Goal: Task Accomplishment & Management: Use online tool/utility

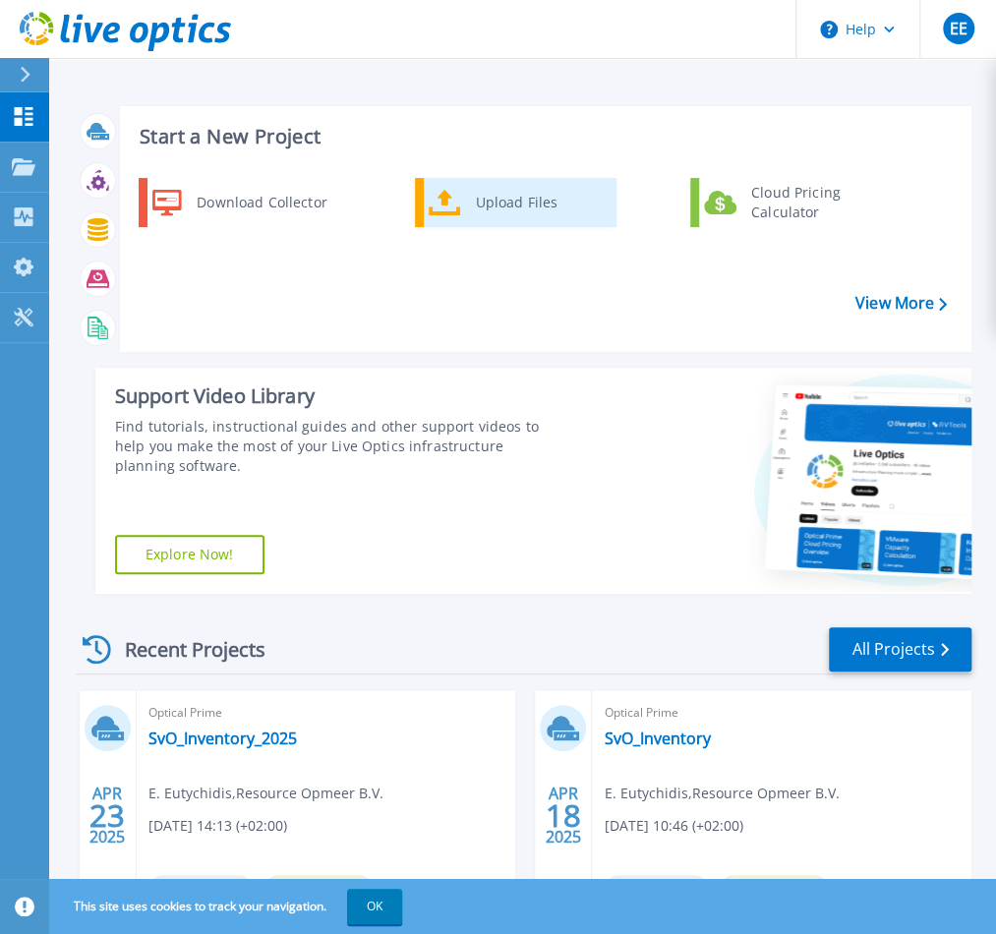
click at [503, 193] on div "Upload Files" at bounding box center [539, 202] width 146 height 39
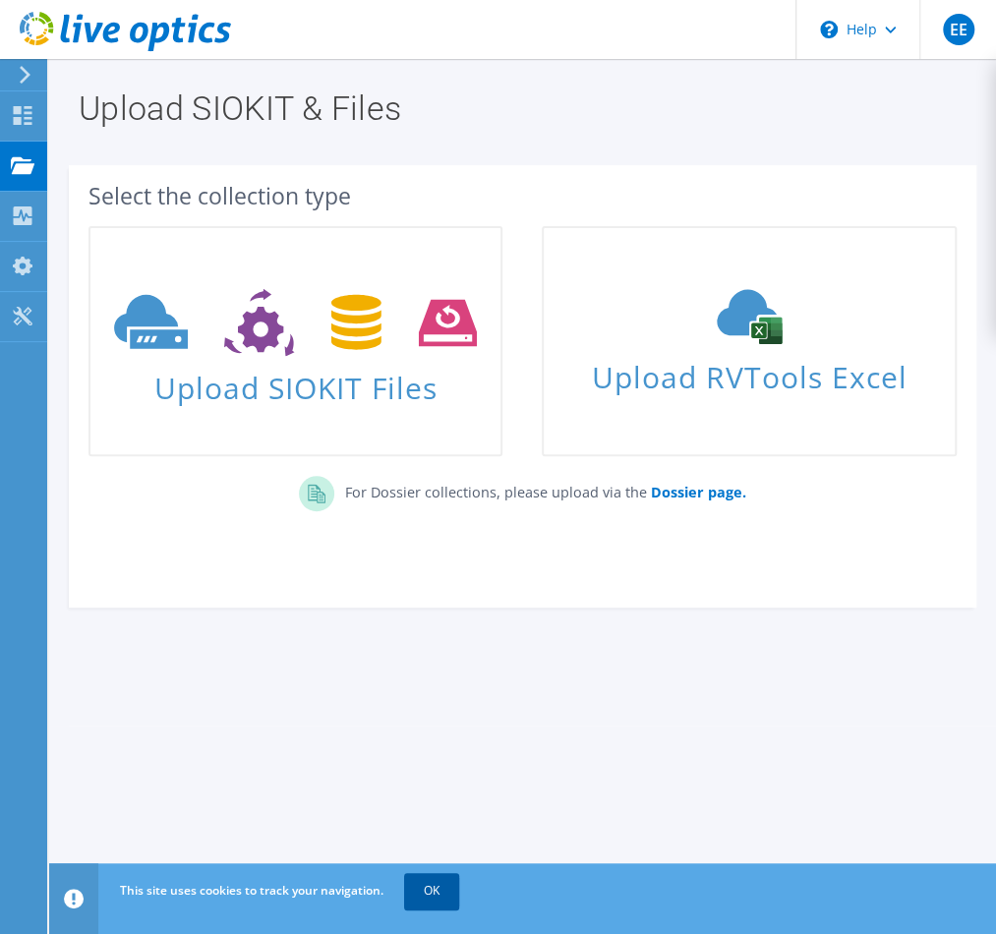
click at [437, 899] on link "OK" at bounding box center [431, 890] width 55 height 35
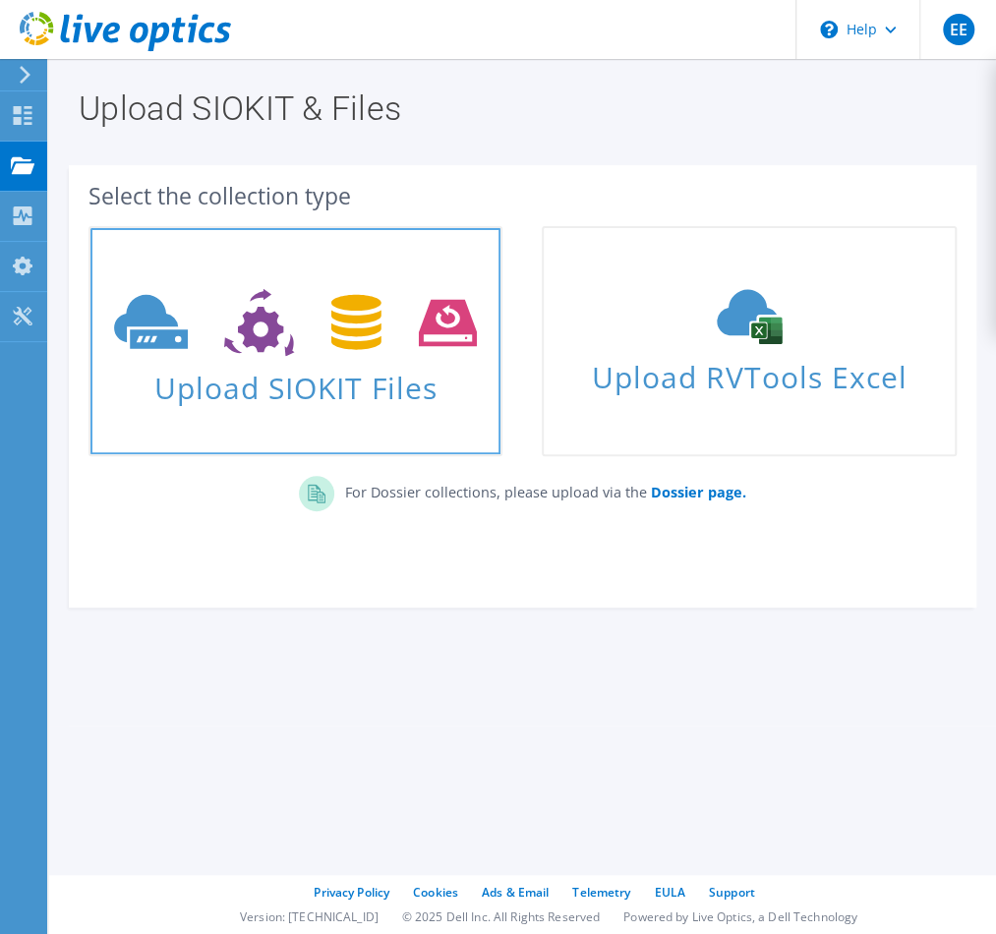
click at [379, 298] on icon at bounding box center [295, 323] width 363 height 68
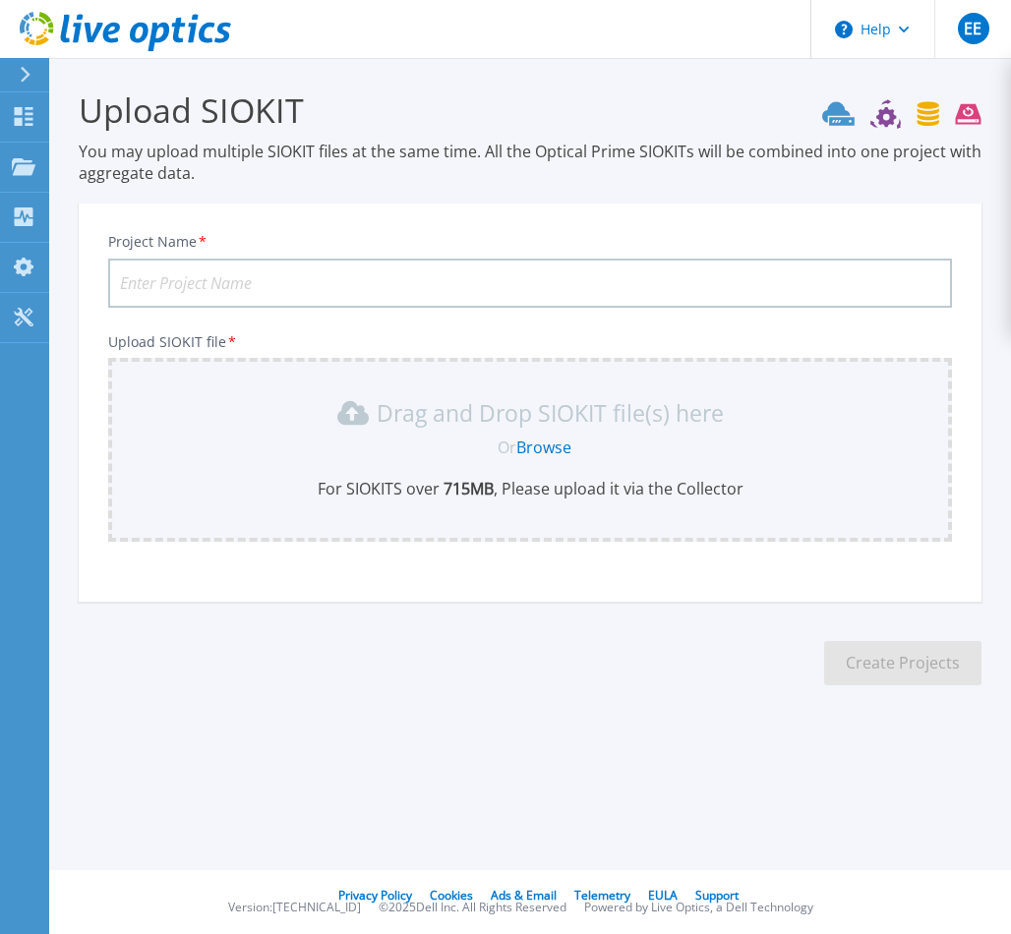
click at [278, 274] on input "Project Name *" at bounding box center [530, 283] width 844 height 49
click at [122, 162] on icon at bounding box center [126, 168] width 8 height 13
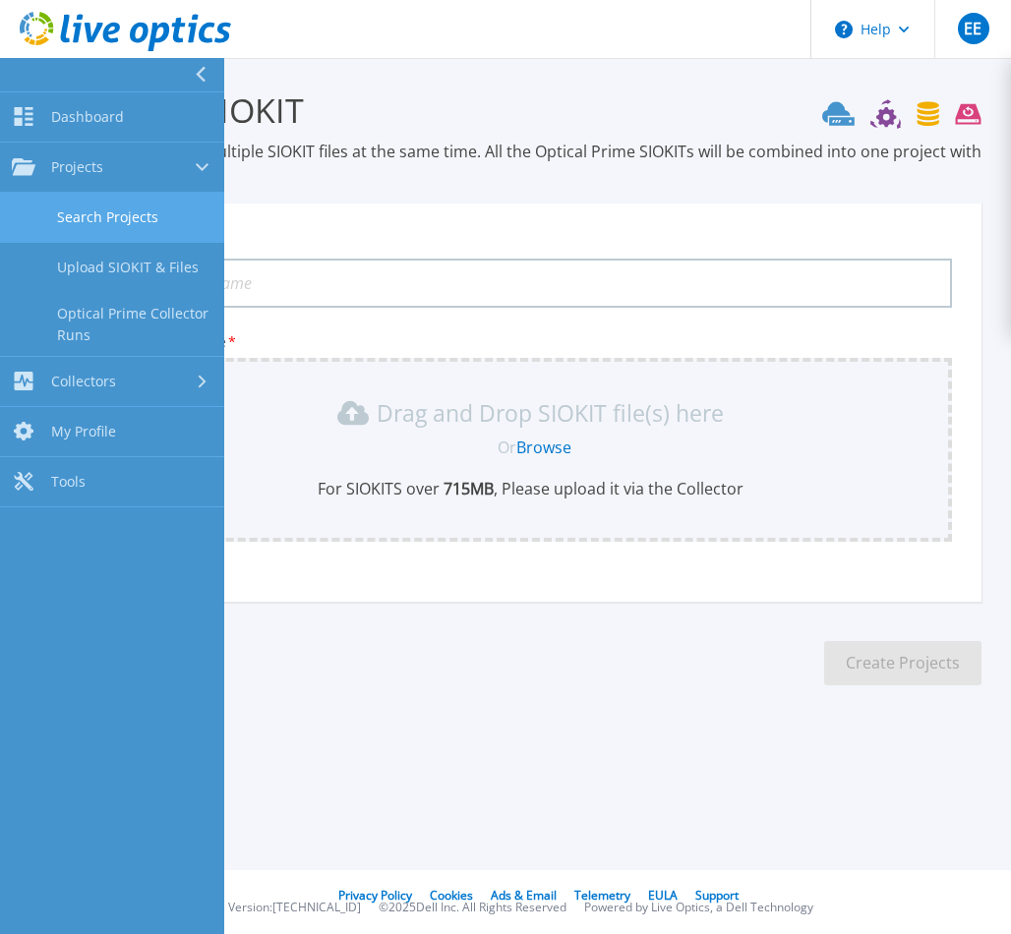
click at [152, 205] on link "Search Projects" at bounding box center [112, 218] width 224 height 50
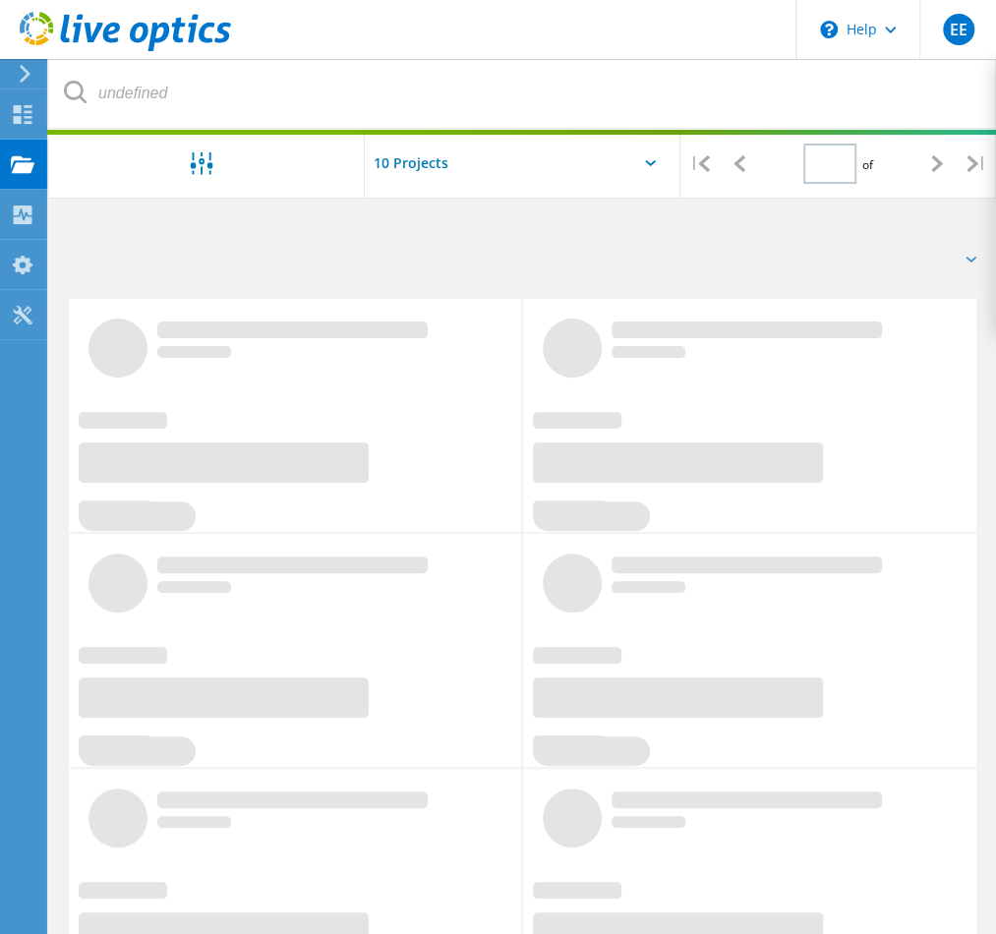
type input "1"
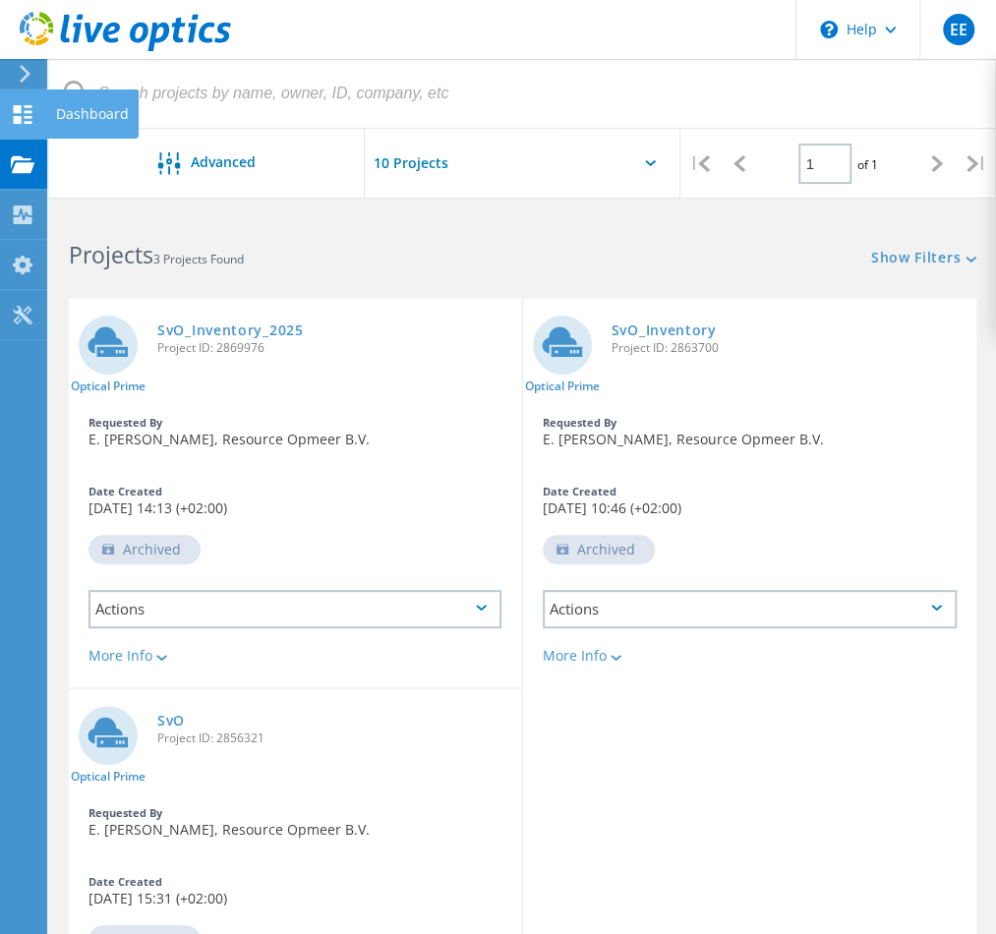
click at [24, 109] on icon at bounding box center [23, 114] width 24 height 19
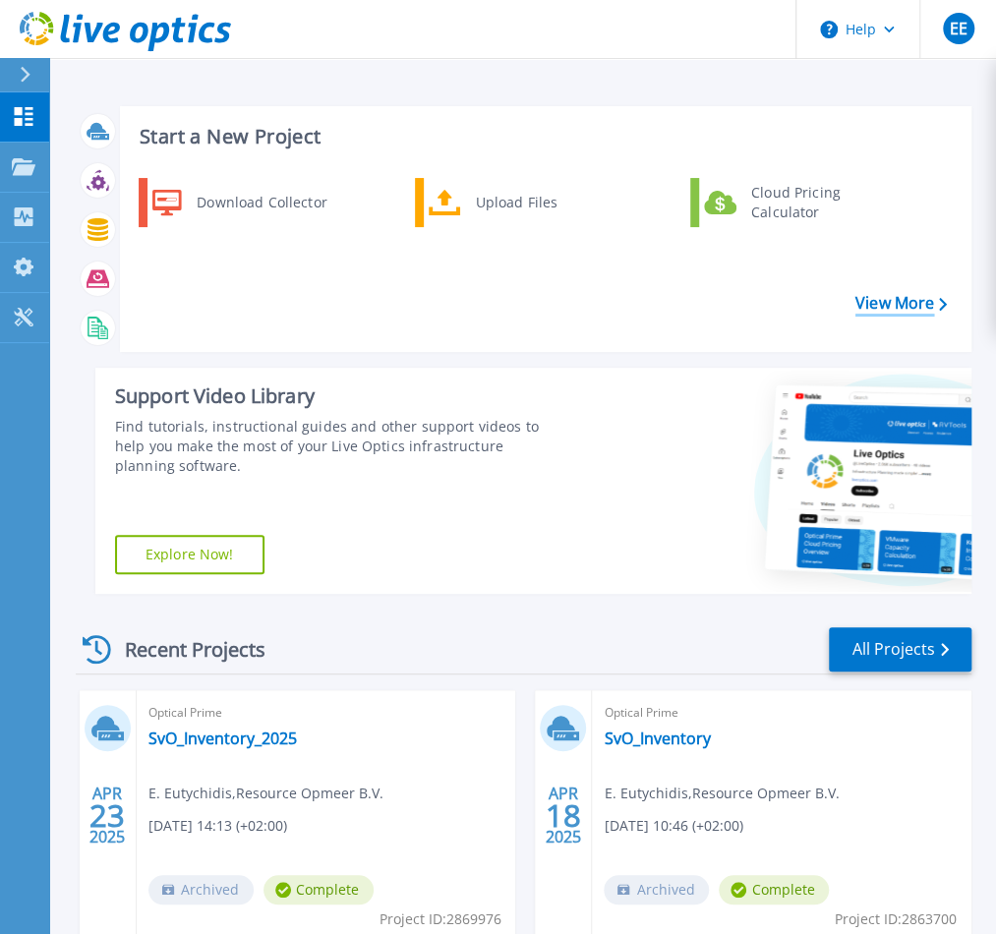
click at [871, 305] on link "View More" at bounding box center [901, 303] width 91 height 19
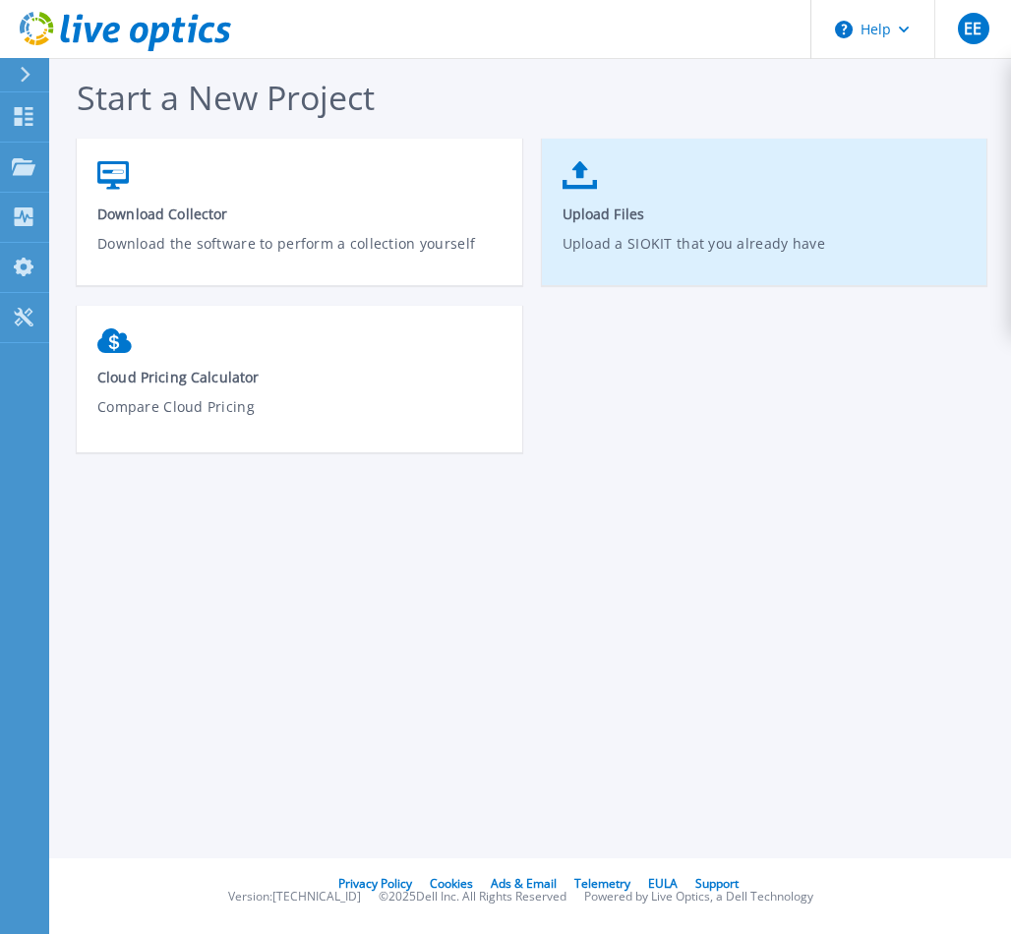
click at [633, 222] on span "Upload Files" at bounding box center [764, 214] width 405 height 19
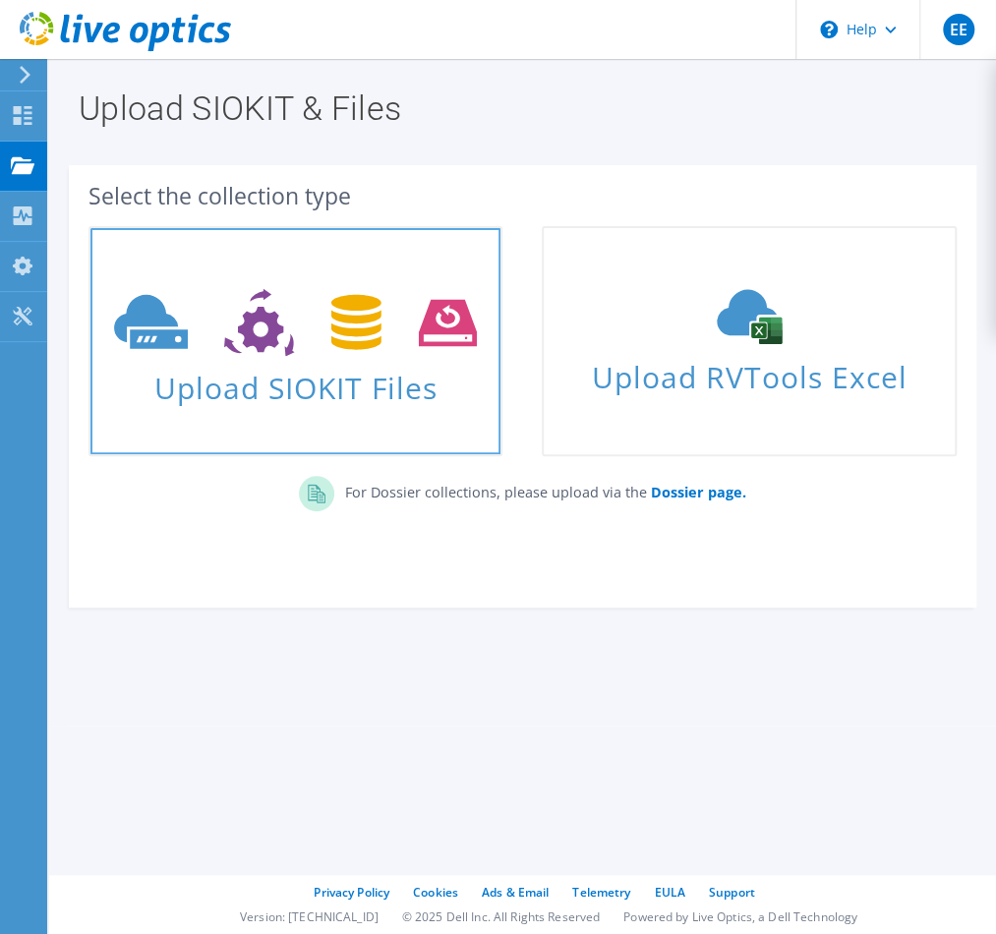
click at [309, 345] on icon at bounding box center [295, 323] width 363 height 68
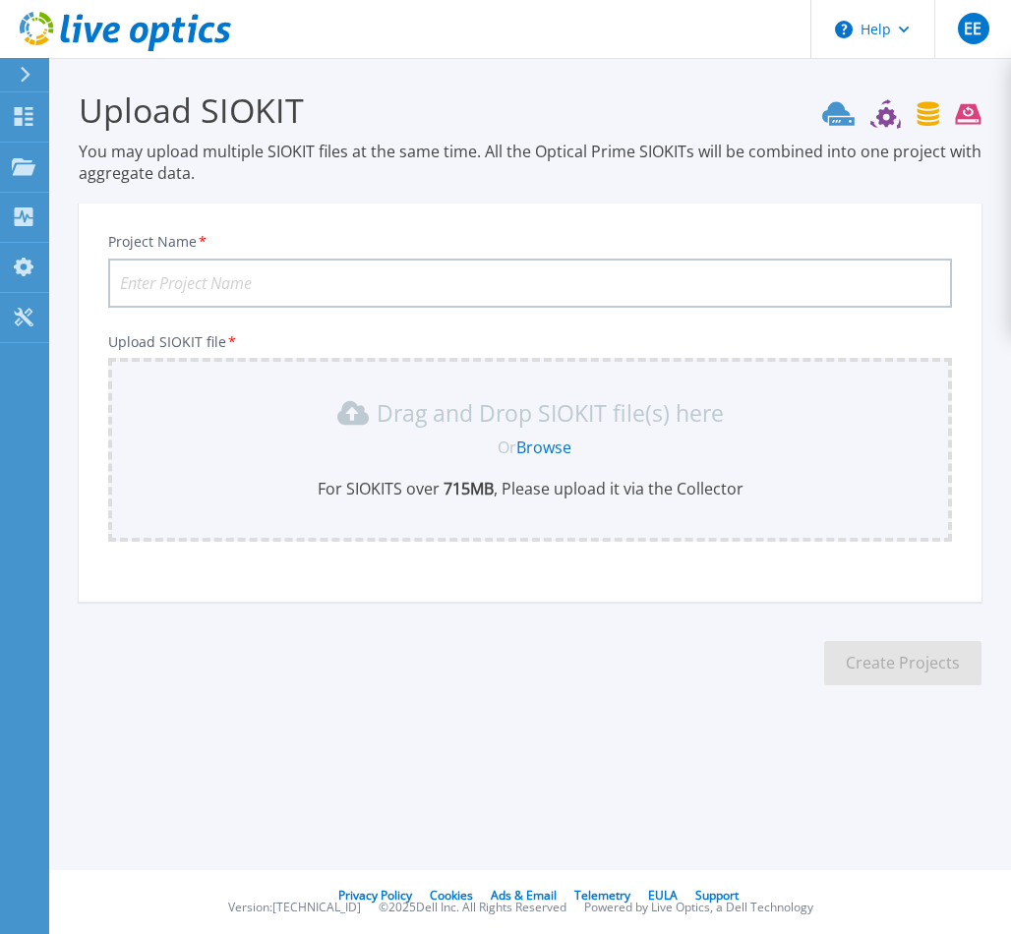
click at [353, 284] on input "Project Name *" at bounding box center [530, 283] width 844 height 49
click at [143, 281] on input "VGAdoorn" at bounding box center [530, 283] width 844 height 49
type input "VGAdoorn"
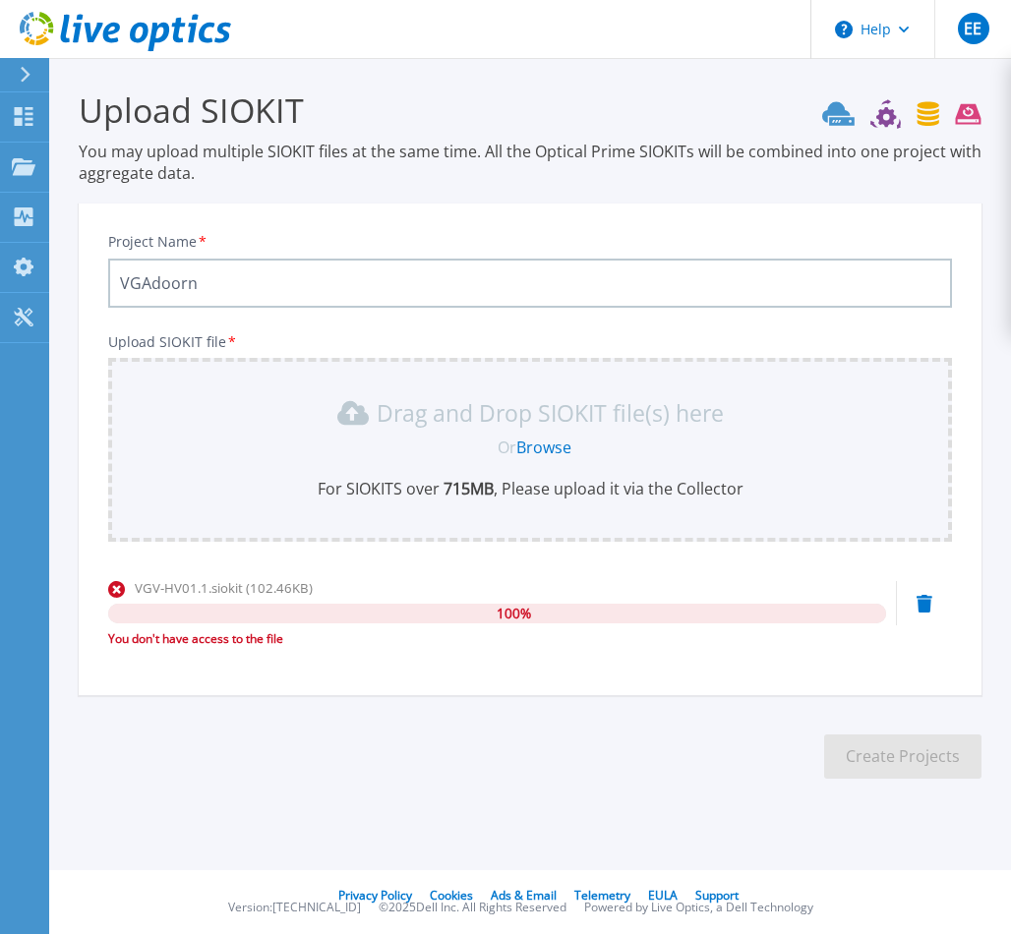
click at [932, 607] on div "VGV-HV01.1.siokit (102.46KB) 100 % You don't have access to the file" at bounding box center [530, 620] width 844 height 84
click at [925, 600] on icon at bounding box center [924, 604] width 16 height 18
click at [920, 601] on icon at bounding box center [924, 604] width 16 height 18
click at [255, 636] on div "You don't have access to the file" at bounding box center [497, 639] width 778 height 20
click at [298, 589] on span "VGV-HV01.siokit (102.46KB)" at bounding box center [218, 588] width 167 height 18
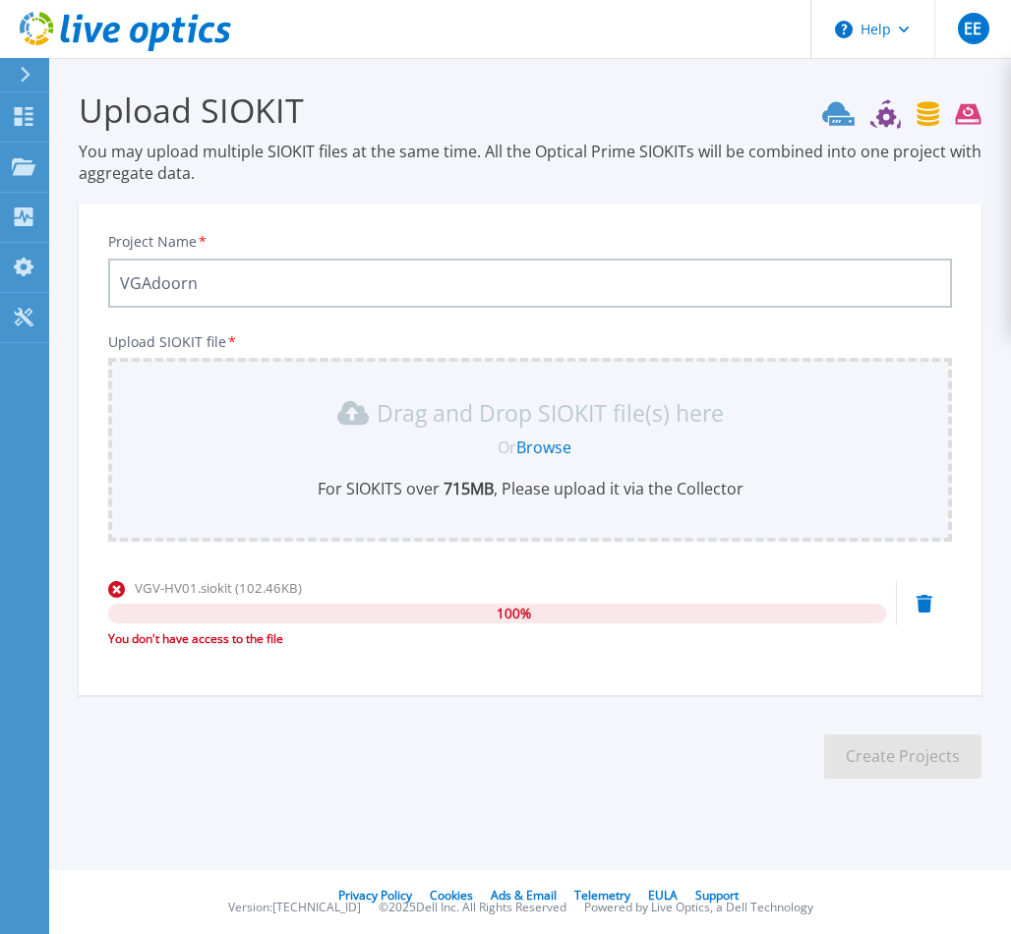
click at [298, 589] on span "VGV-HV01.siokit (102.46KB)" at bounding box center [218, 588] width 167 height 18
click at [533, 451] on link "Browse" at bounding box center [543, 448] width 55 height 22
drag, startPoint x: 230, startPoint y: 275, endPoint x: 310, endPoint y: 279, distance: 79.7
click at [234, 274] on input "VGAdoorn" at bounding box center [530, 283] width 844 height 49
click at [923, 597] on icon at bounding box center [924, 604] width 16 height 18
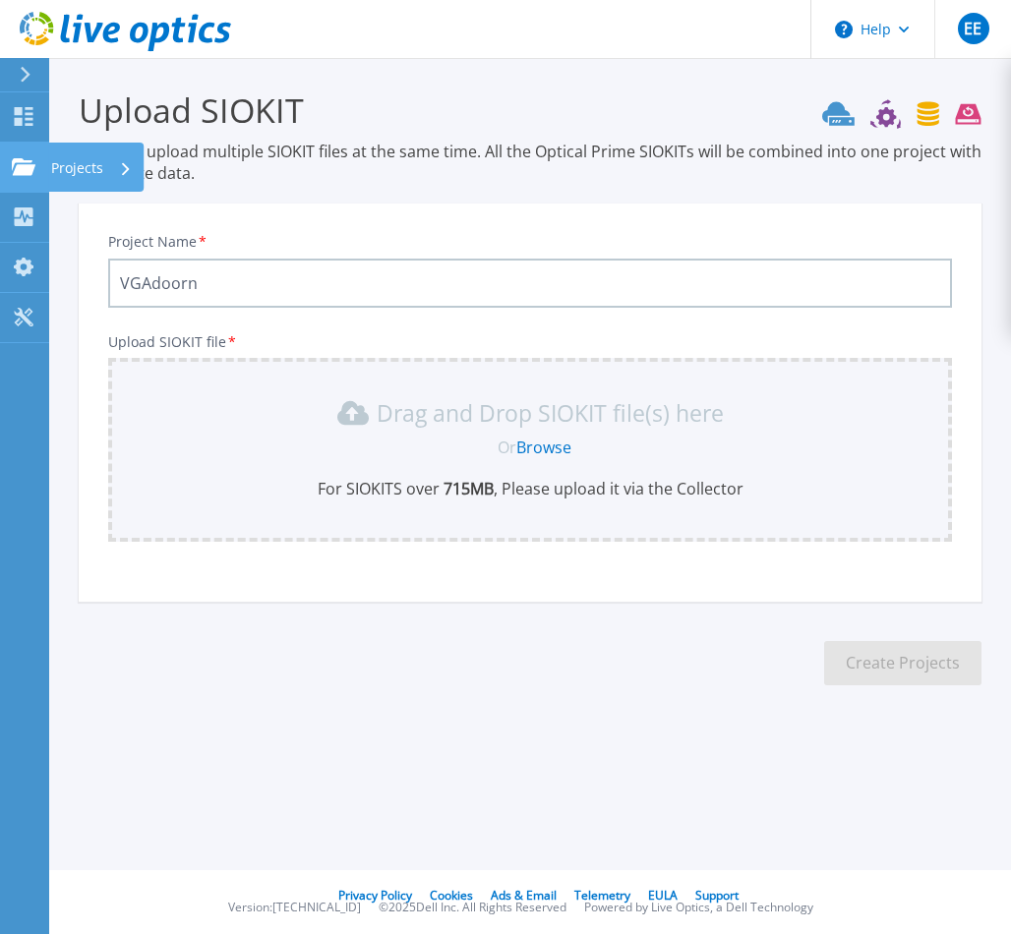
click at [14, 162] on icon at bounding box center [24, 166] width 24 height 17
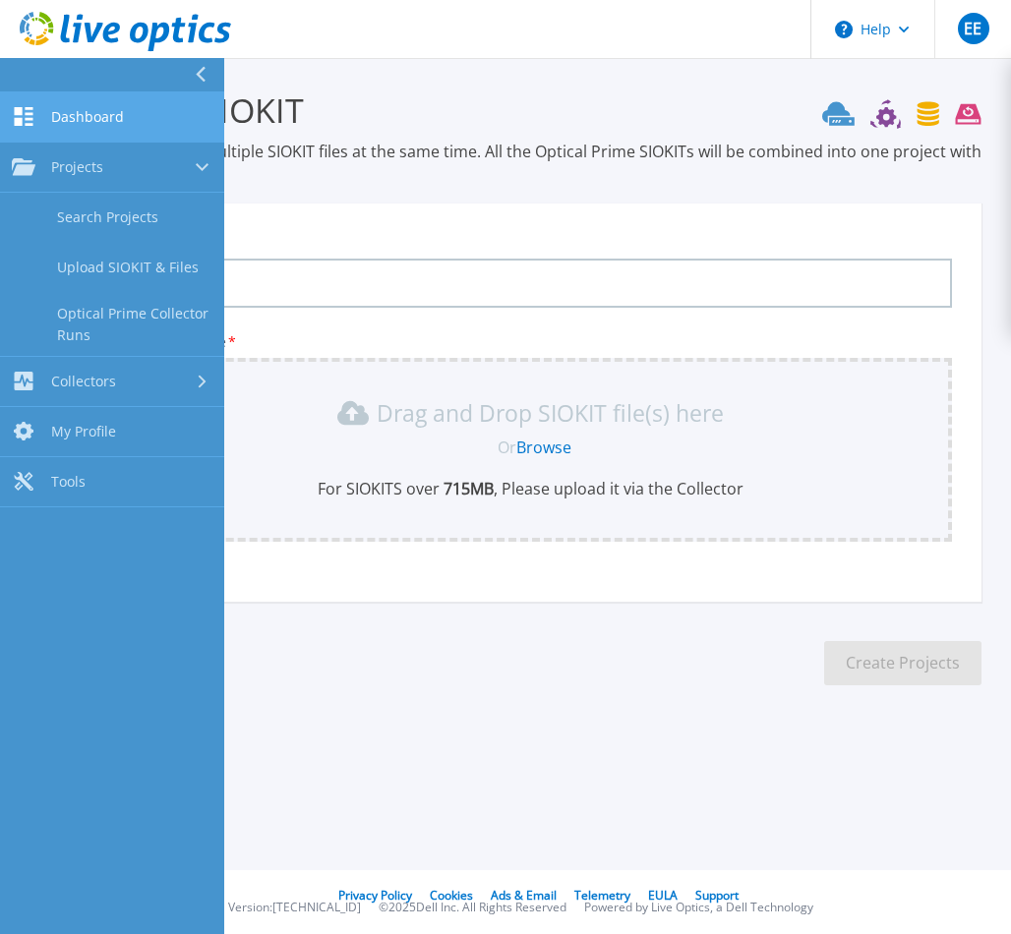
click at [84, 100] on link "Dashboard Dashboard" at bounding box center [112, 117] width 224 height 50
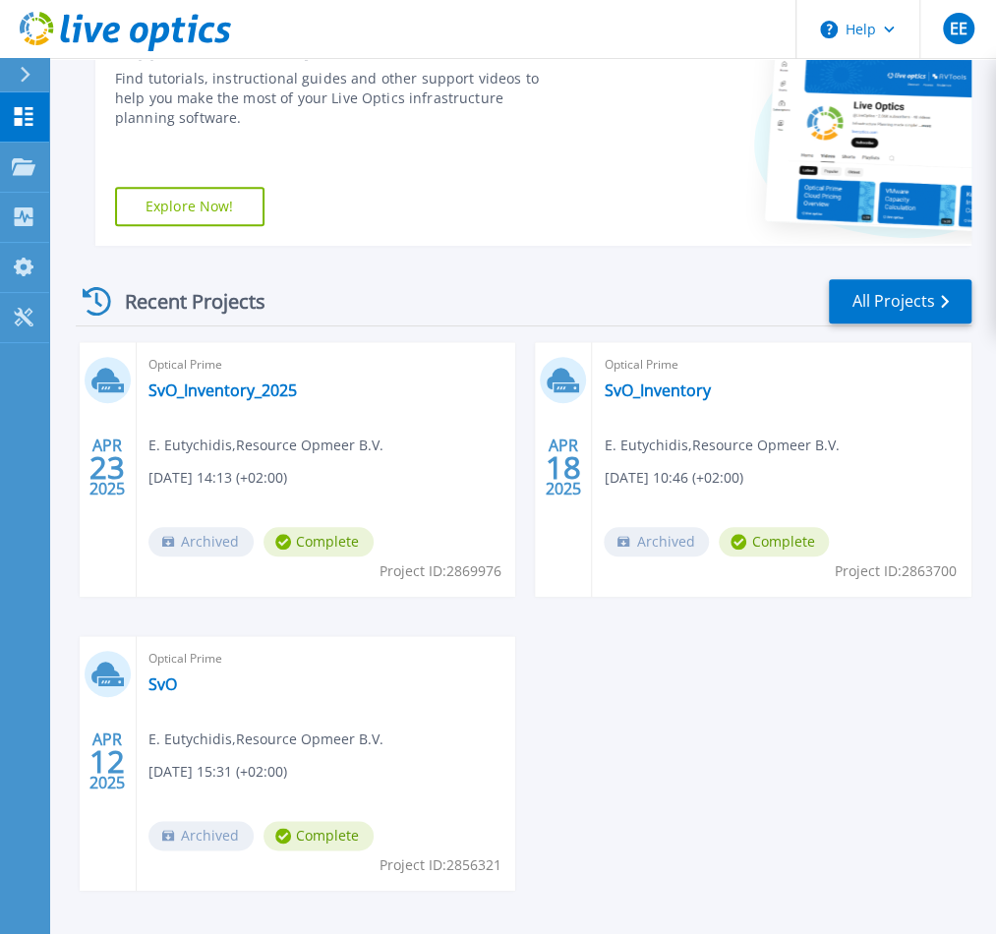
scroll to position [393, 0]
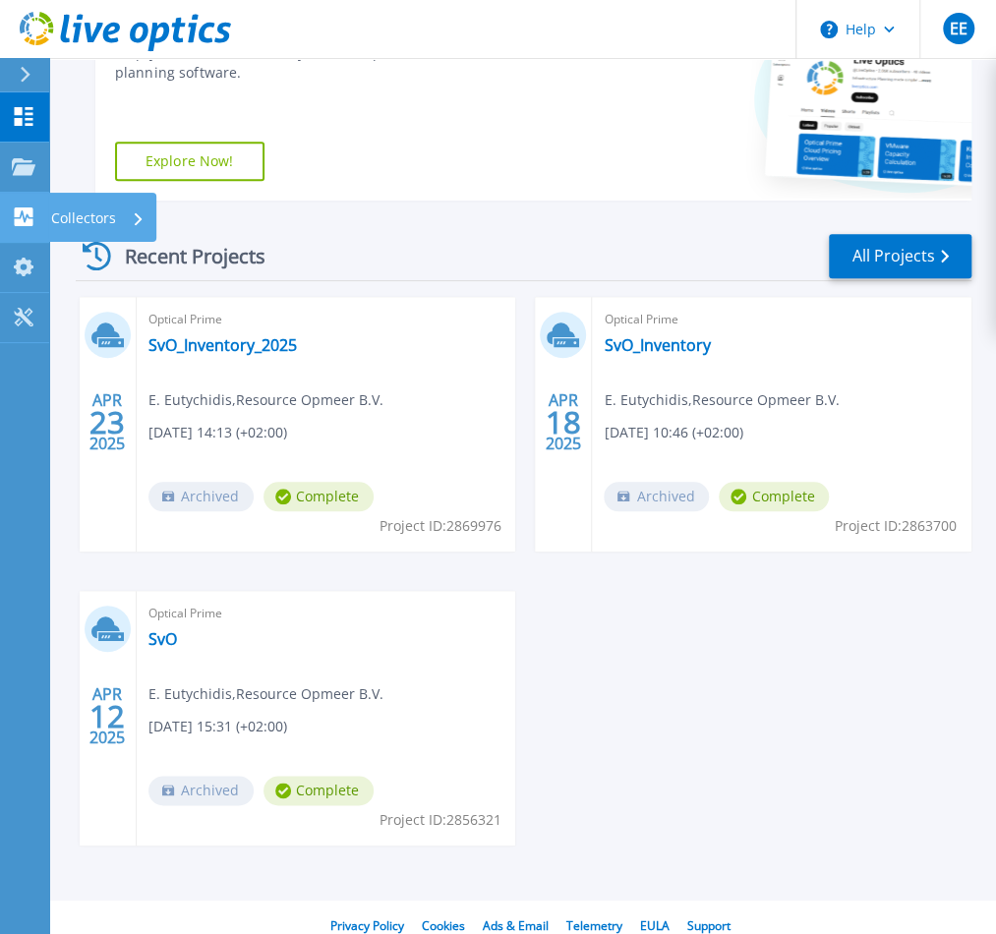
click at [120, 216] on div "Collectors" at bounding box center [97, 218] width 93 height 51
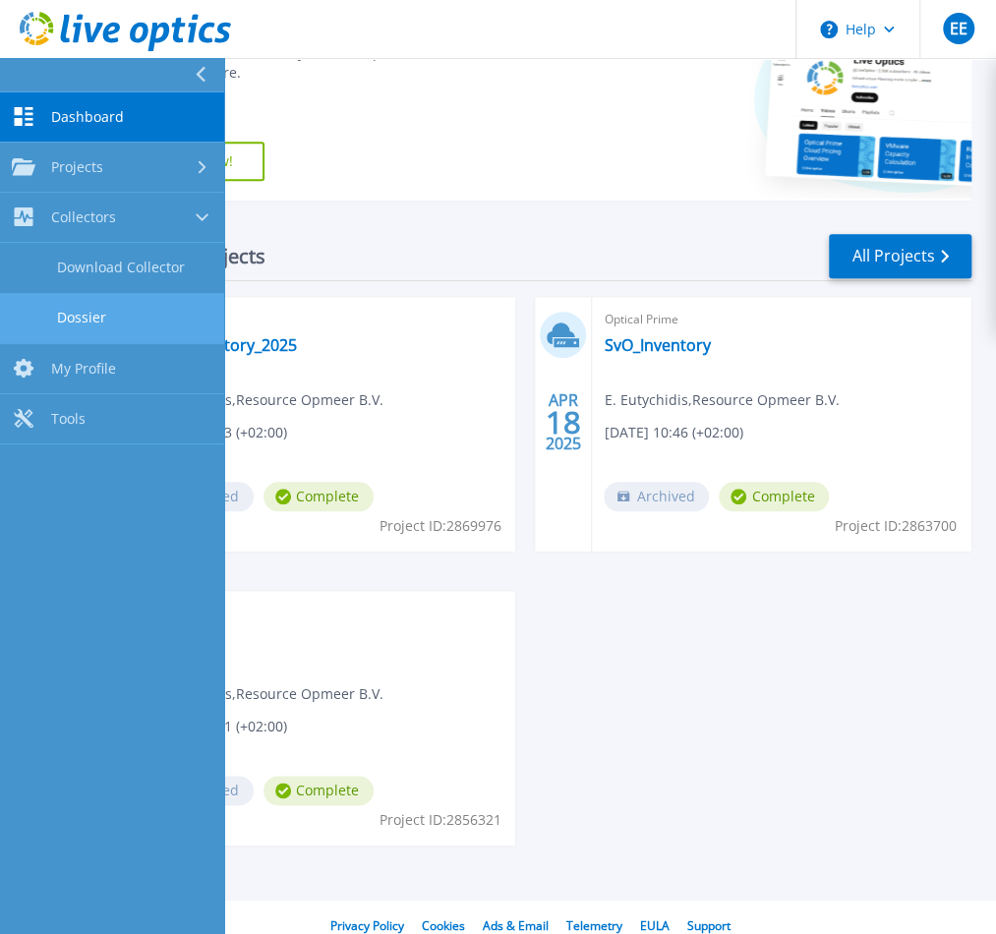
click at [111, 310] on link "Dossier" at bounding box center [112, 318] width 224 height 50
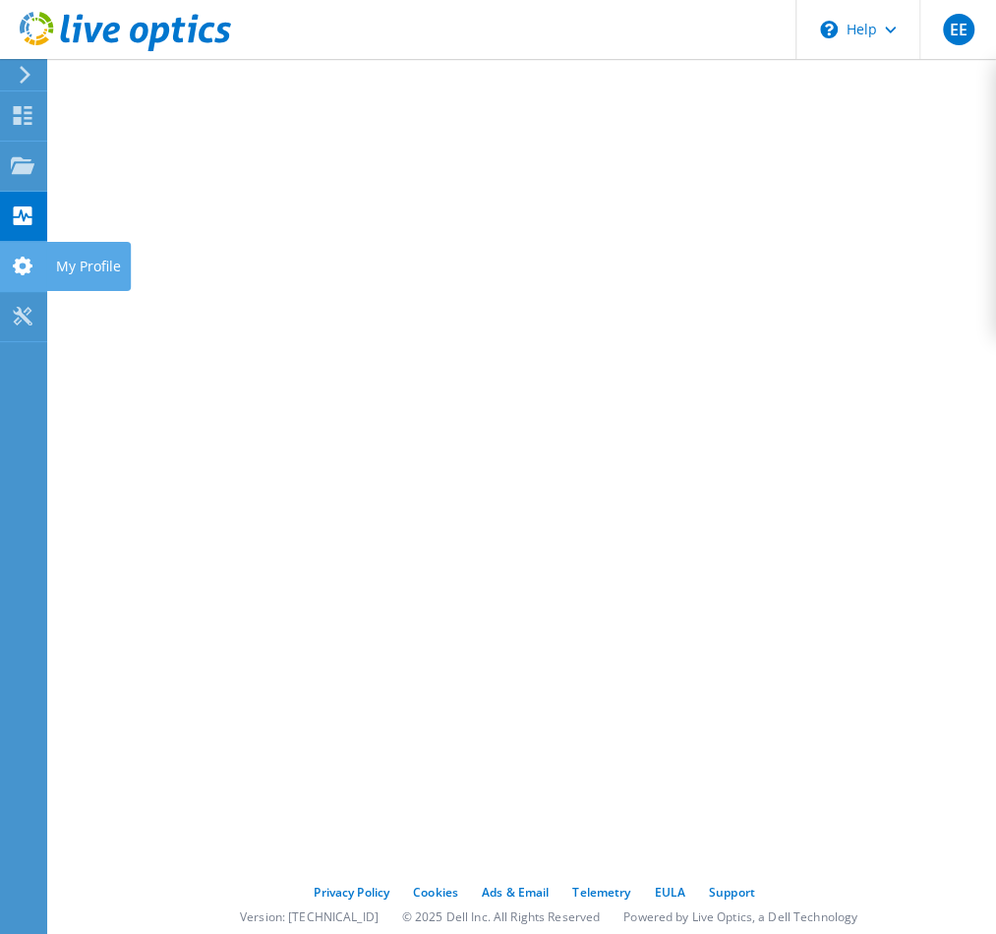
click at [29, 257] on icon at bounding box center [23, 266] width 24 height 19
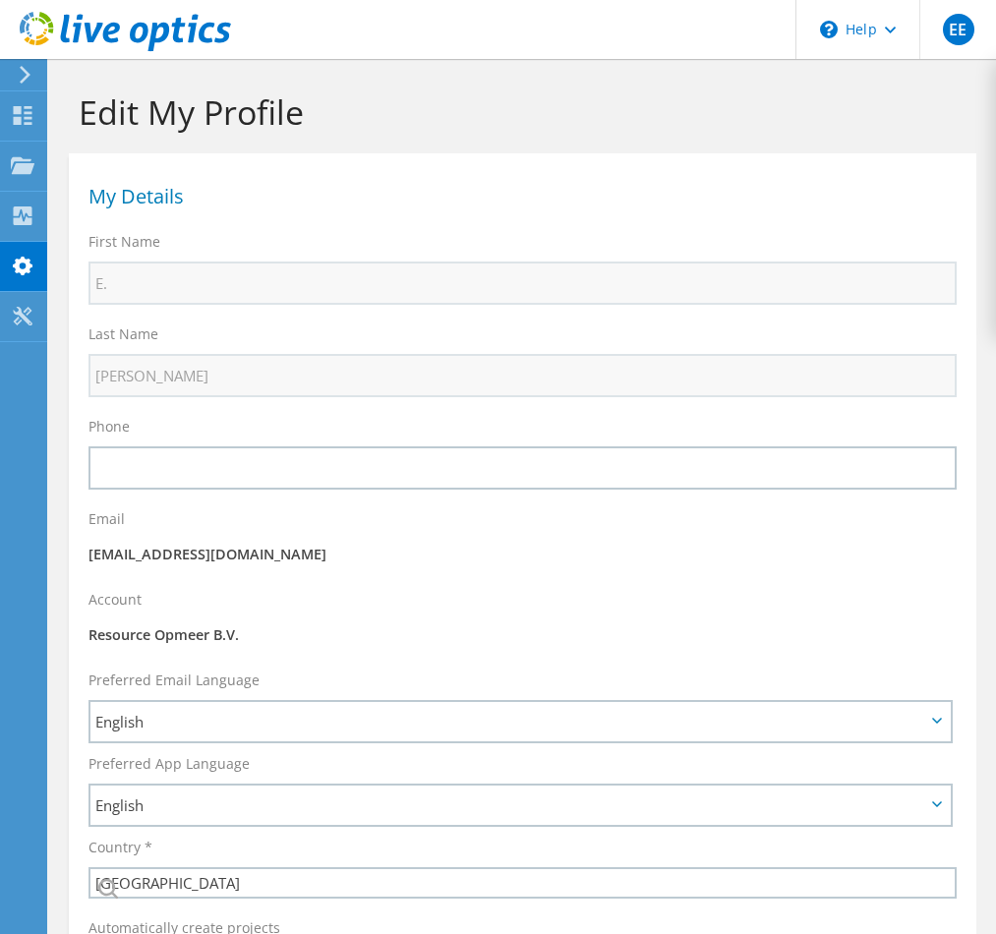
select select "160"
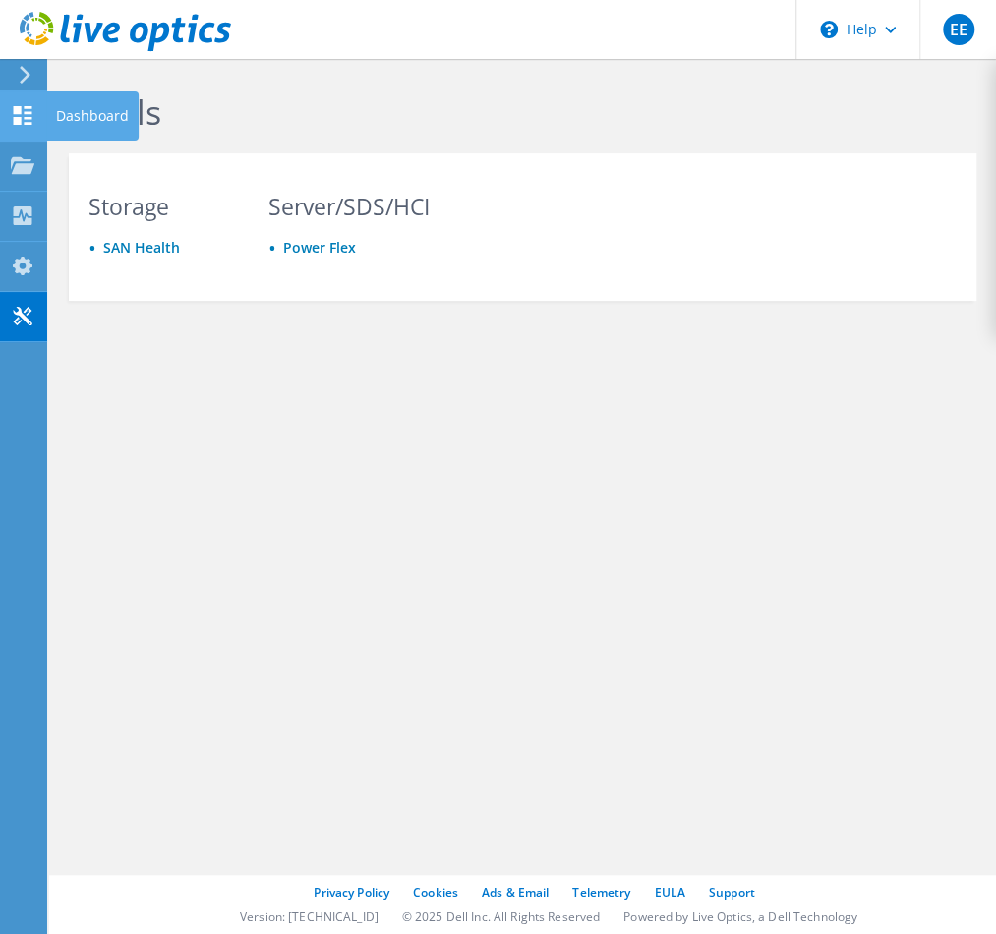
click at [17, 117] on use at bounding box center [23, 115] width 19 height 19
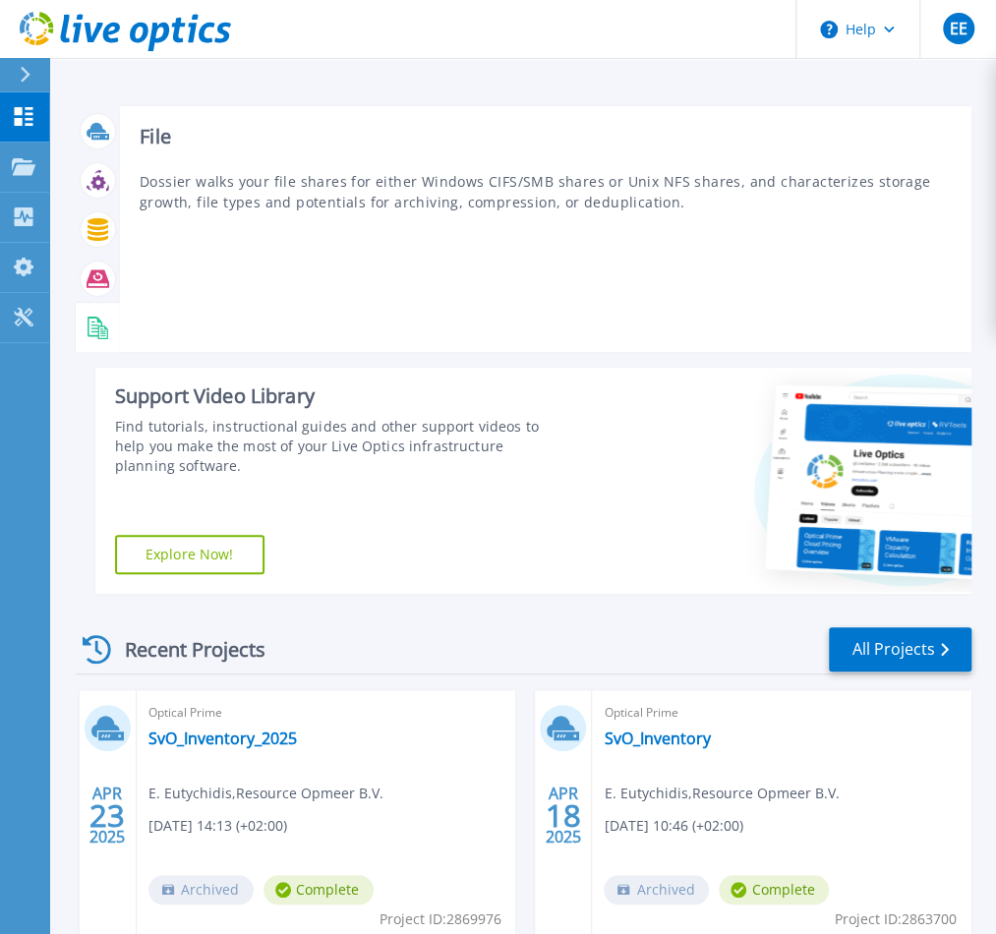
click at [98, 325] on icon at bounding box center [103, 332] width 10 height 14
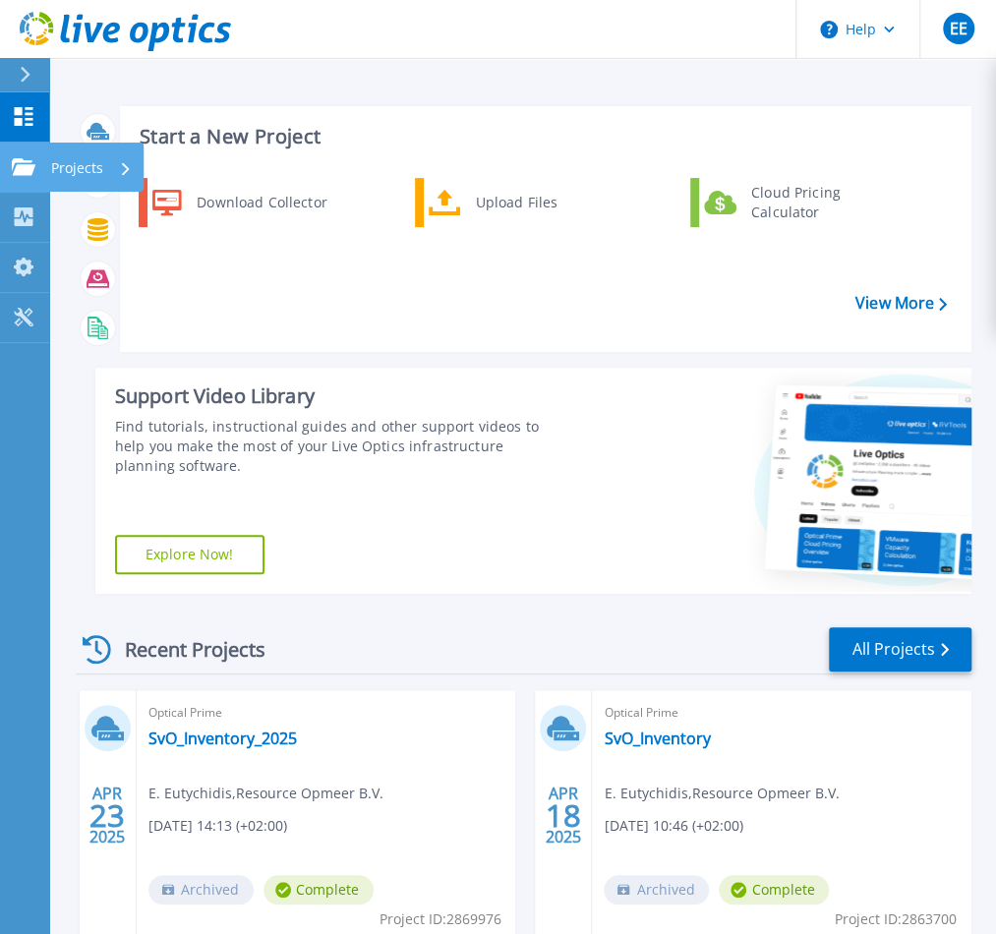
click at [30, 158] on icon at bounding box center [24, 166] width 24 height 17
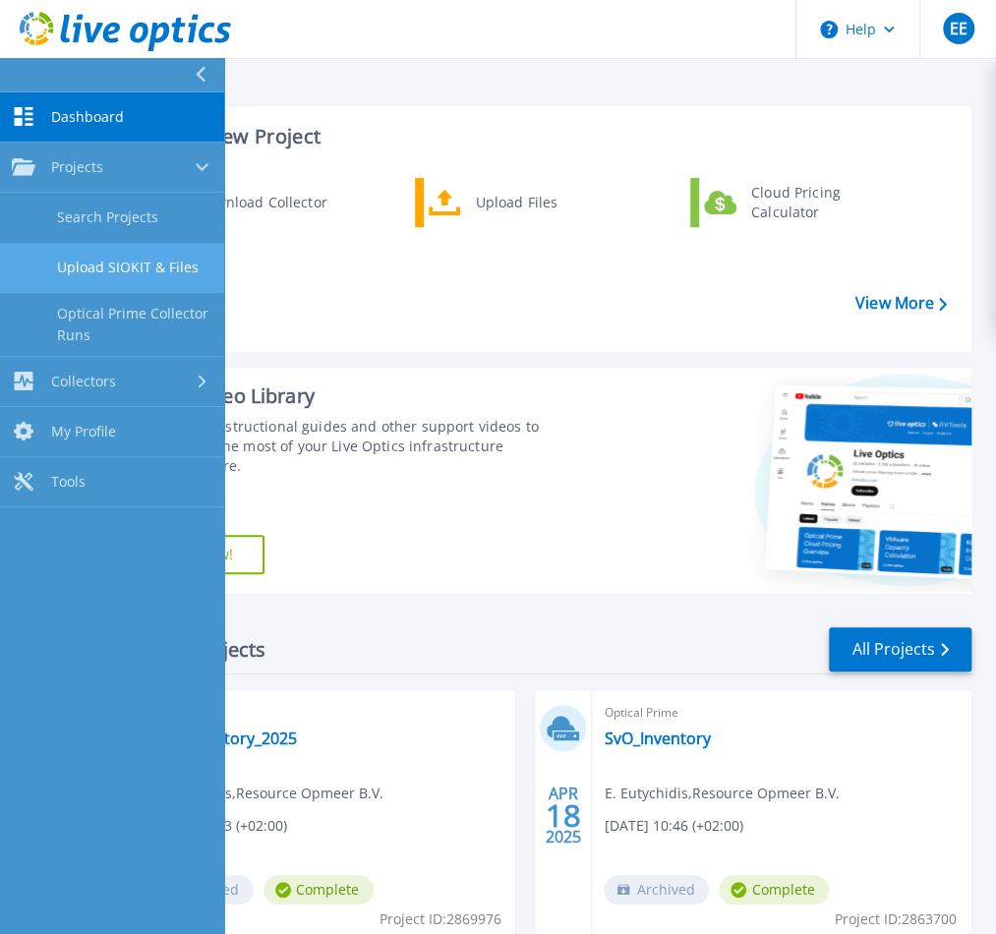
click at [177, 261] on link "Upload SIOKIT & Files" at bounding box center [112, 268] width 224 height 50
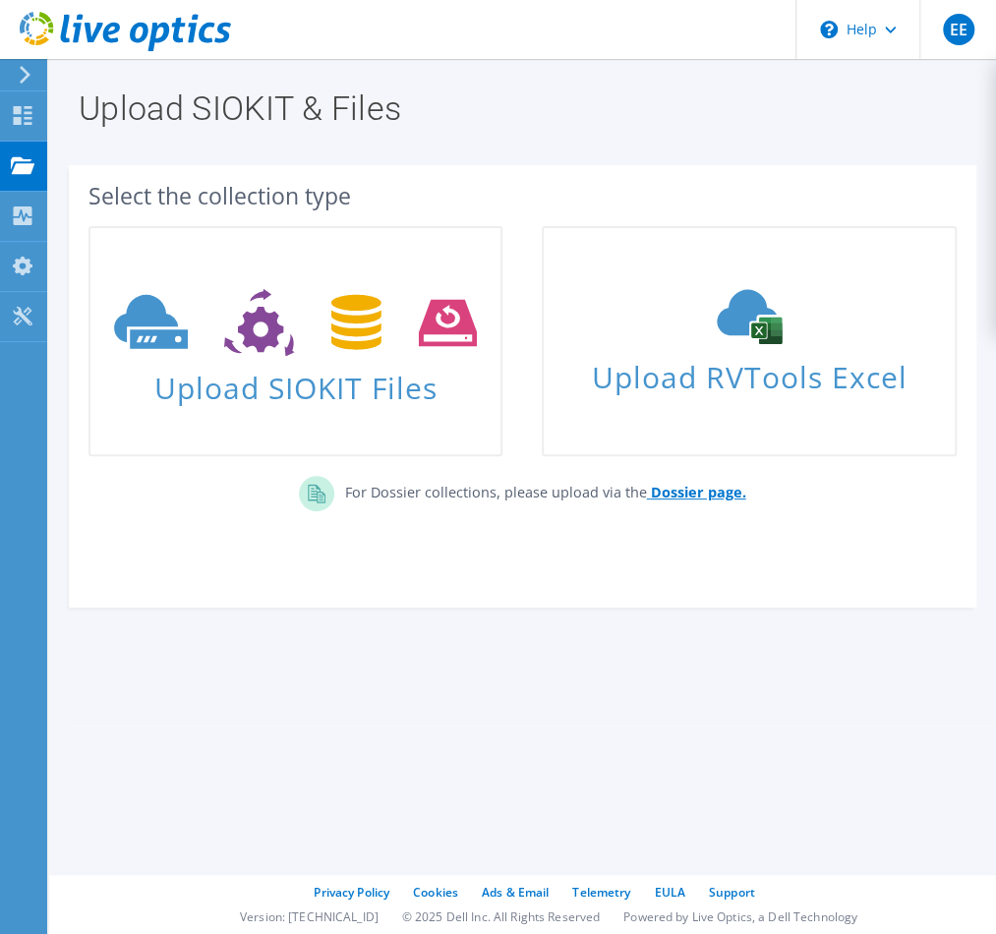
click at [694, 495] on b "Dossier page." at bounding box center [697, 492] width 95 height 19
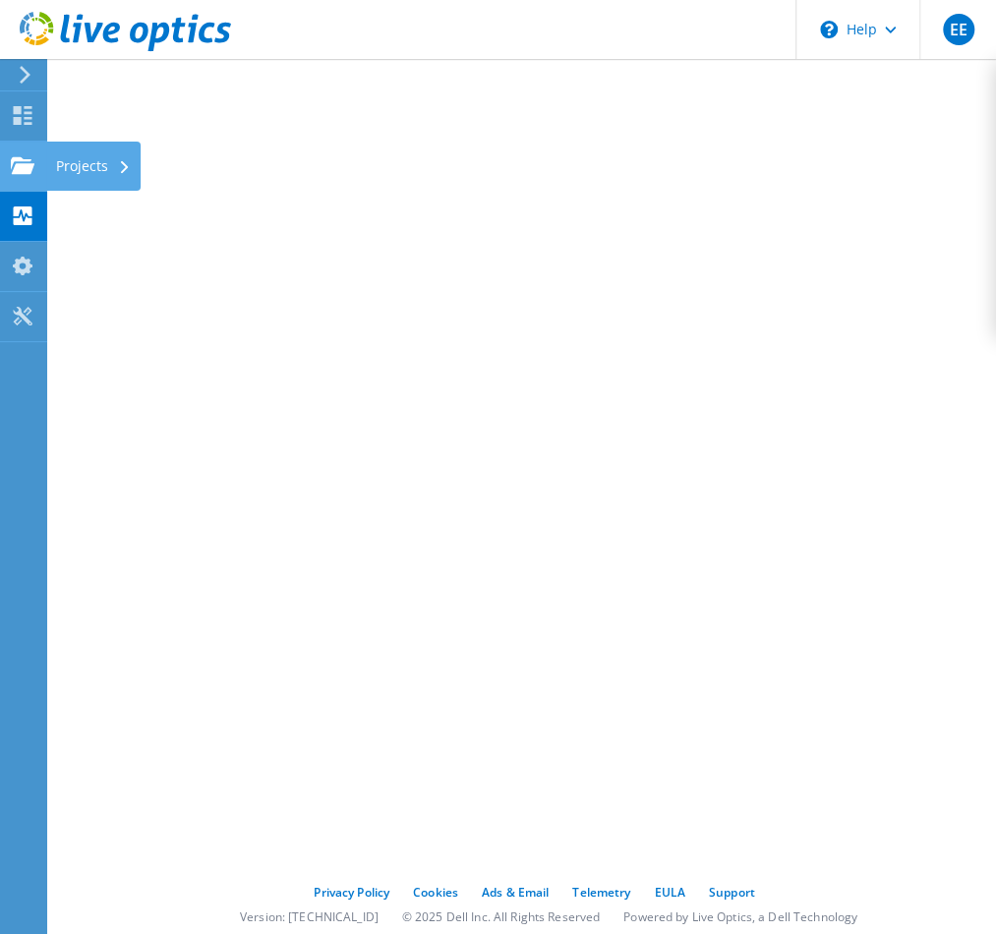
click at [18, 166] on use at bounding box center [23, 164] width 24 height 17
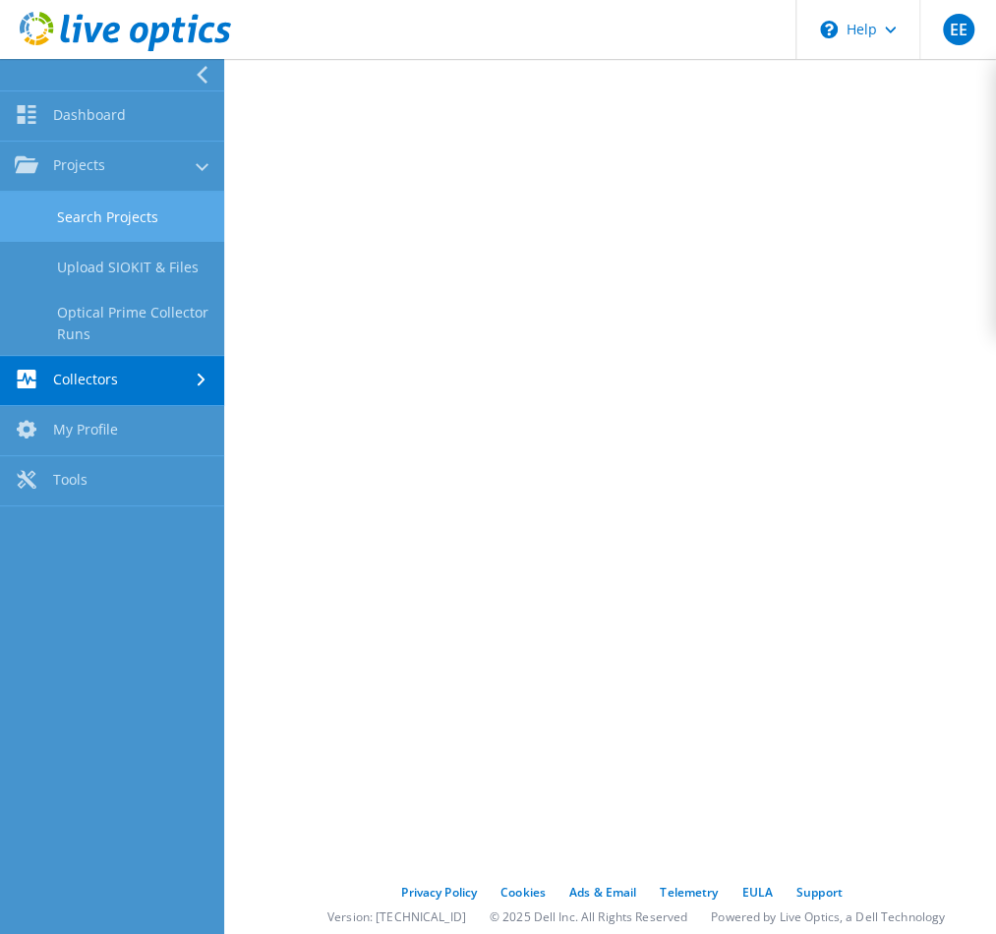
click at [153, 209] on link "Search Projects" at bounding box center [112, 217] width 224 height 50
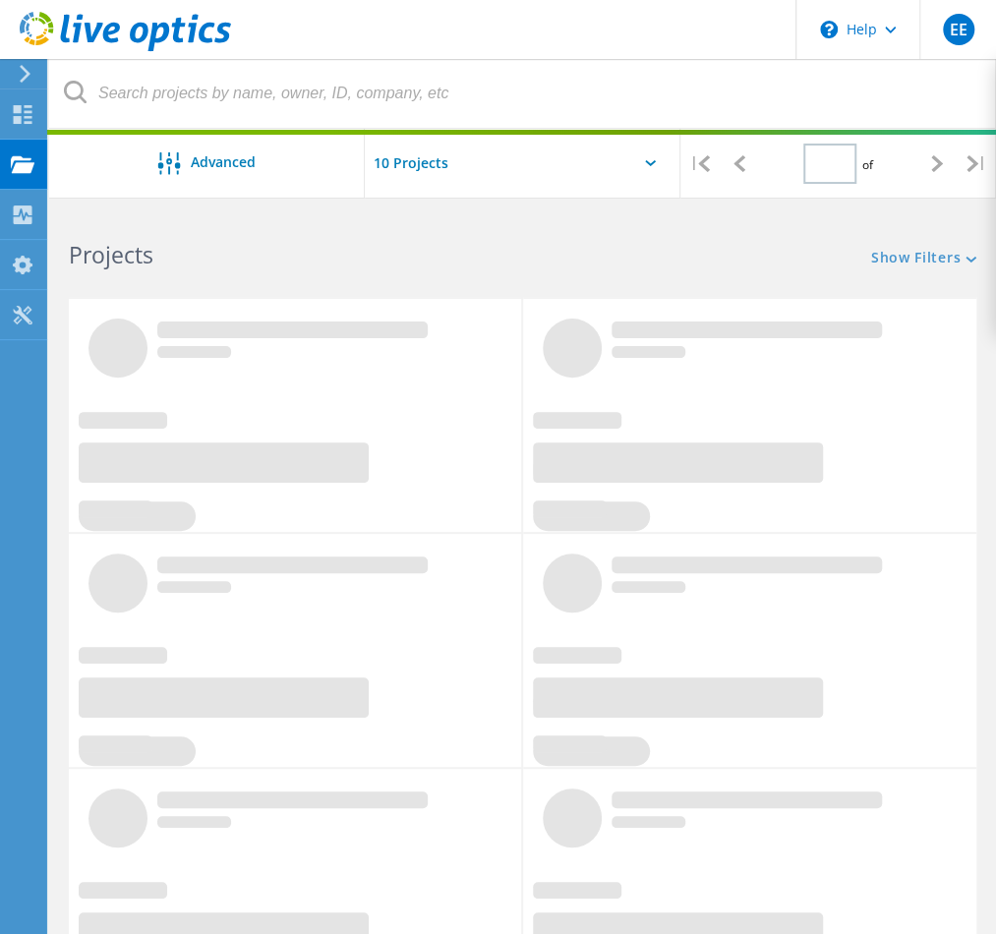
type input "1"
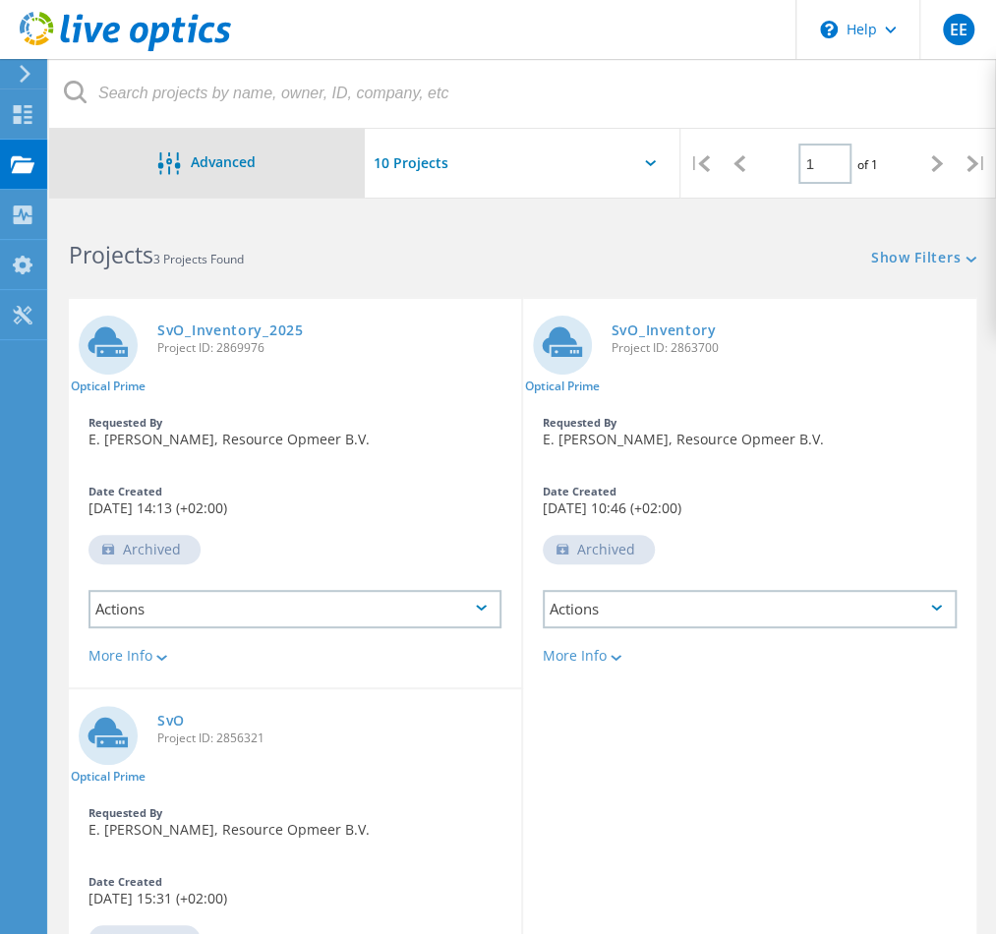
click at [210, 166] on span "Advanced" at bounding box center [223, 162] width 65 height 14
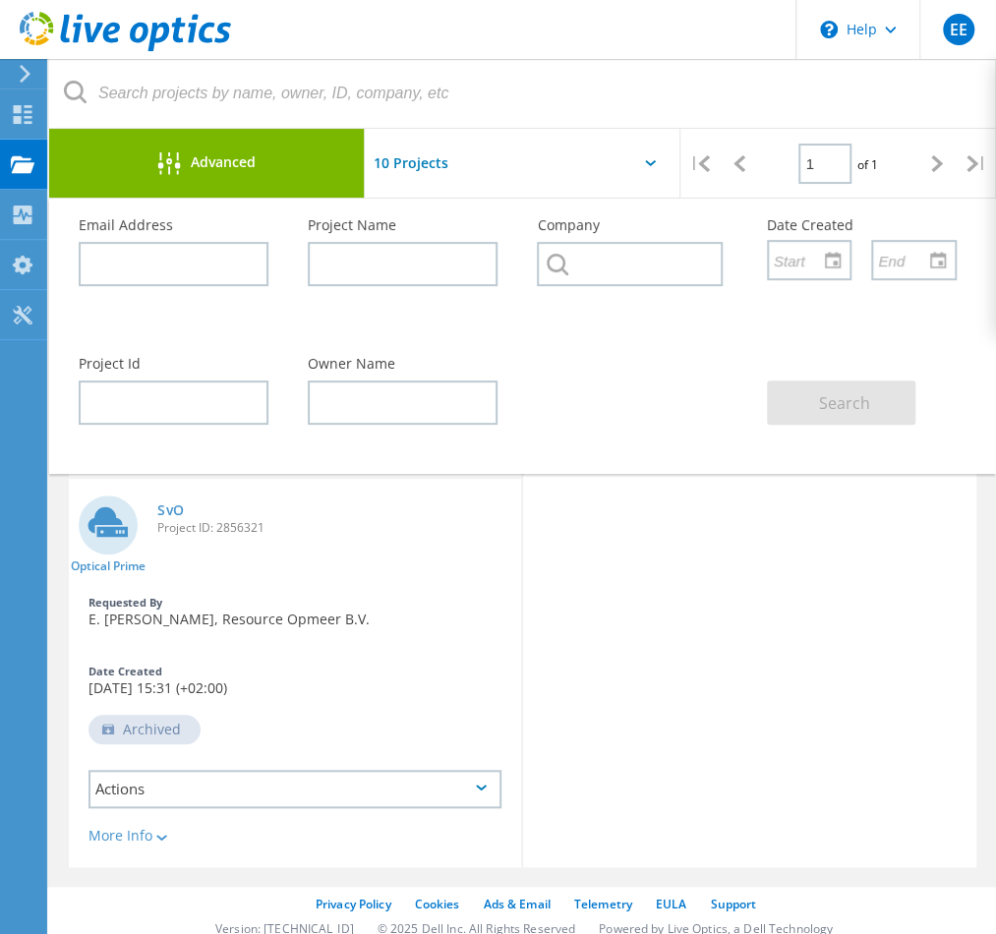
scroll to position [222, 0]
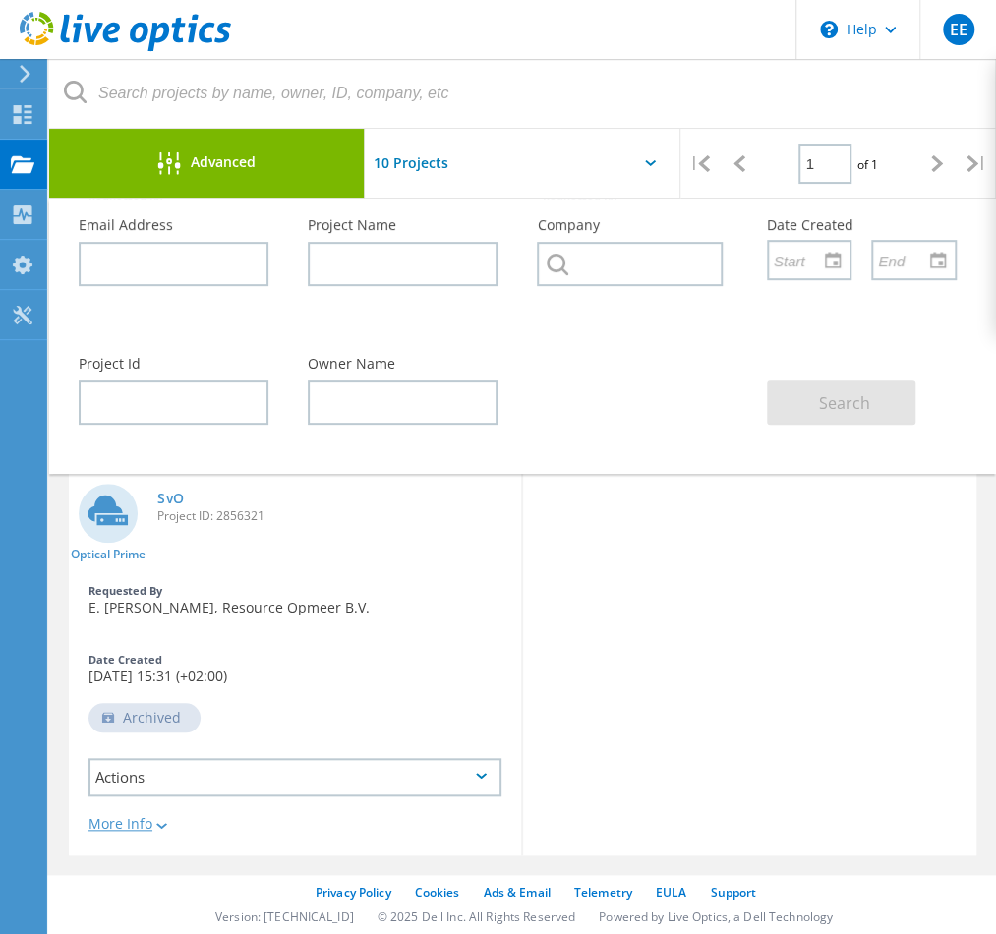
click at [129, 824] on div "More Info" at bounding box center [295, 824] width 413 height 14
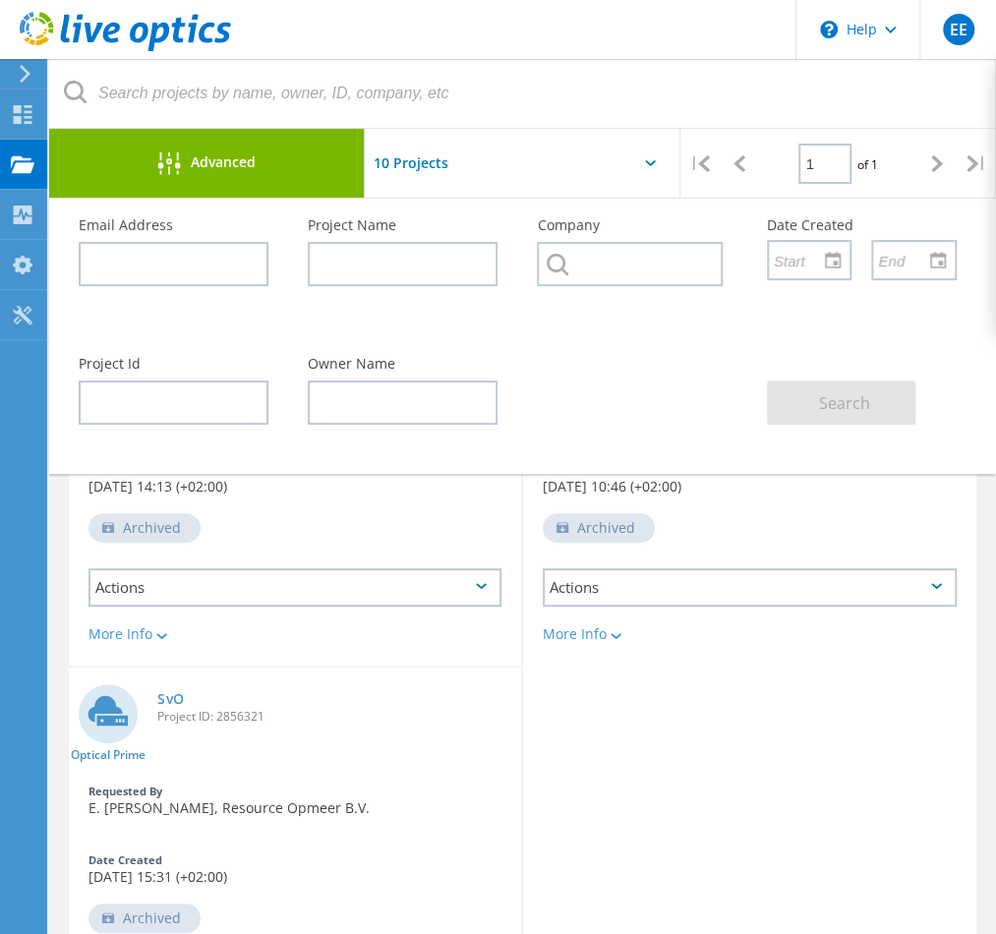
scroll to position [0, 0]
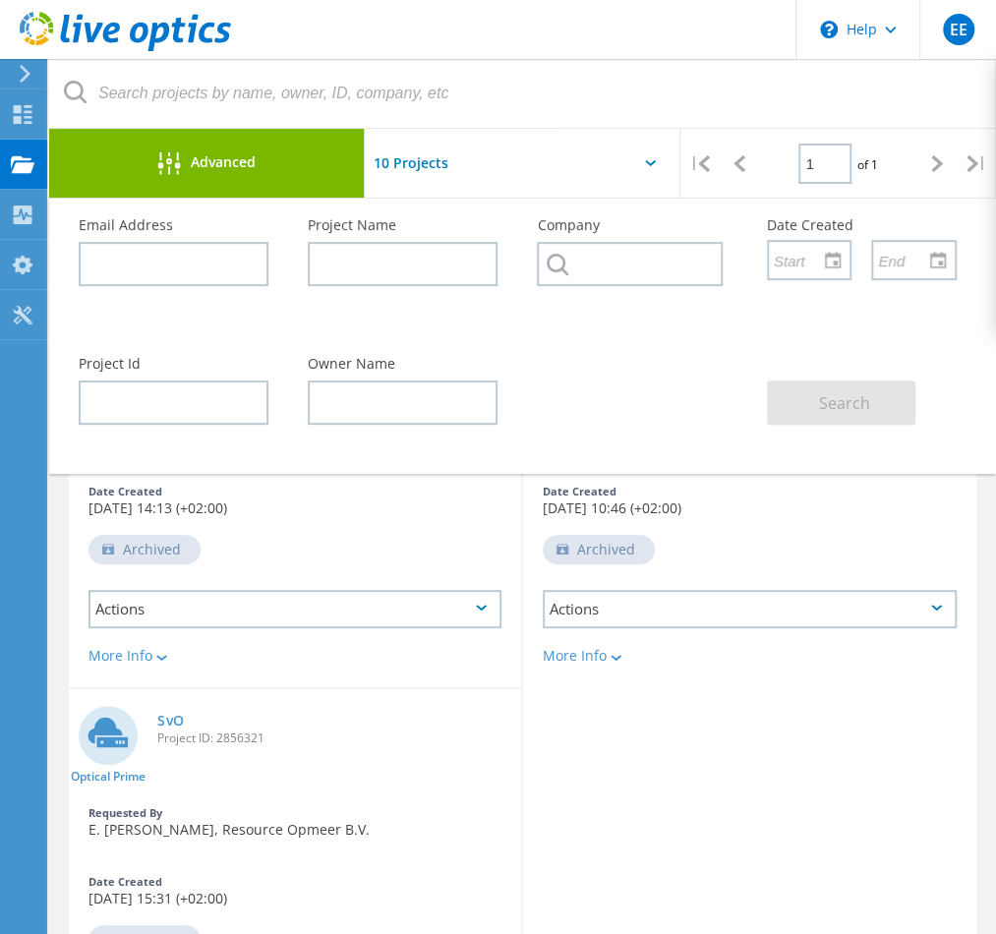
click at [24, 68] on use at bounding box center [25, 74] width 11 height 18
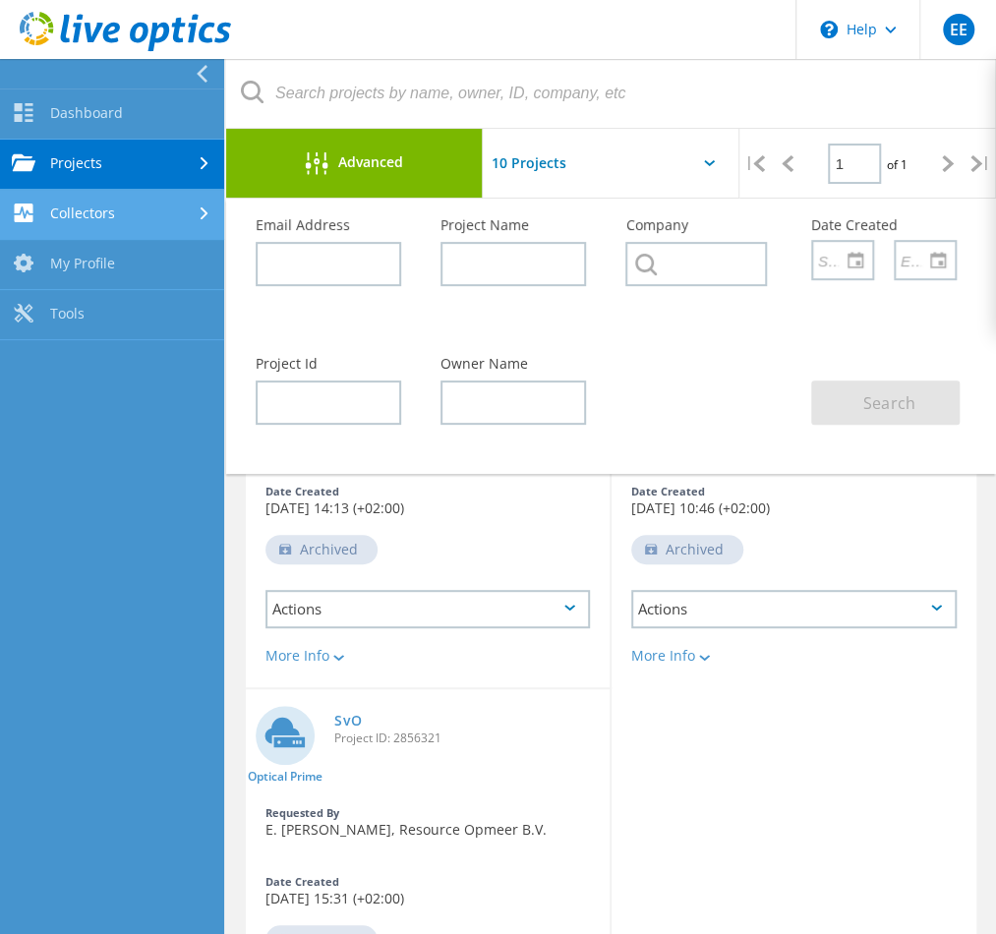
click at [201, 210] on icon at bounding box center [205, 213] width 8 height 13
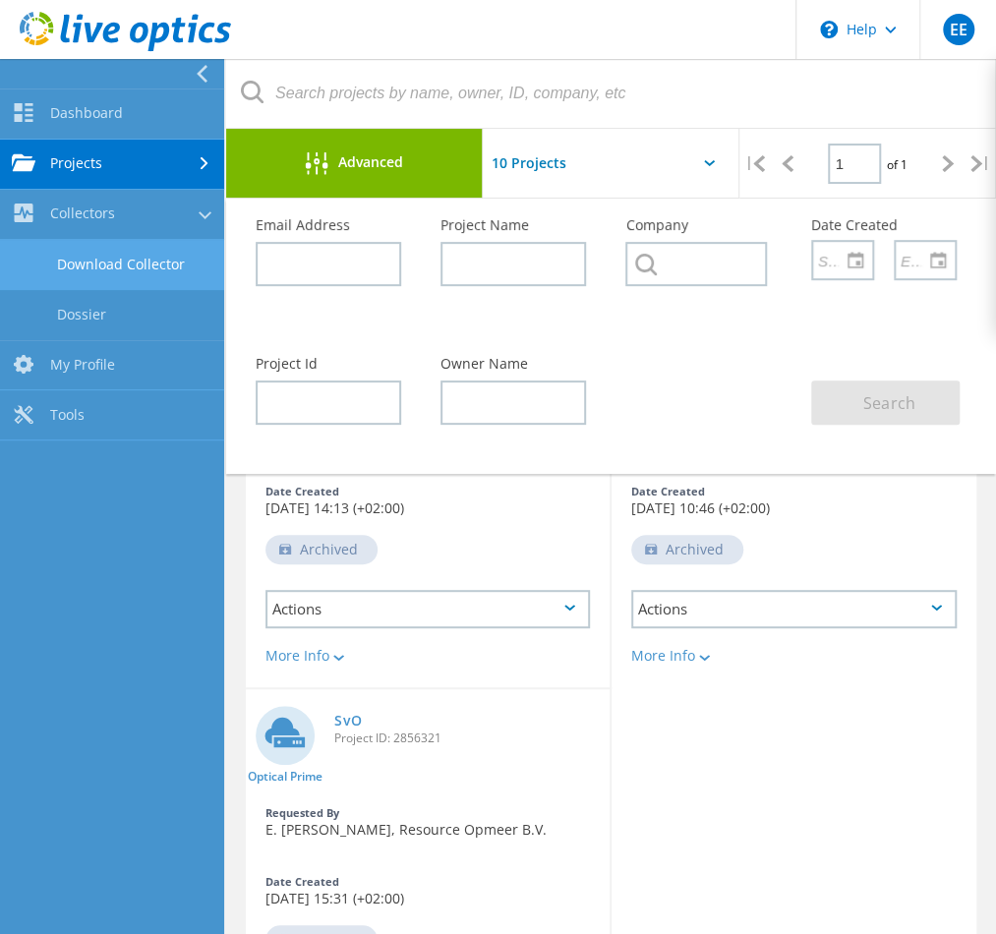
click at [191, 261] on link "Download Collector" at bounding box center [112, 265] width 224 height 50
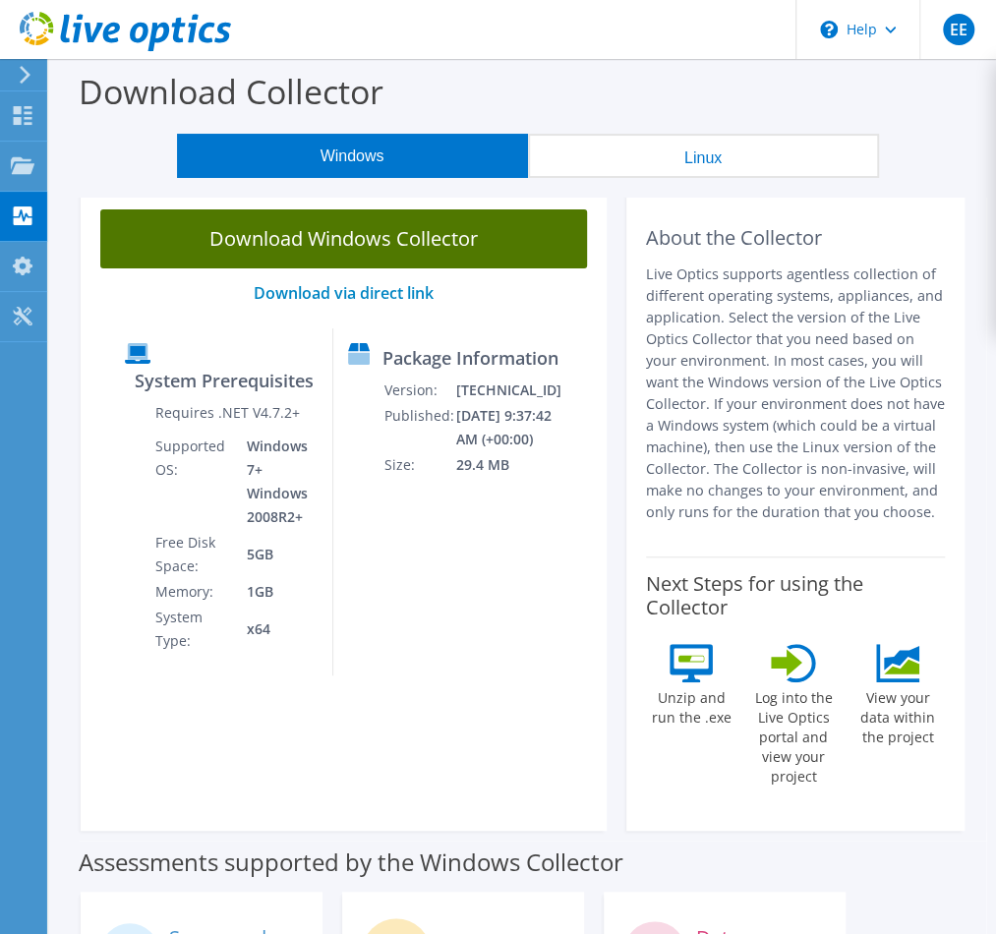
click at [375, 240] on link "Download Windows Collector" at bounding box center [343, 238] width 487 height 59
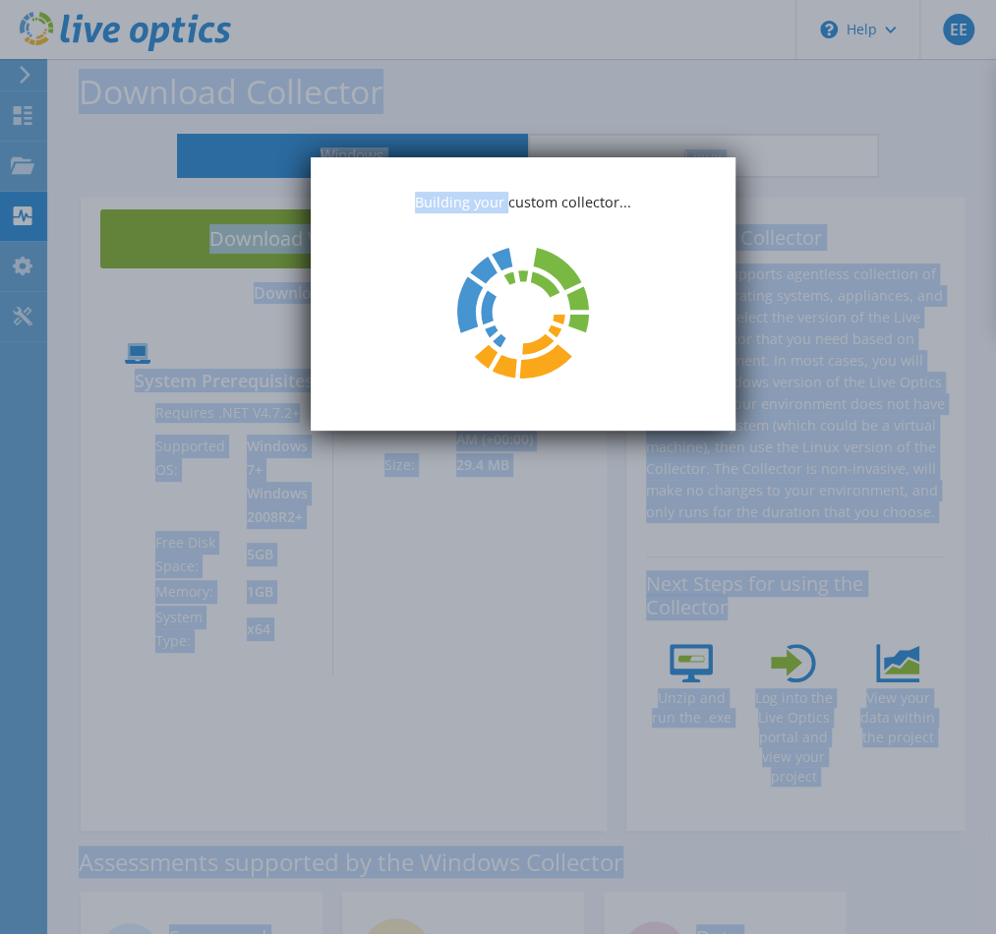
drag, startPoint x: 507, startPoint y: 170, endPoint x: -110, endPoint y: 72, distance: 625.3
click at [0, 72] on html "EE End User E. Eutychidis efty@resourceopmeer.nl Resource Opmeer B.V. My Profil…" at bounding box center [498, 467] width 996 height 934
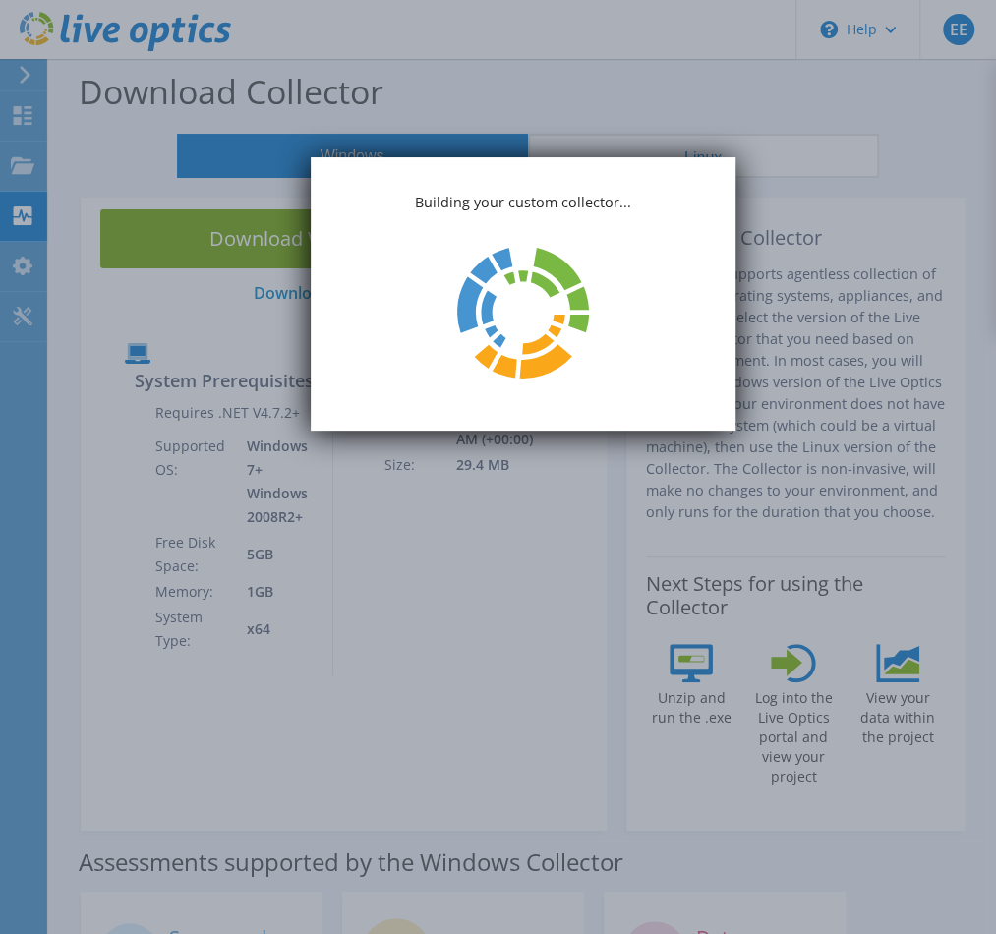
click at [645, 198] on p "Building your custom collector..." at bounding box center [523, 203] width 425 height 22
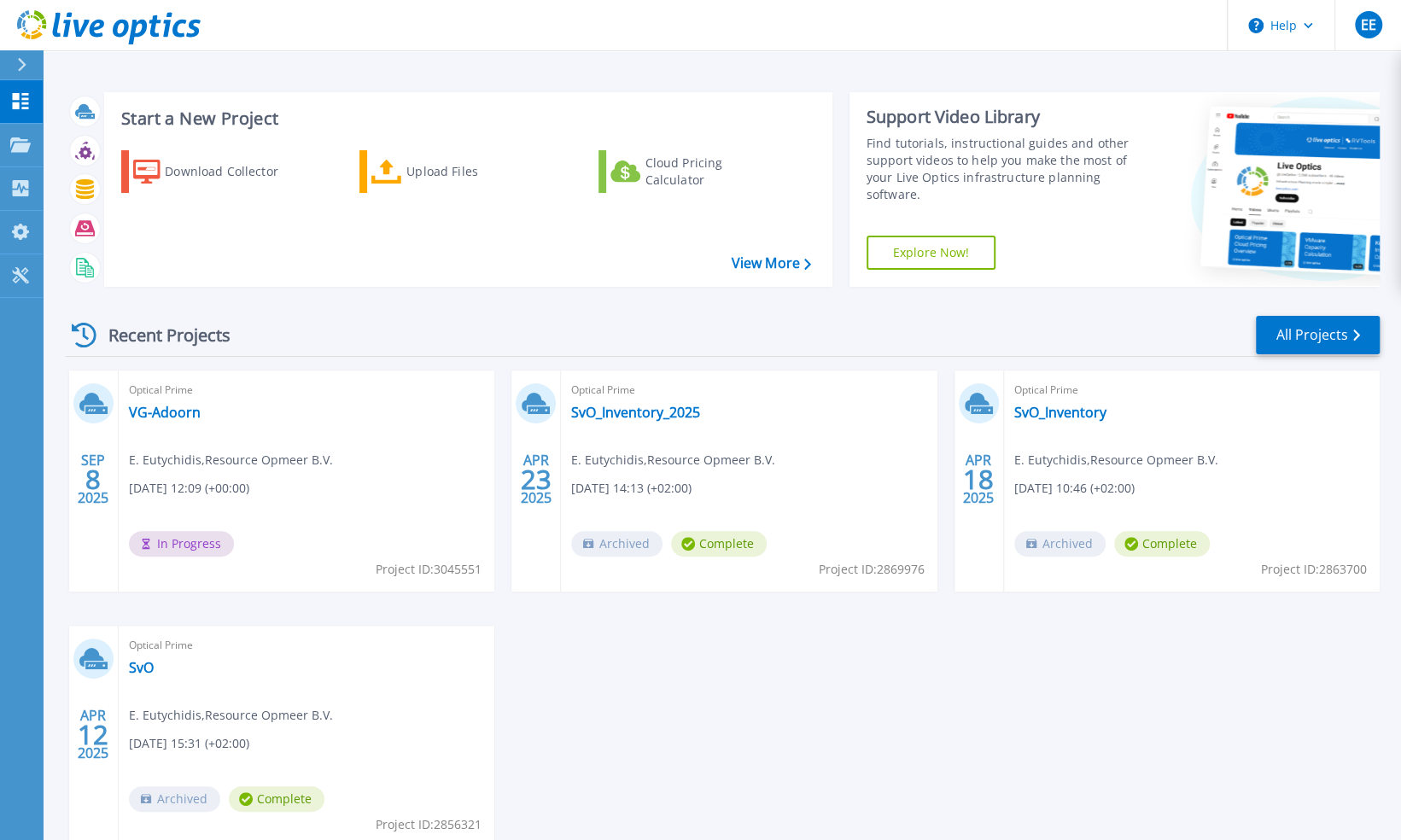
click at [608, 545] on span "Archived" at bounding box center [616, 544] width 91 height 26
click at [182, 410] on link "VG-Adoorn" at bounding box center [164, 412] width 72 height 17
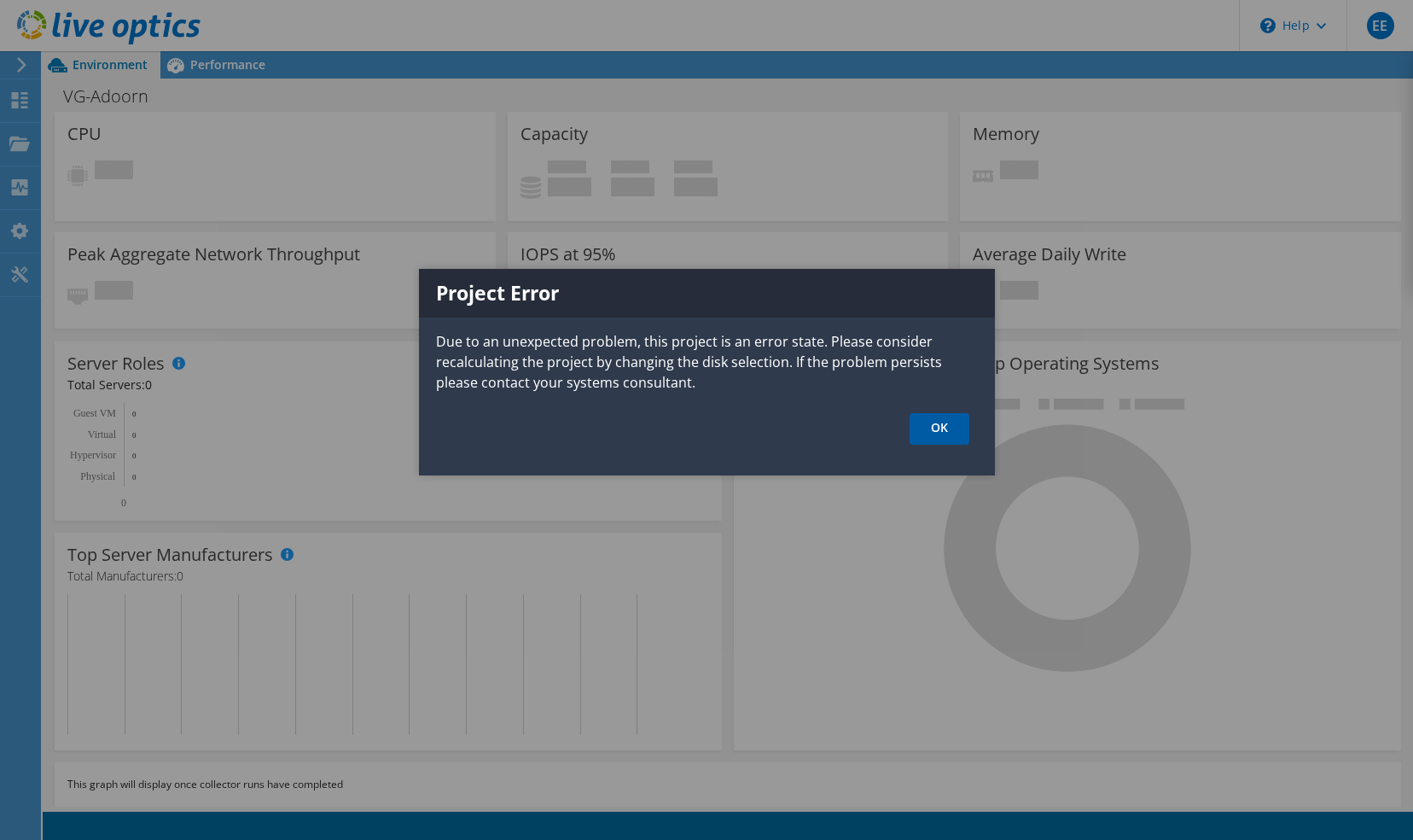
click at [951, 435] on link "OK" at bounding box center [939, 429] width 60 height 31
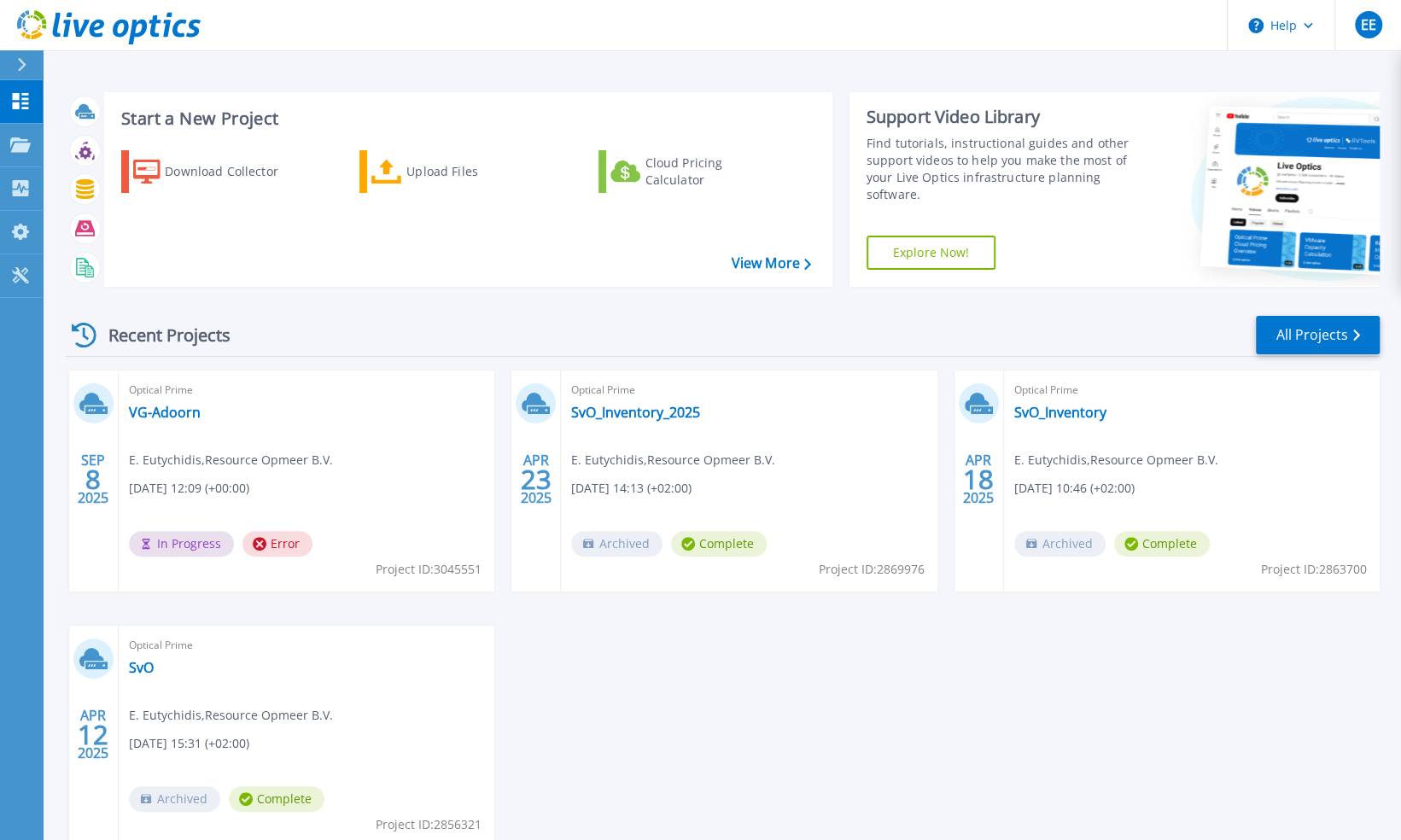
click at [180, 542] on span "In Progress" at bounding box center [181, 544] width 105 height 26
click at [282, 535] on span "Error" at bounding box center [277, 544] width 70 height 26
click at [283, 541] on span "Error" at bounding box center [277, 544] width 70 height 26
click at [280, 536] on span "Error" at bounding box center [277, 544] width 70 height 26
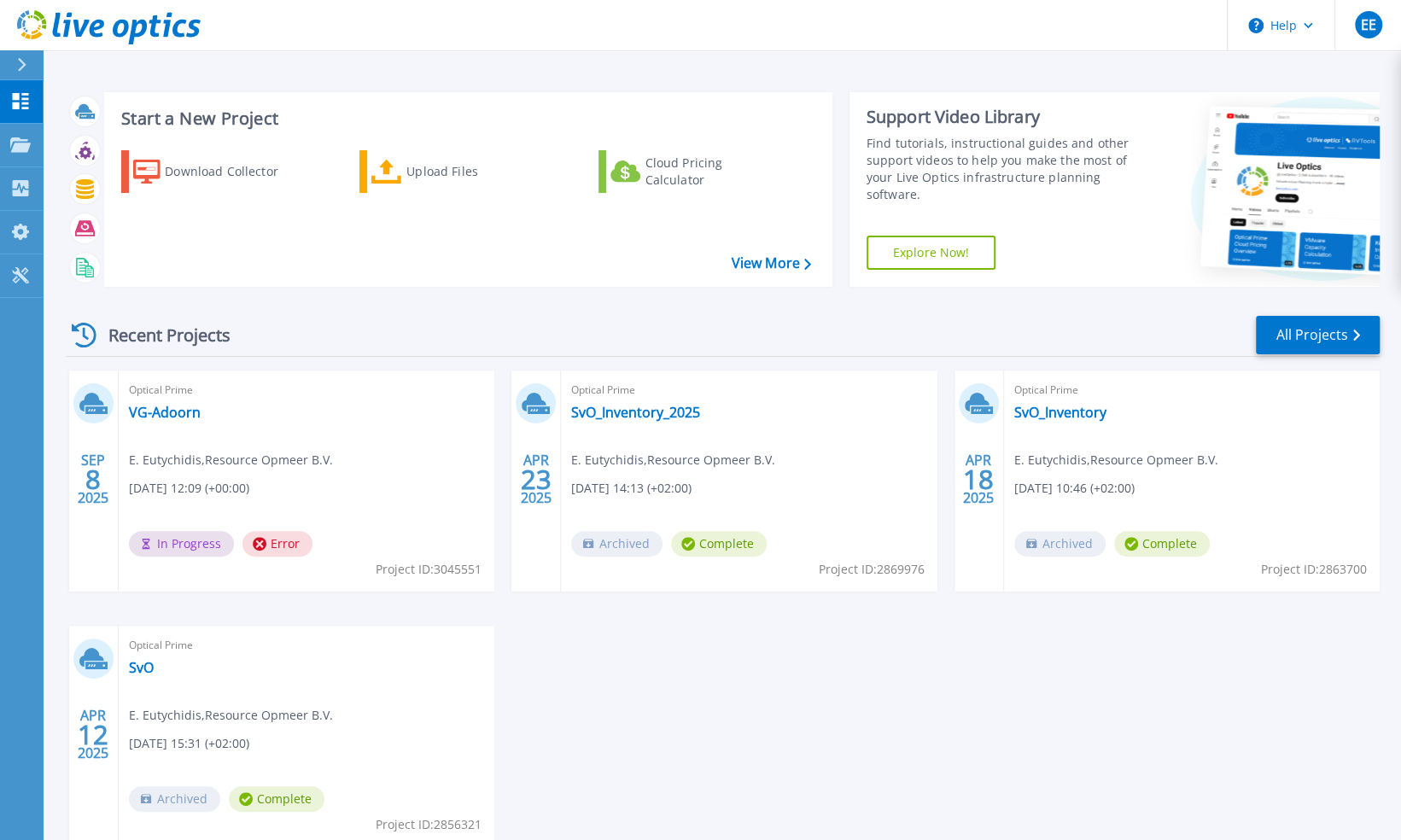
drag, startPoint x: 280, startPoint y: 536, endPoint x: 455, endPoint y: 561, distance: 176.8
click at [455, 561] on span "Project ID: 3045551" at bounding box center [429, 569] width 106 height 19
click at [150, 407] on link "VG-Adoorn" at bounding box center [164, 412] width 72 height 17
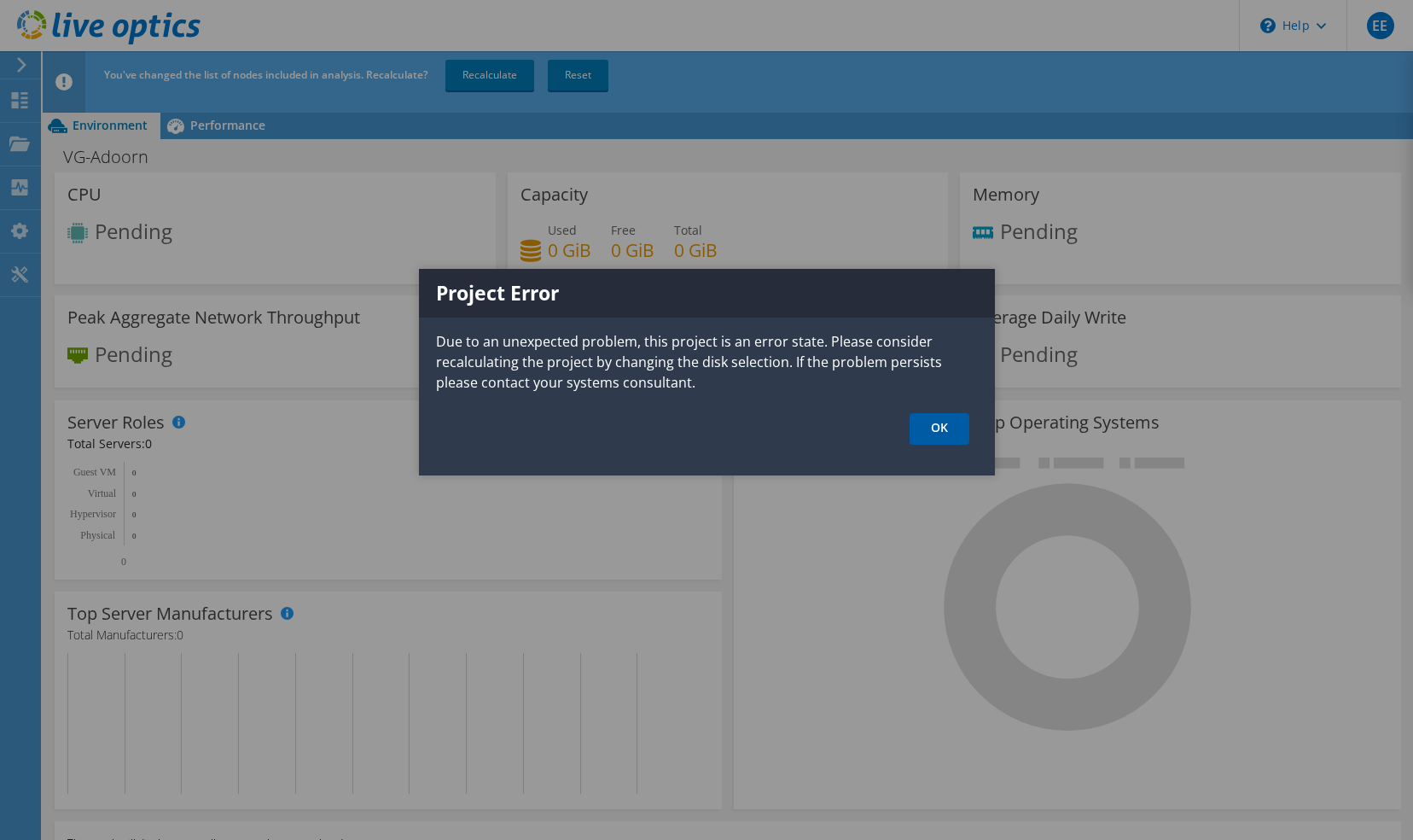
click at [939, 430] on link "OK" at bounding box center [939, 429] width 60 height 31
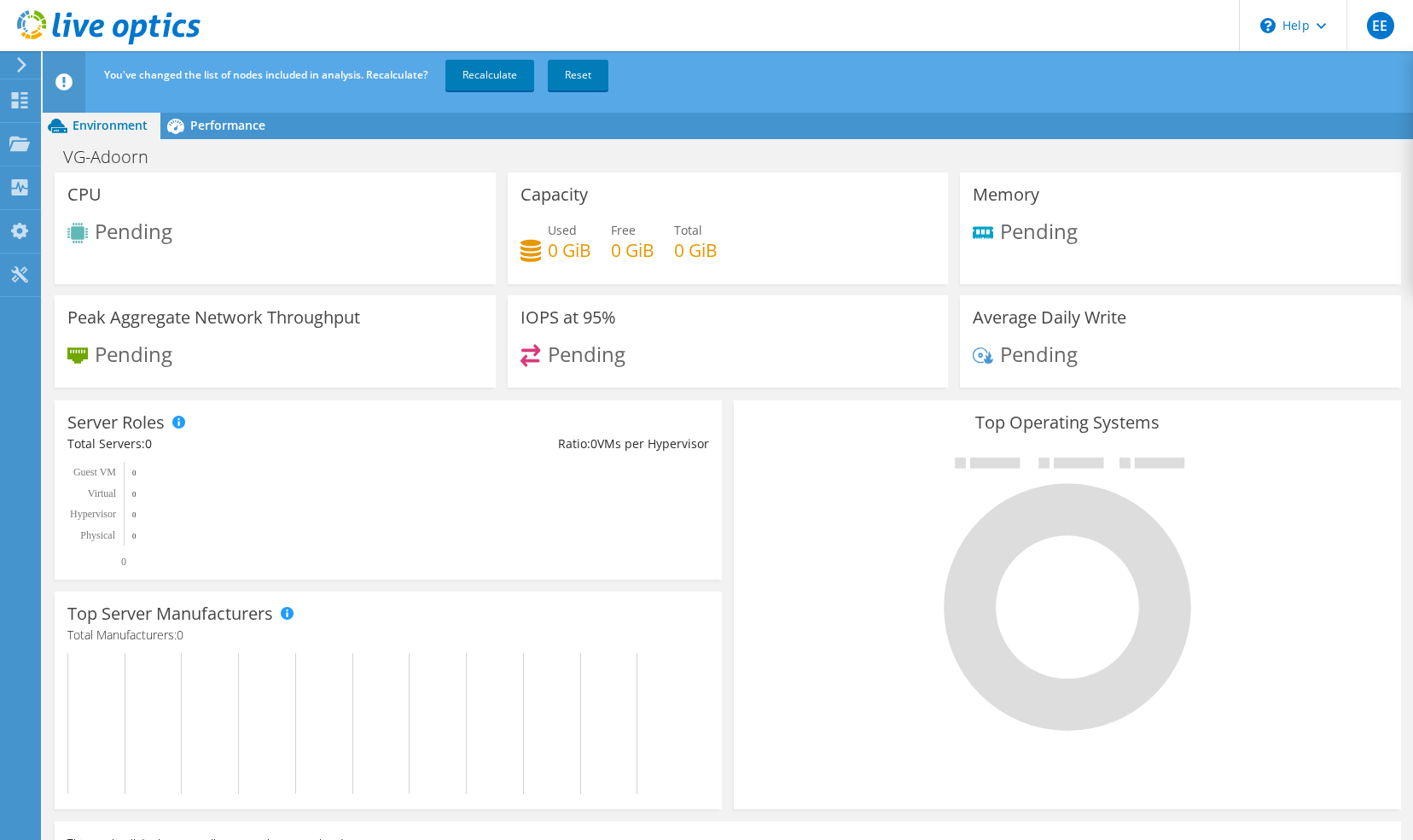
click at [571, 241] on h4 "0 GiB" at bounding box center [569, 250] width 43 height 19
click at [731, 258] on div "Used 0 GiB Free 0 GiB Total 0 GiB" at bounding box center [728, 249] width 416 height 56
click at [654, 240] on div "Used 0 GiB Free 0 GiB Total 0 GiB" at bounding box center [728, 249] width 416 height 56
click at [213, 121] on span "Performance" at bounding box center [227, 125] width 76 height 16
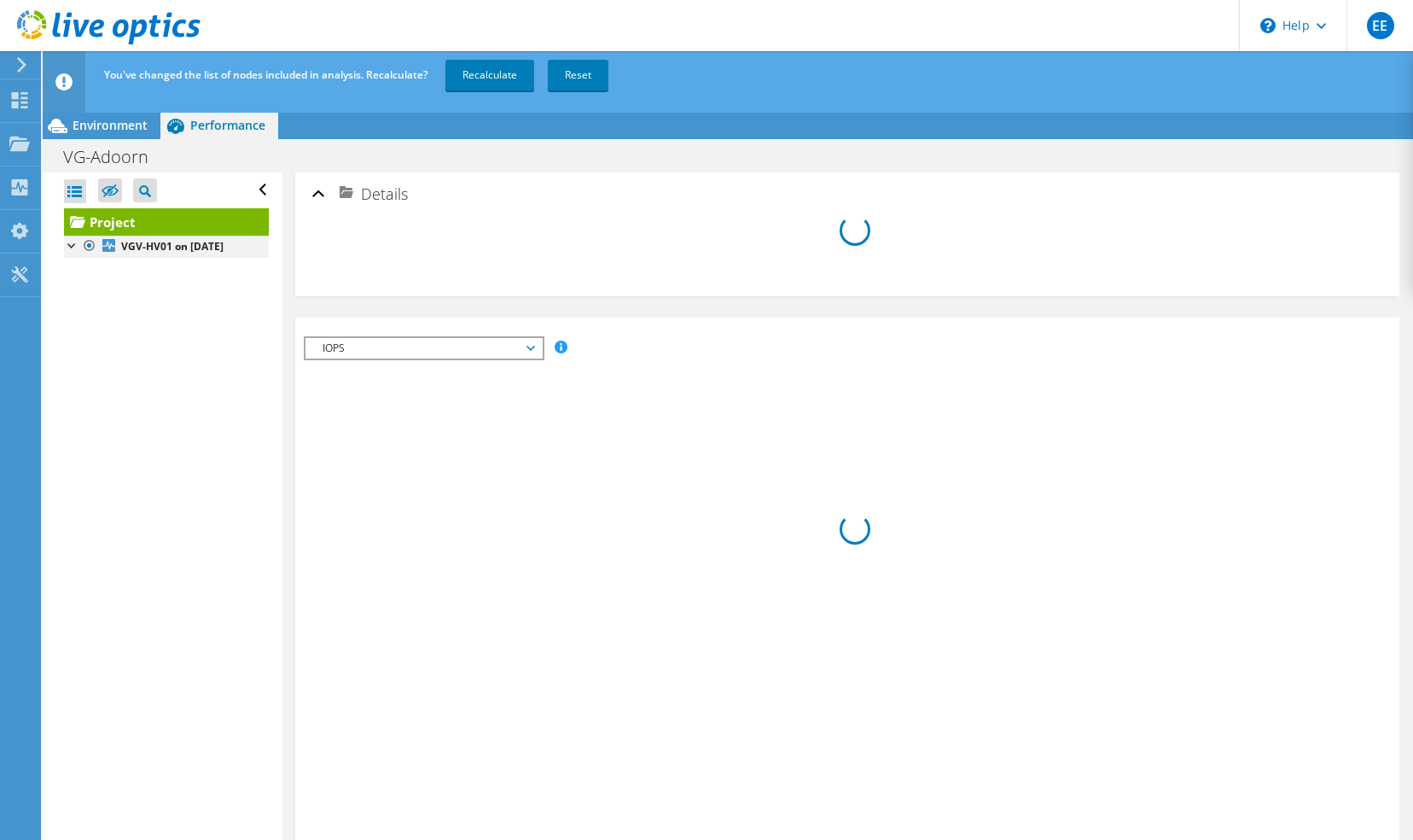
click at [77, 242] on div at bounding box center [73, 244] width 17 height 17
click at [155, 246] on b "VGV-HV01 on 9/8/2025" at bounding box center [173, 246] width 102 height 15
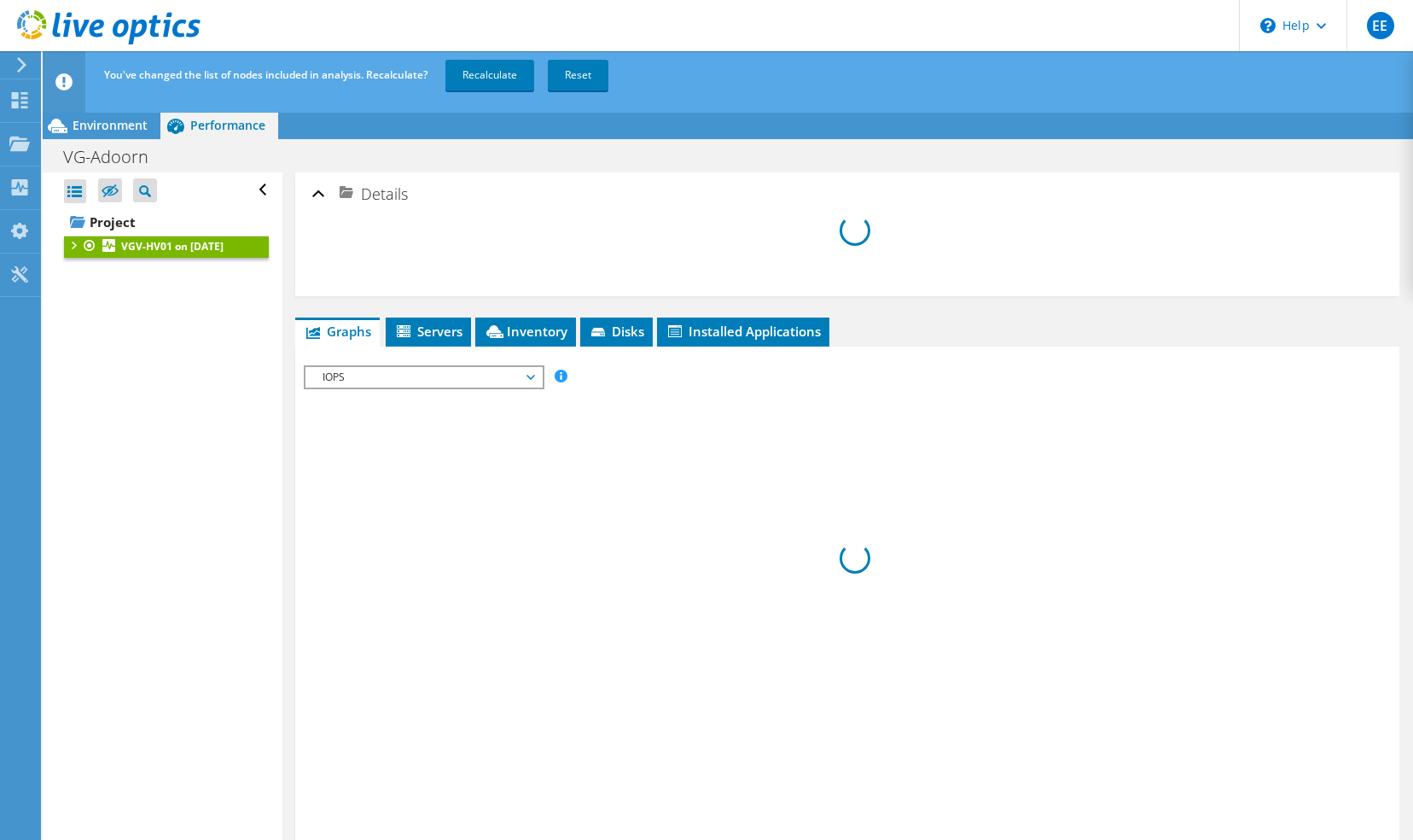
click at [72, 244] on div at bounding box center [73, 244] width 17 height 17
click at [447, 326] on span "Servers" at bounding box center [428, 331] width 69 height 17
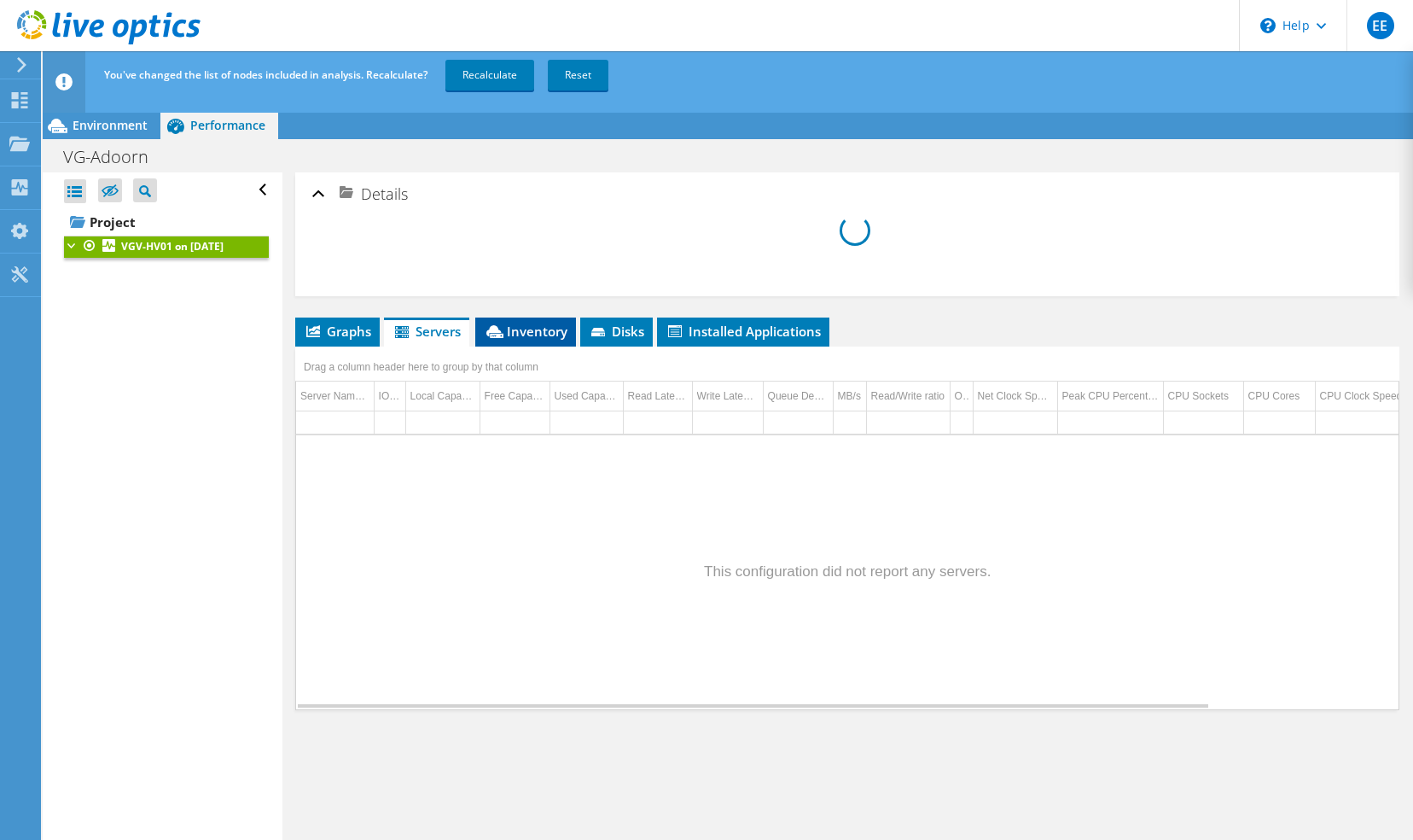
click at [528, 325] on span "Inventory" at bounding box center [526, 331] width 83 height 17
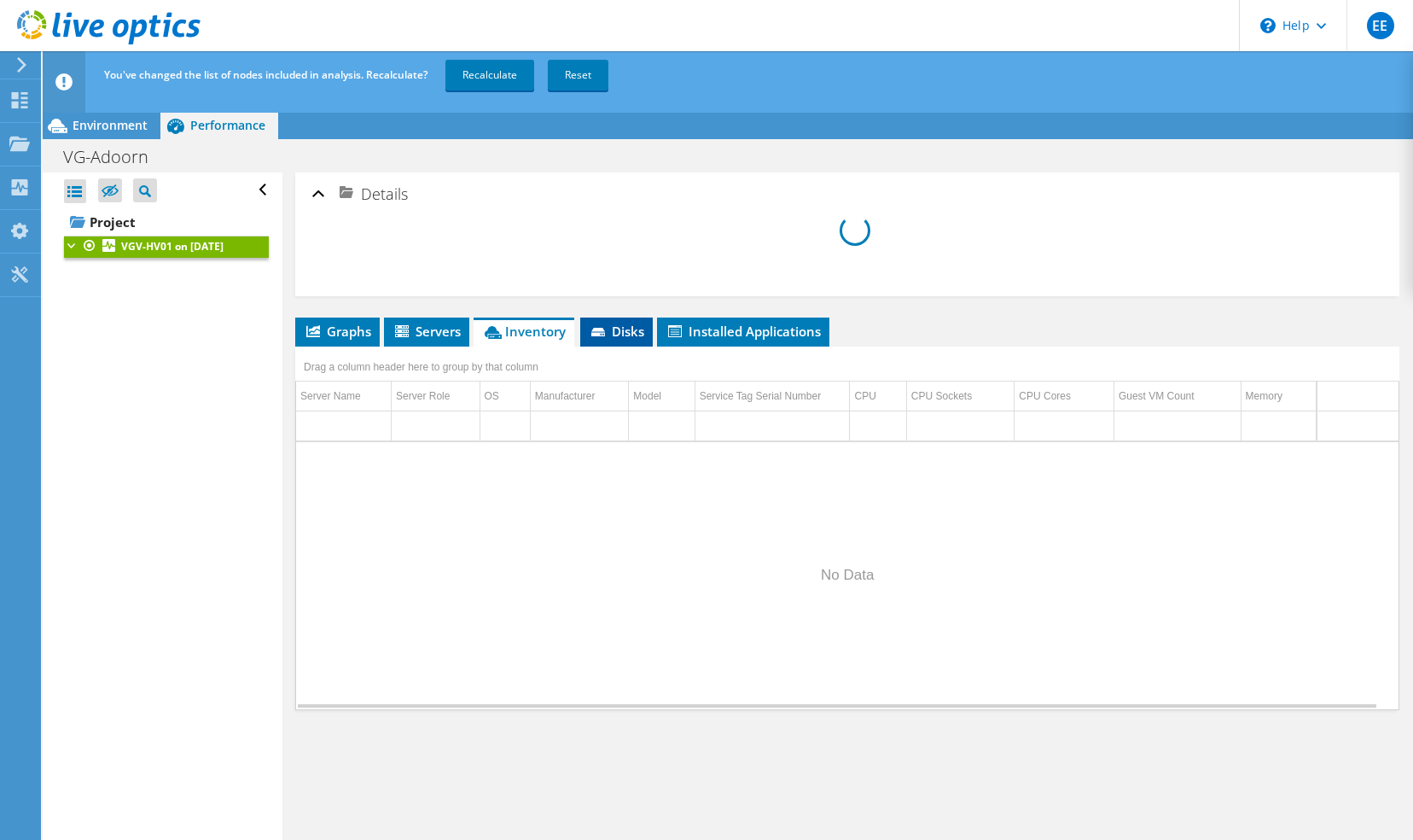
click at [601, 328] on icon at bounding box center [598, 332] width 14 height 9
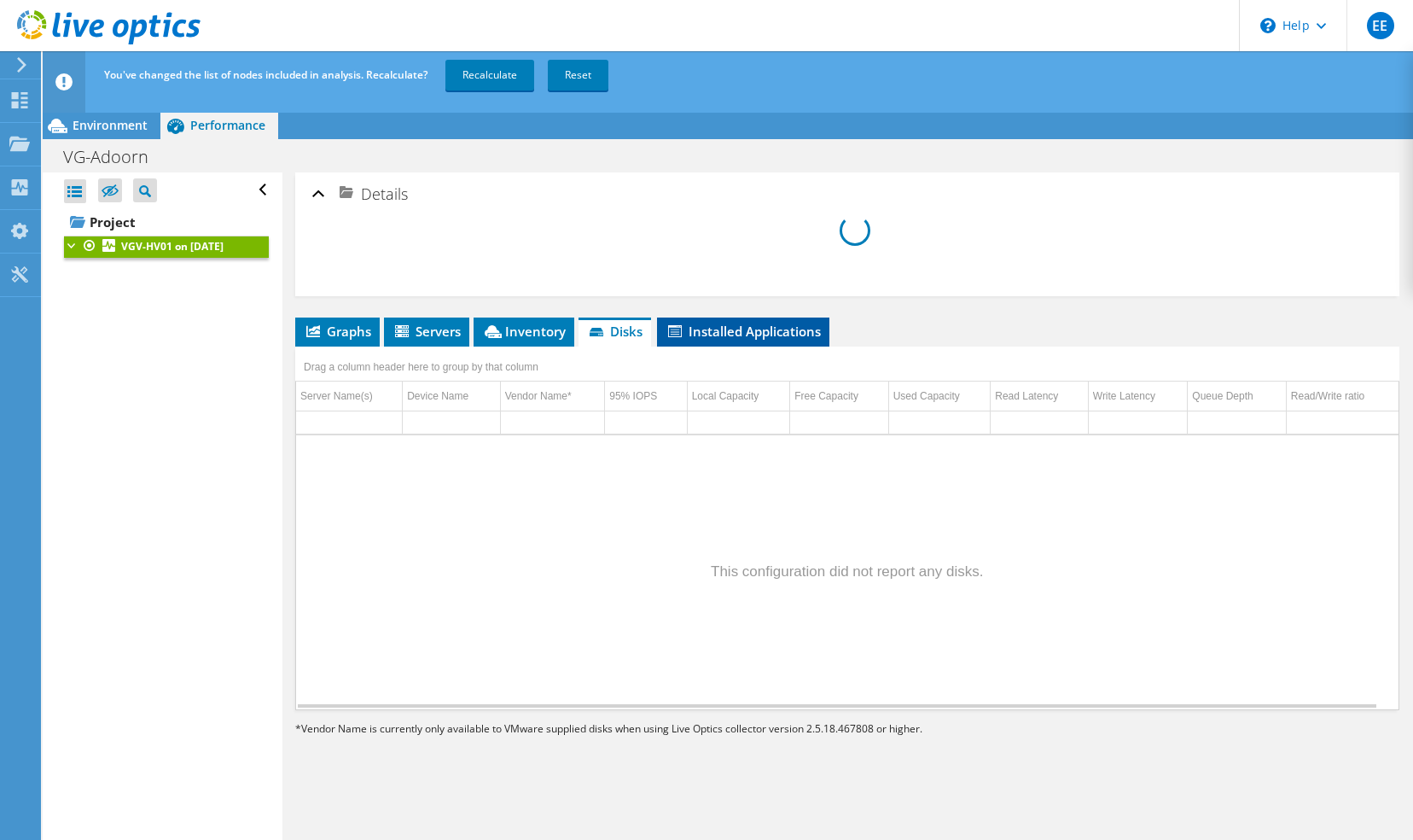
click at [720, 318] on li "Installed Applications" at bounding box center [743, 331] width 173 height 29
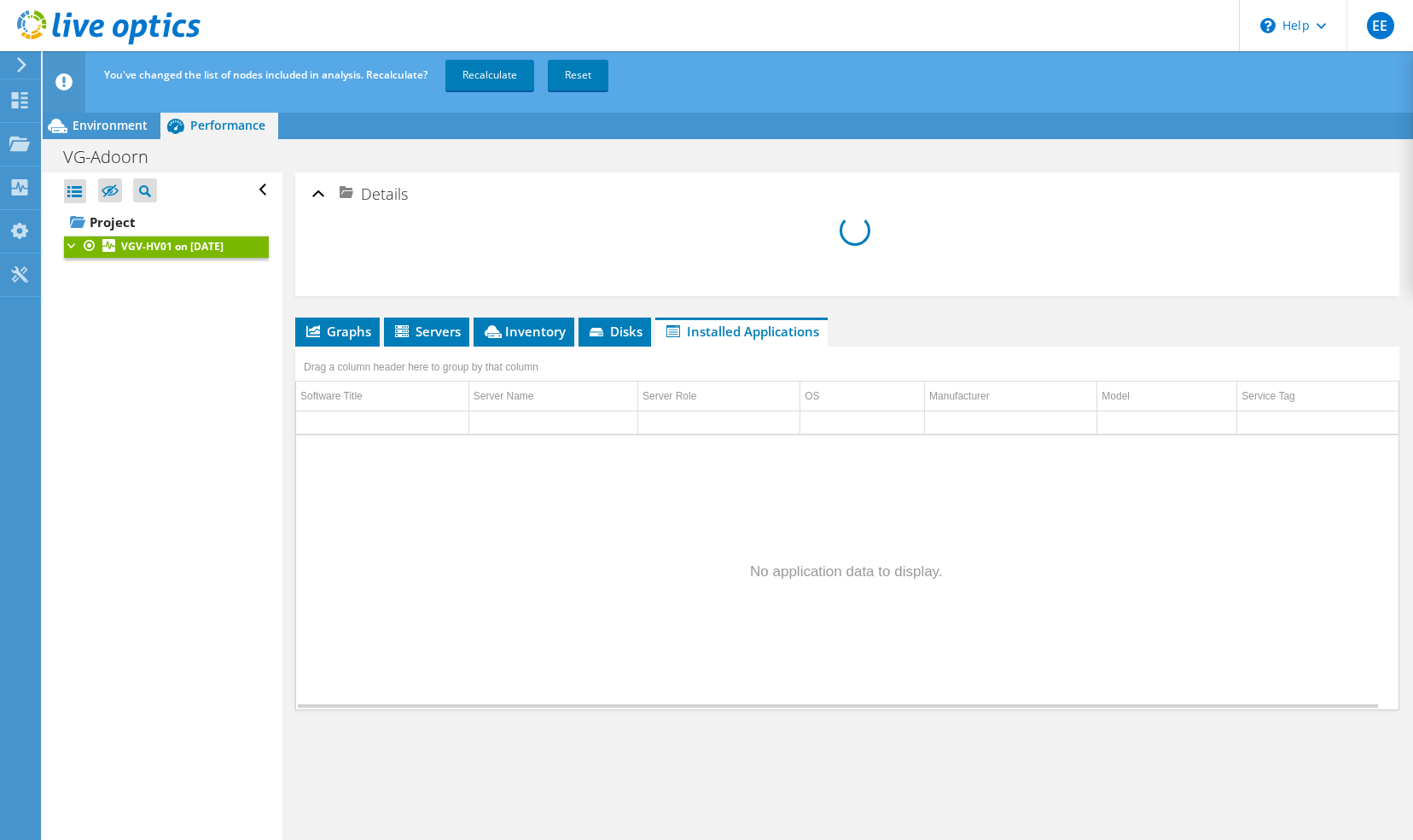
click at [72, 242] on div at bounding box center [73, 244] width 17 height 17
click at [476, 74] on link "Recalculate" at bounding box center [490, 75] width 89 height 30
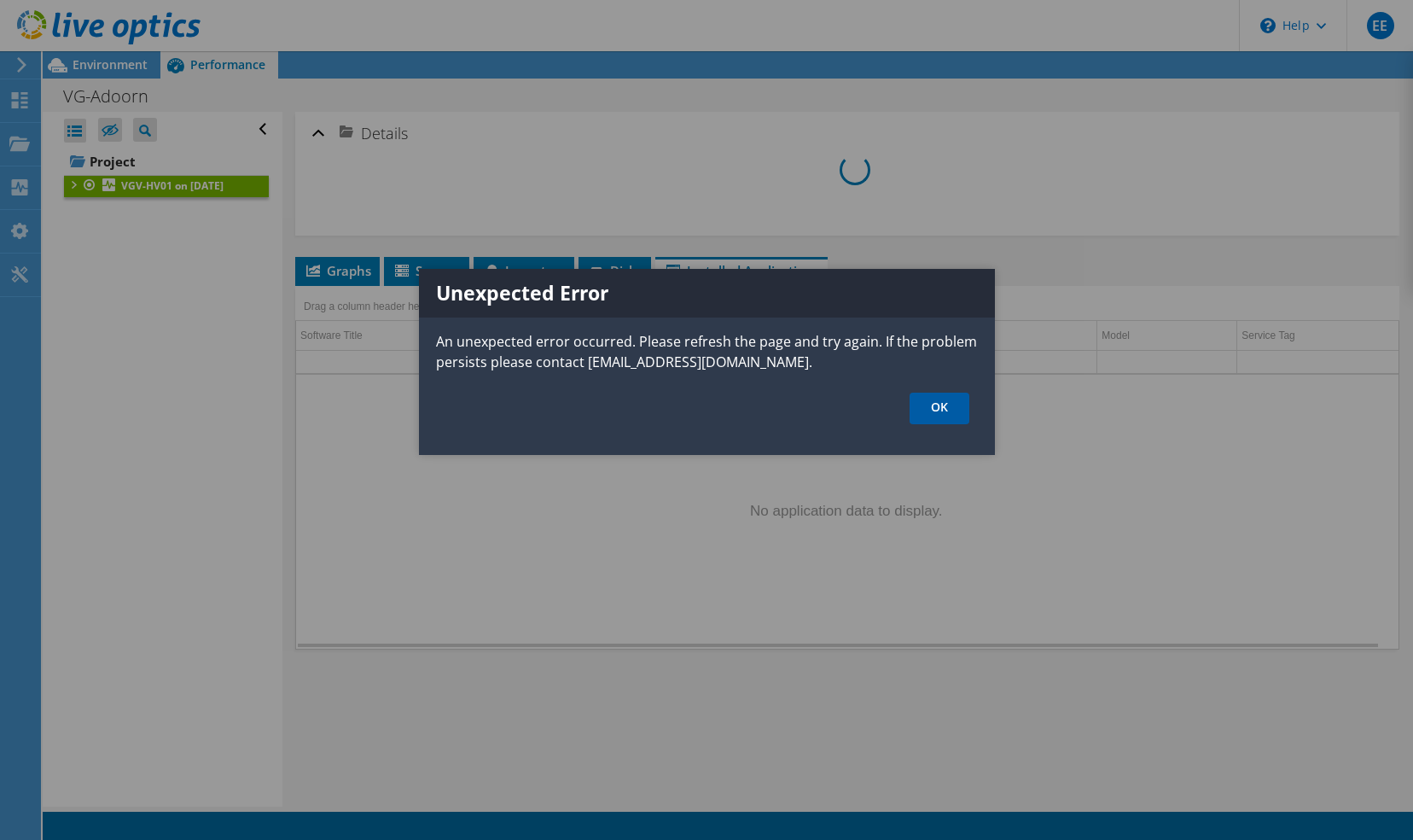
click at [959, 417] on link "OK" at bounding box center [939, 408] width 60 height 31
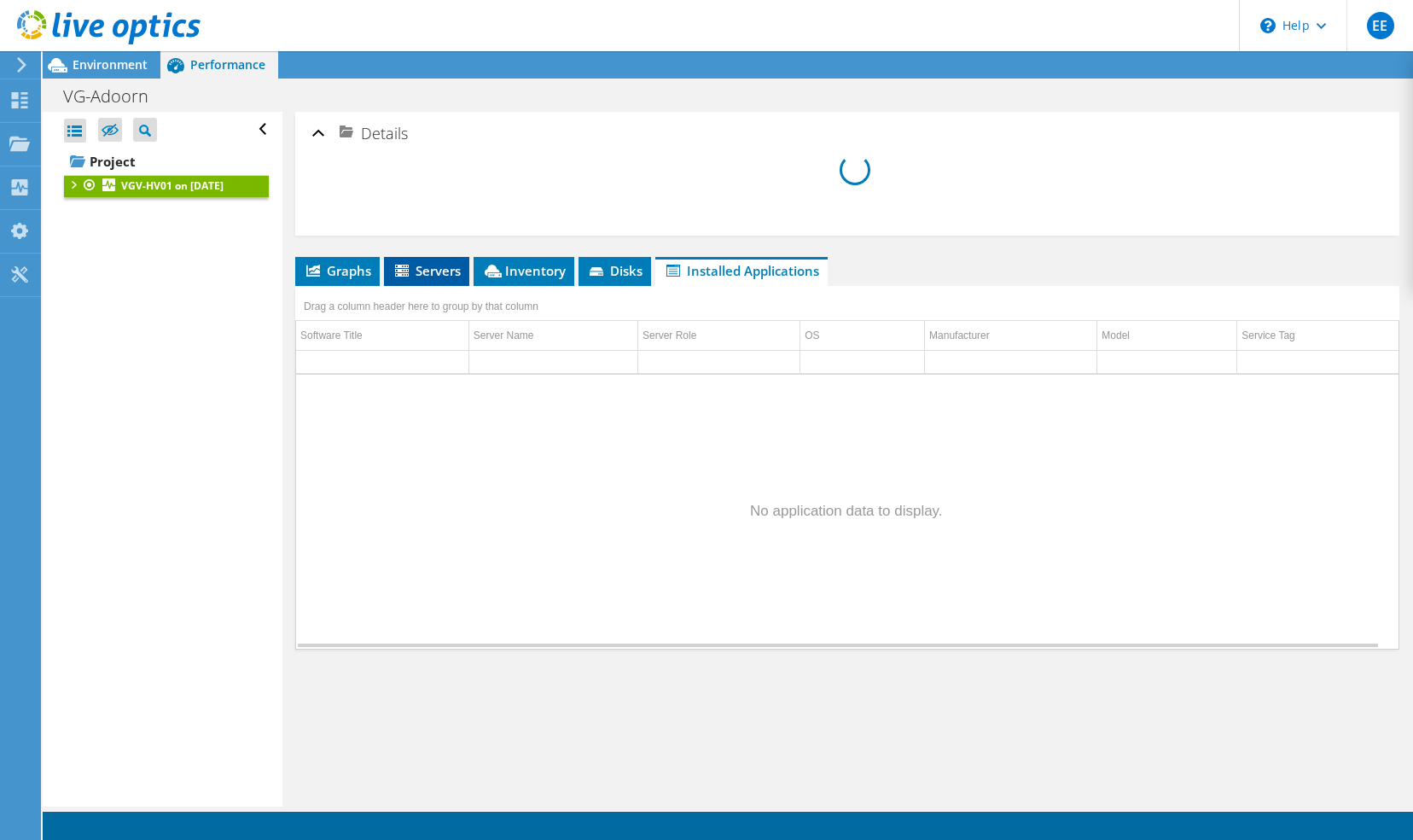
click at [417, 272] on span "Servers" at bounding box center [426, 271] width 69 height 17
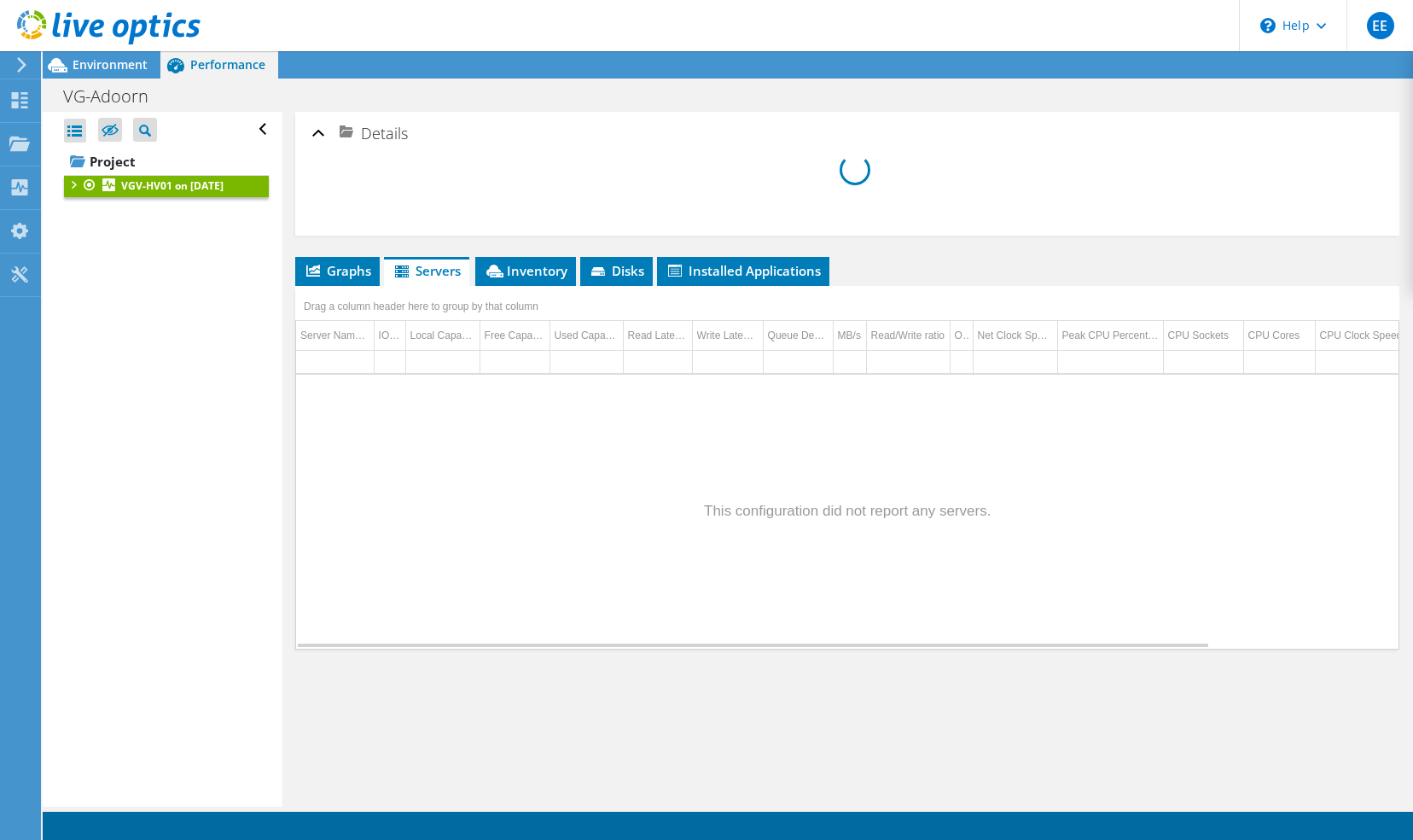
click at [336, 302] on div "Drag a column header here to group by that column" at bounding box center [421, 306] width 243 height 24
click at [25, 180] on use at bounding box center [20, 187] width 16 height 16
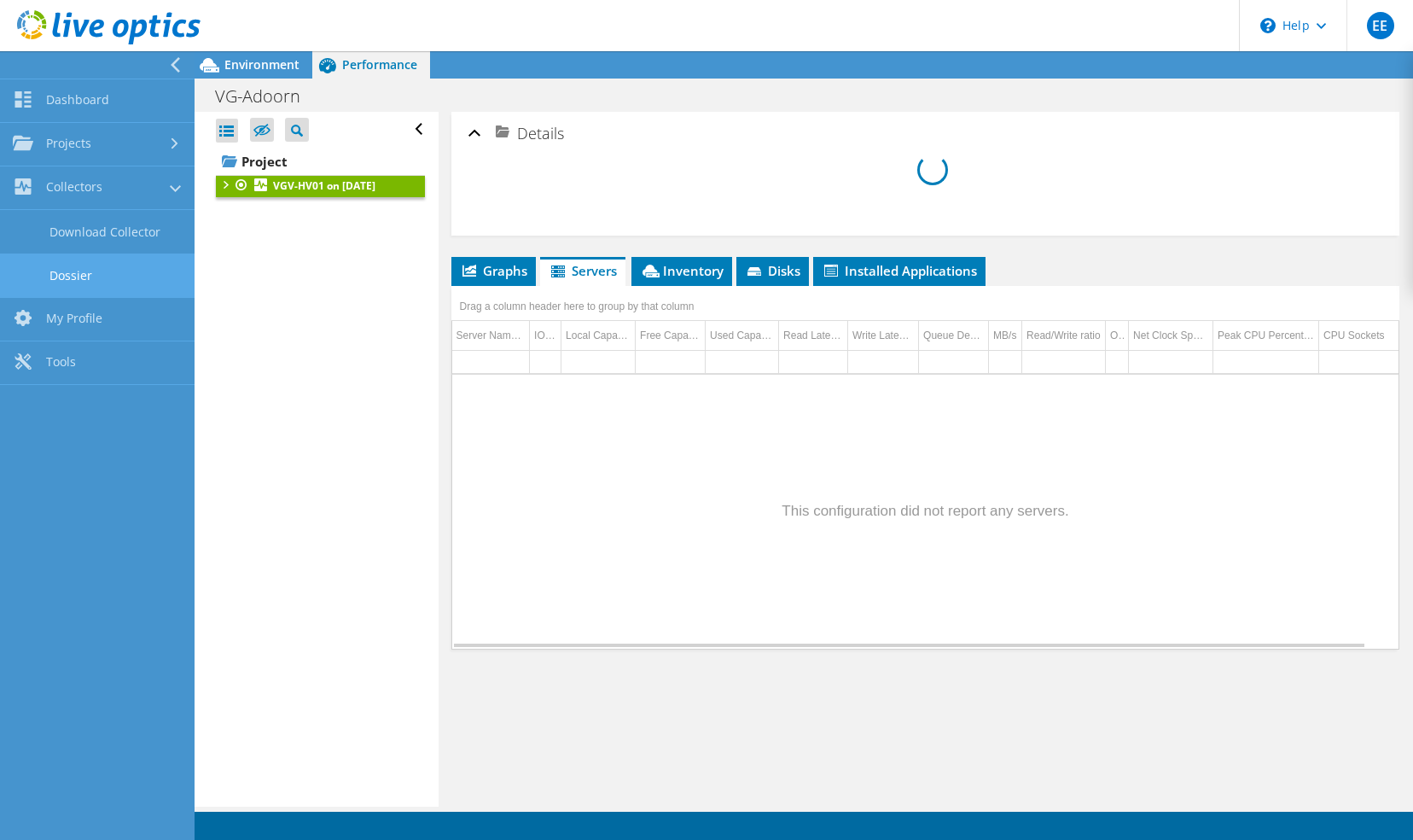
click at [83, 272] on link "Dossier" at bounding box center [97, 275] width 194 height 43
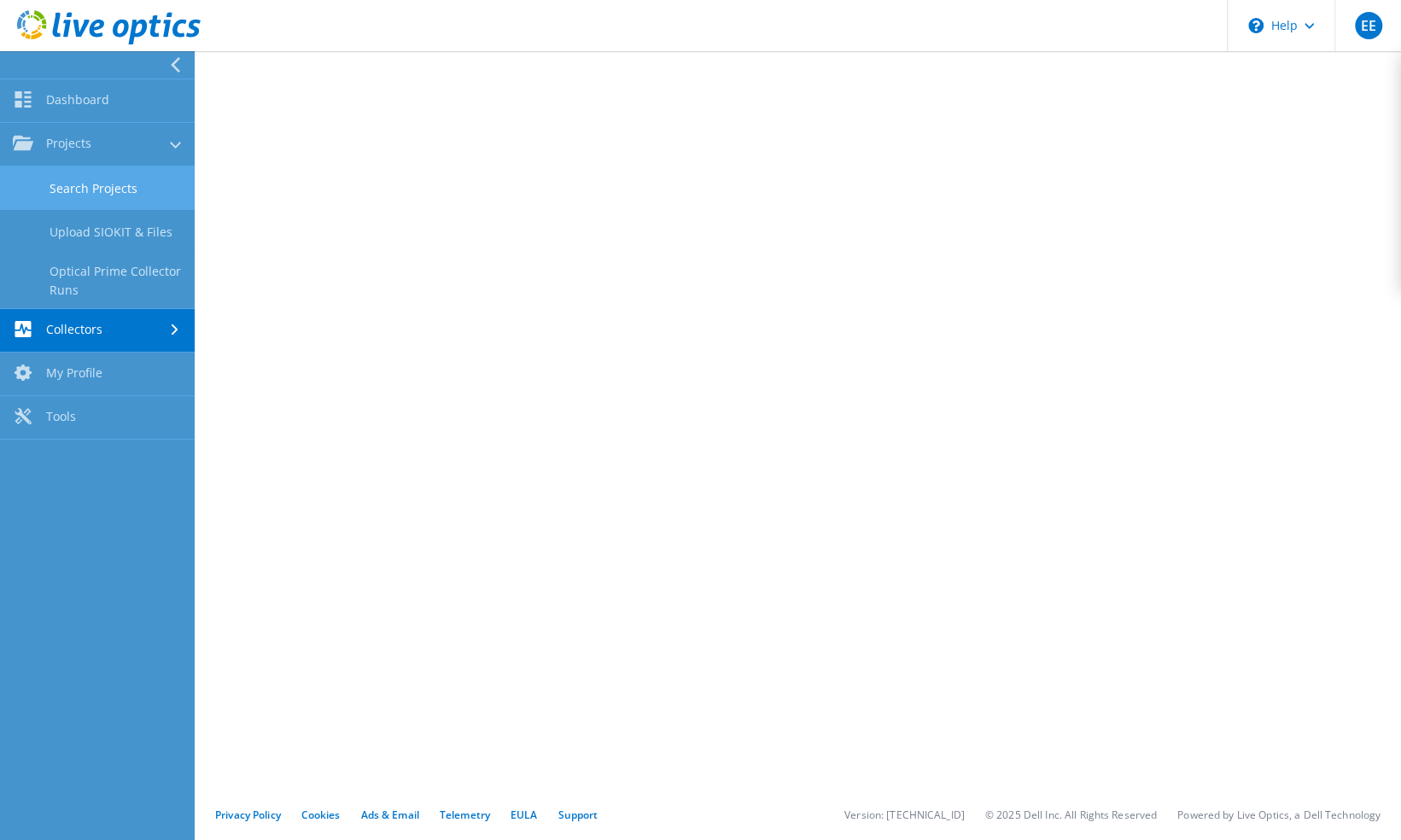
click at [126, 188] on link "Search Projects" at bounding box center [97, 188] width 194 height 43
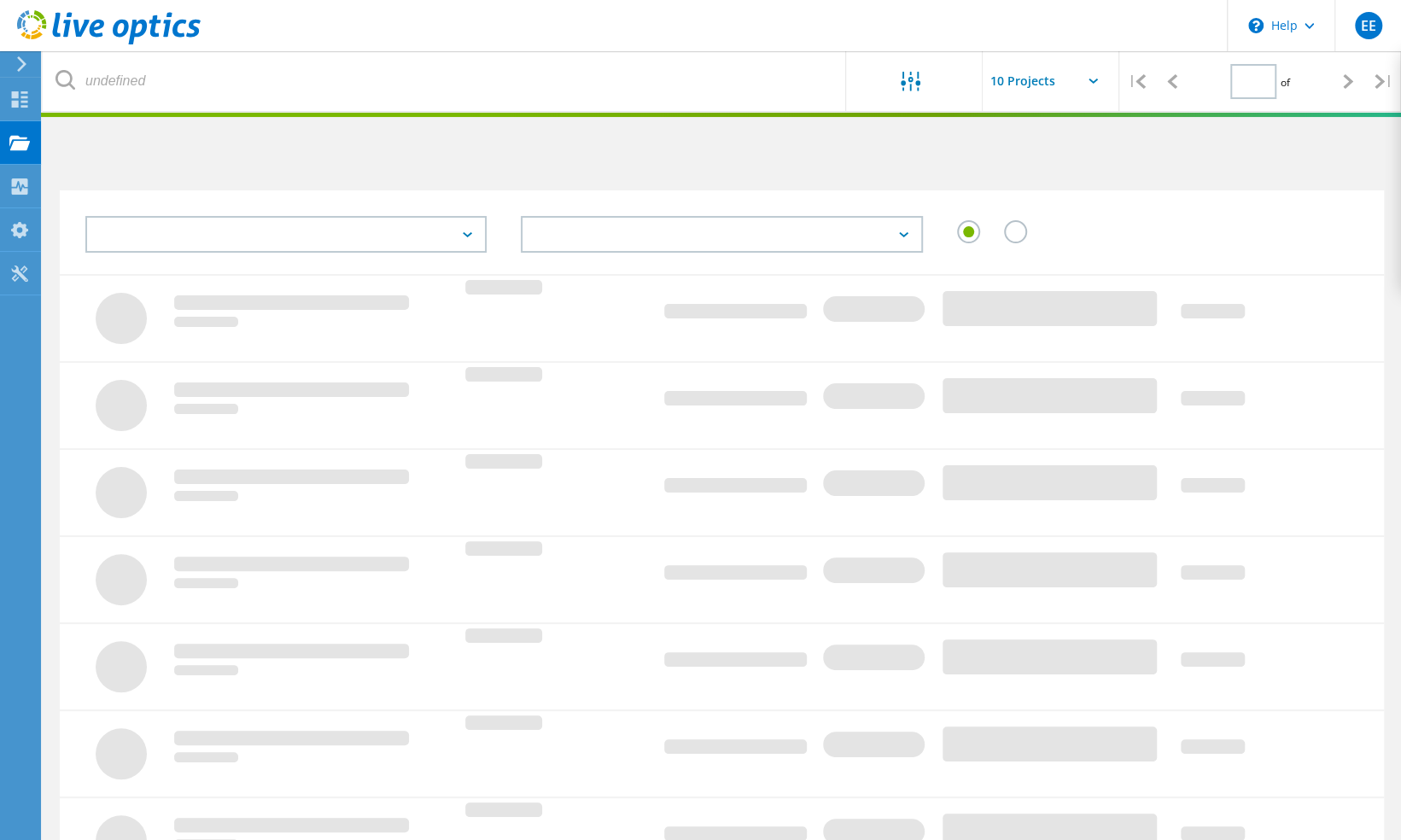
type input "1"
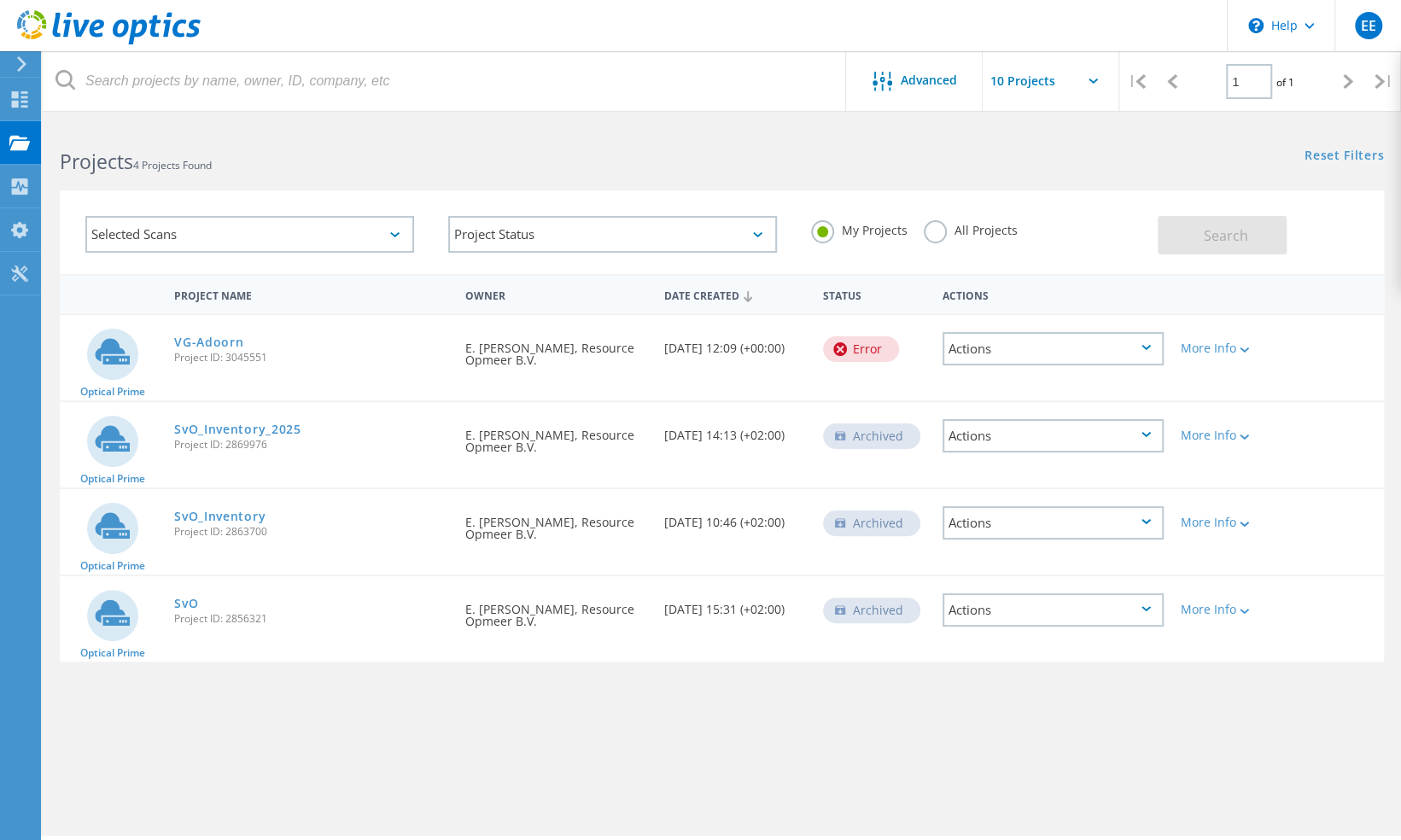
click at [1049, 351] on div "Actions" at bounding box center [1053, 349] width 221 height 33
click at [1194, 348] on div "More Info" at bounding box center [1225, 348] width 89 height 12
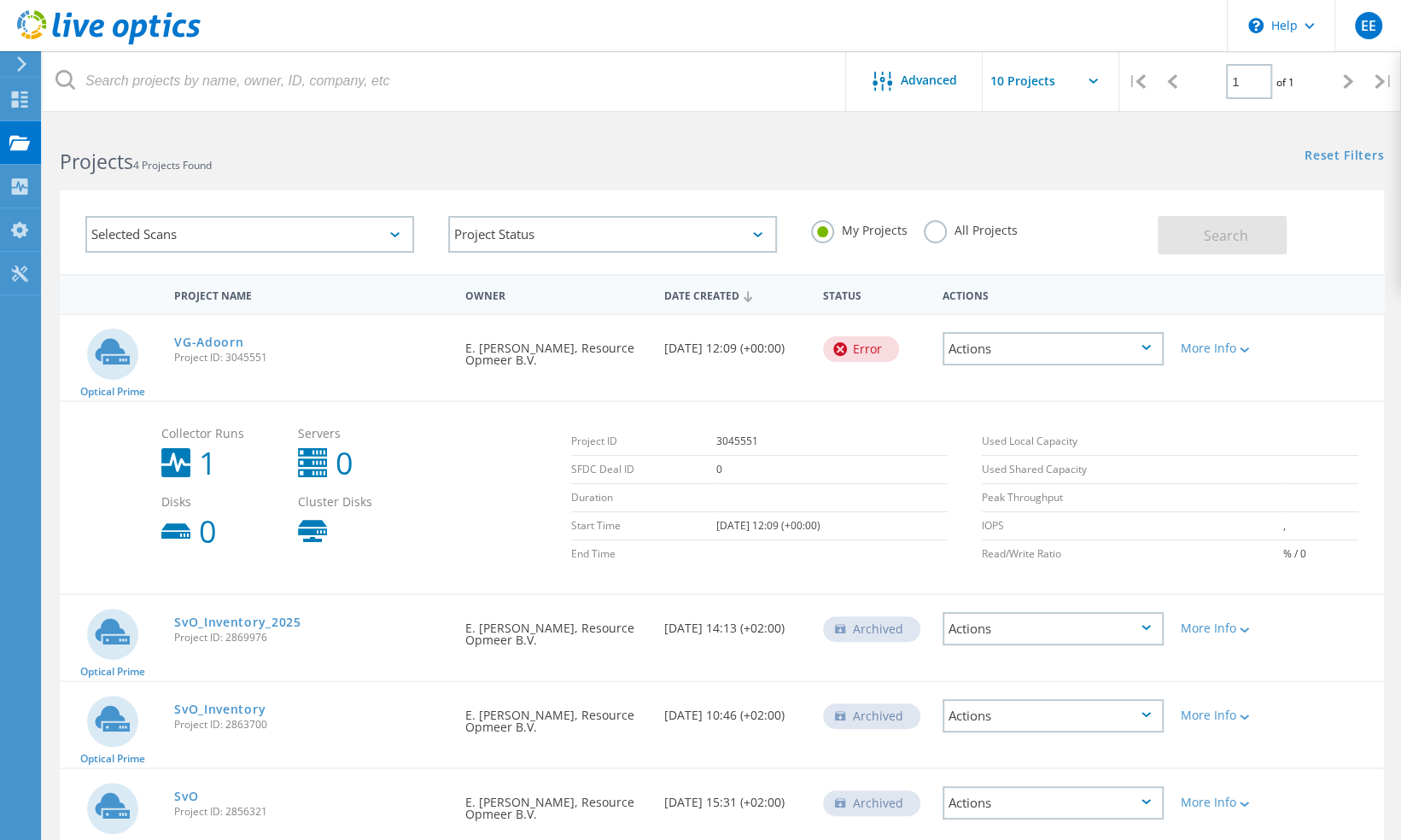
click at [1096, 345] on div "Actions" at bounding box center [1053, 349] width 221 height 33
click at [1035, 371] on div "Delete" at bounding box center [1053, 375] width 218 height 26
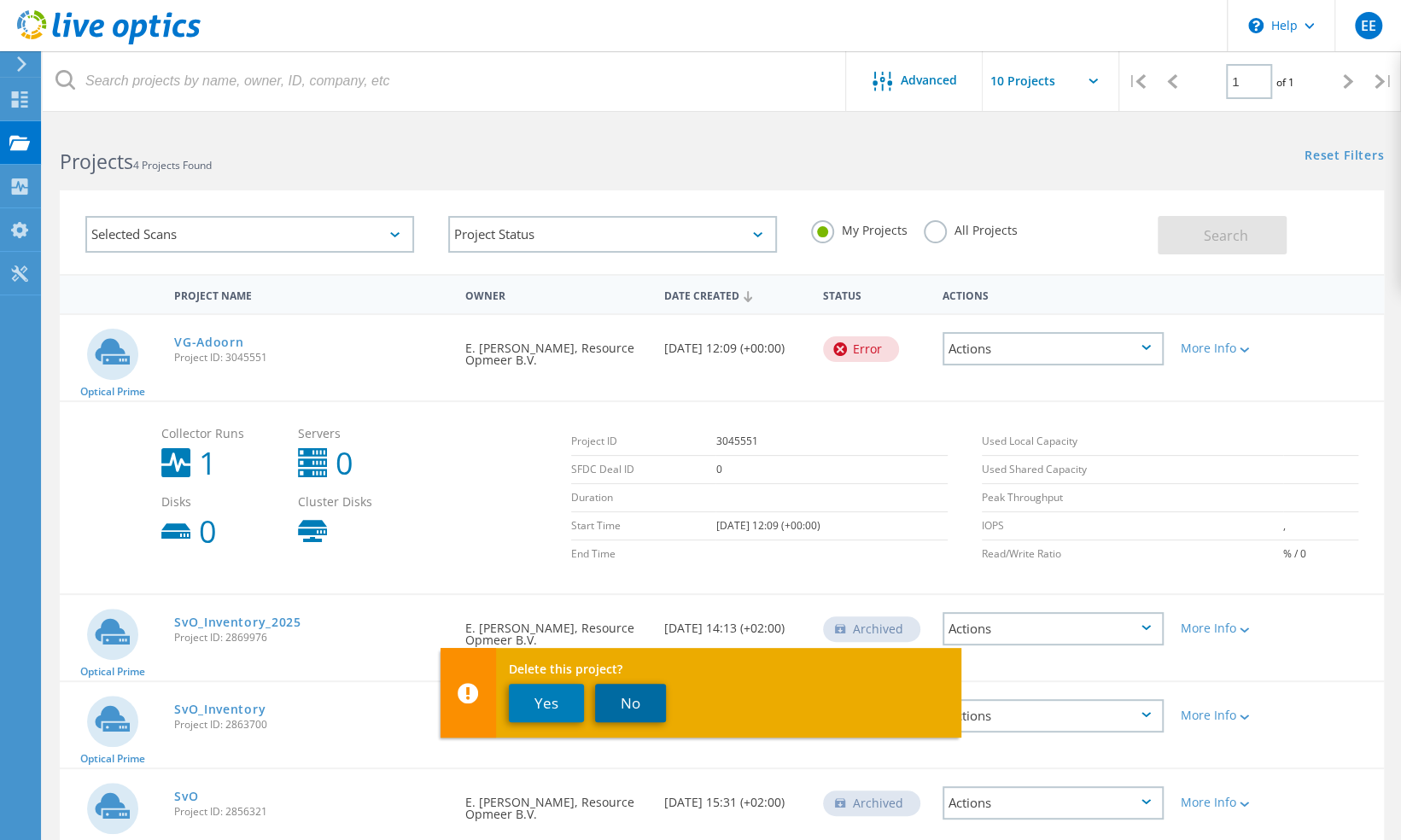
click at [636, 699] on button "No" at bounding box center [630, 703] width 71 height 38
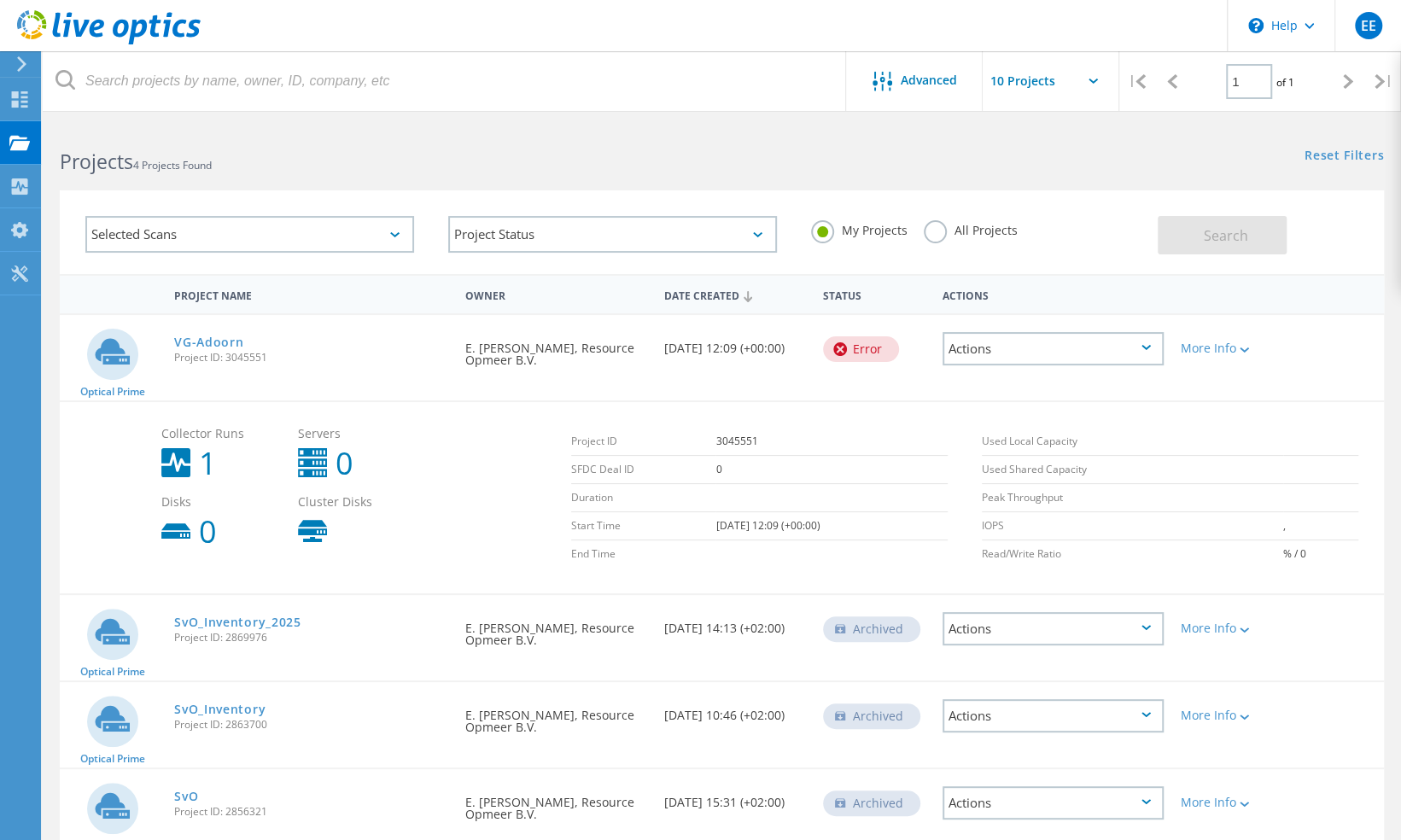
click at [870, 351] on div "Error" at bounding box center [861, 349] width 76 height 26
click at [1141, 351] on div "Actions" at bounding box center [1053, 349] width 221 height 33
click at [965, 371] on div "Delete" at bounding box center [1053, 375] width 218 height 26
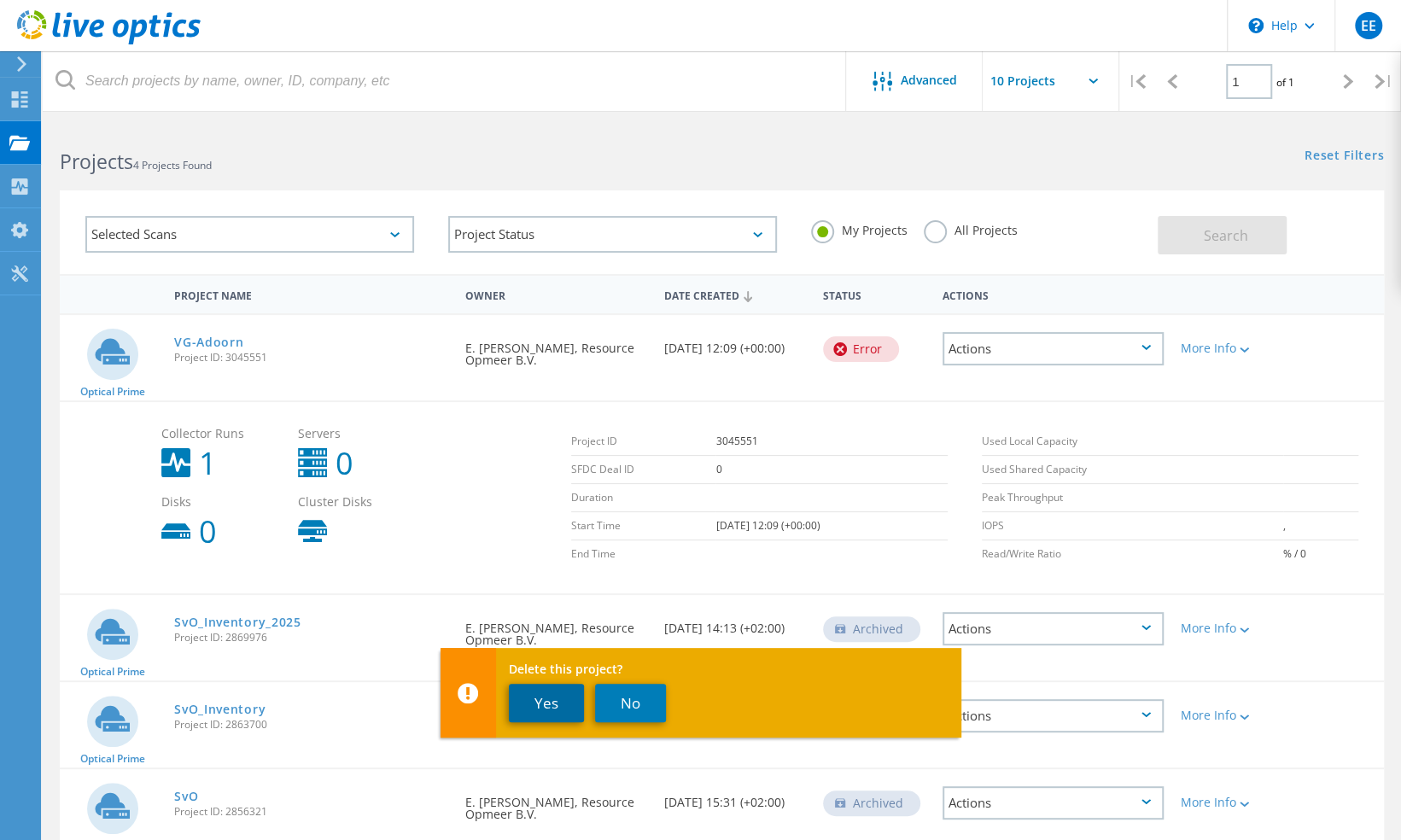
click at [546, 692] on button "Yes" at bounding box center [546, 703] width 76 height 38
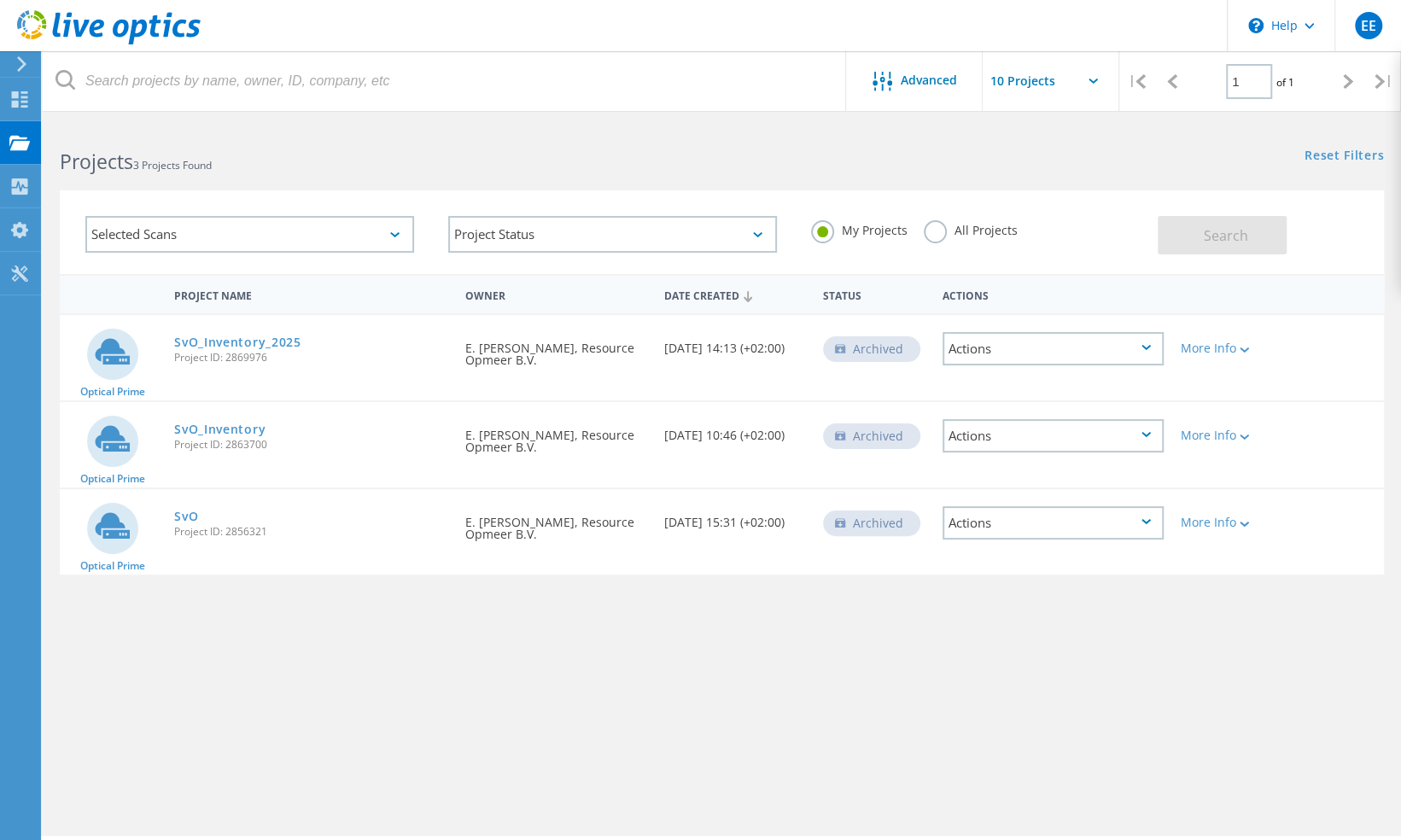
click at [1140, 341] on div "Actions" at bounding box center [1053, 349] width 221 height 33
click at [1080, 373] on div "Delete" at bounding box center [1053, 375] width 218 height 26
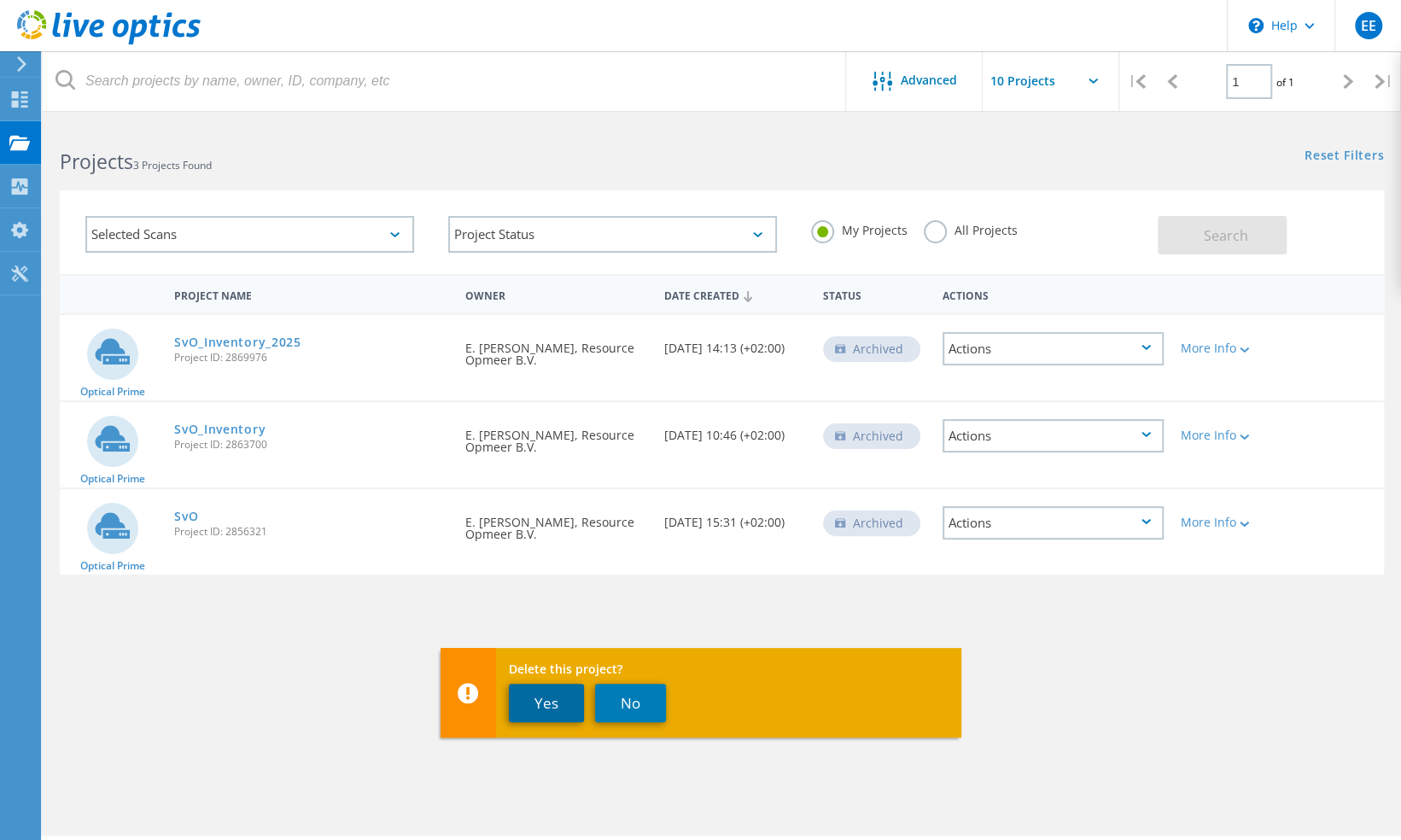
click at [539, 712] on button "Yes" at bounding box center [546, 703] width 76 height 38
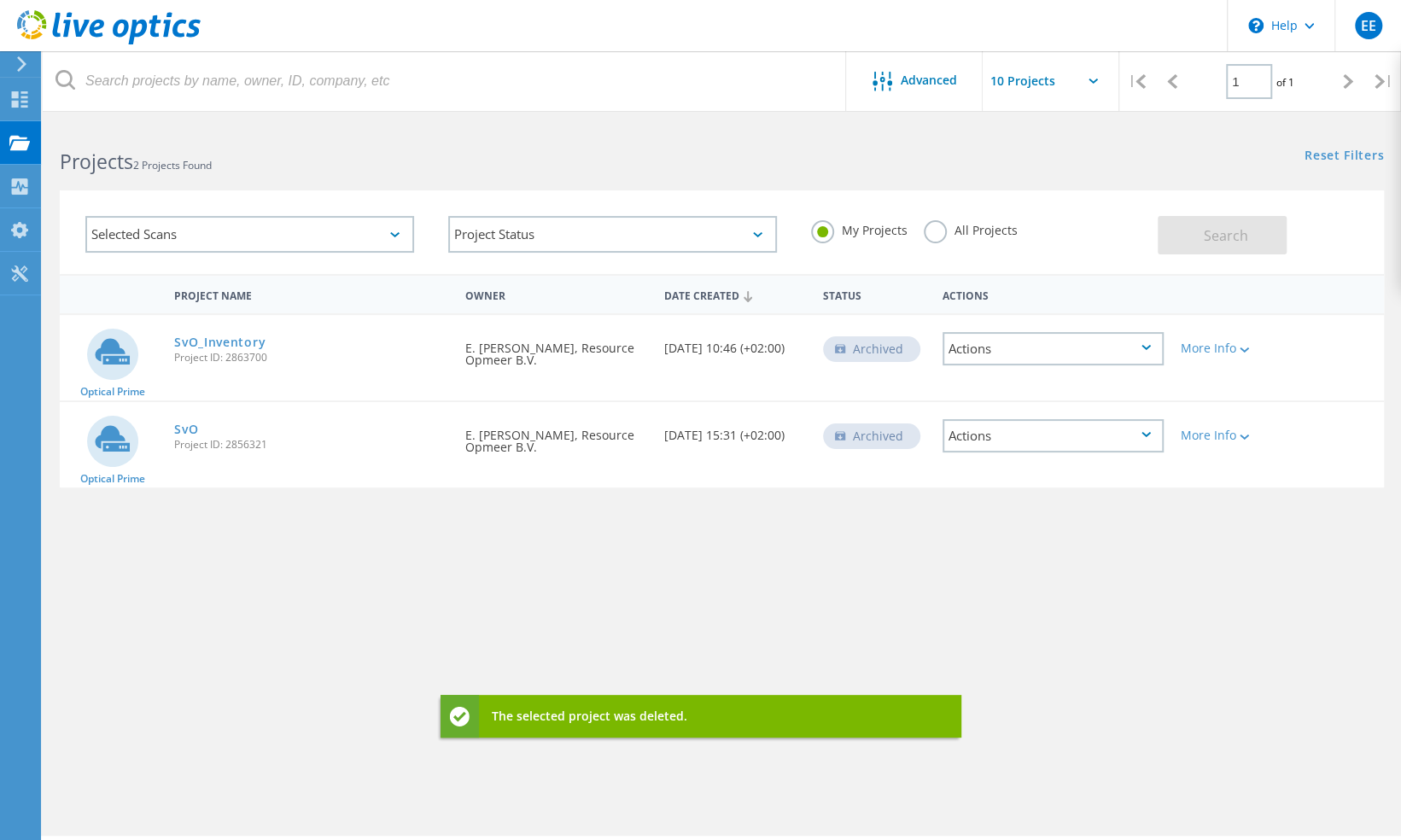
click at [1081, 341] on div "Actions" at bounding box center [1053, 349] width 221 height 33
click at [1016, 374] on div "Delete" at bounding box center [1053, 375] width 218 height 26
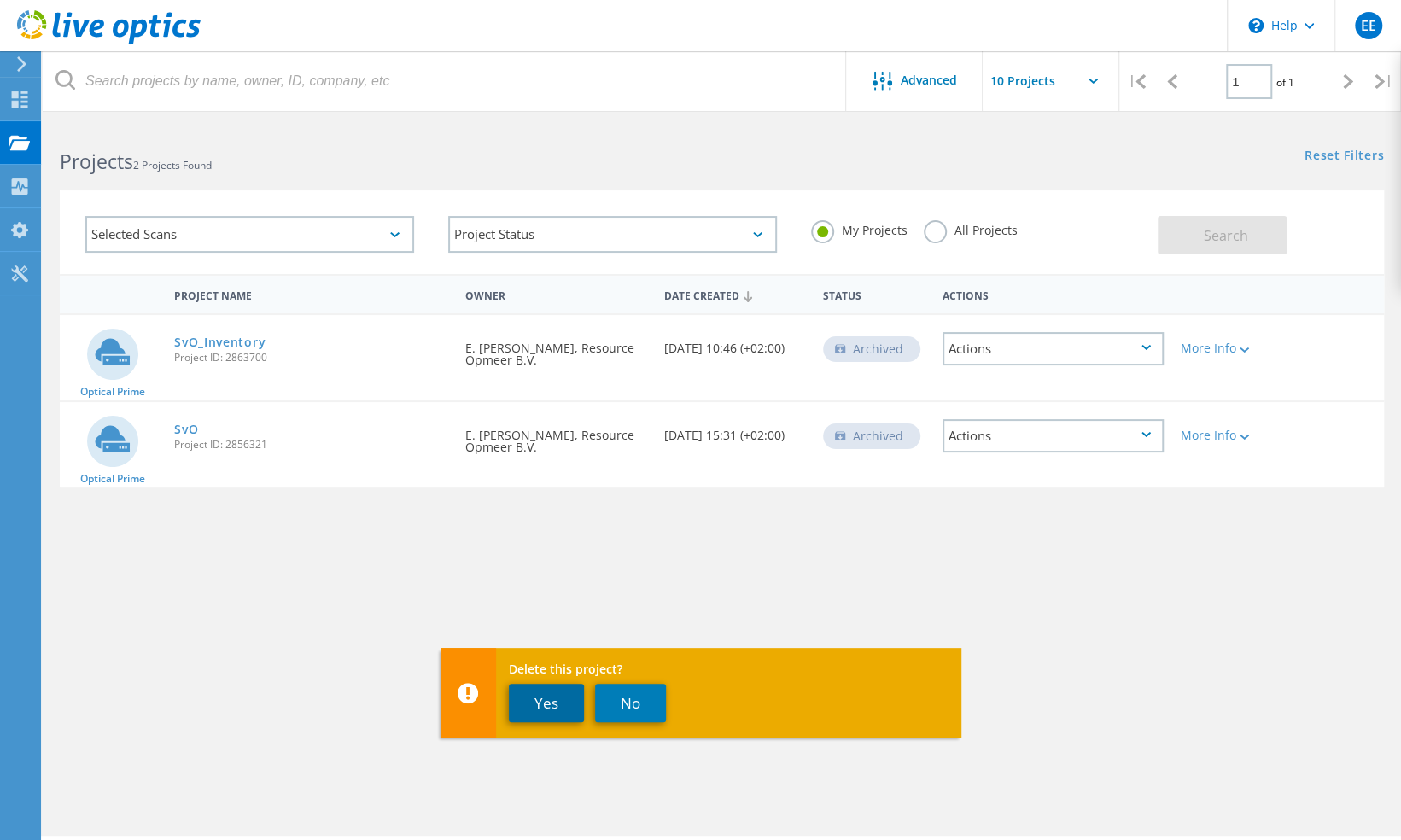
drag, startPoint x: 523, startPoint y: 693, endPoint x: 954, endPoint y: 582, distance: 445.1
click at [524, 693] on button "Yes" at bounding box center [546, 703] width 76 height 38
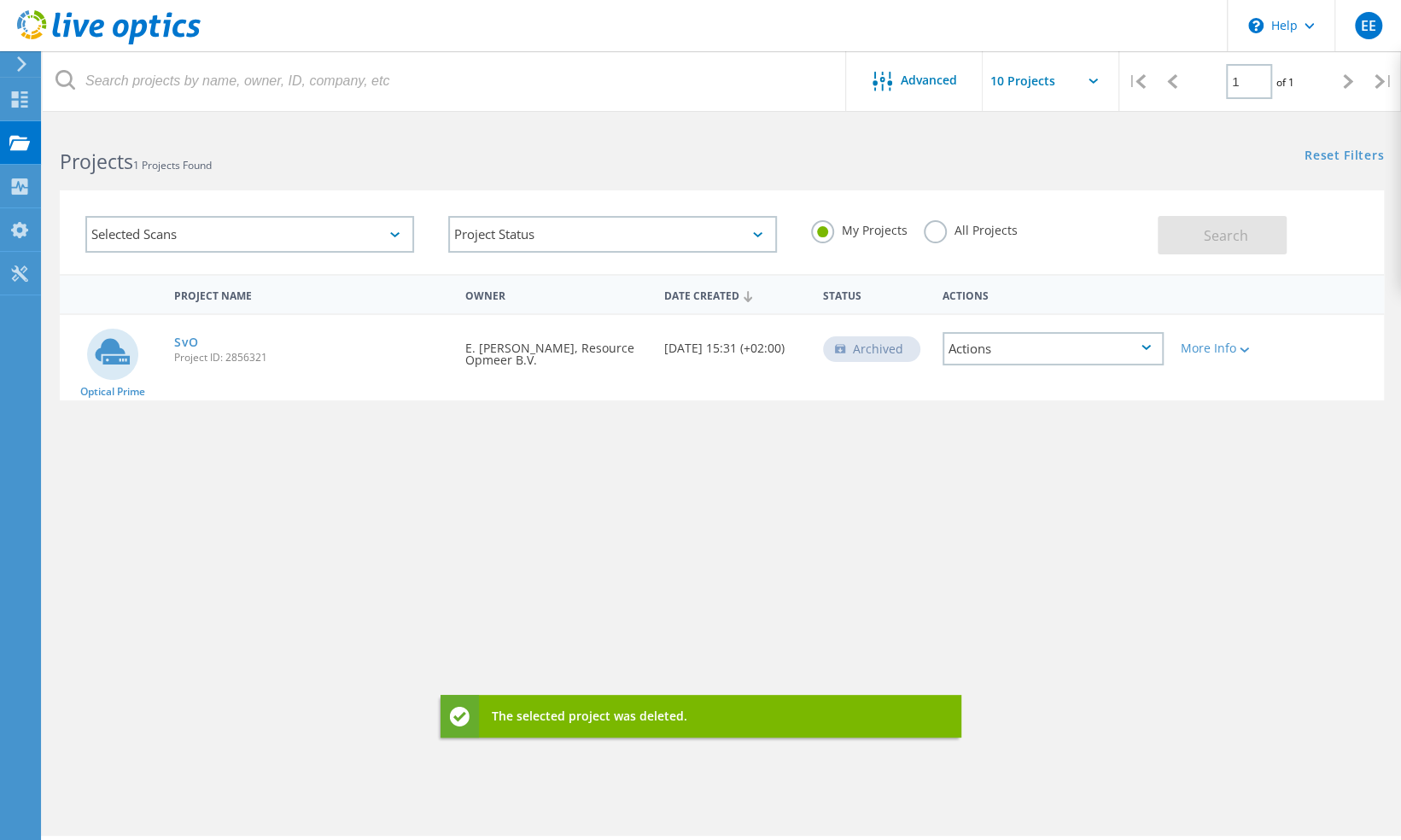
click at [1045, 341] on div "Actions" at bounding box center [1053, 349] width 221 height 33
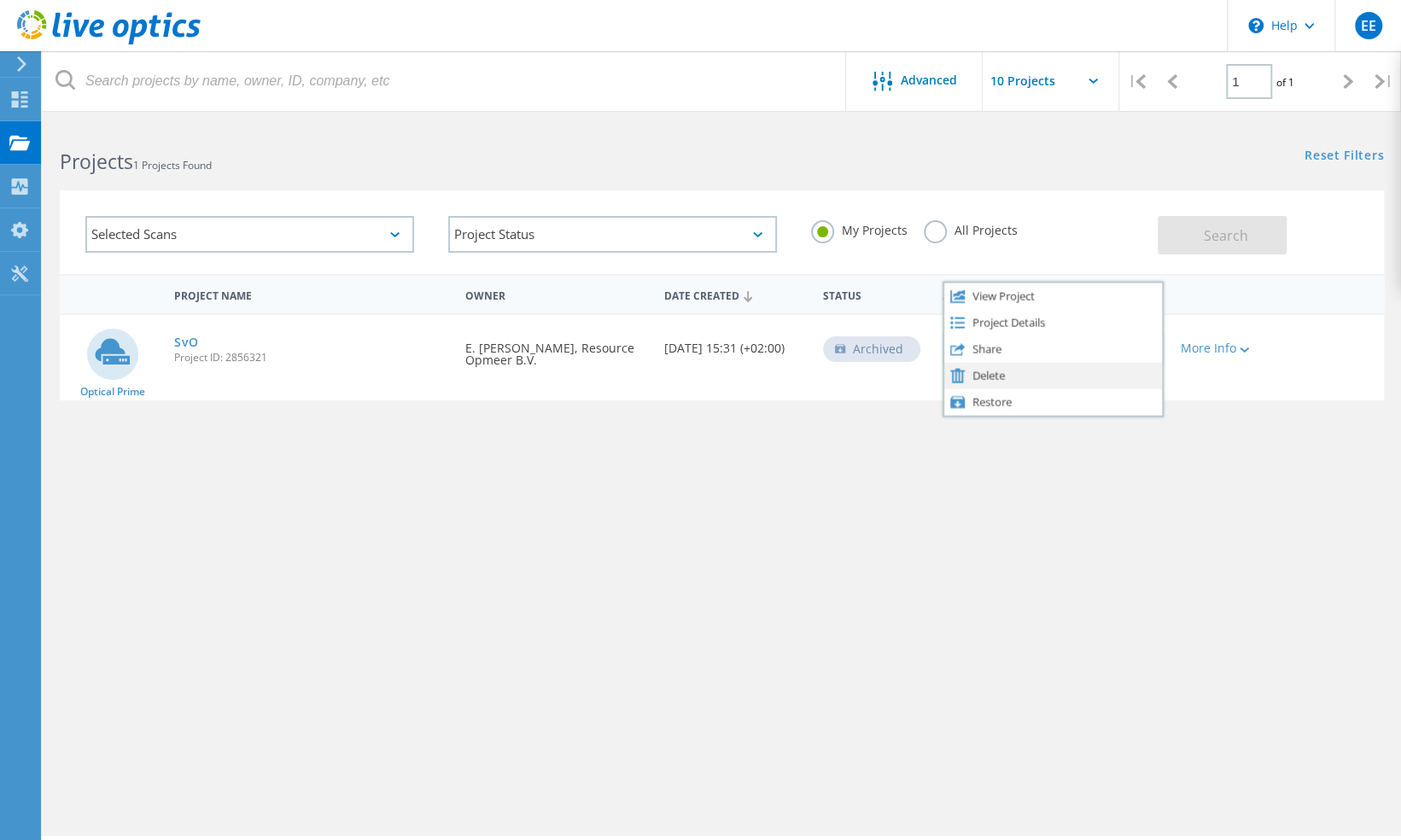
click at [978, 374] on div "Delete" at bounding box center [1053, 375] width 218 height 26
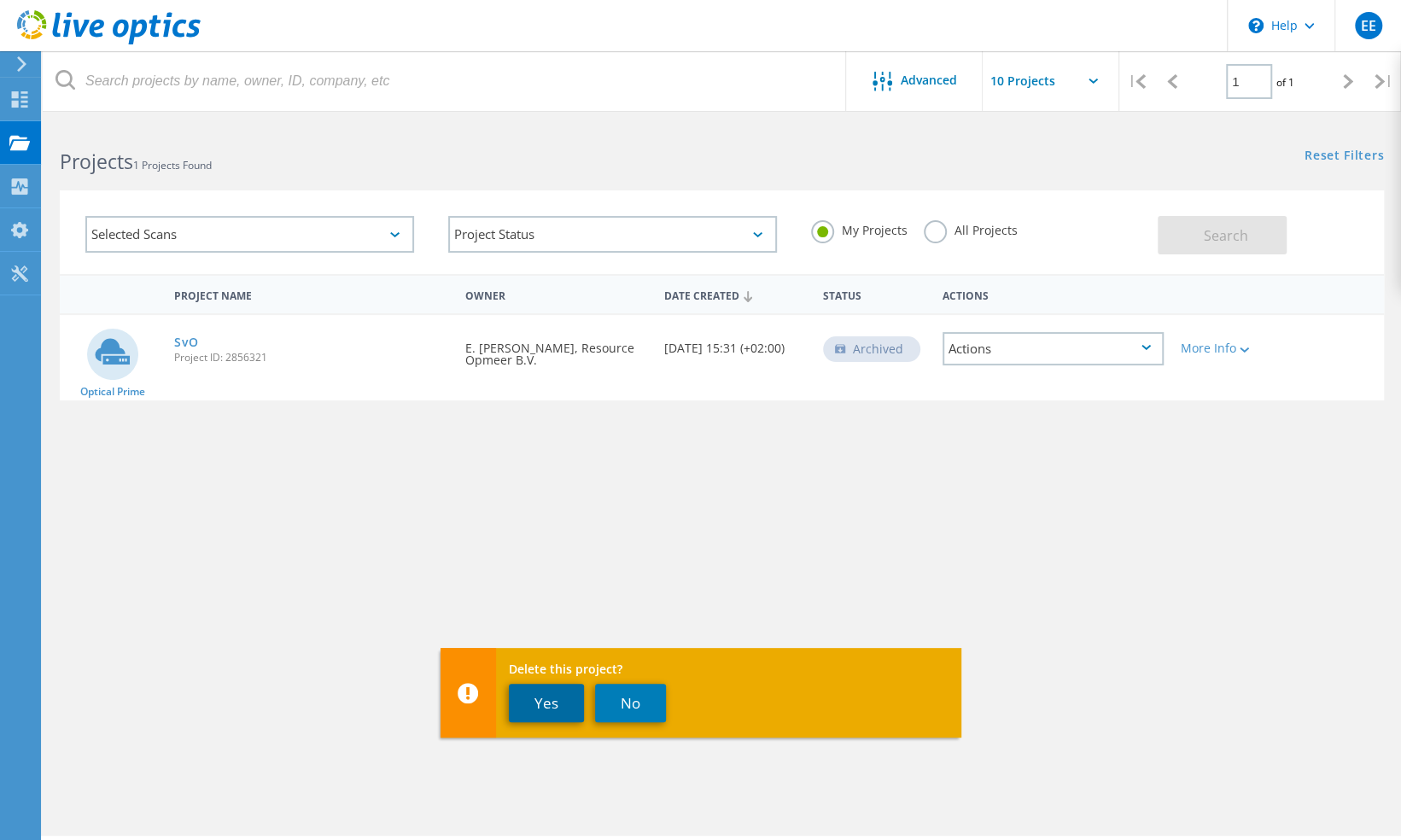
click at [549, 710] on button "Yes" at bounding box center [546, 703] width 76 height 38
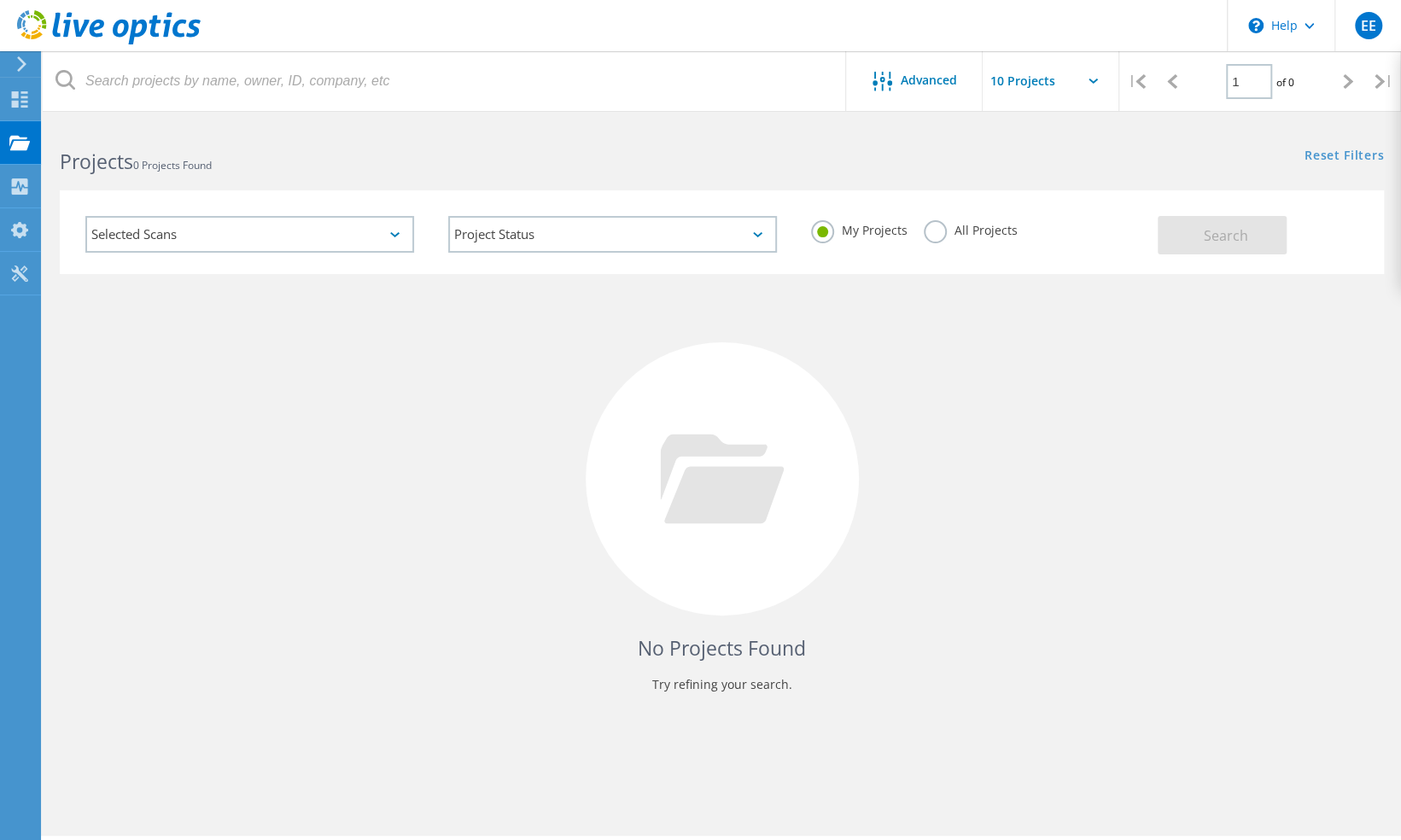
click at [265, 239] on div "Selected Scans" at bounding box center [249, 234] width 329 height 36
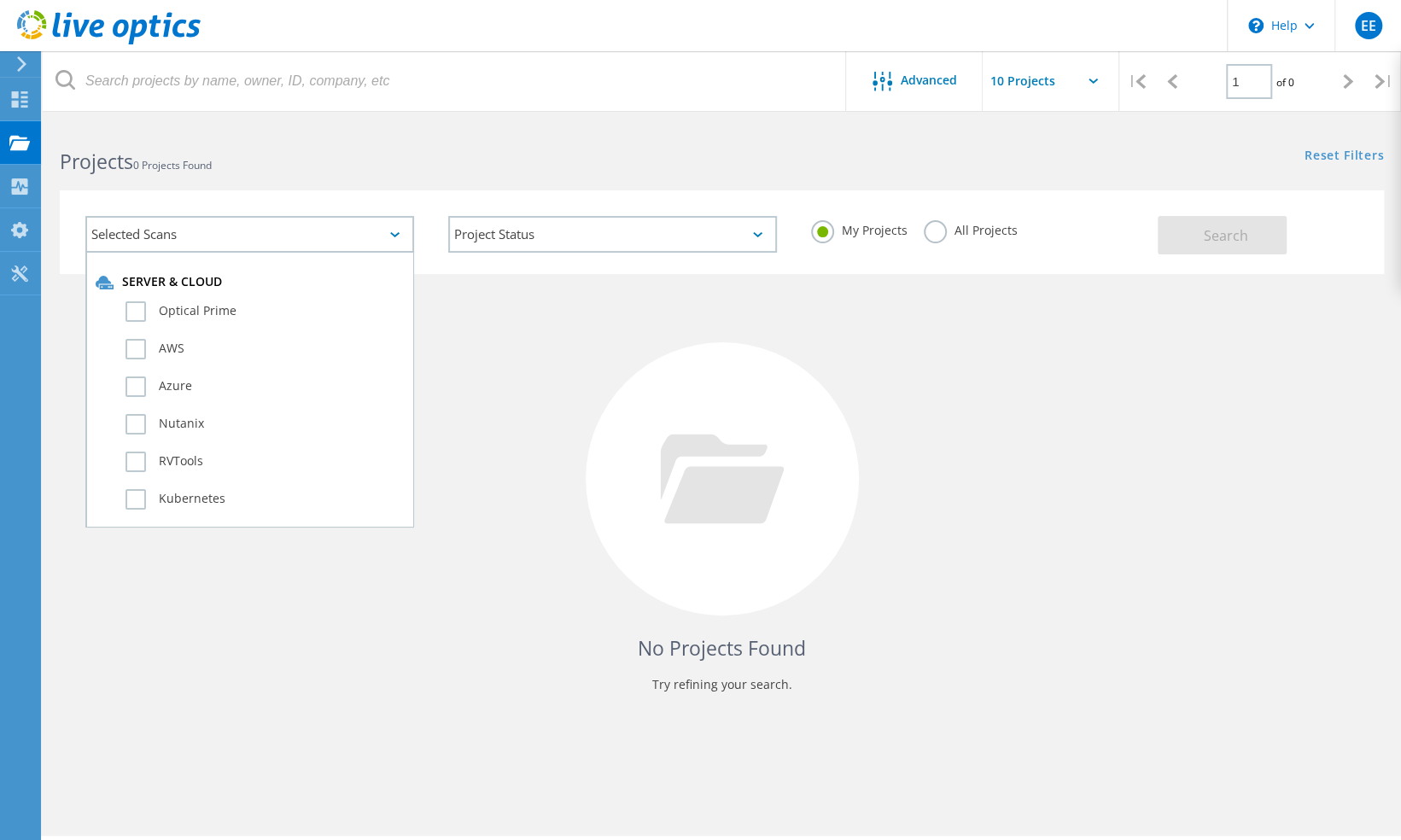
click at [563, 362] on div "No Projects Found Try refining your search." at bounding box center [721, 495] width 1324 height 441
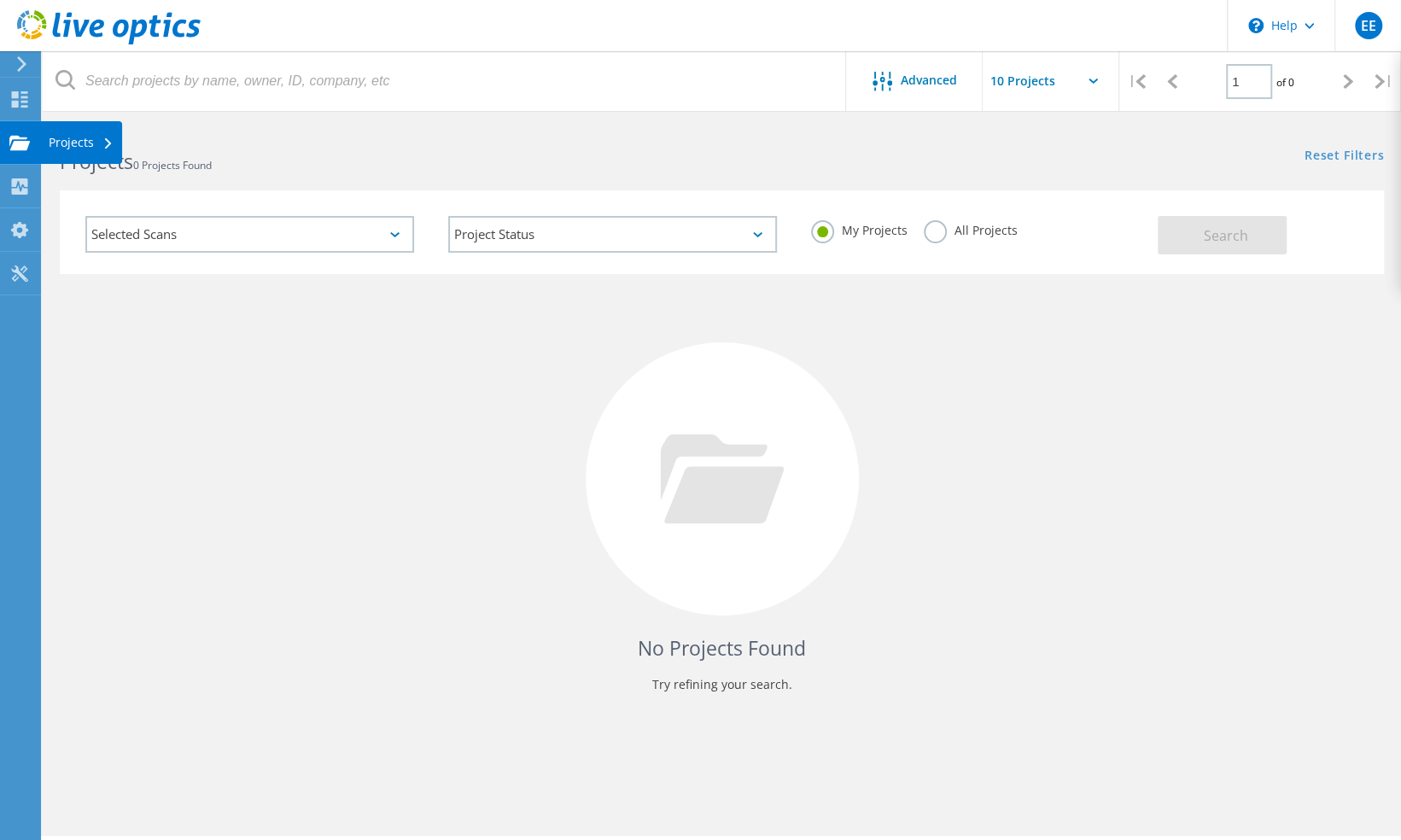
click at [16, 139] on icon at bounding box center [20, 142] width 21 height 16
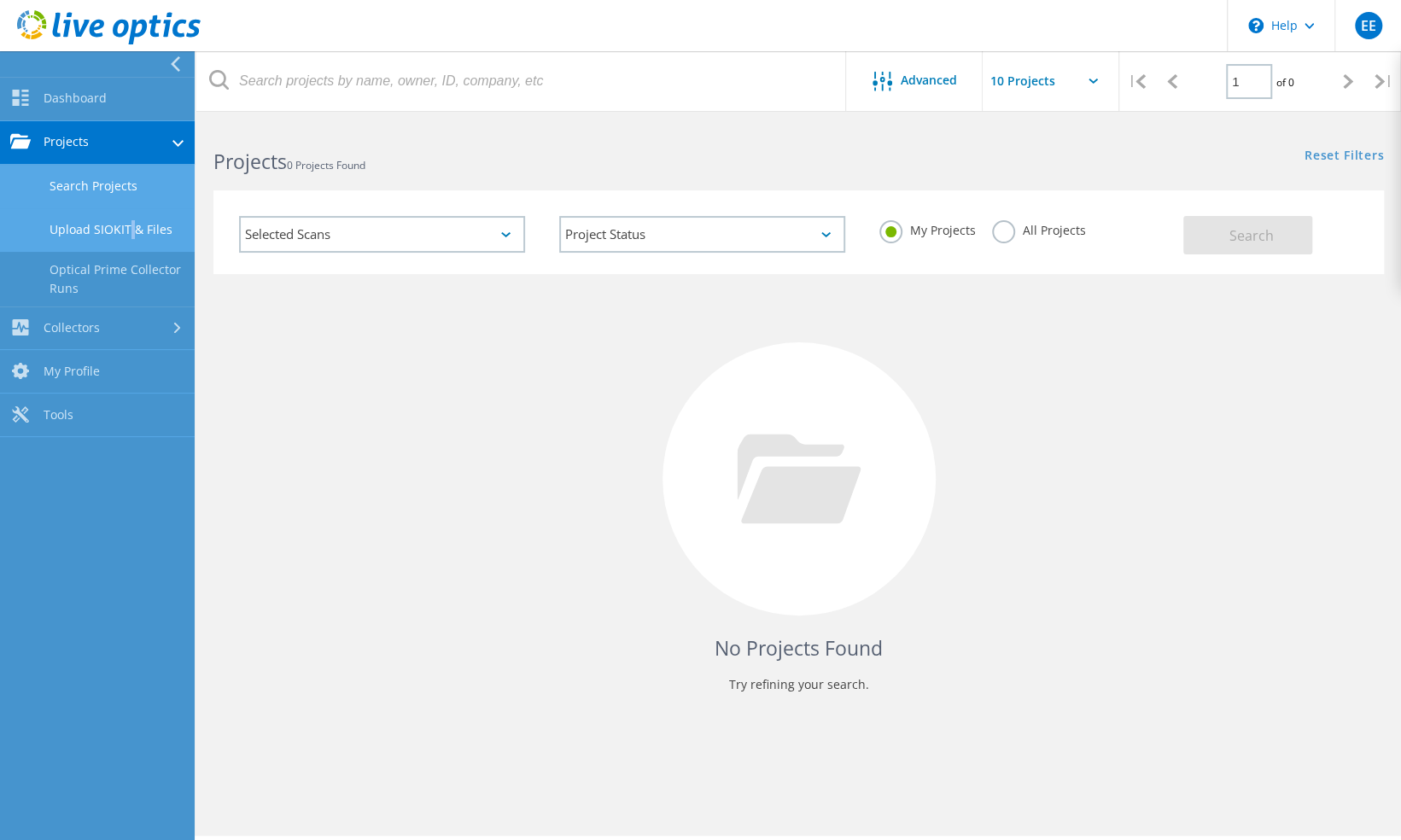
click at [127, 227] on link "Upload SIOKIT & Files" at bounding box center [97, 230] width 194 height 43
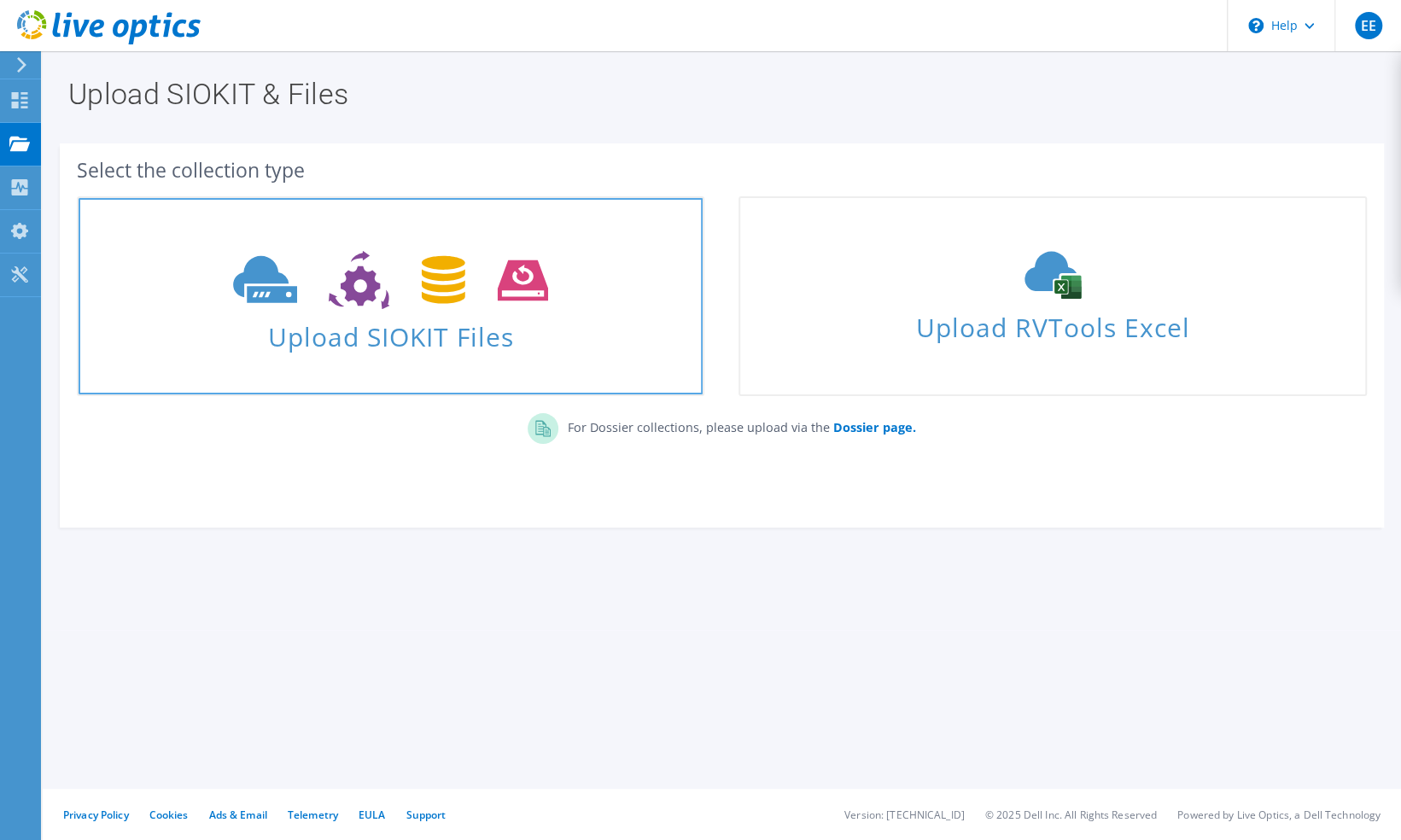
click at [455, 299] on use at bounding box center [390, 280] width 315 height 59
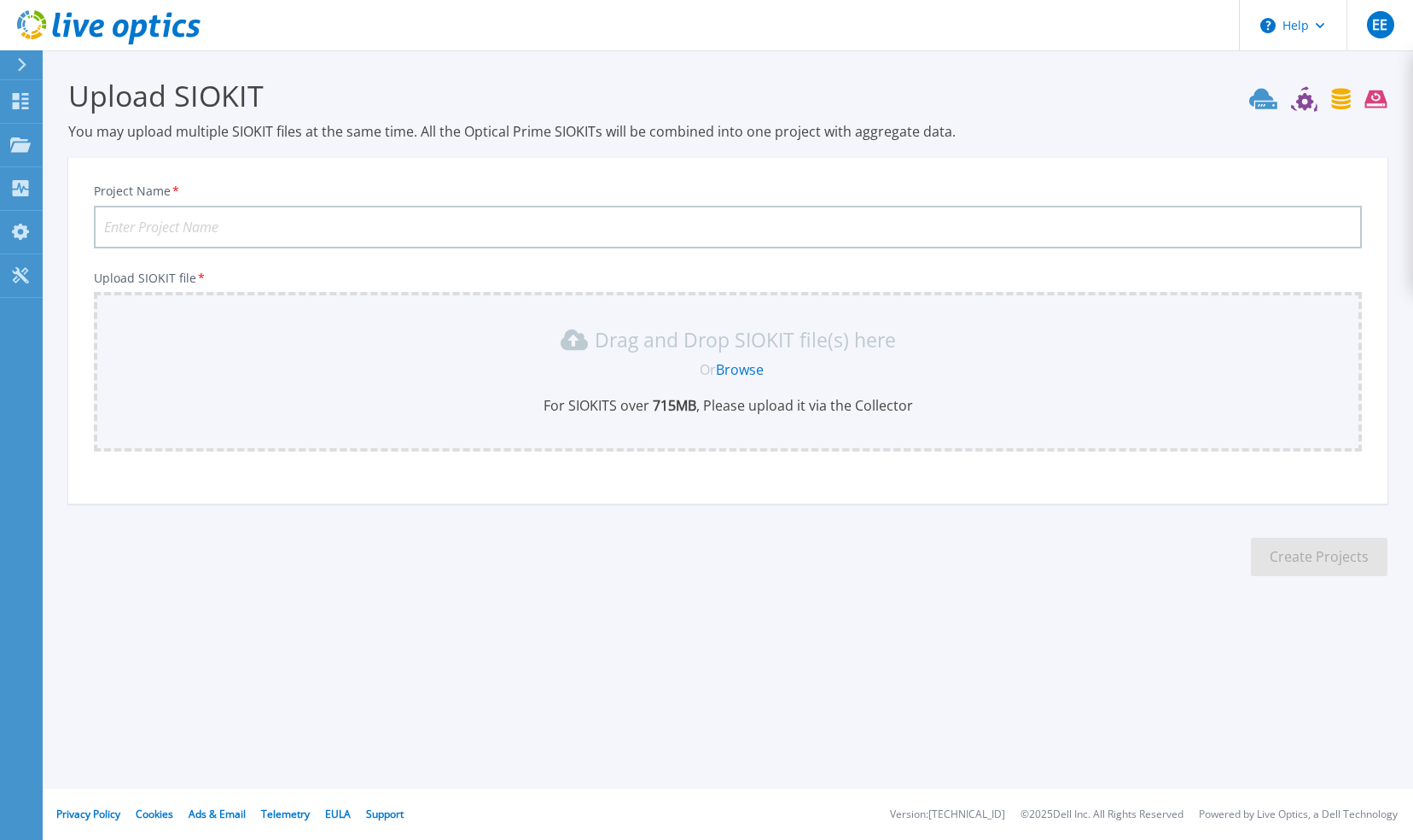
click at [168, 204] on div "Project Name *" at bounding box center [727, 215] width 1268 height 65
click at [173, 215] on input "Project Name *" at bounding box center [727, 226] width 1268 height 43
type input "VG-Adoorn"
click at [749, 371] on link "Browse" at bounding box center [739, 370] width 48 height 19
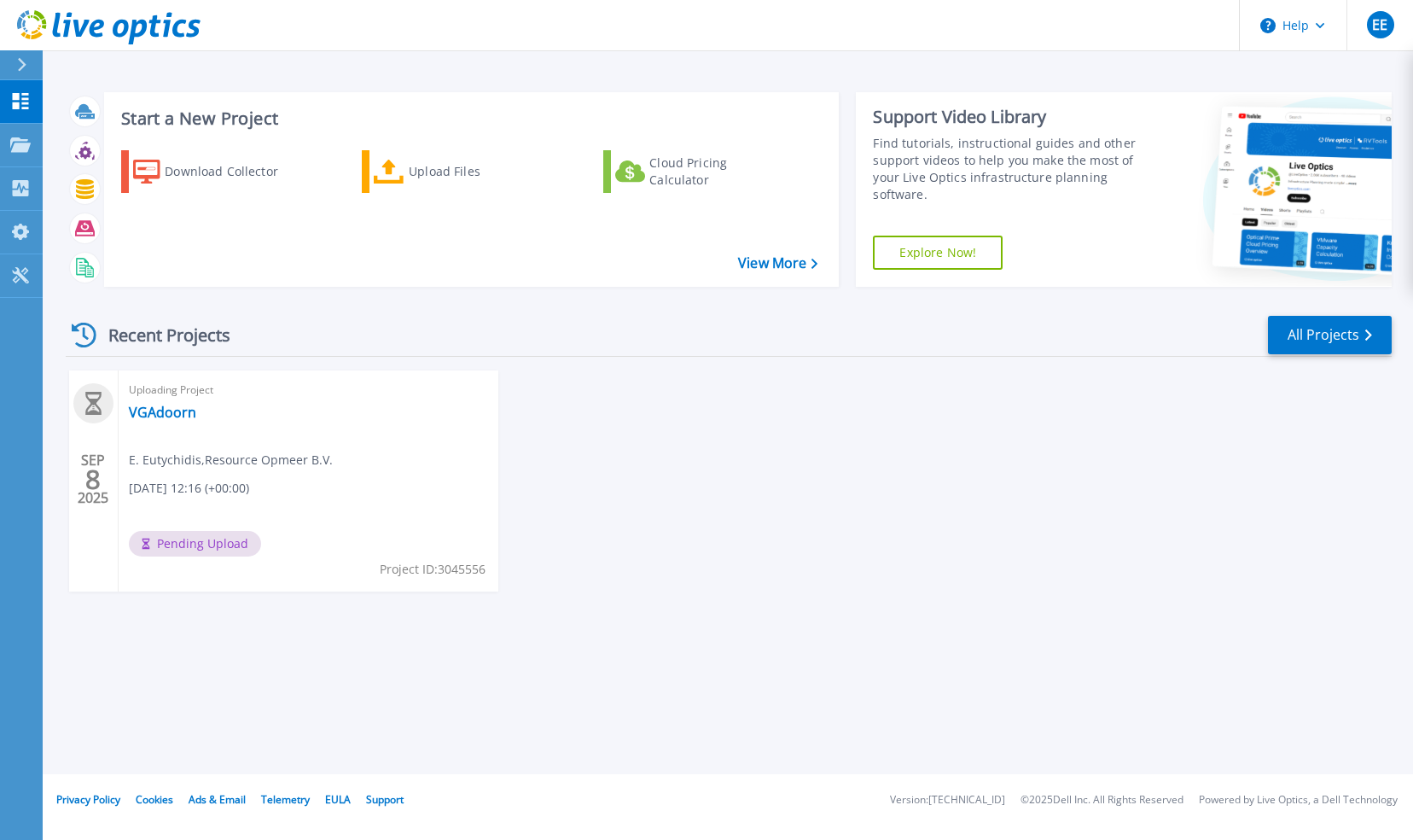
click at [366, 430] on div "Uploading Project VGAdoorn E. [PERSON_NAME] , Resource Opmeer B.V. [DATE] 12:16…" at bounding box center [309, 481] width 380 height 221
click at [1096, 613] on div "[DATE] Uploading Project VGAdoorn E. [PERSON_NAME] , Resource Opmeer B.V. [DATE…" at bounding box center [722, 498] width 1340 height 255
click at [1386, 31] on span "EE" at bounding box center [1380, 25] width 16 height 14
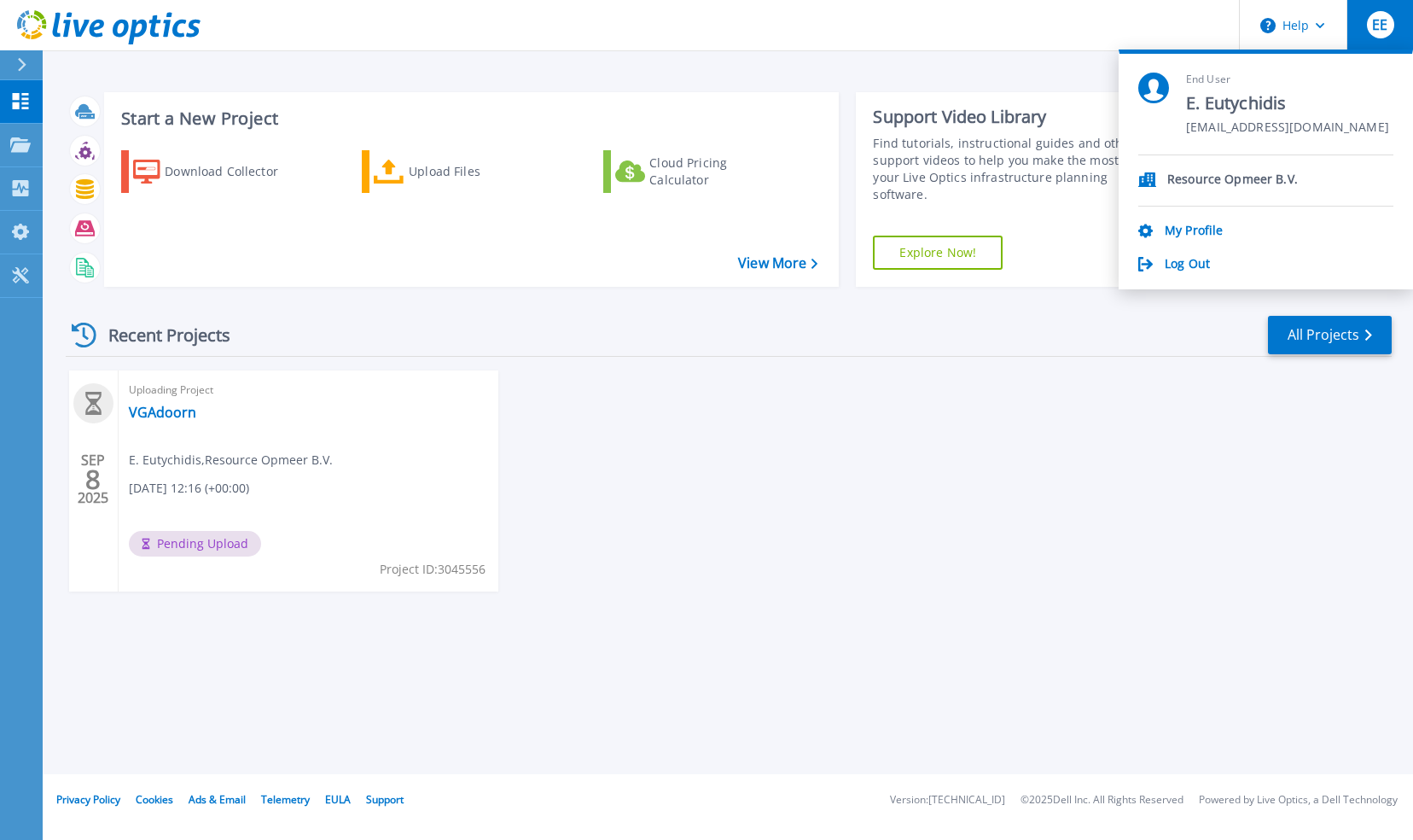
click at [1048, 501] on div "[DATE] Uploading Project VGAdoorn E. [PERSON_NAME] , Resource Opmeer B.V. [DATE…" at bounding box center [722, 498] width 1340 height 255
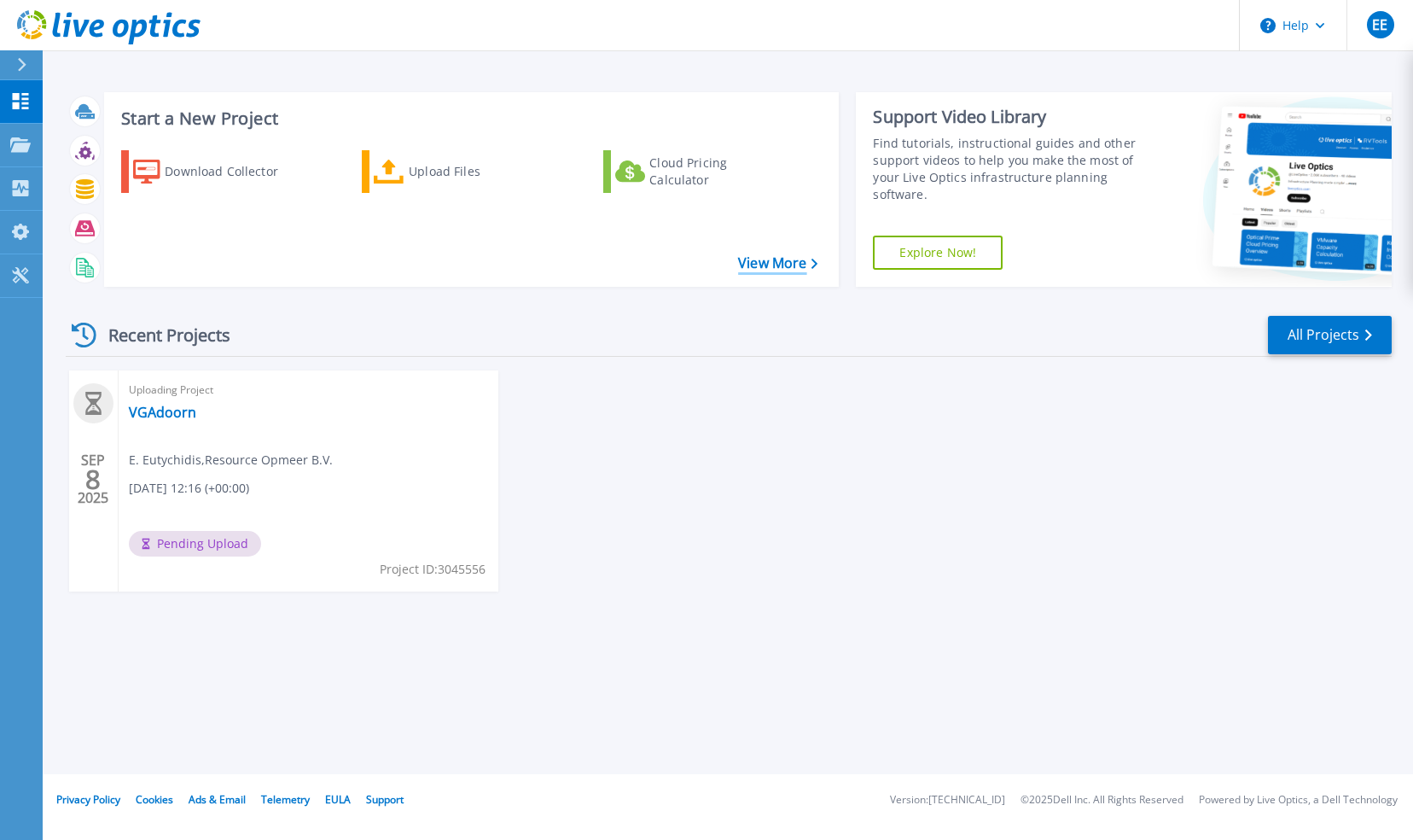
click at [771, 259] on link "View More" at bounding box center [778, 263] width 79 height 16
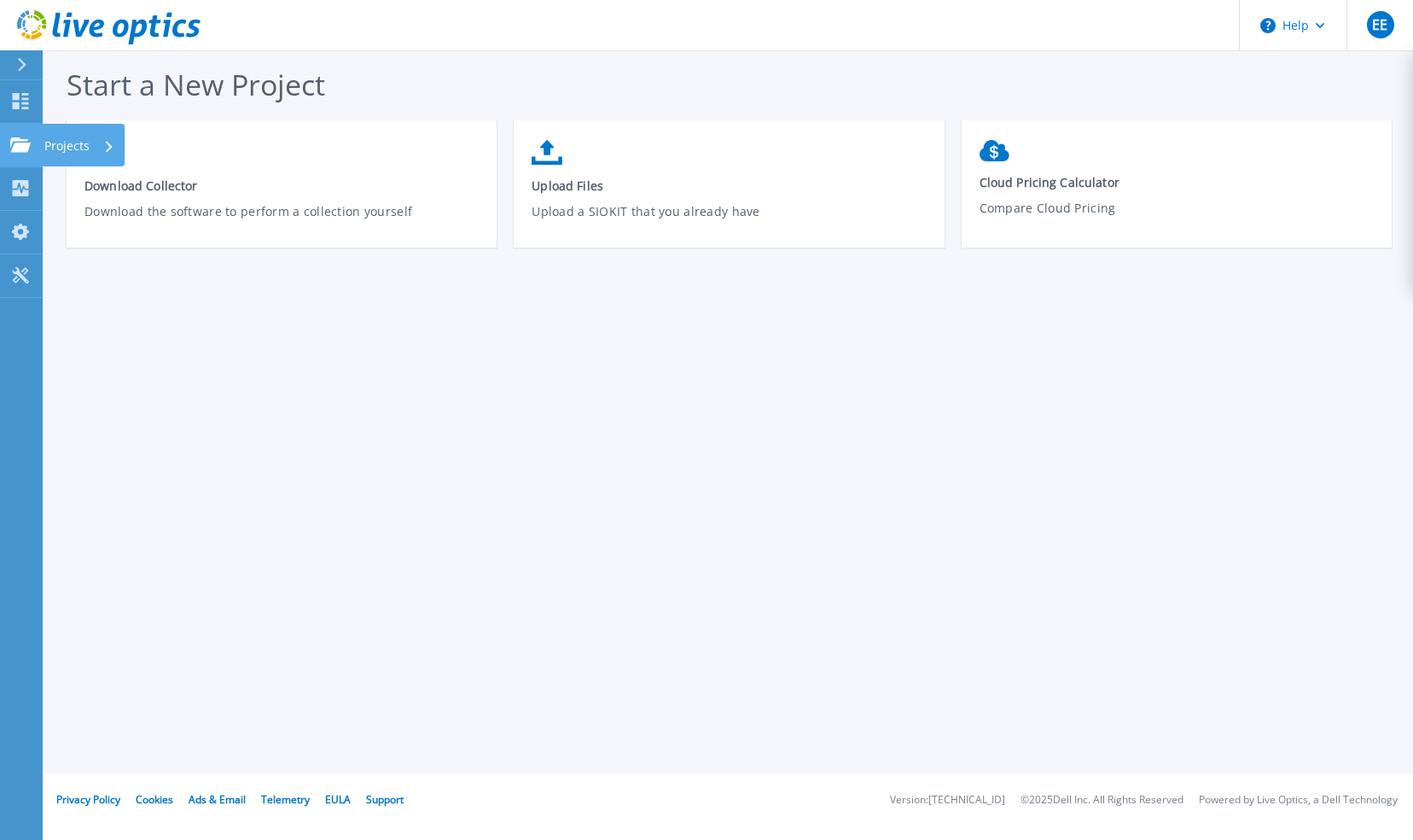
click at [16, 147] on icon at bounding box center [21, 144] width 21 height 15
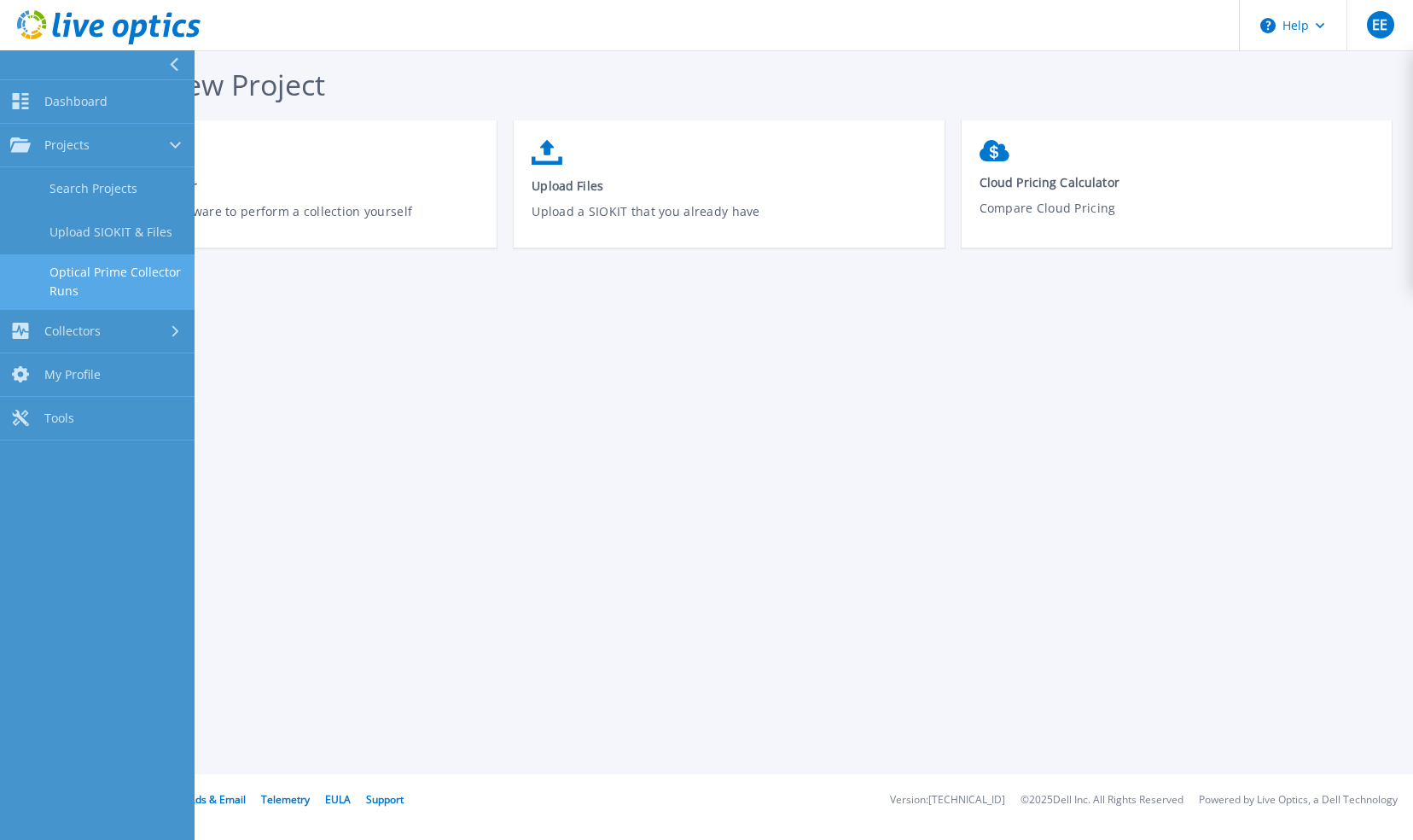
click at [128, 277] on link "Optical Prime Collector Runs" at bounding box center [97, 281] width 194 height 55
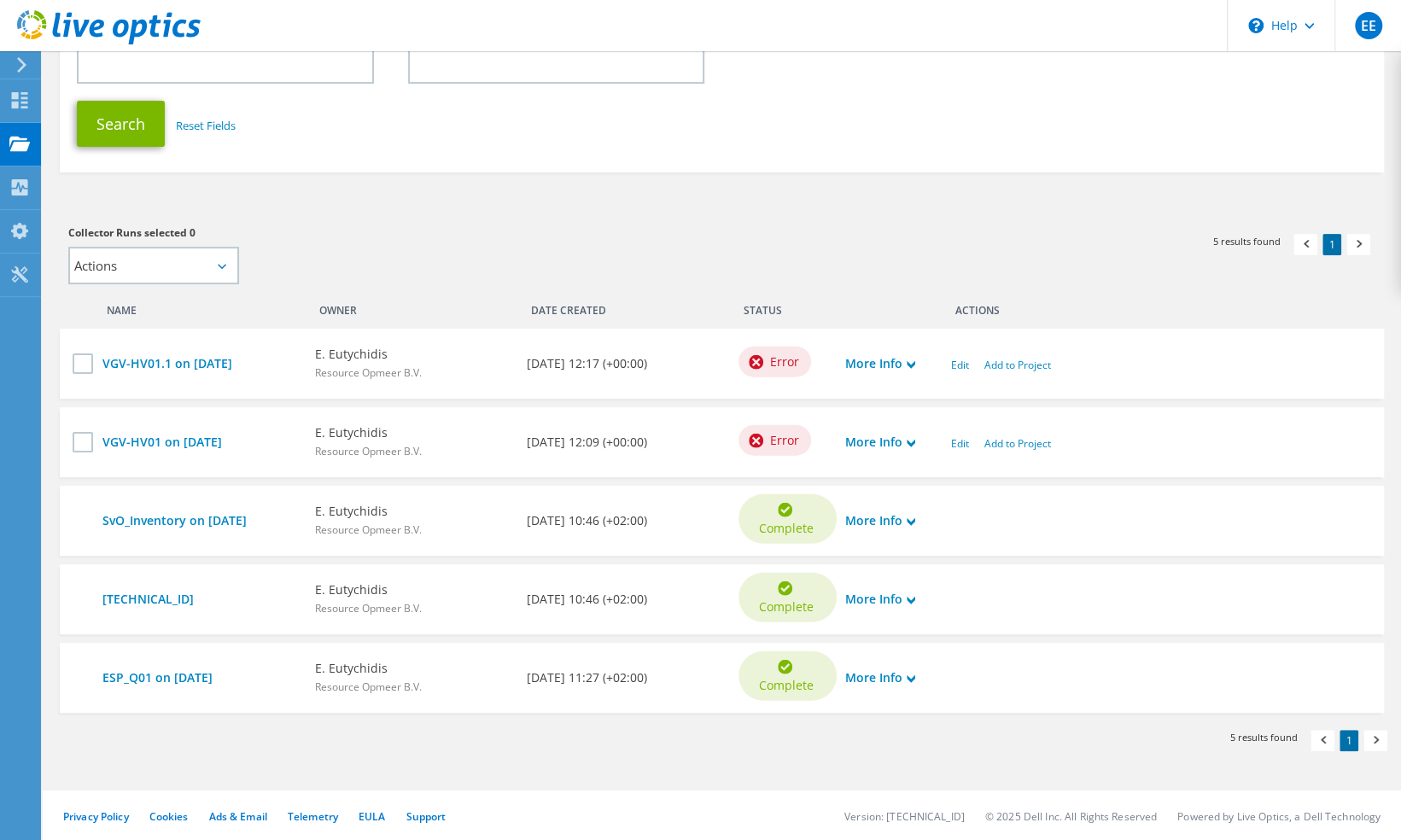
scroll to position [270, 0]
click at [842, 363] on div "More Info" at bounding box center [890, 363] width 106 height 36
click at [858, 357] on link "More Info" at bounding box center [880, 364] width 70 height 19
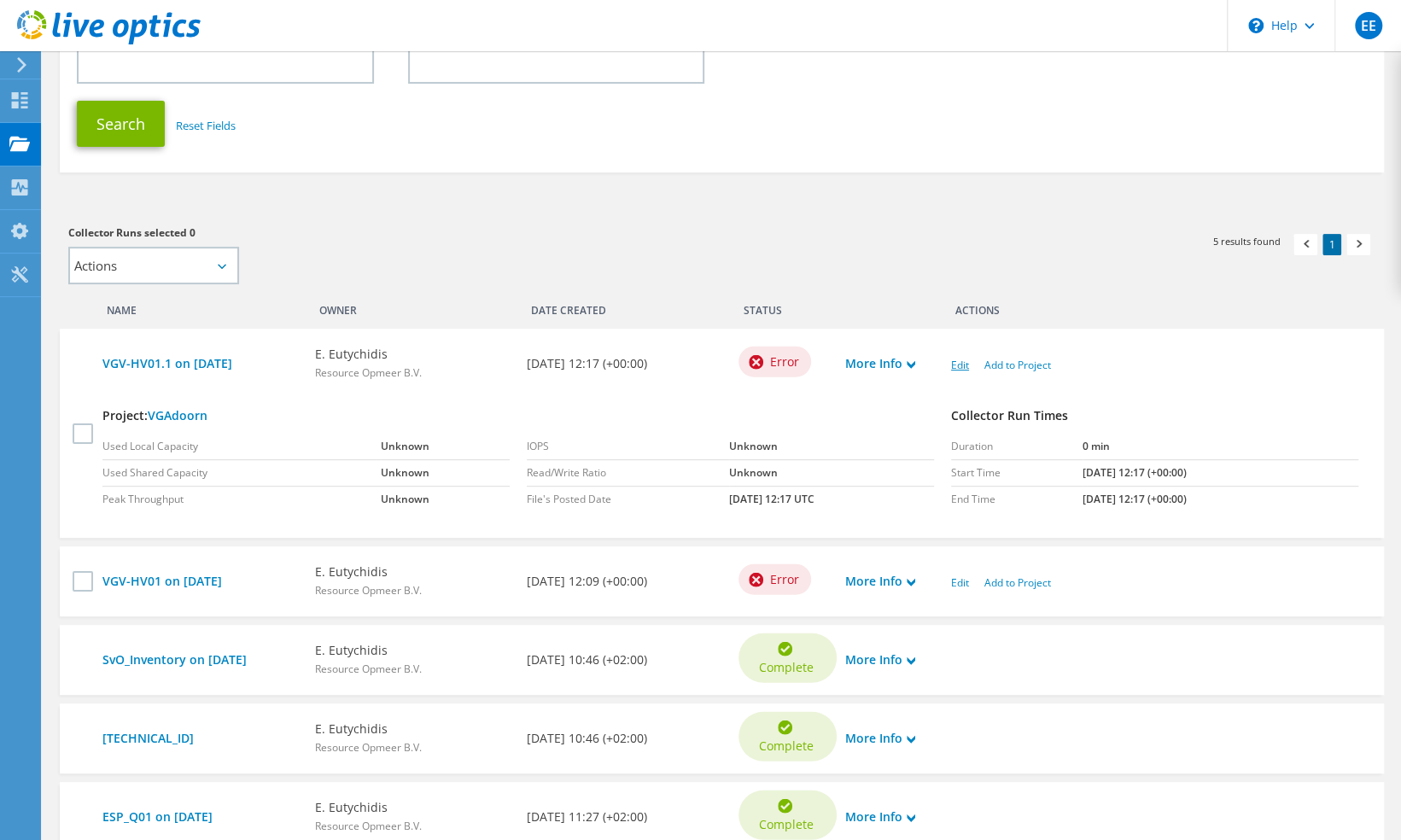
click at [961, 360] on link "Edit" at bounding box center [959, 364] width 18 height 15
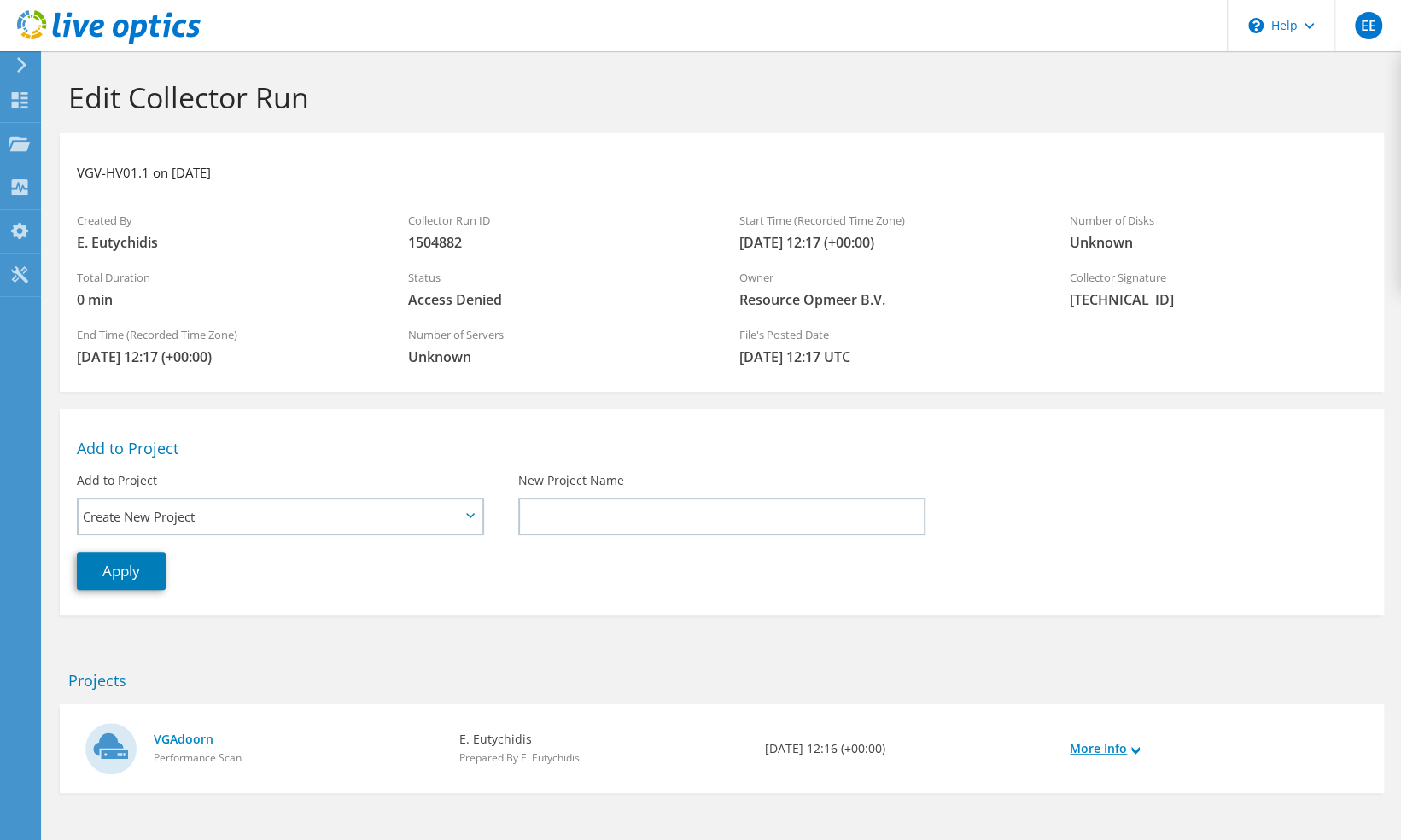
click at [1112, 748] on link "More Info" at bounding box center [1104, 749] width 70 height 19
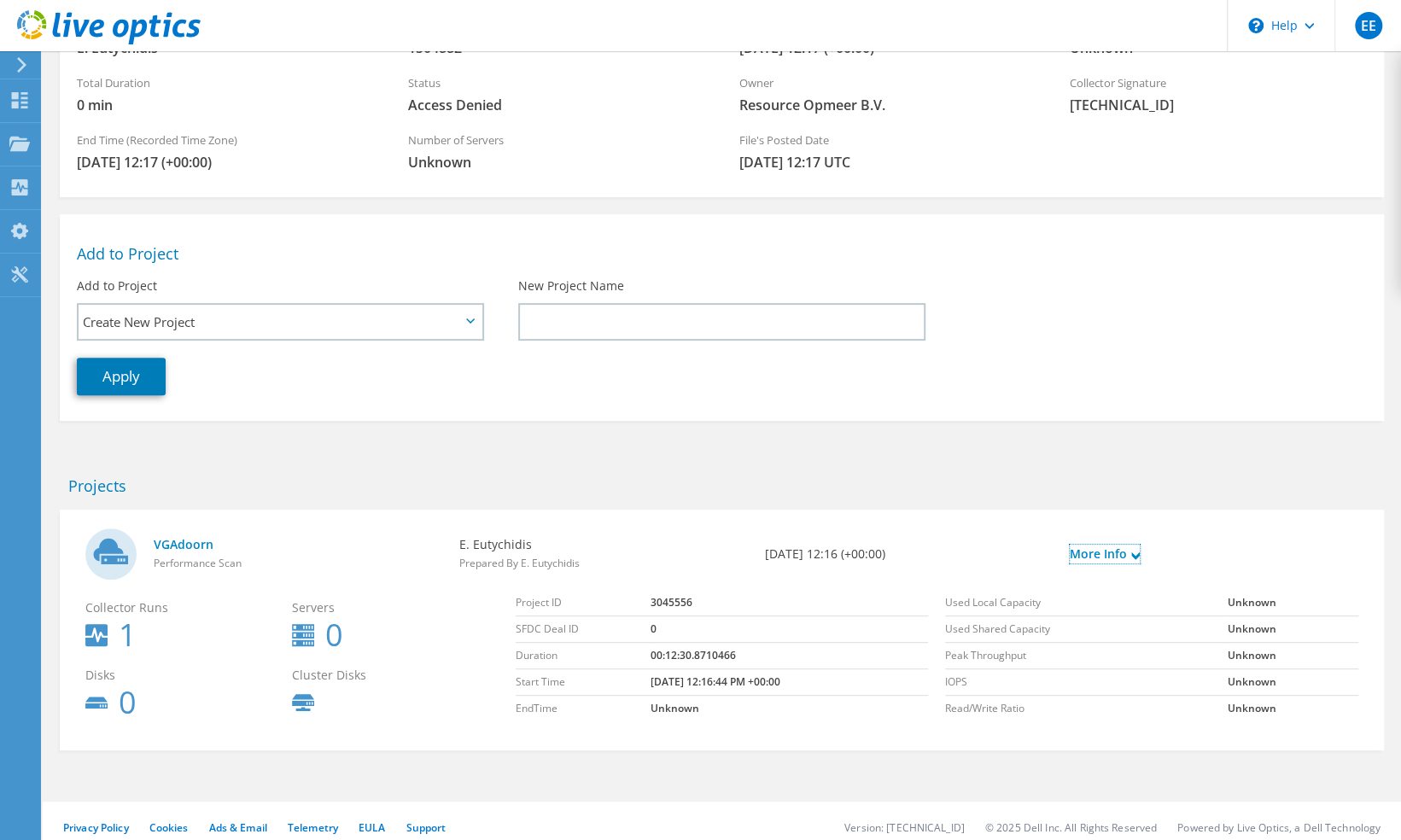
scroll to position [208, 0]
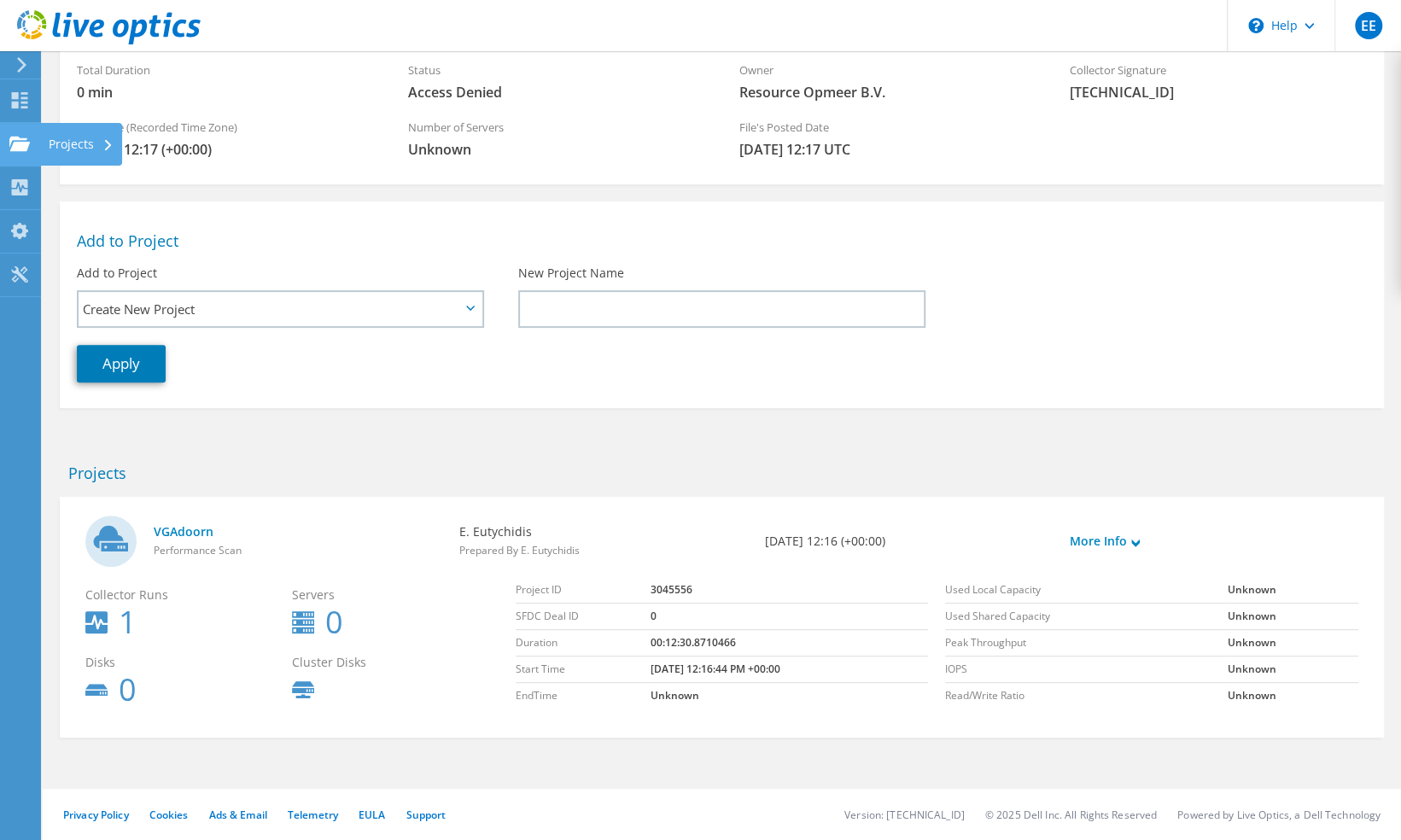
click at [25, 144] on use at bounding box center [20, 142] width 21 height 15
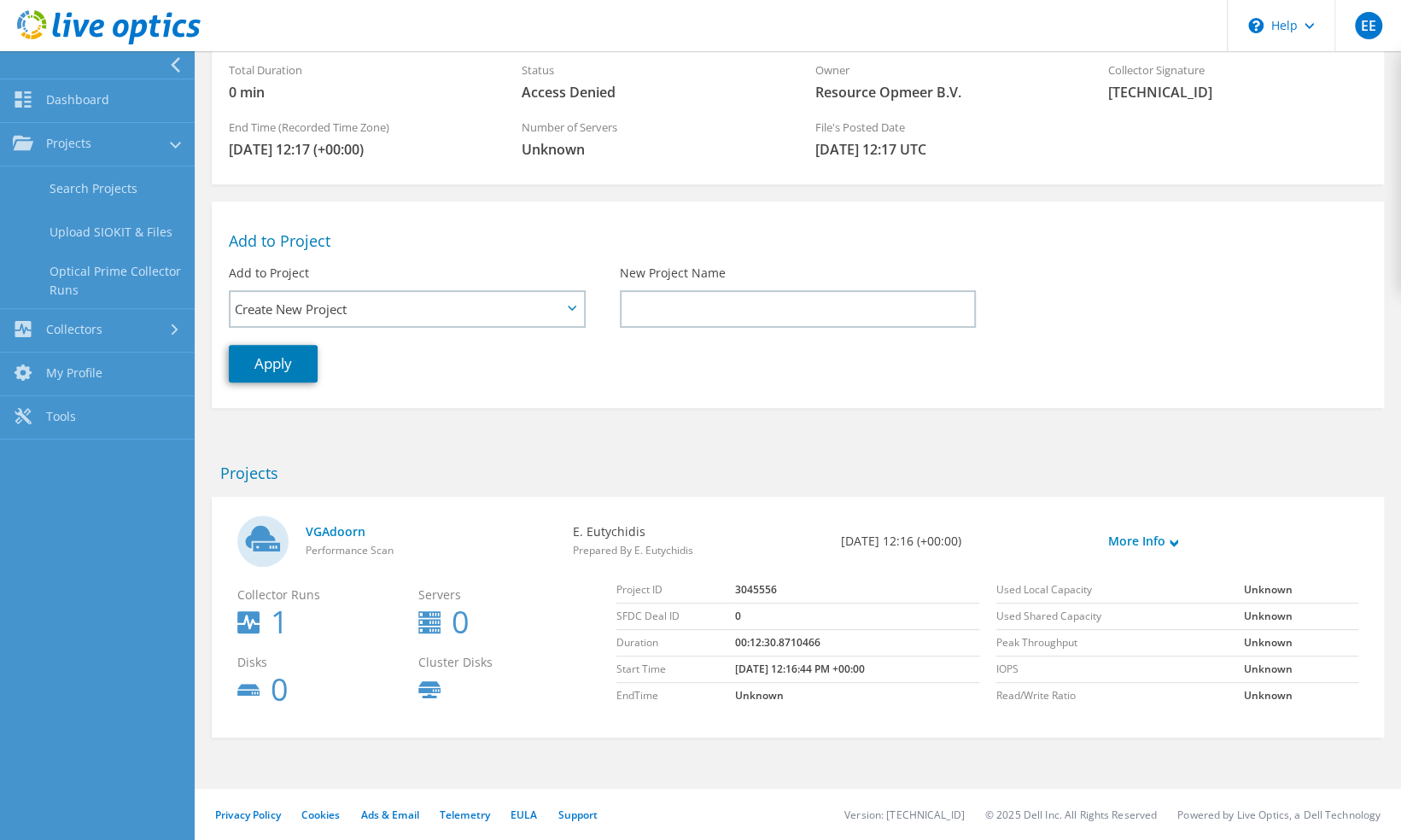
click at [590, 86] on span "Access Denied" at bounding box center [651, 92] width 259 height 19
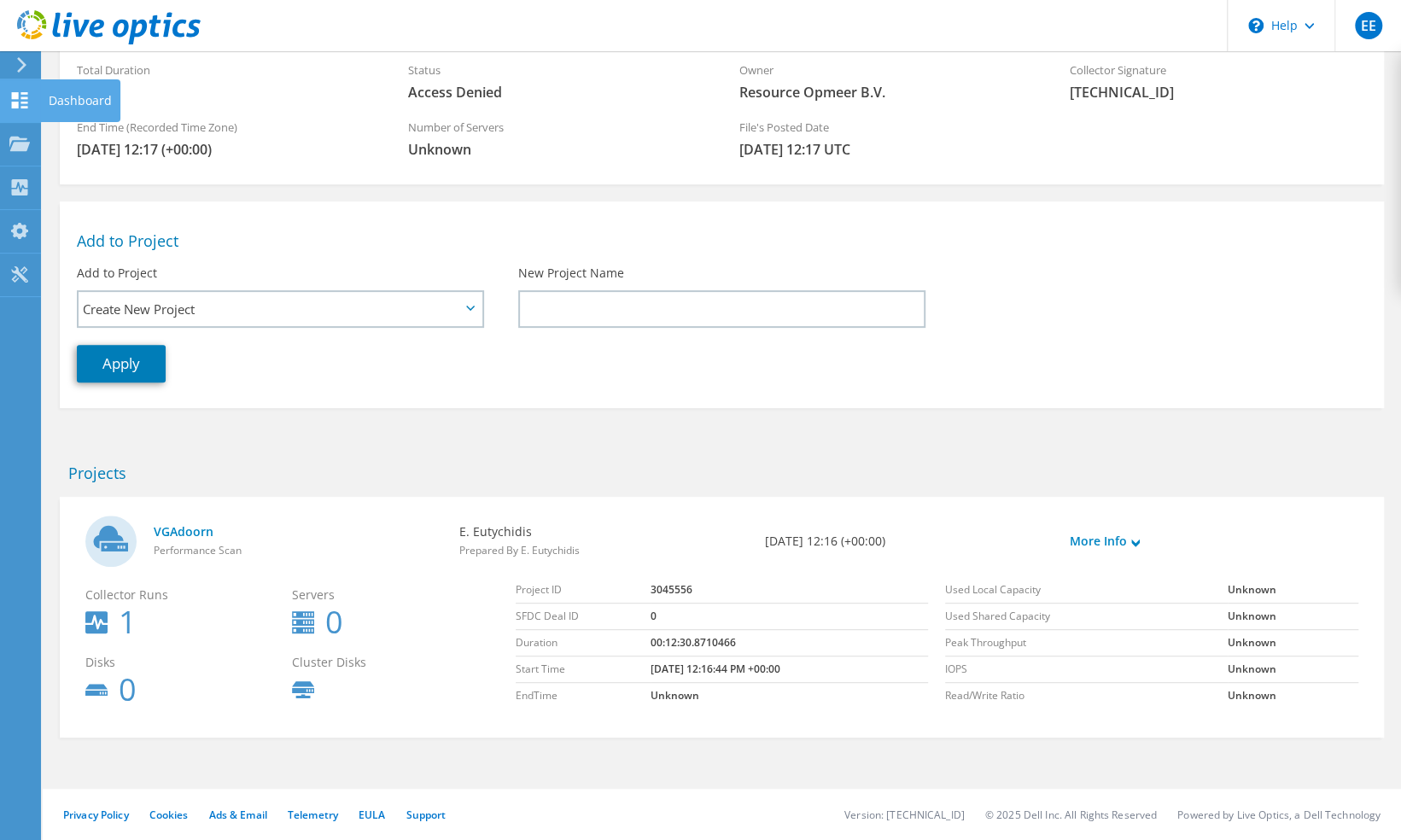
click at [22, 98] on use at bounding box center [20, 100] width 16 height 16
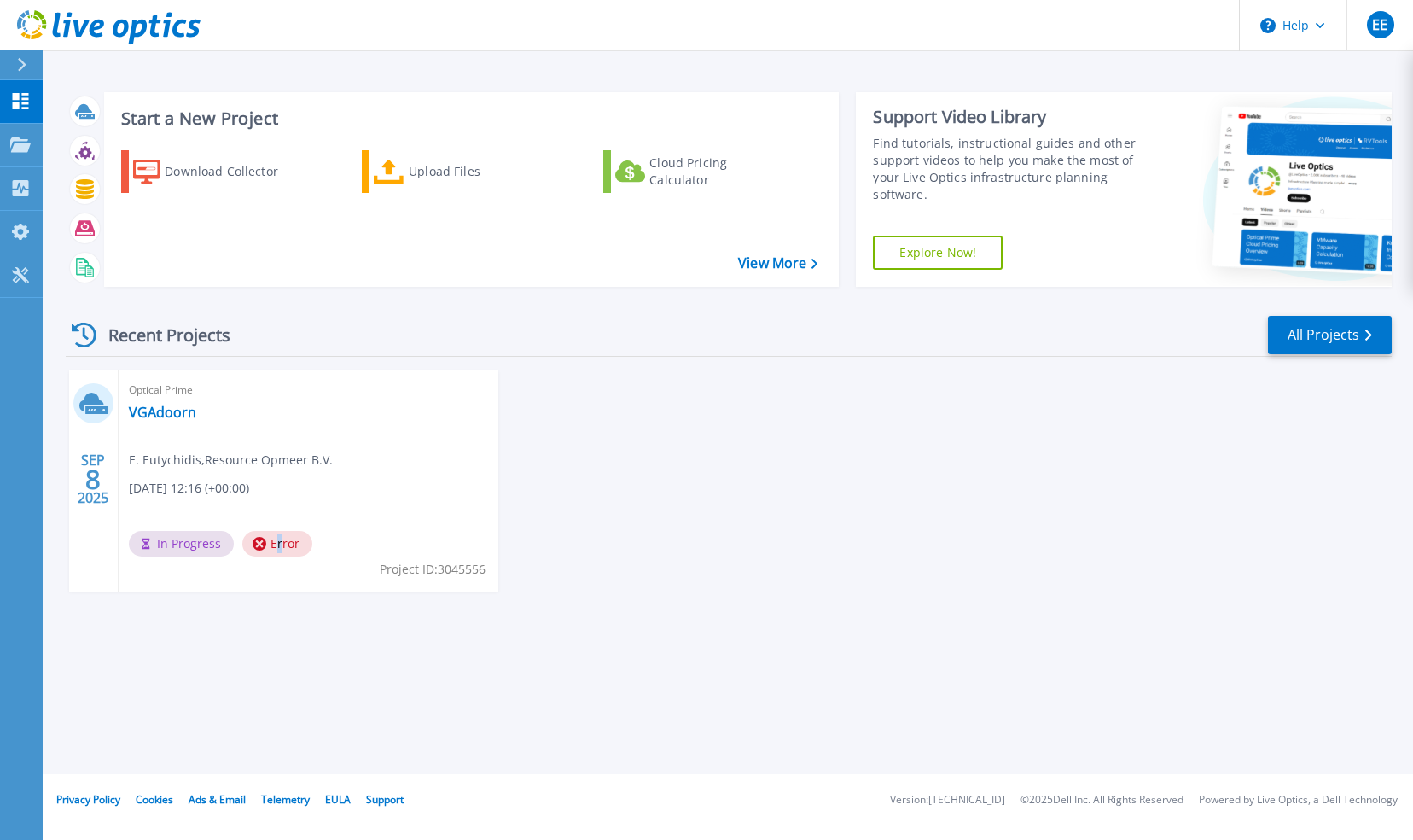
click at [279, 546] on span "Error" at bounding box center [277, 544] width 70 height 26
drag, startPoint x: 279, startPoint y: 546, endPoint x: 655, endPoint y: 375, distance: 413.1
click at [655, 375] on div "SEP 8 2025 Optical Prime VGAdoorn E. Eutychidis , Resource Opmeer B.V. 09/08/20…" at bounding box center [722, 498] width 1340 height 255
click at [150, 545] on circle at bounding box center [146, 544] width 14 height 14
click at [307, 545] on span "Error" at bounding box center [277, 544] width 70 height 26
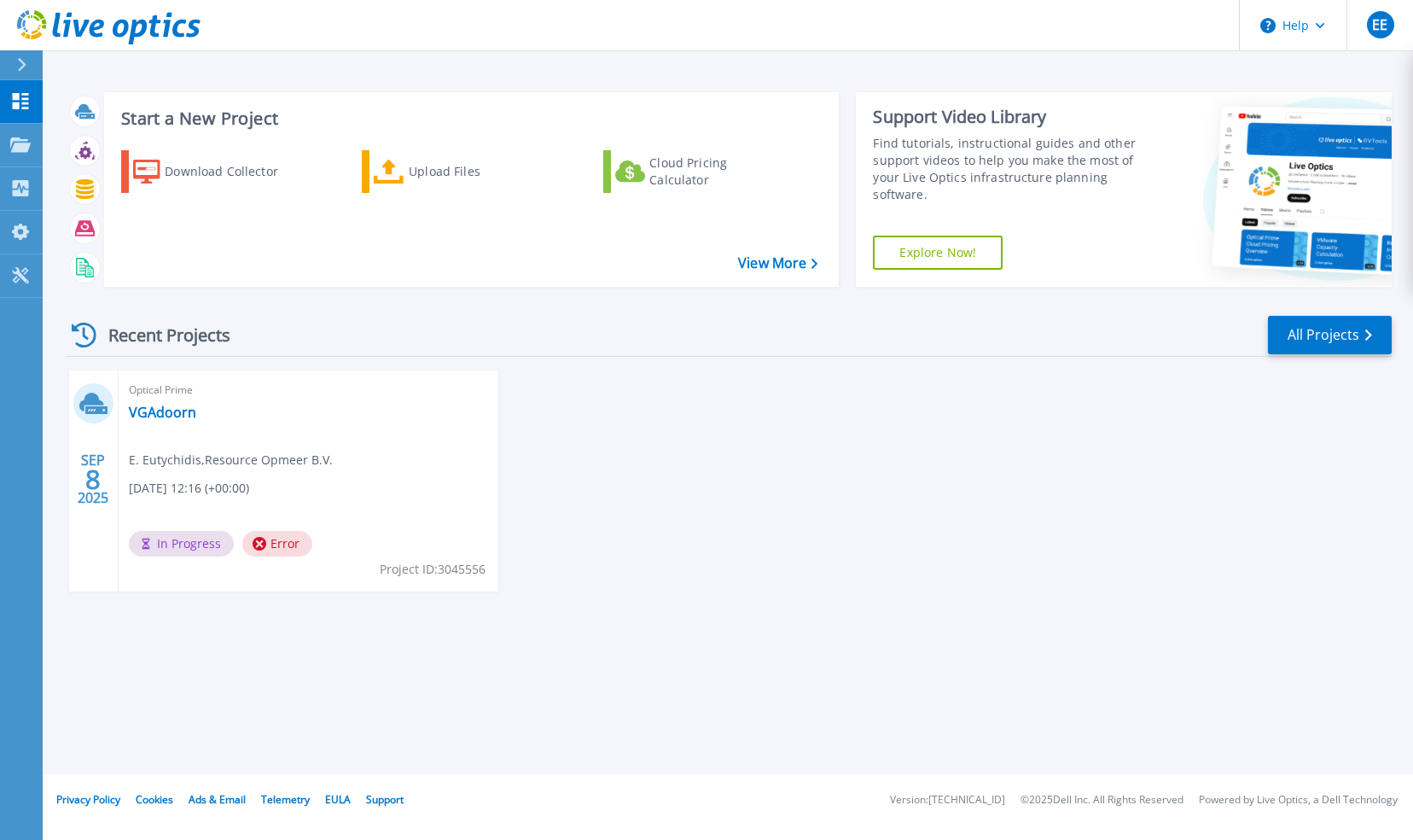
click at [303, 545] on span "Error" at bounding box center [277, 544] width 70 height 26
click at [302, 544] on span "Error" at bounding box center [277, 544] width 70 height 26
click at [304, 544] on span "Error" at bounding box center [277, 544] width 70 height 26
click at [280, 551] on span "Error" at bounding box center [277, 544] width 70 height 26
click at [212, 541] on span "In Progress" at bounding box center [181, 544] width 105 height 26
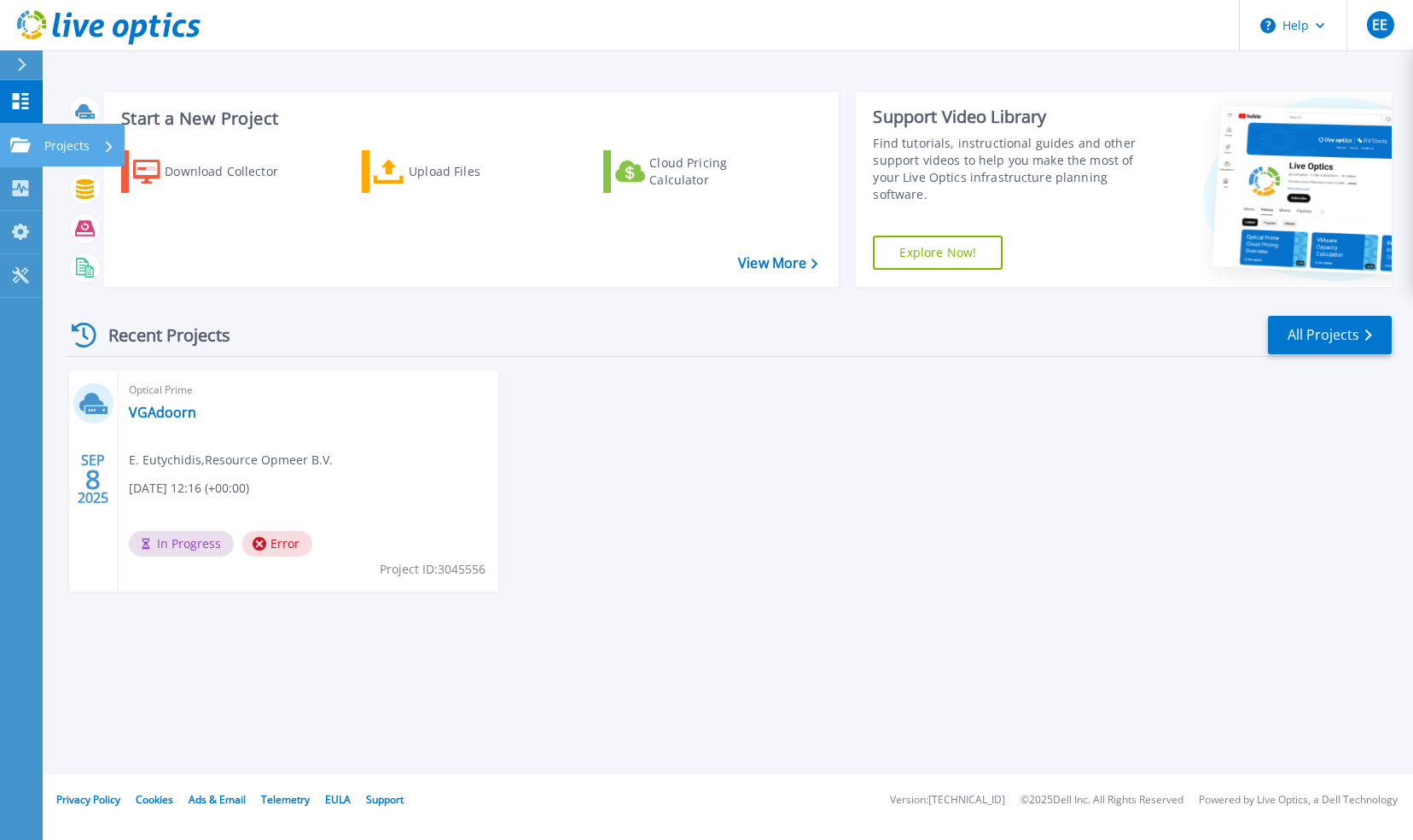
click at [24, 138] on icon at bounding box center [21, 144] width 21 height 15
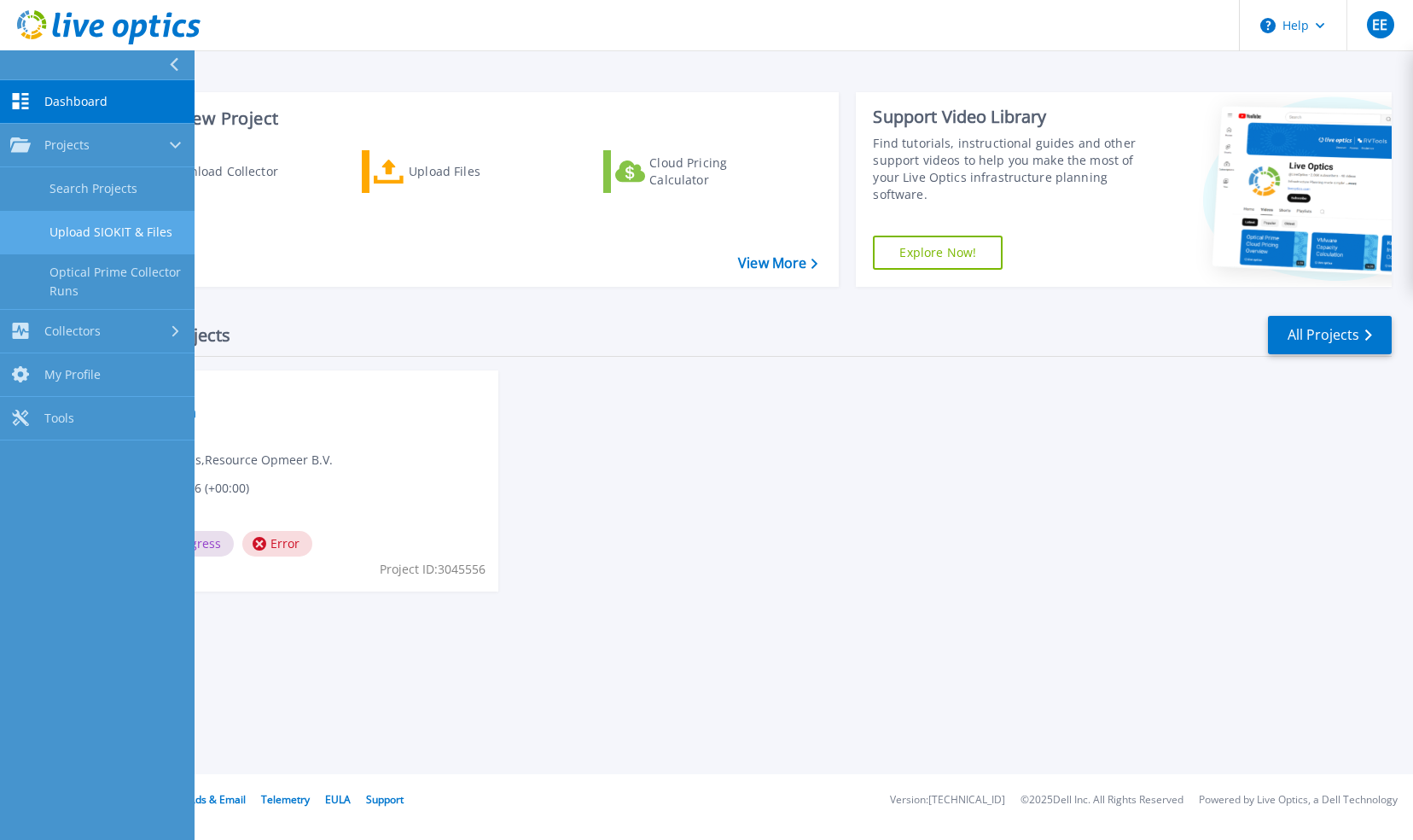
click at [142, 239] on link "Upload SIOKIT & Files" at bounding box center [97, 233] width 194 height 43
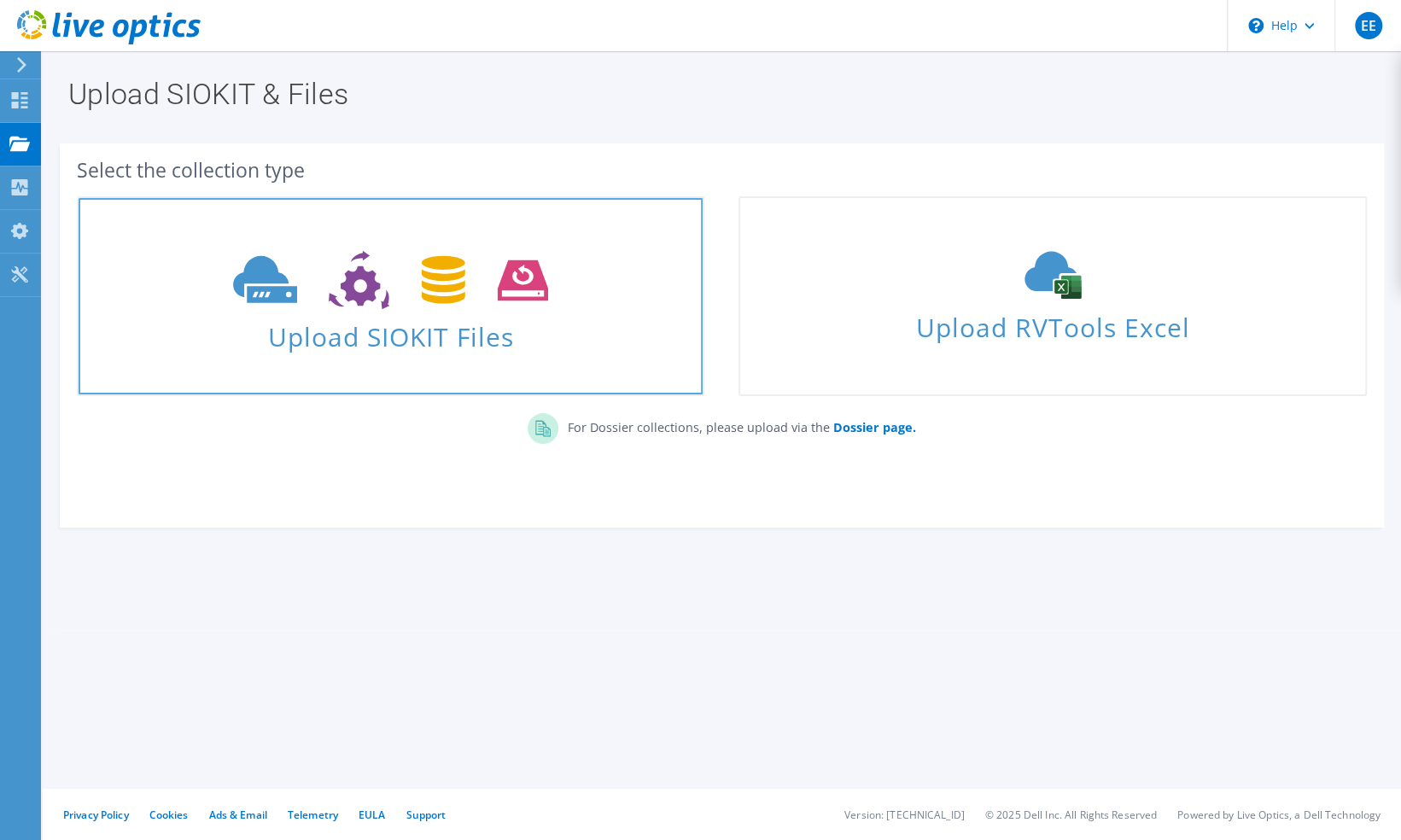
click at [500, 345] on span "Upload SIOKIT Files" at bounding box center [390, 331] width 624 height 36
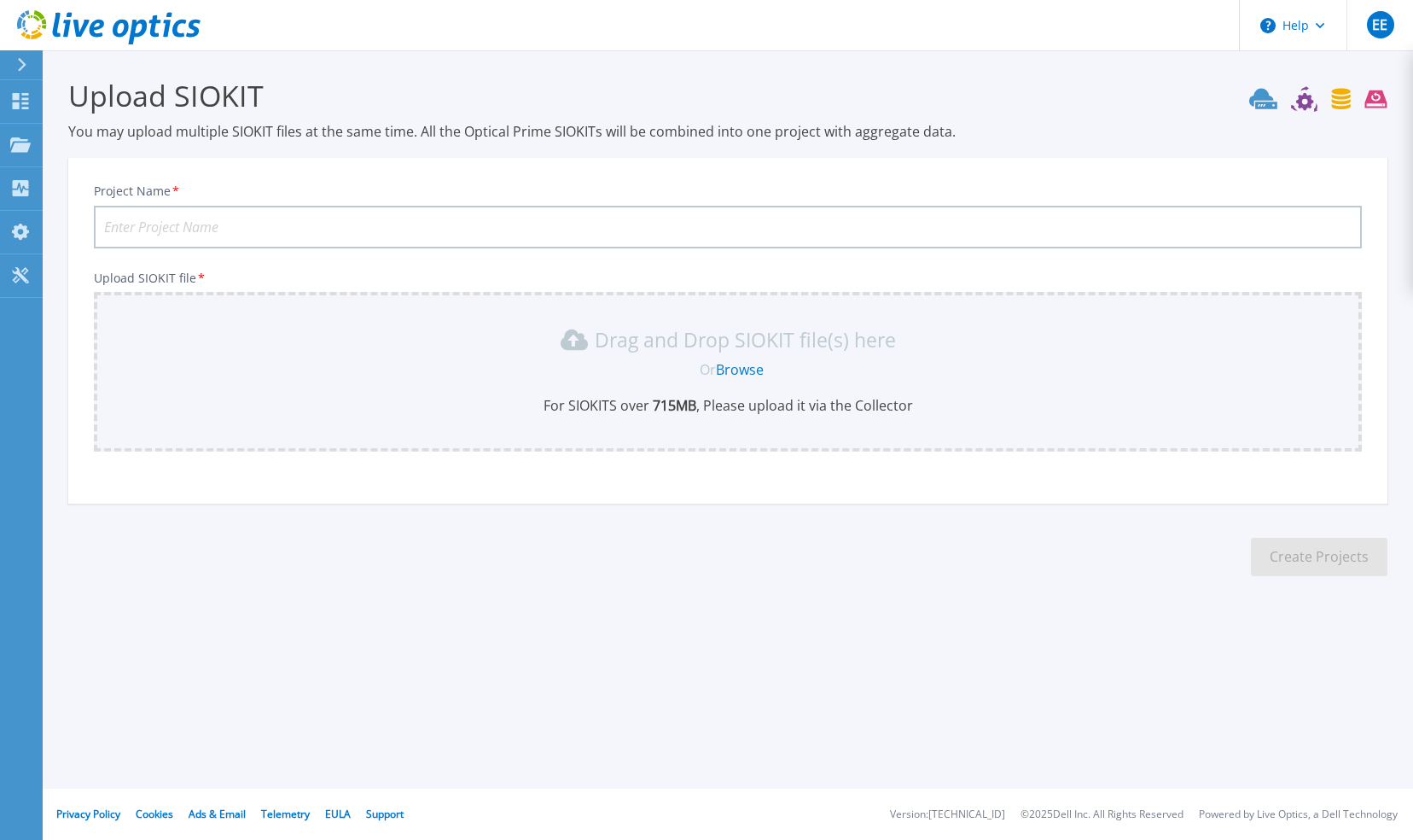
click at [293, 219] on input "Project Name *" at bounding box center [727, 226] width 1268 height 43
type input "testVG"
click at [759, 367] on link "Browse" at bounding box center [739, 370] width 48 height 19
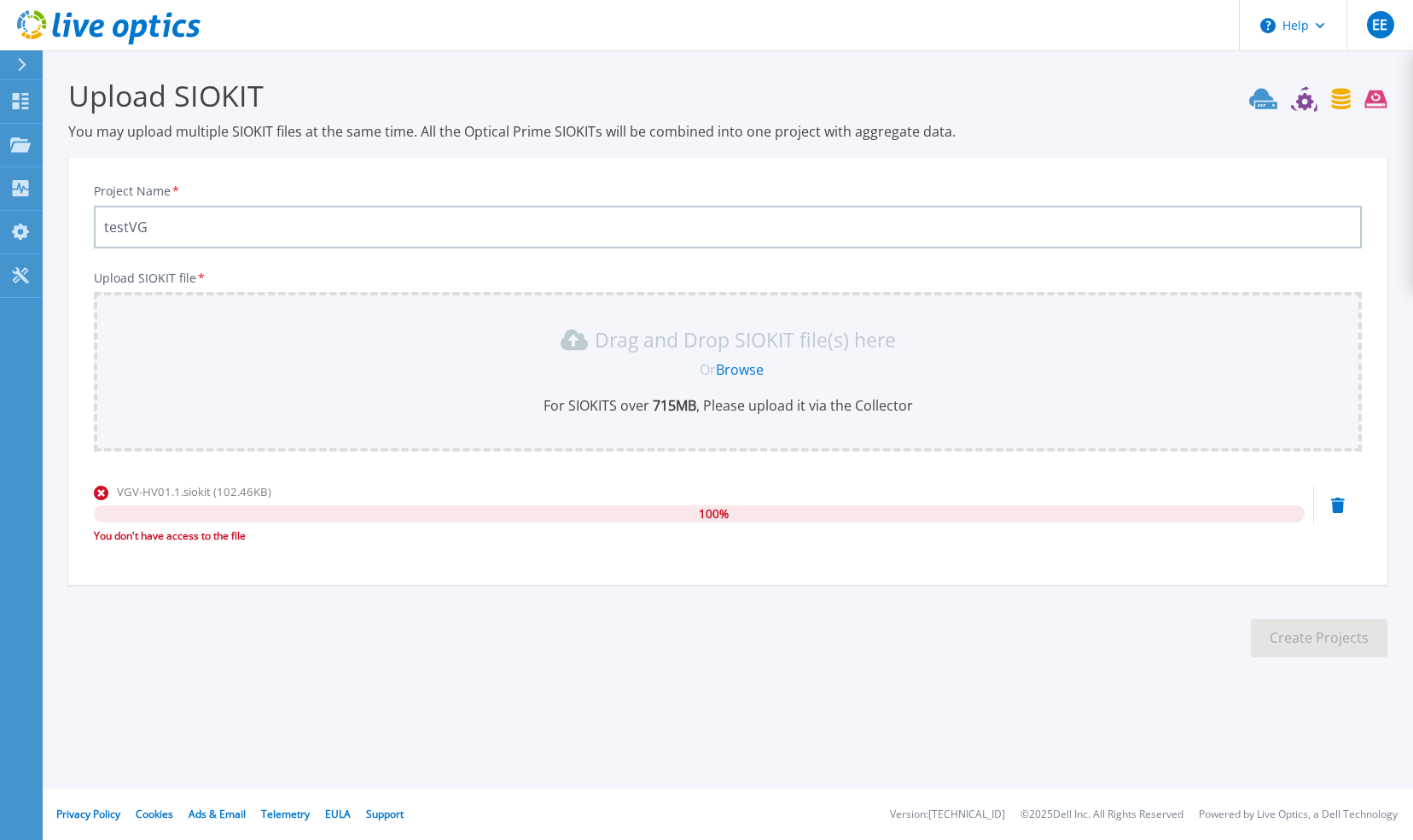
click at [266, 512] on div "100 %" at bounding box center [699, 514] width 1211 height 17
click at [10, 137] on link "Projects Projects" at bounding box center [21, 146] width 43 height 43
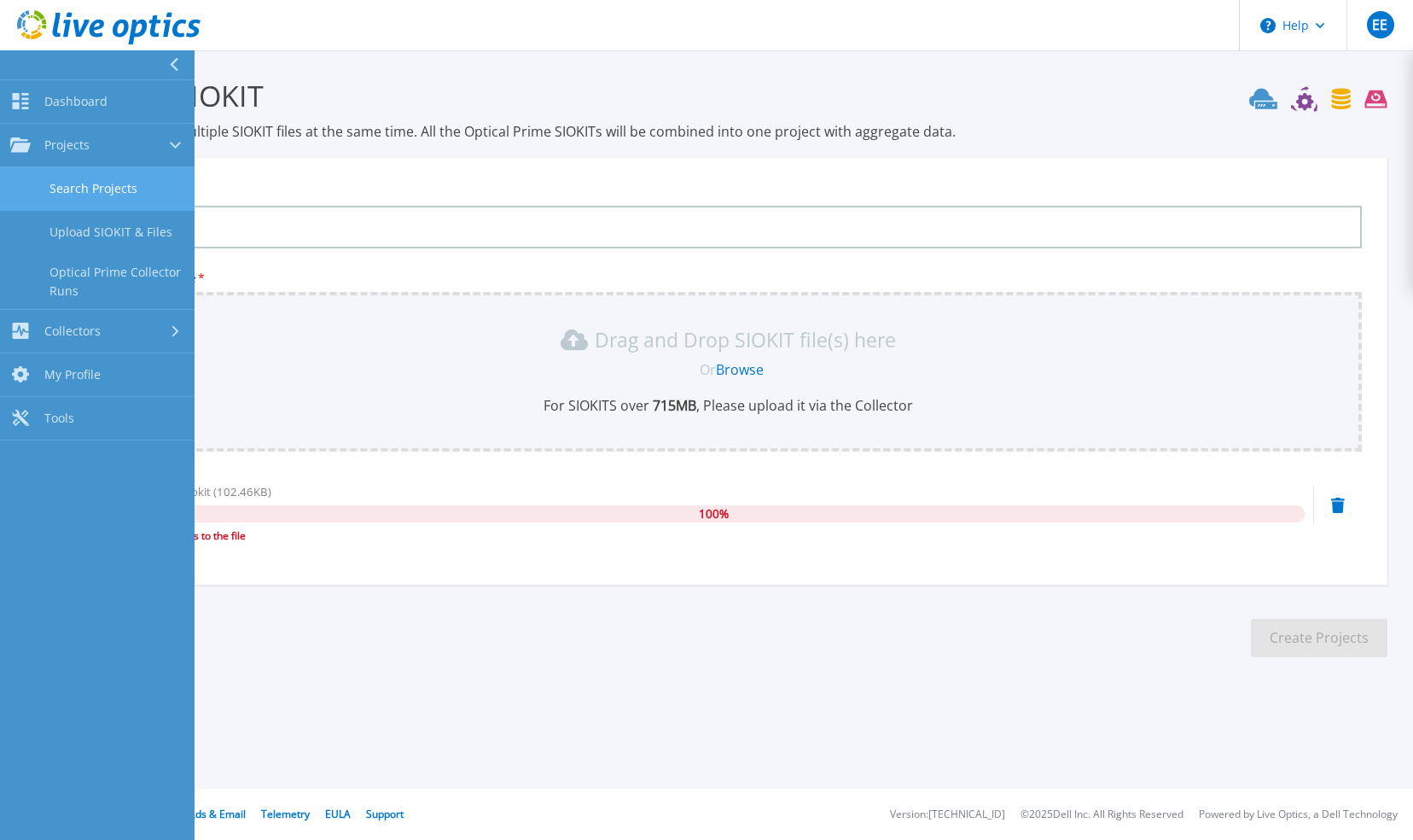
click at [128, 180] on link "Search Projects" at bounding box center [97, 189] width 194 height 43
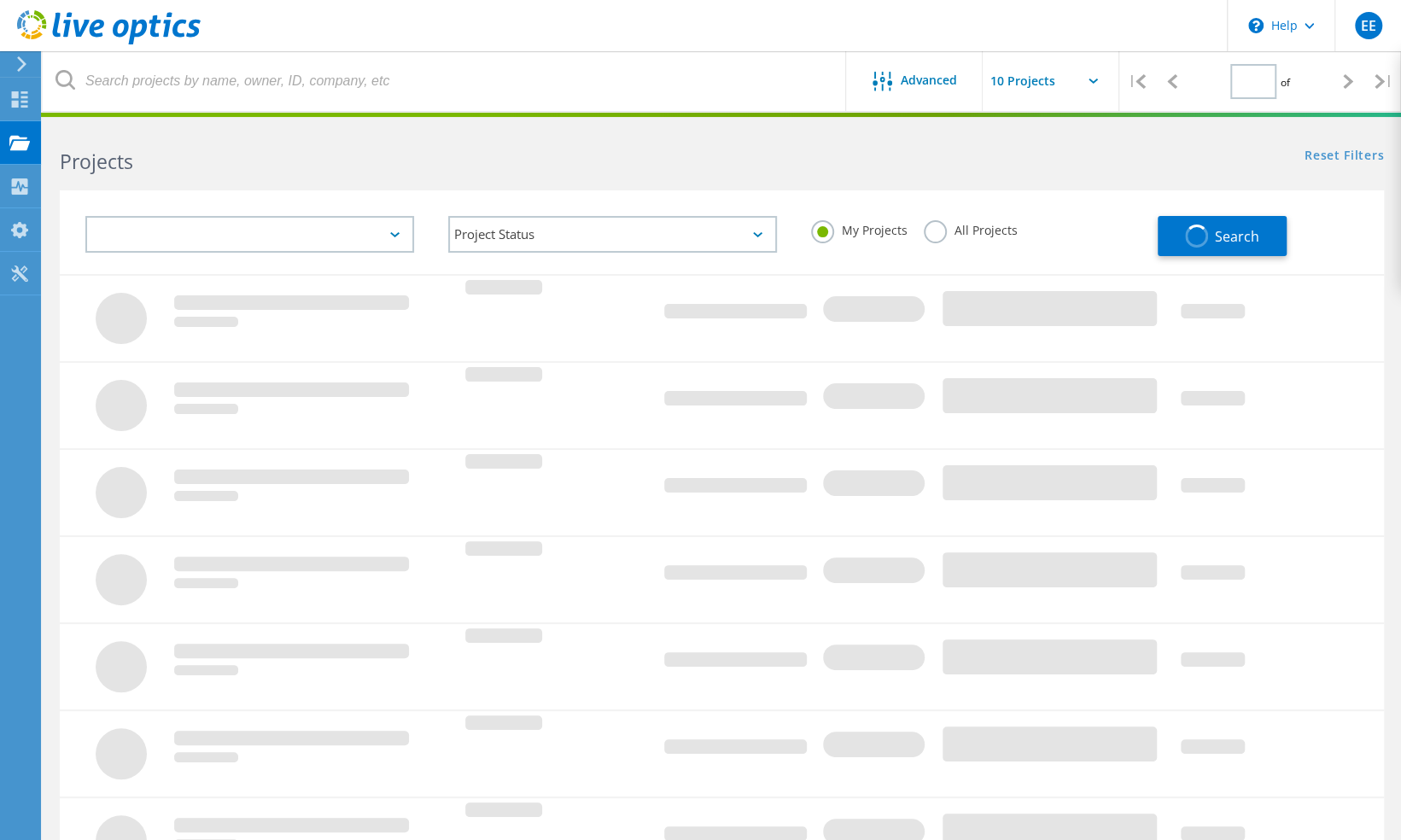
type input "1"
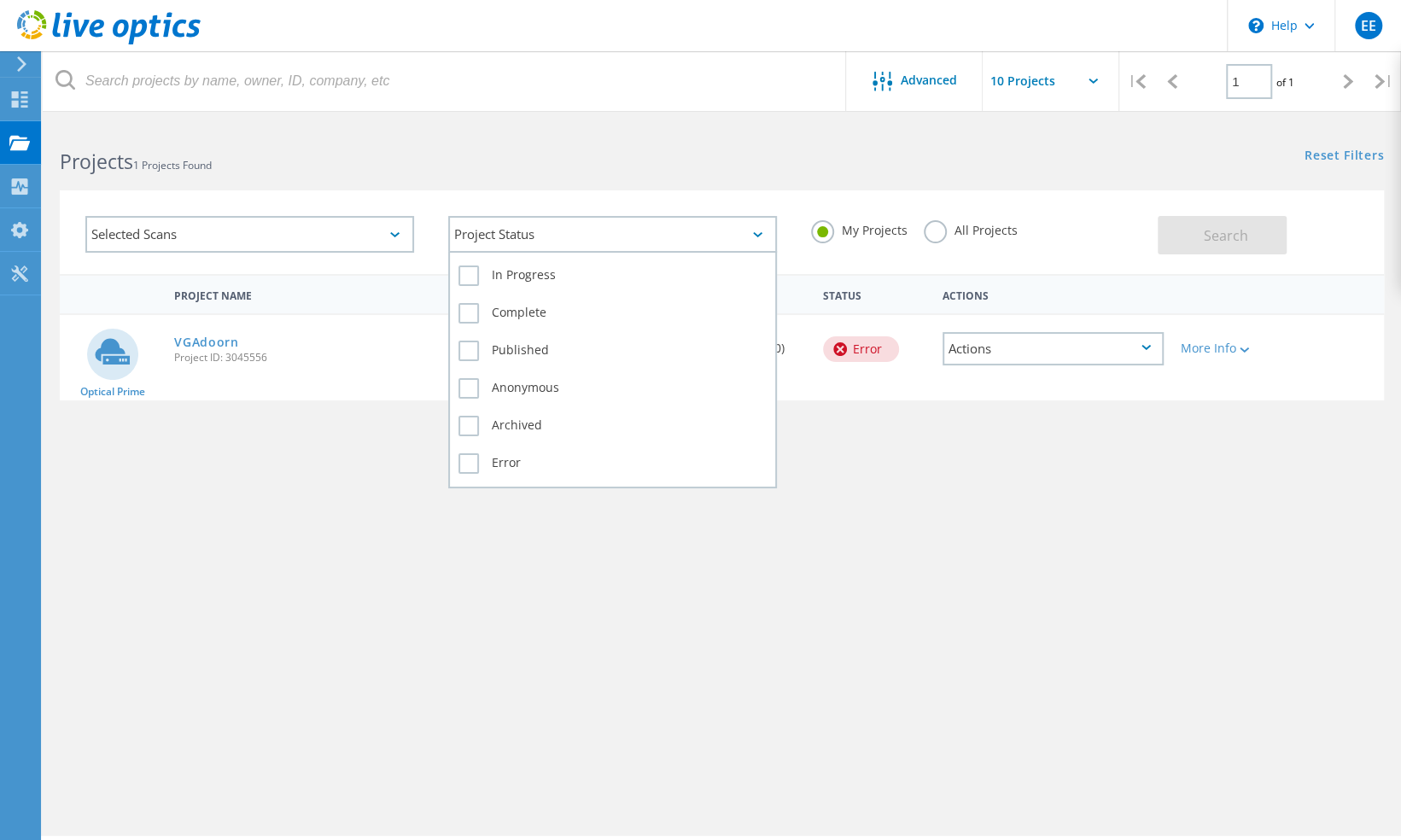
click at [589, 232] on div "Project Status" at bounding box center [612, 234] width 329 height 36
click at [524, 305] on label "Complete" at bounding box center [612, 313] width 308 height 21
click at [0, 0] on input "Complete" at bounding box center [0, 0] width 0 height 0
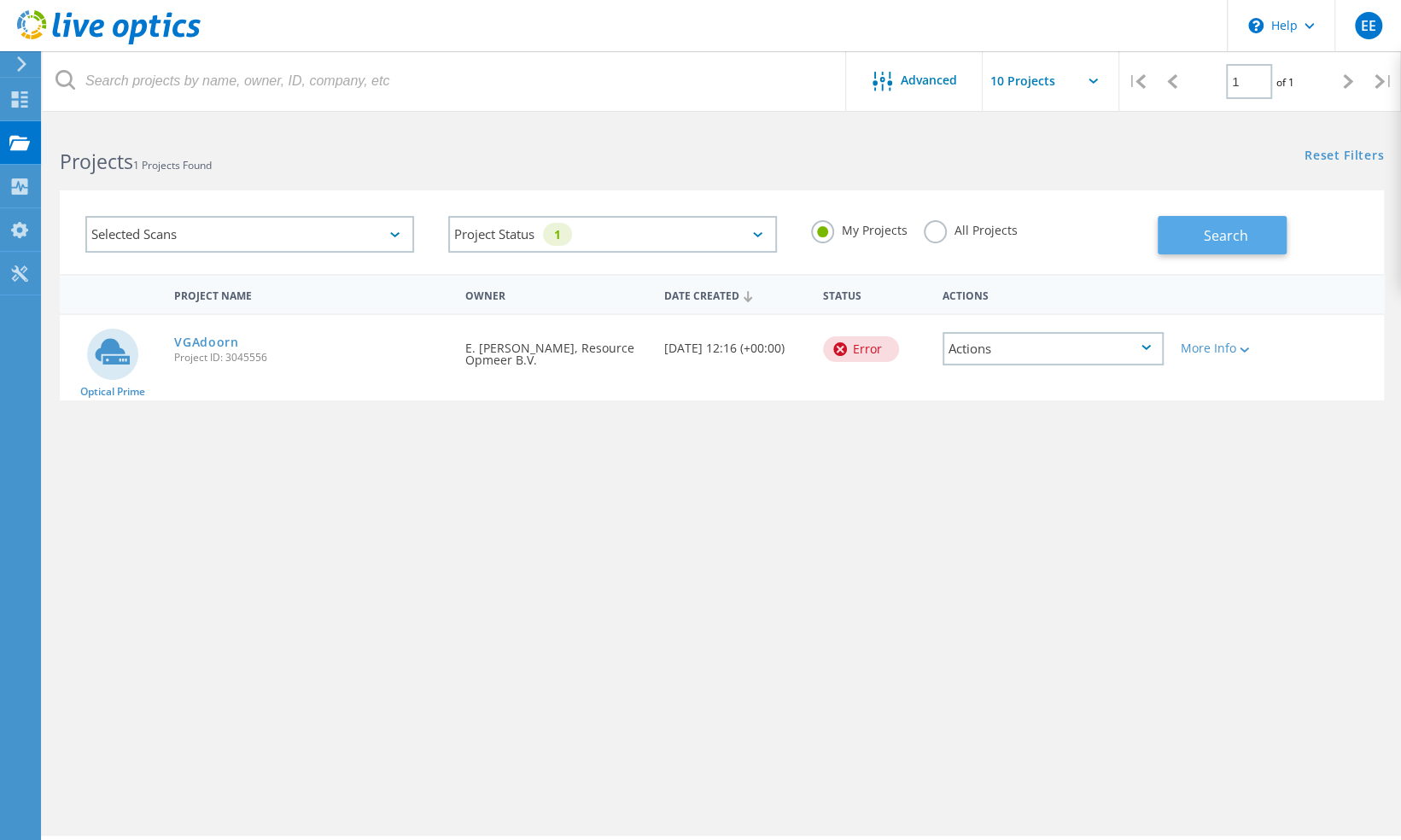
click at [1208, 238] on span "Search" at bounding box center [1225, 236] width 44 height 19
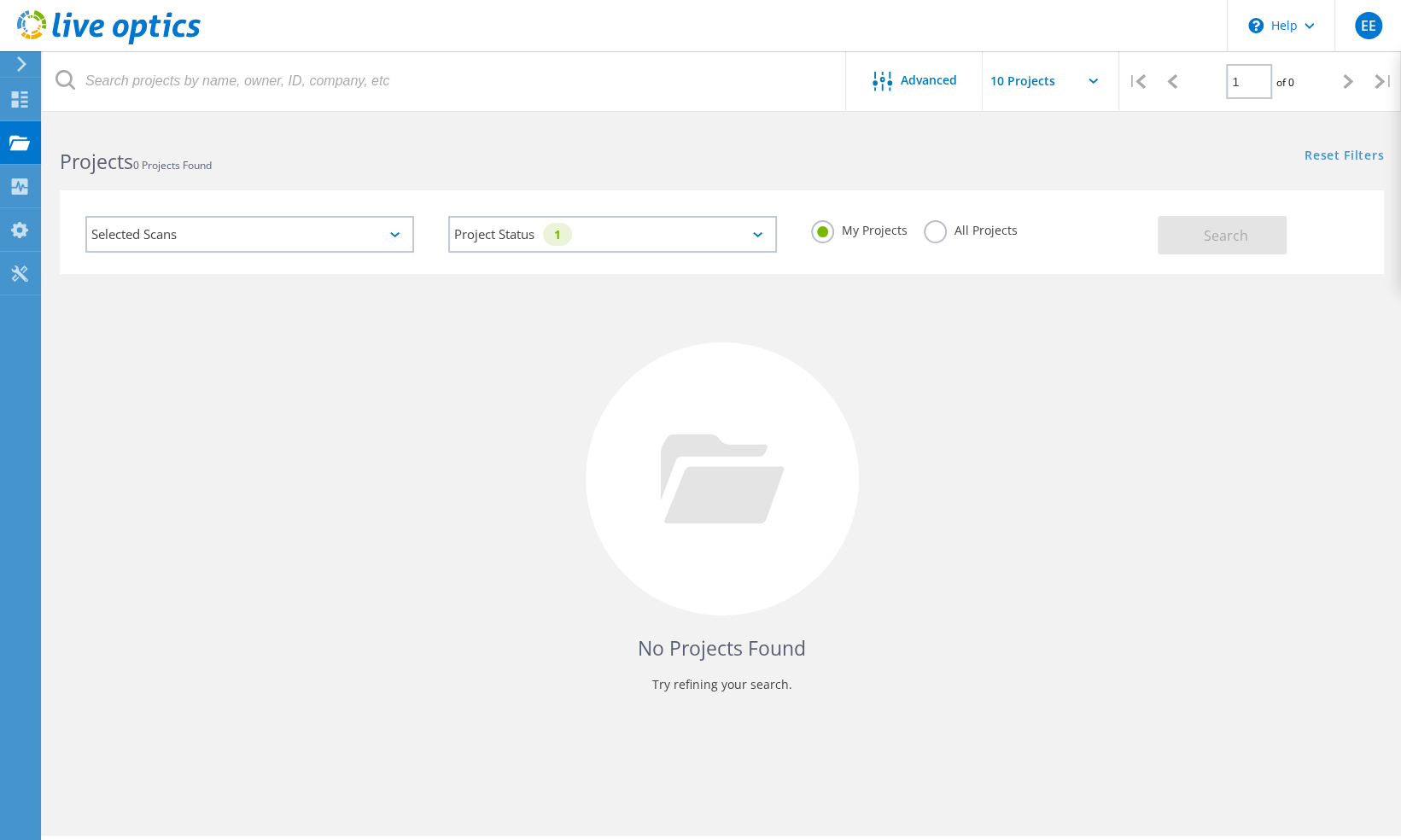
click at [944, 227] on label "All Projects" at bounding box center [970, 228] width 93 height 16
click at [0, 0] on input "All Projects" at bounding box center [0, 0] width 0 height 0
click at [1190, 231] on button "Search" at bounding box center [1221, 235] width 128 height 38
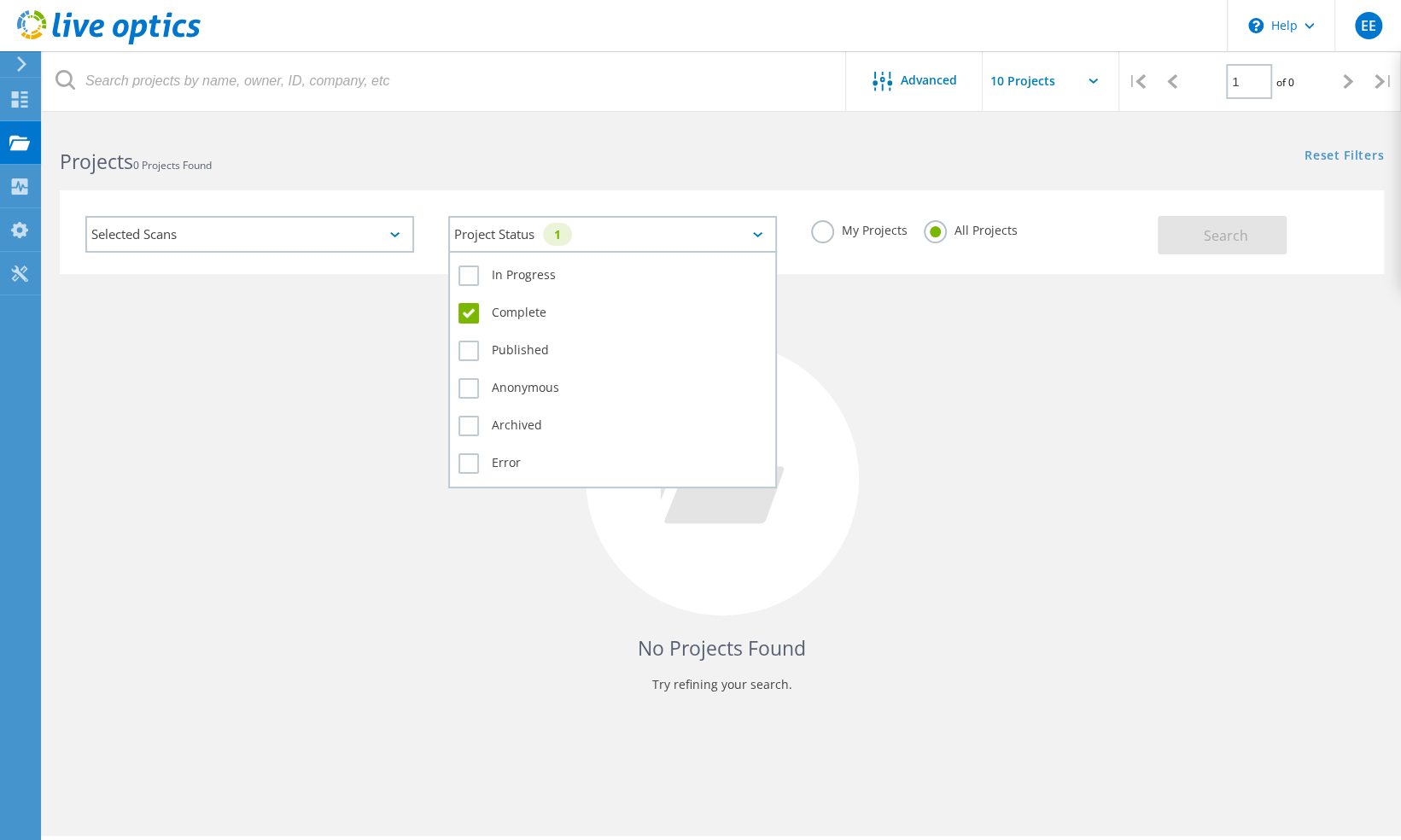
click at [602, 235] on div "Project Status 1" at bounding box center [612, 234] width 329 height 36
click at [544, 279] on label "In Progress" at bounding box center [612, 276] width 308 height 21
click at [0, 0] on input "In Progress" at bounding box center [0, 0] width 0 height 0
click at [553, 354] on label "Published" at bounding box center [612, 351] width 308 height 21
click at [0, 0] on input "Published" at bounding box center [0, 0] width 0 height 0
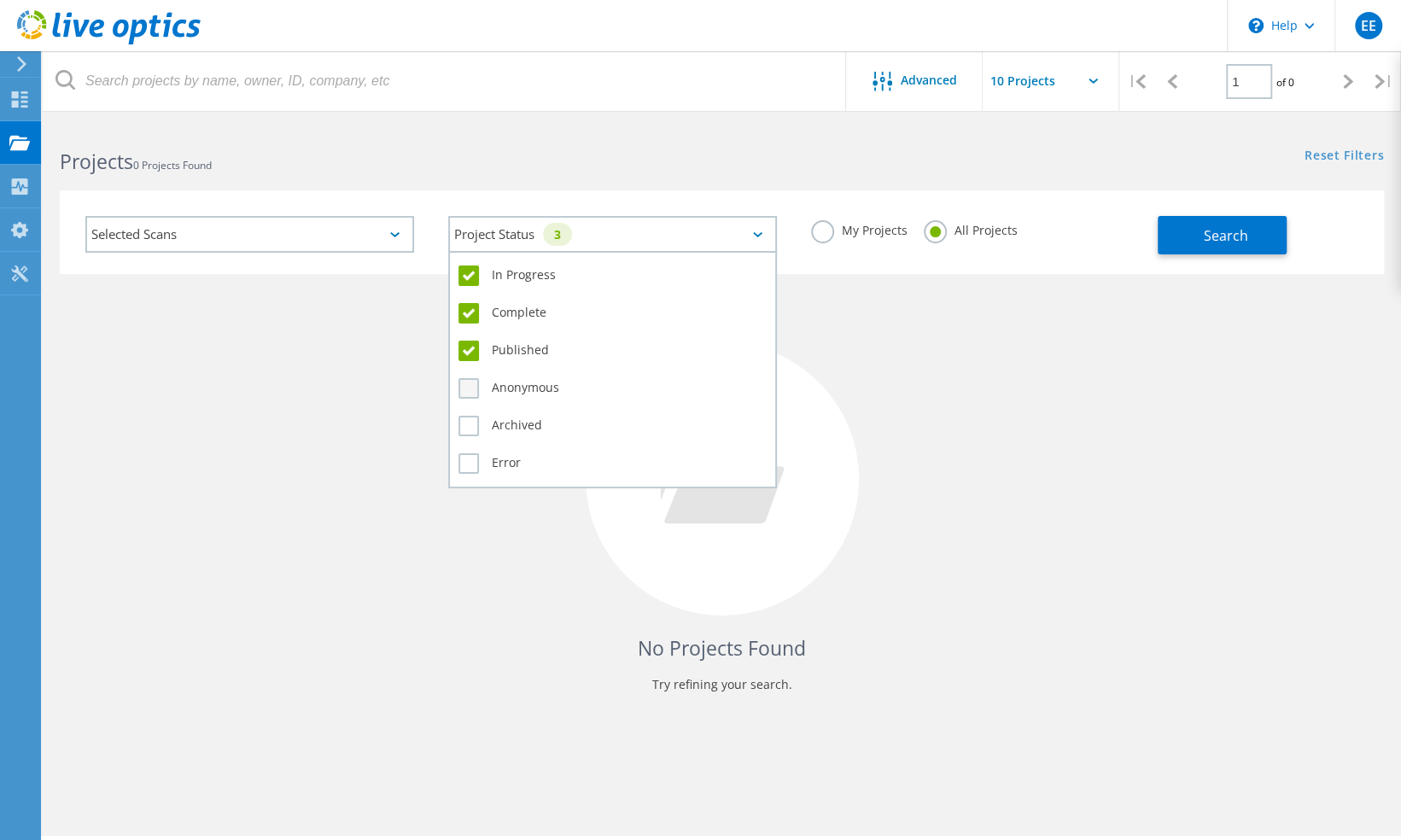
click at [533, 383] on label "Anonymous" at bounding box center [612, 389] width 308 height 21
click at [0, 0] on input "Anonymous" at bounding box center [0, 0] width 0 height 0
click at [516, 422] on label "Archived" at bounding box center [612, 426] width 308 height 21
click at [0, 0] on input "Archived" at bounding box center [0, 0] width 0 height 0
click at [503, 456] on label "Error" at bounding box center [612, 463] width 308 height 21
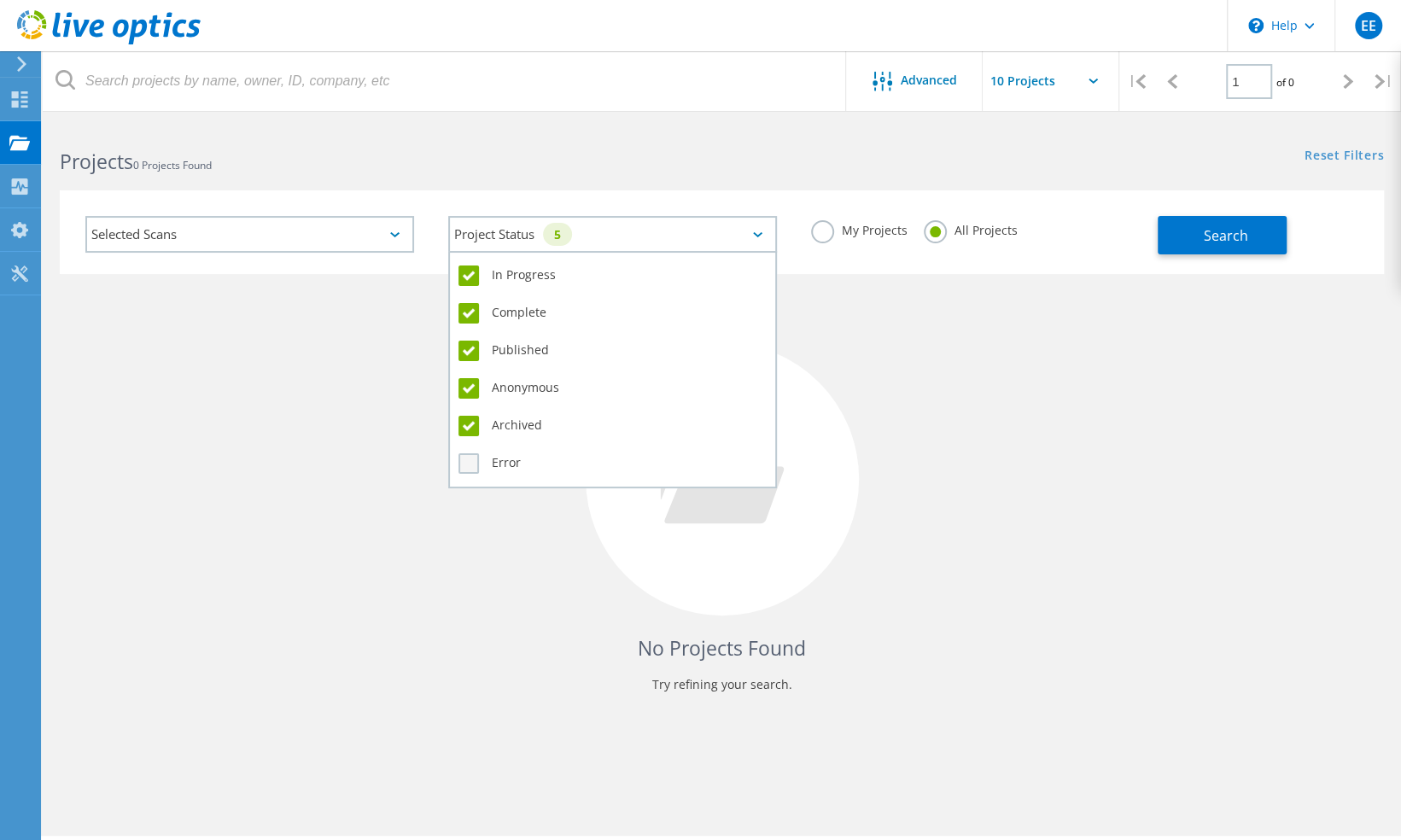
click at [0, 0] on input "Error" at bounding box center [0, 0] width 0 height 0
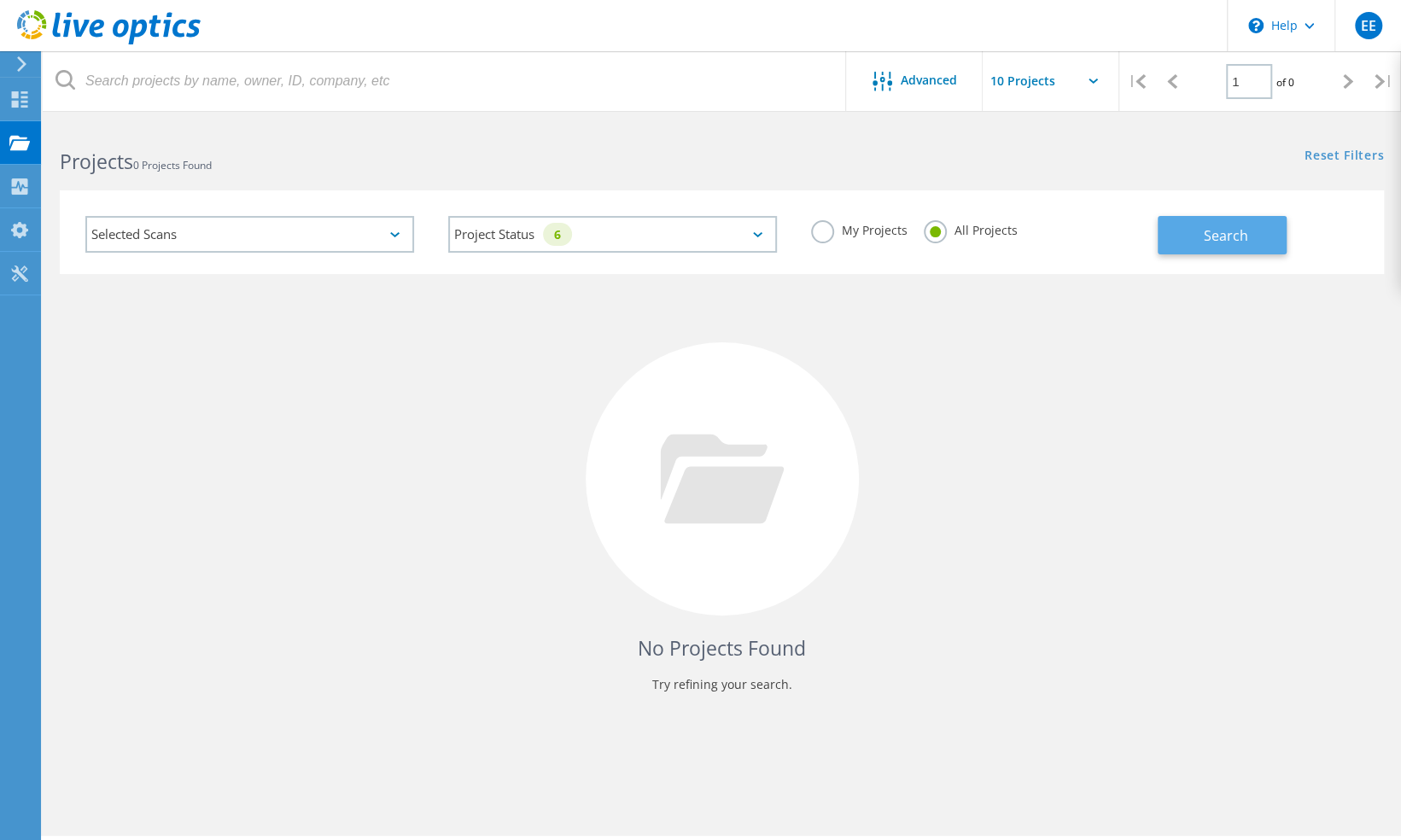
click at [1195, 241] on button "Search" at bounding box center [1221, 235] width 128 height 38
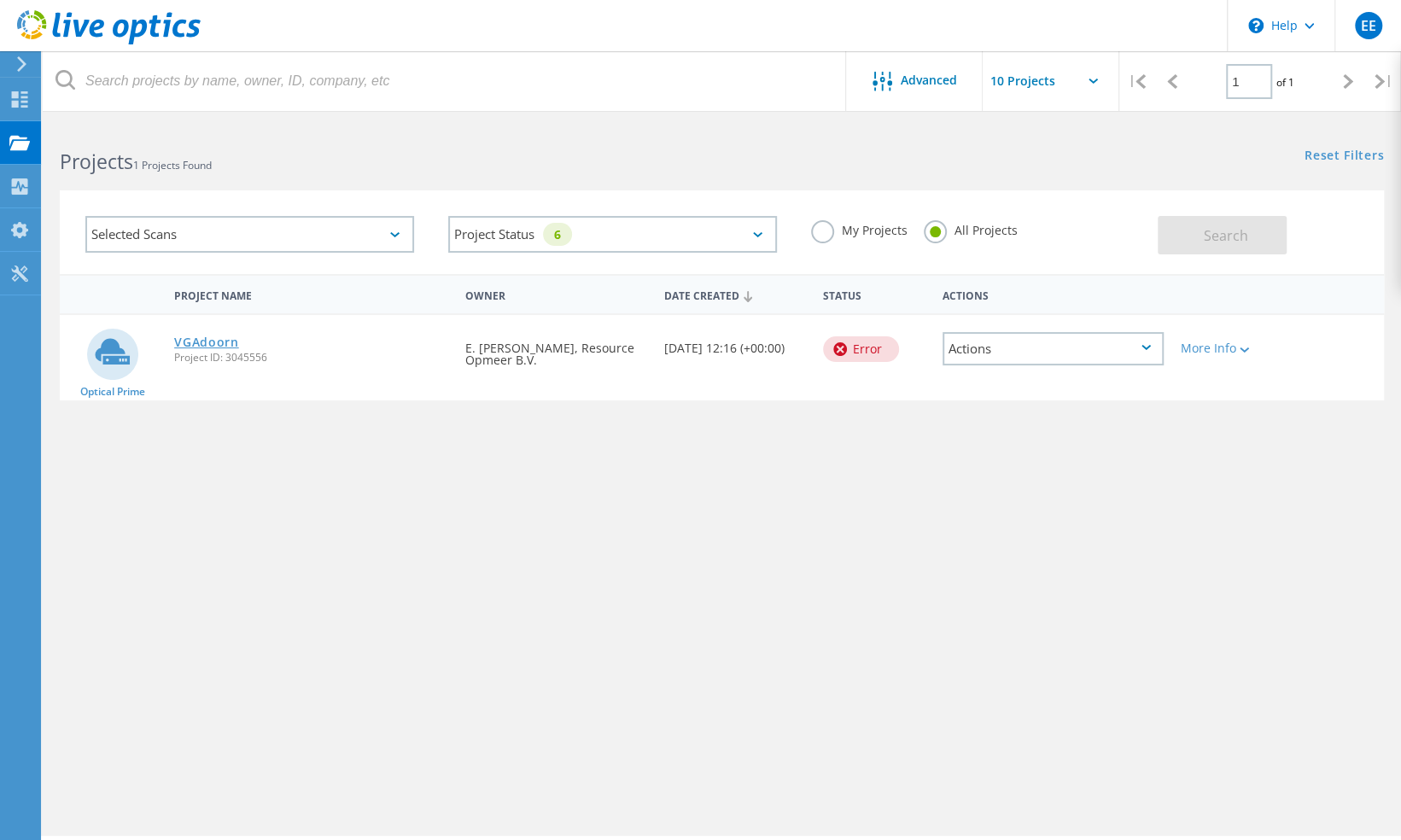
click at [229, 342] on link "VGAdoorn" at bounding box center [207, 342] width 65 height 12
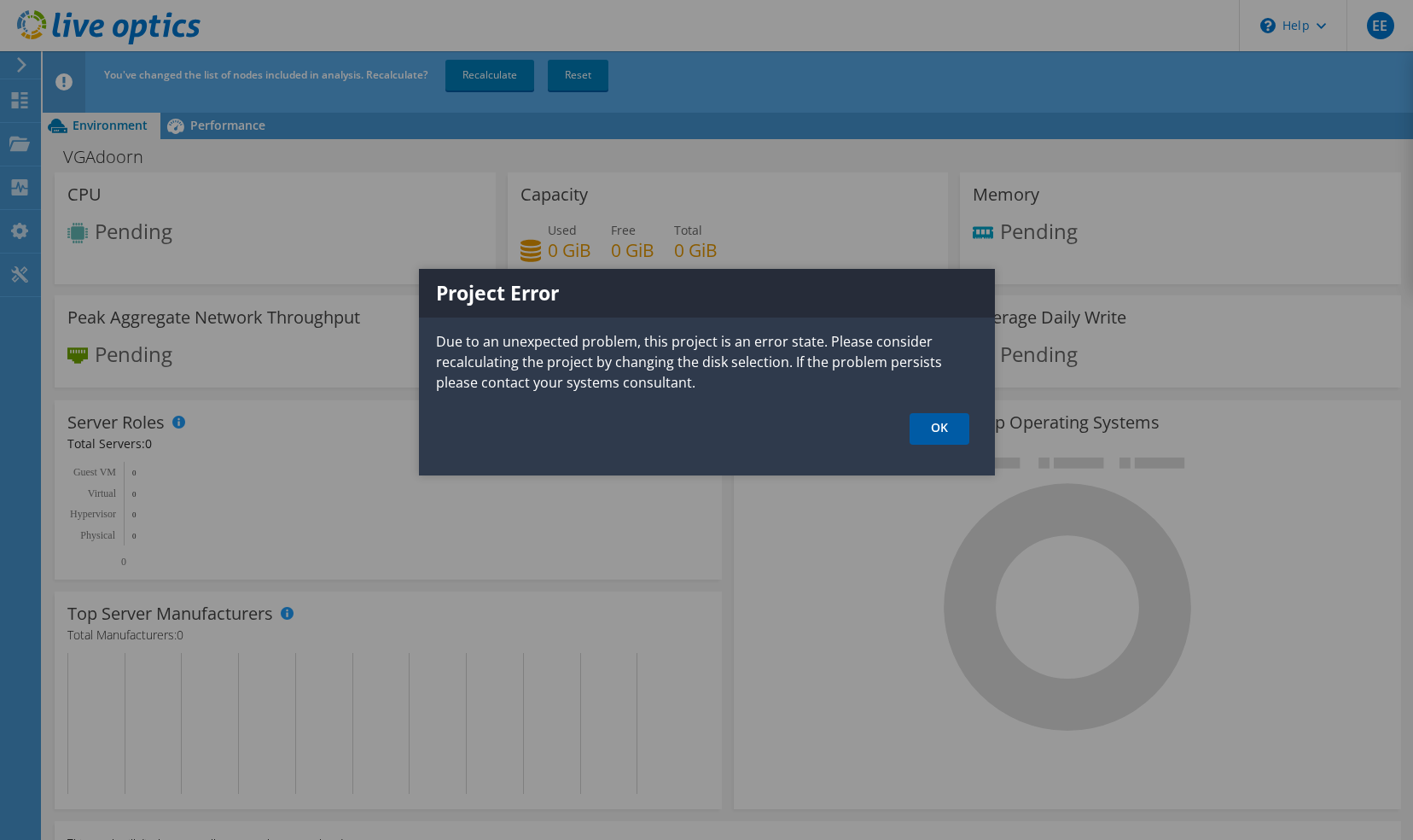
click at [930, 420] on link "OK" at bounding box center [939, 429] width 60 height 31
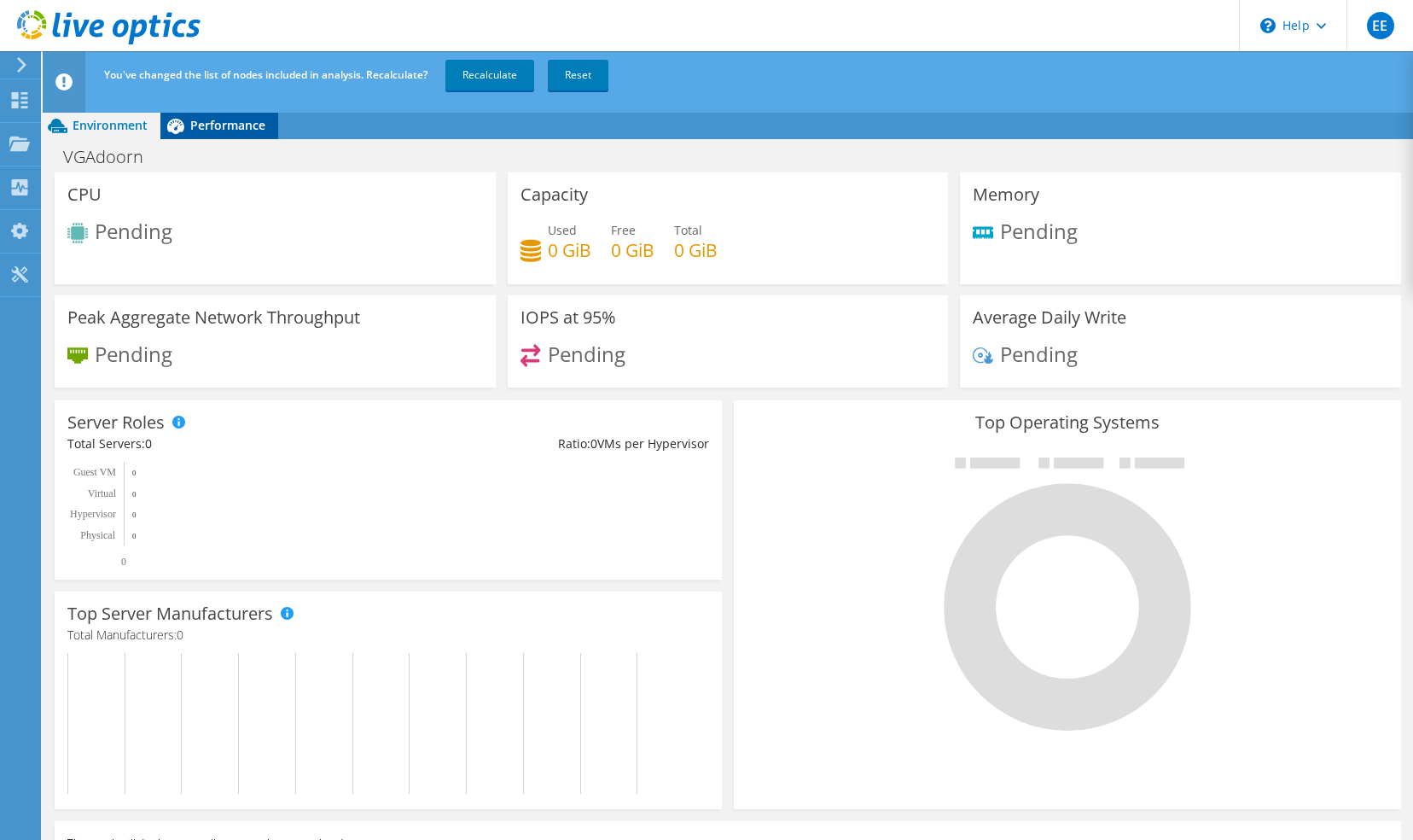
click at [224, 121] on span "Performance" at bounding box center [227, 125] width 76 height 16
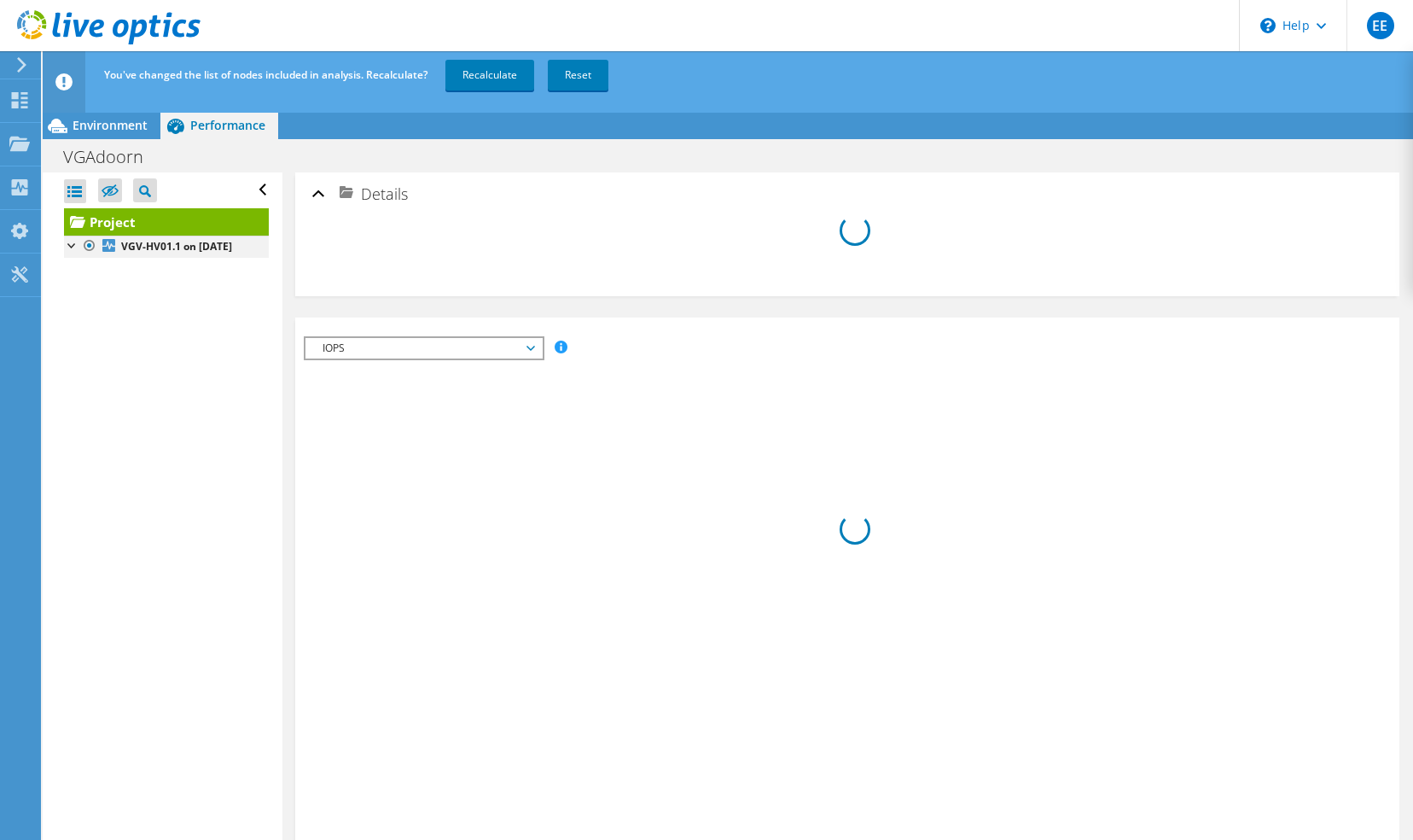
click at [76, 240] on div at bounding box center [73, 244] width 17 height 17
click at [141, 242] on b "VGV-HV01.1 on 9/8/2025" at bounding box center [177, 246] width 111 height 15
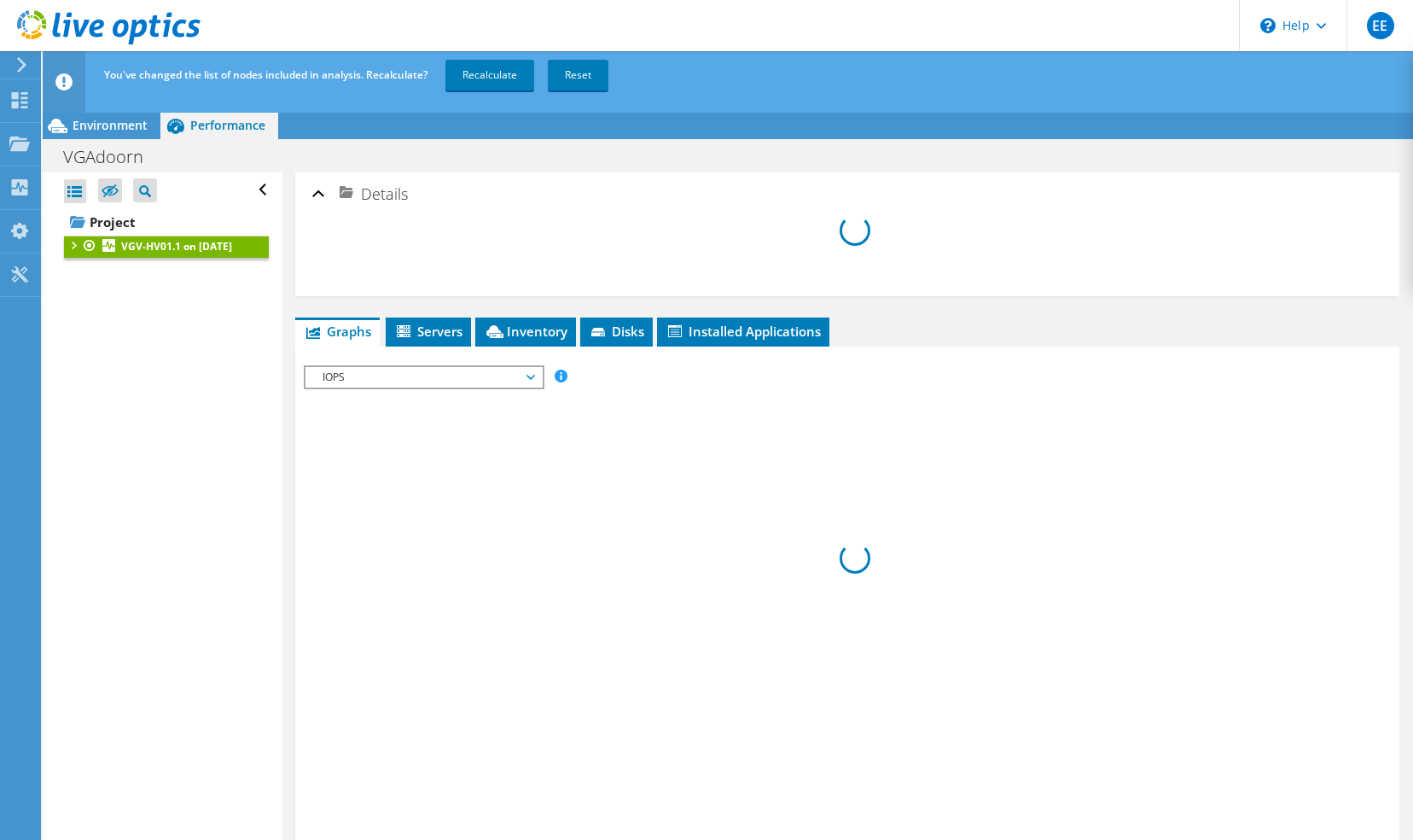
click at [473, 378] on span "IOPS" at bounding box center [424, 377] width 220 height 21
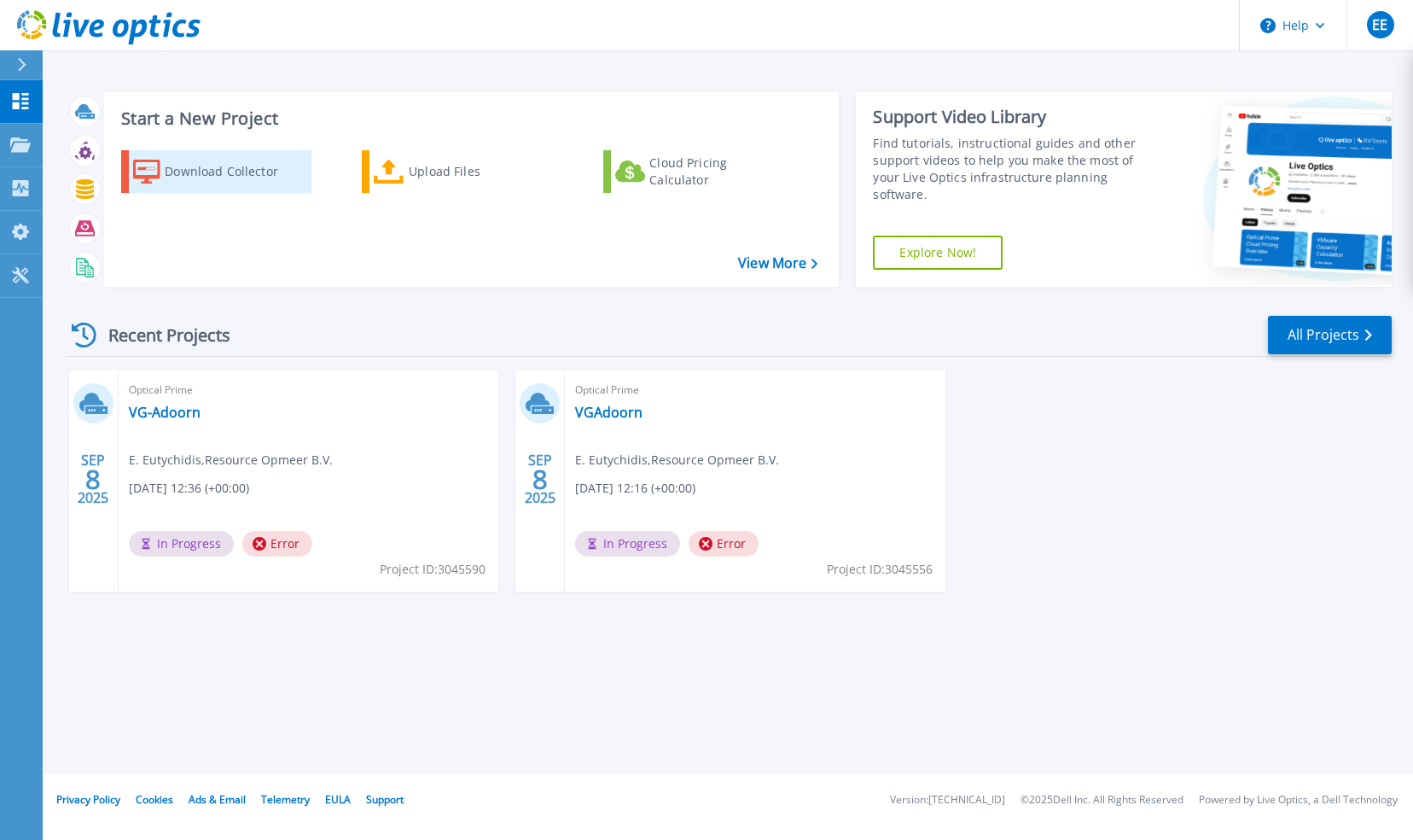
click at [264, 170] on div "Download Collector" at bounding box center [233, 171] width 136 height 34
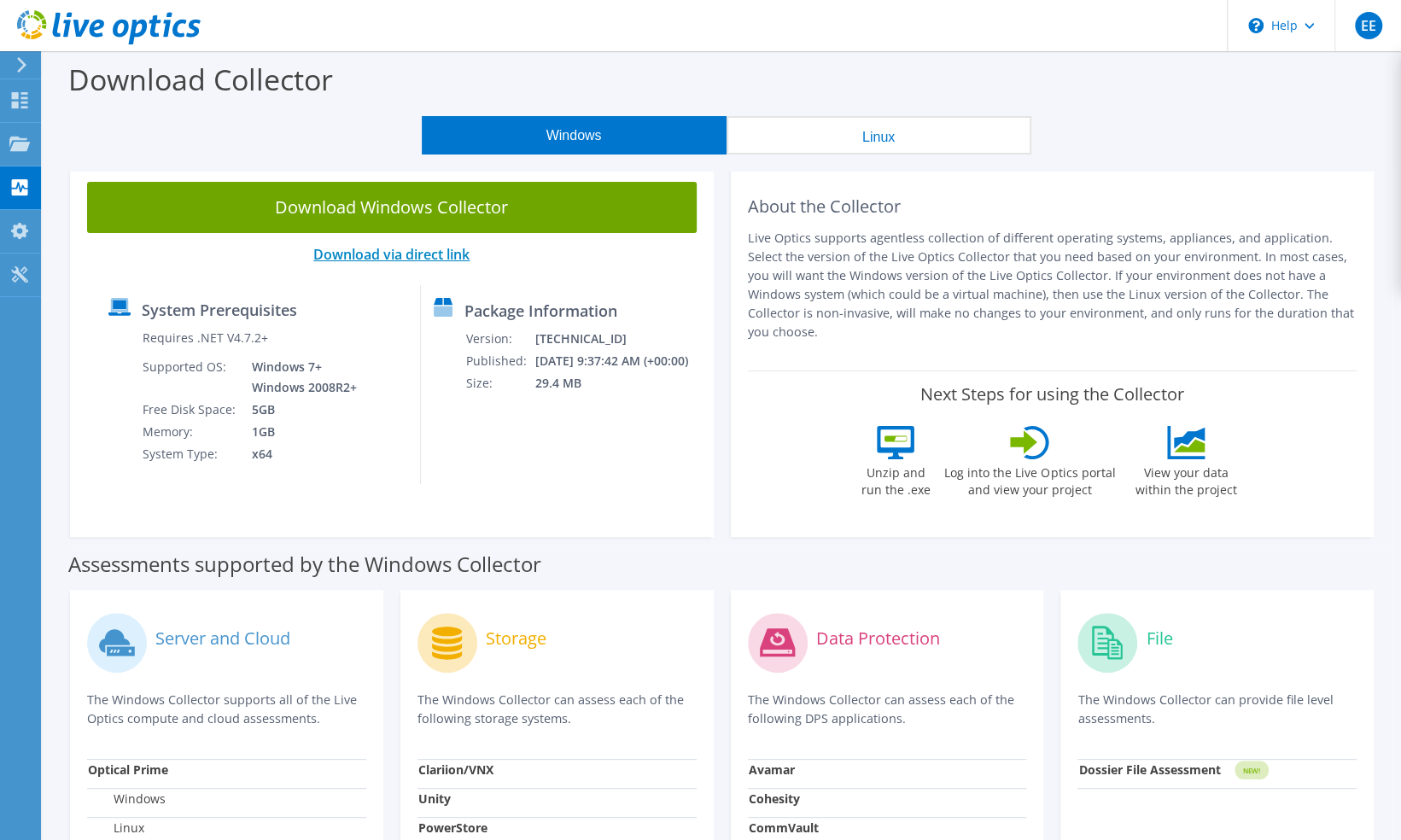
click at [391, 252] on link "Download via direct link" at bounding box center [391, 254] width 156 height 19
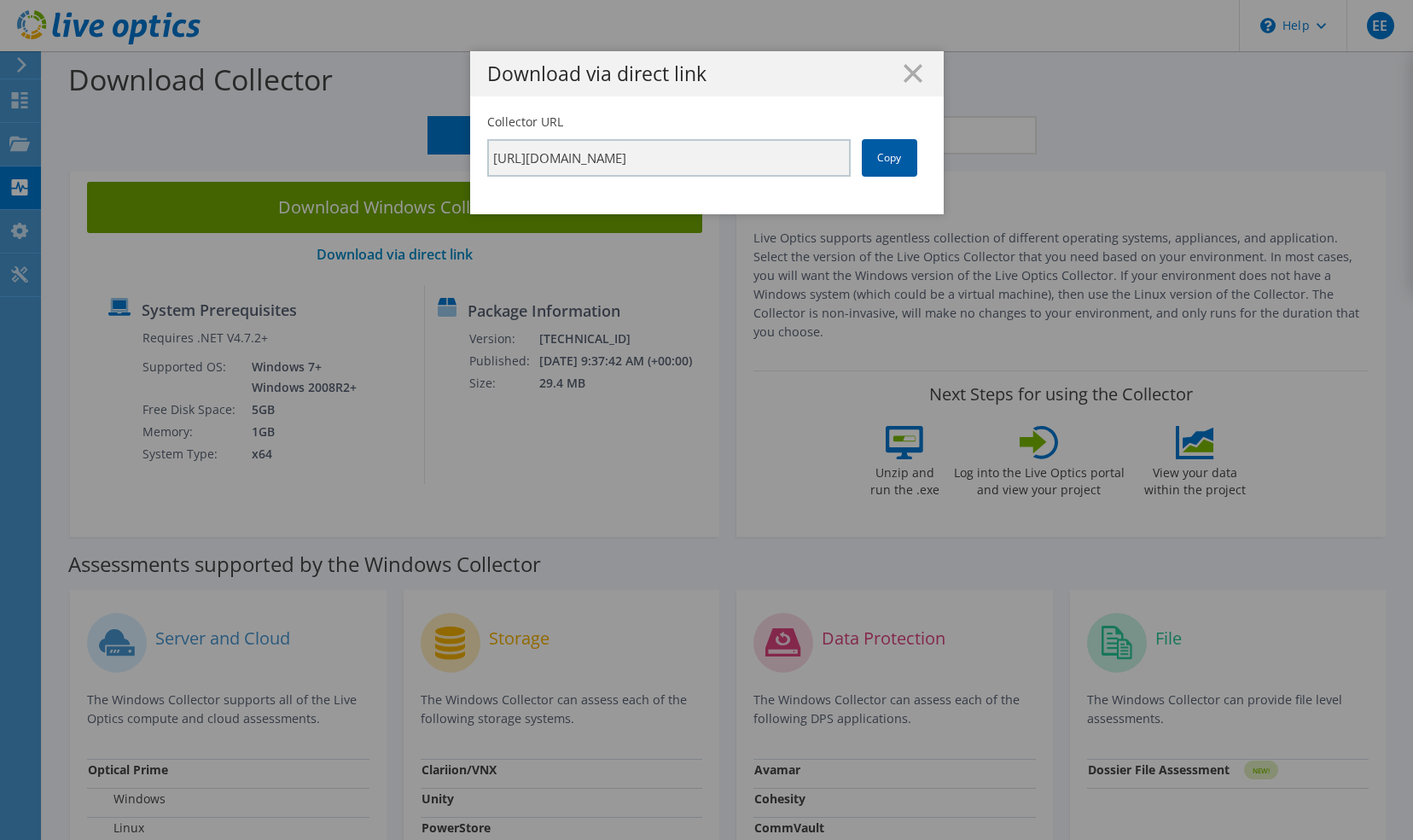
click at [890, 154] on link "Copy" at bounding box center [890, 157] width 56 height 37
click at [910, 69] on line at bounding box center [913, 74] width 17 height 17
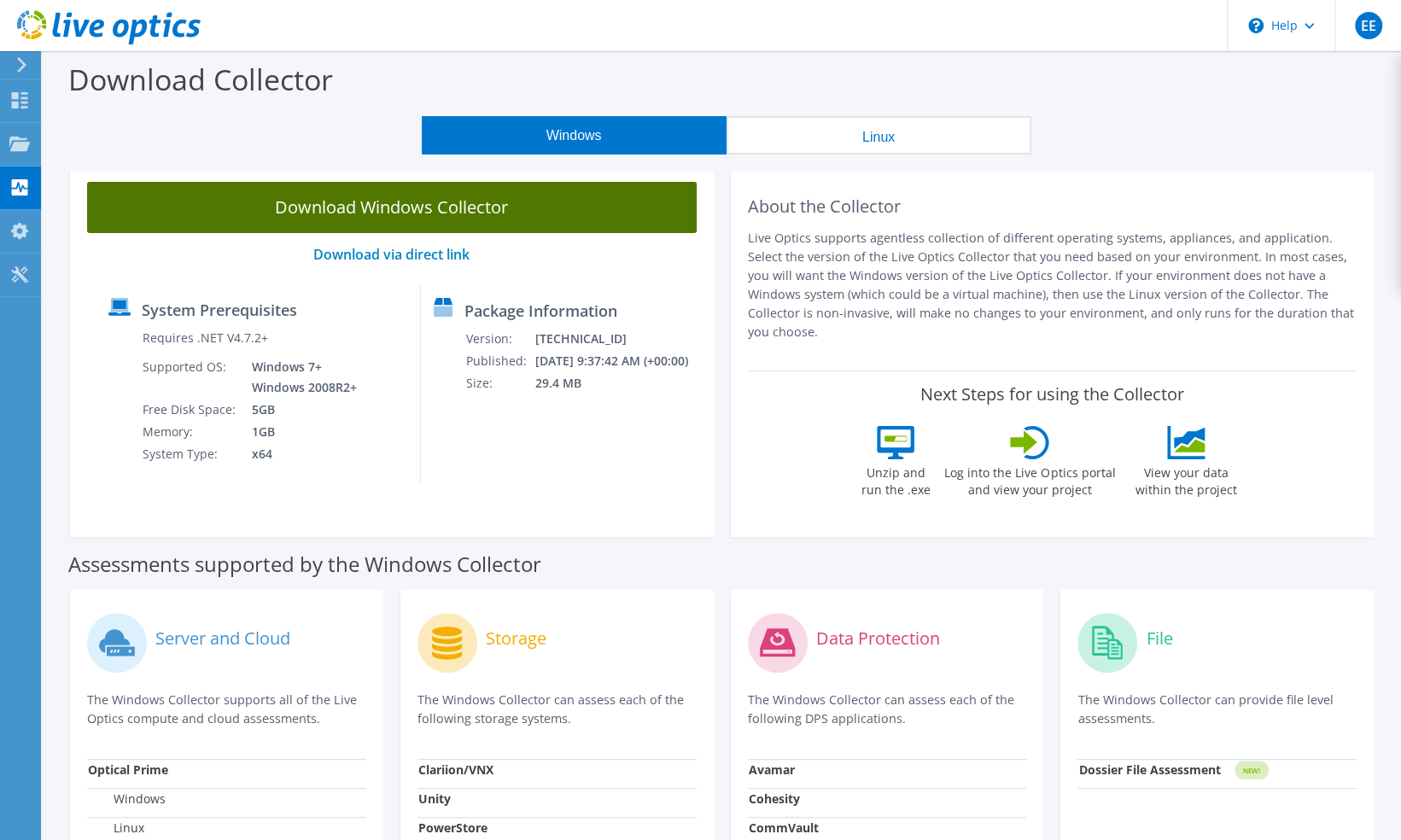
click at [419, 205] on link "Download Windows Collector" at bounding box center [391, 207] width 609 height 51
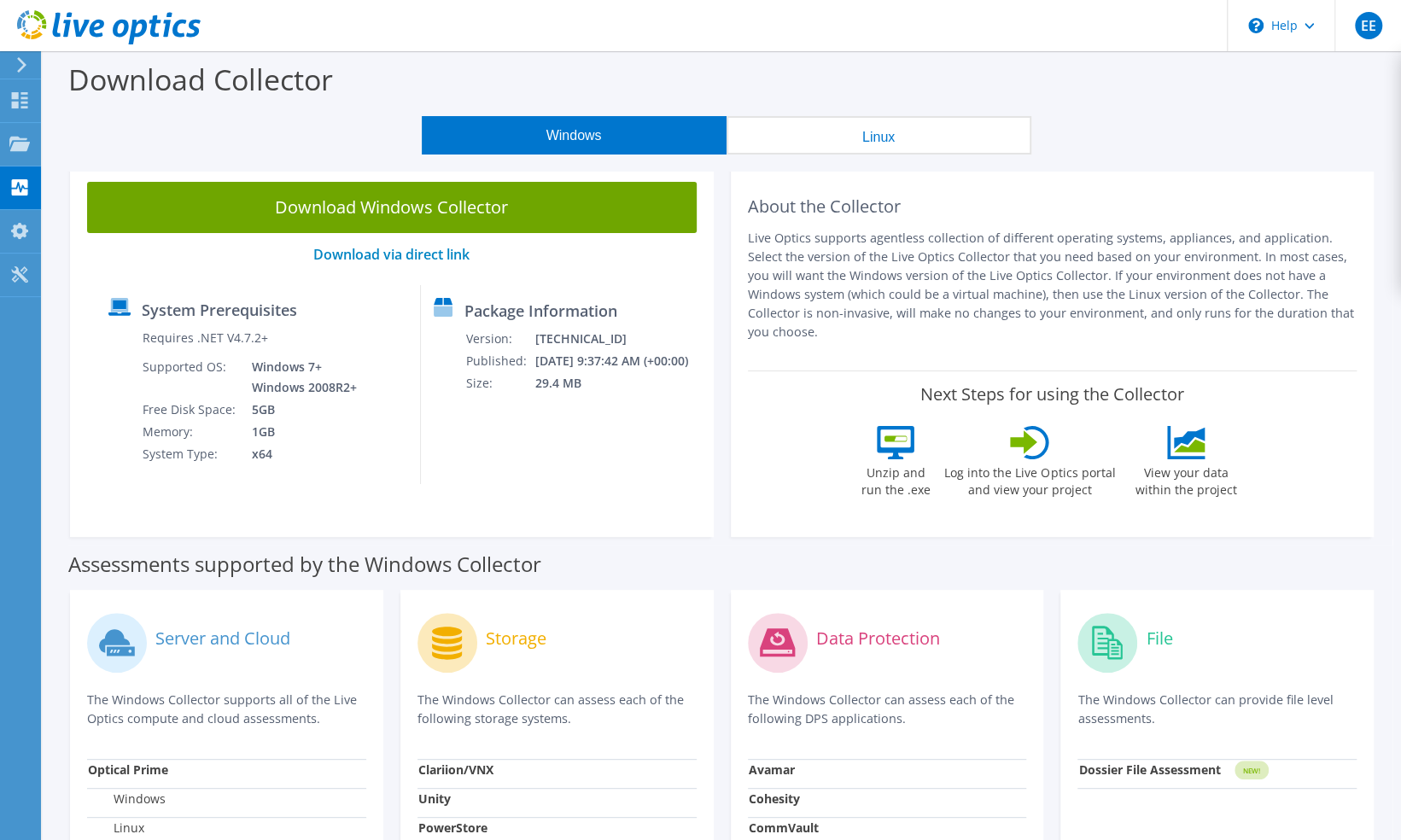
click at [903, 446] on icon at bounding box center [895, 443] width 37 height 33
drag, startPoint x: 1045, startPoint y: 436, endPoint x: 1066, endPoint y: 436, distance: 21.0
click at [1047, 436] on icon at bounding box center [1036, 443] width 26 height 33
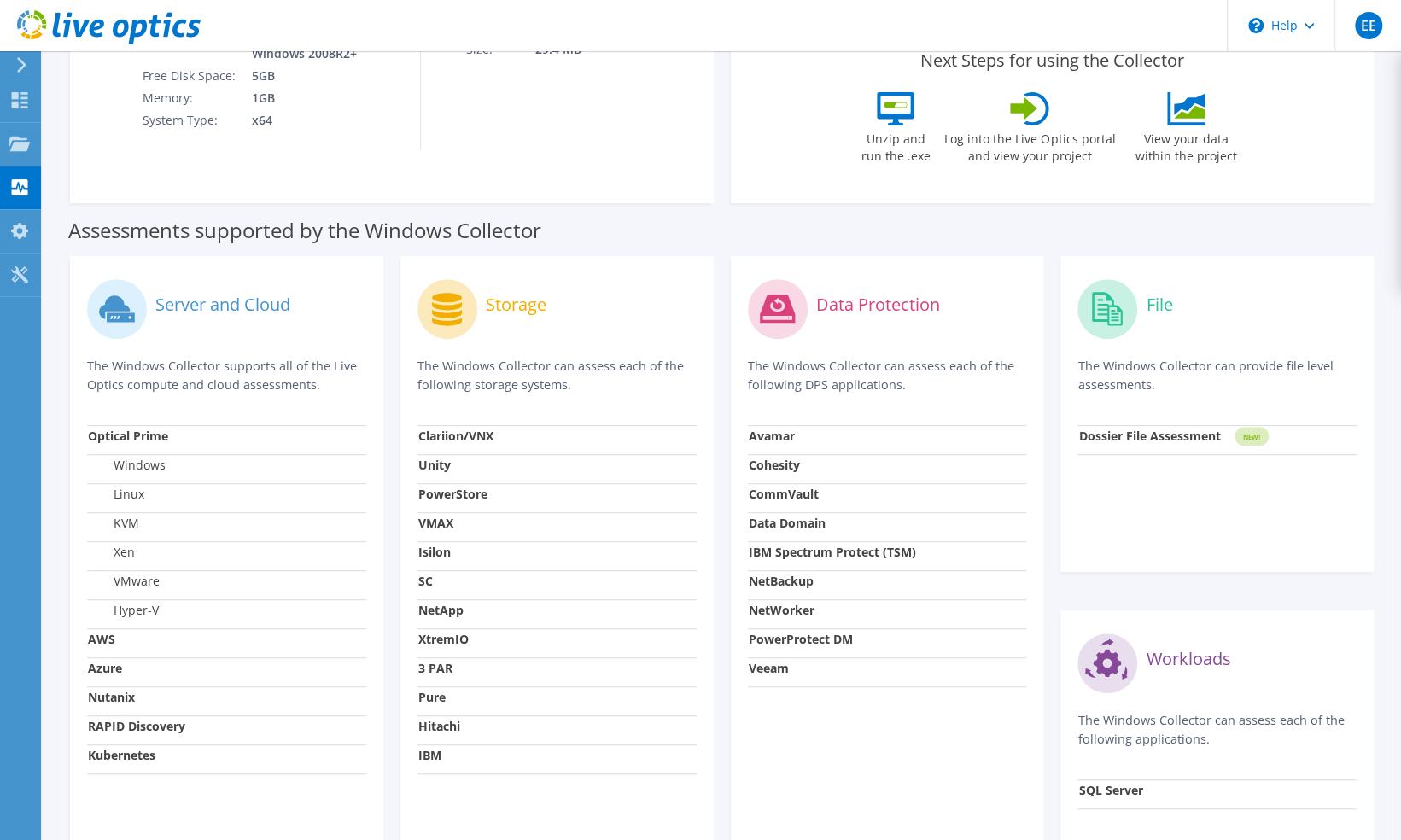
scroll to position [507, 0]
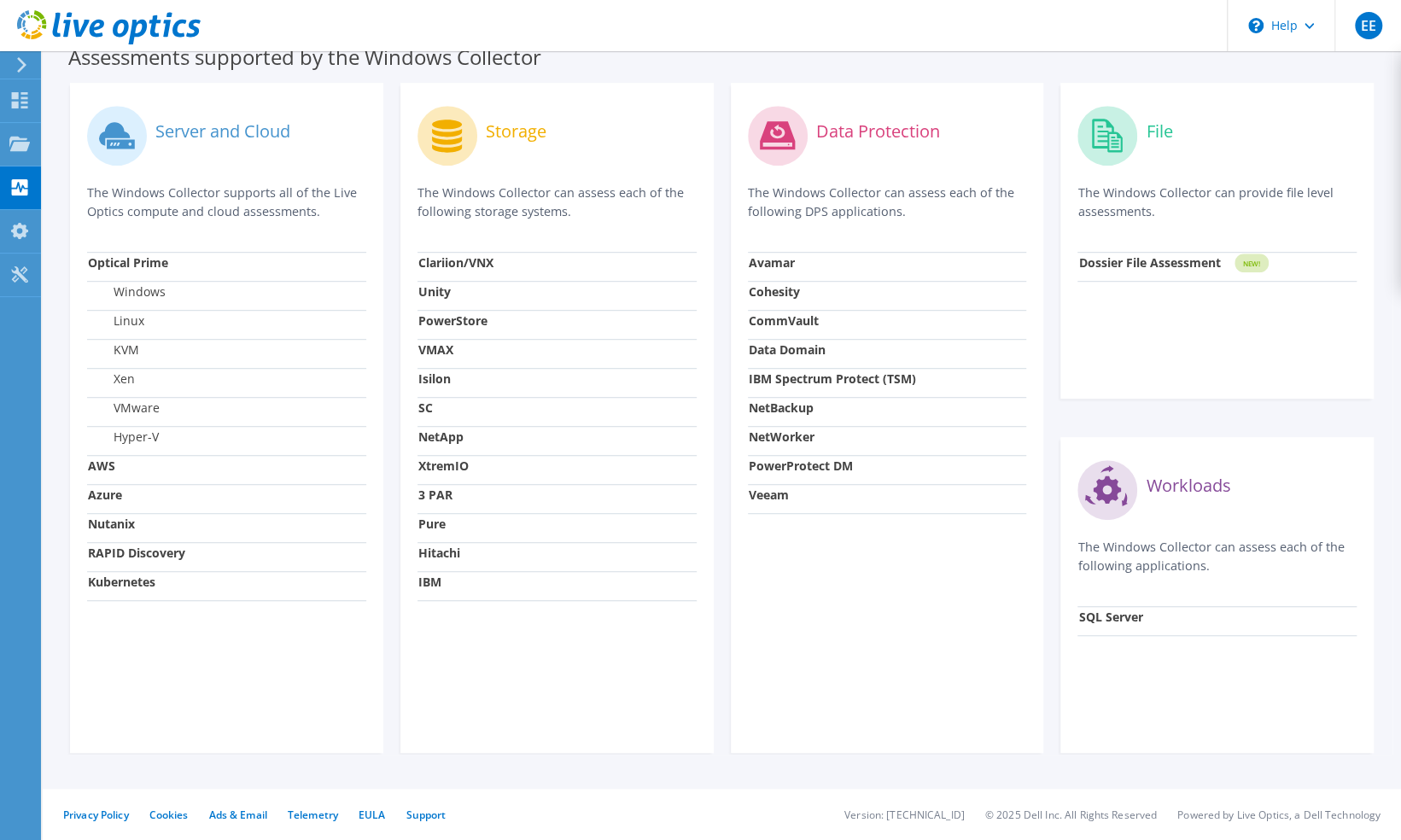
click at [140, 436] on label "Hyper-V" at bounding box center [123, 437] width 71 height 17
click at [16, 226] on use at bounding box center [20, 231] width 17 height 16
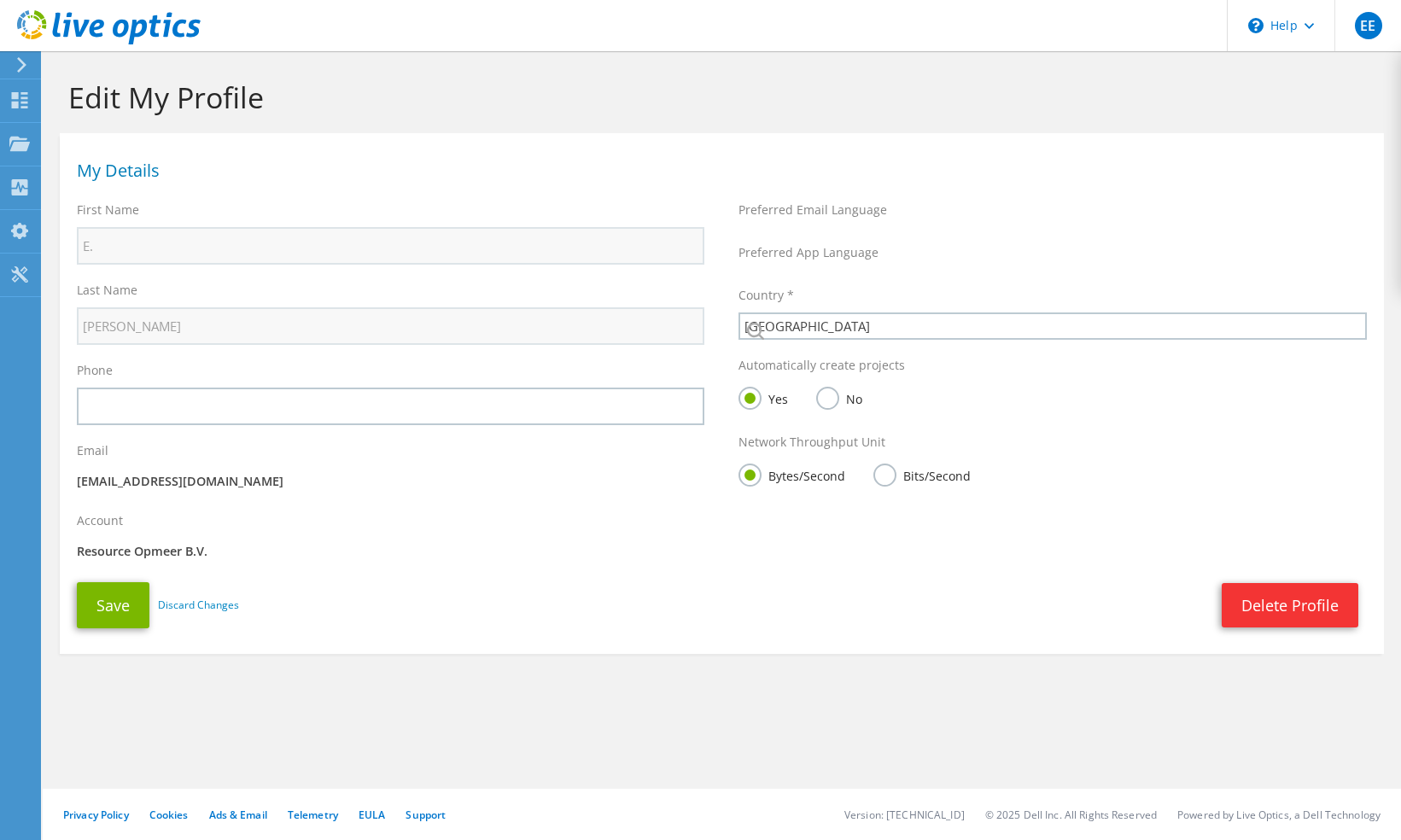
select select "160"
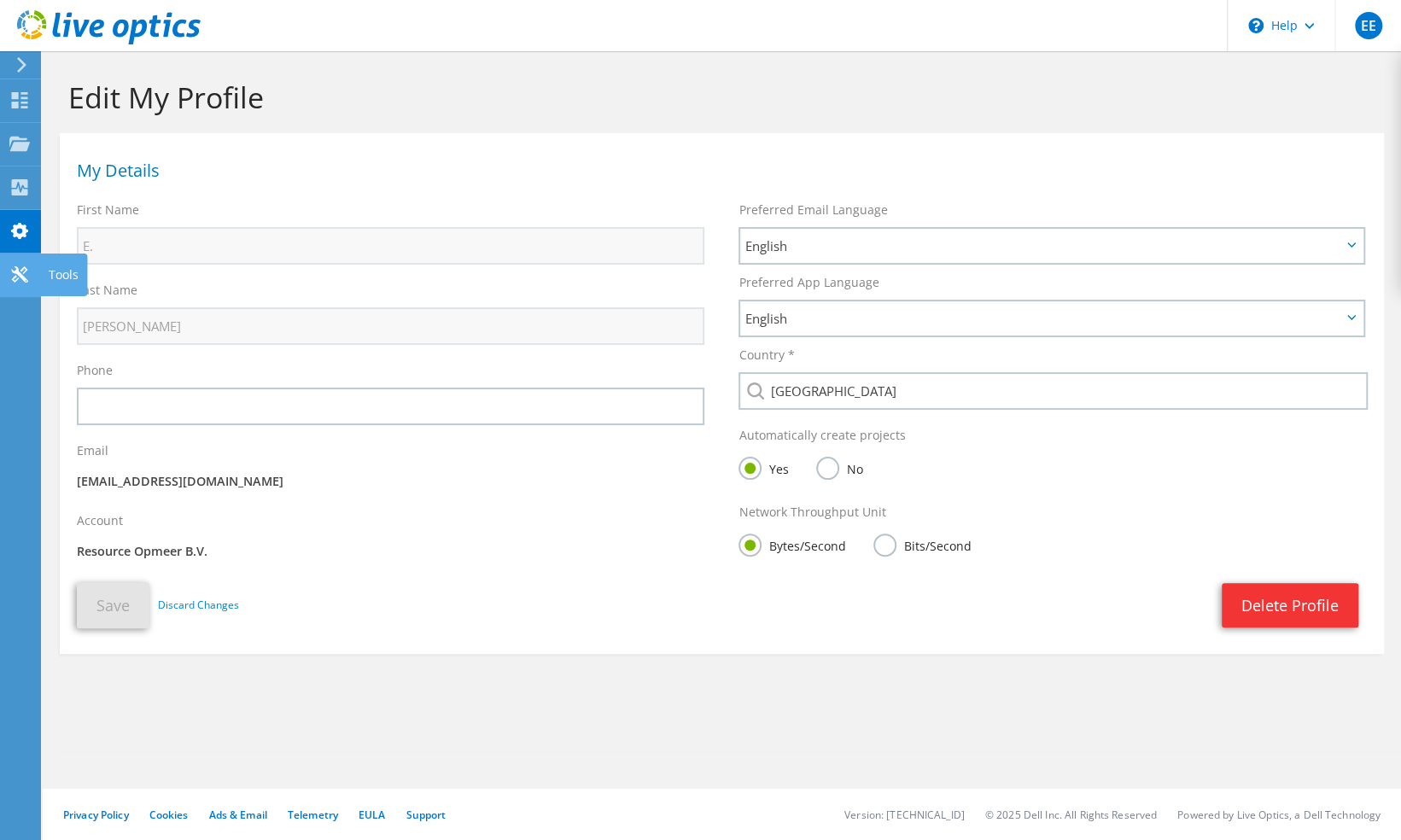
click at [12, 269] on icon at bounding box center [20, 274] width 21 height 16
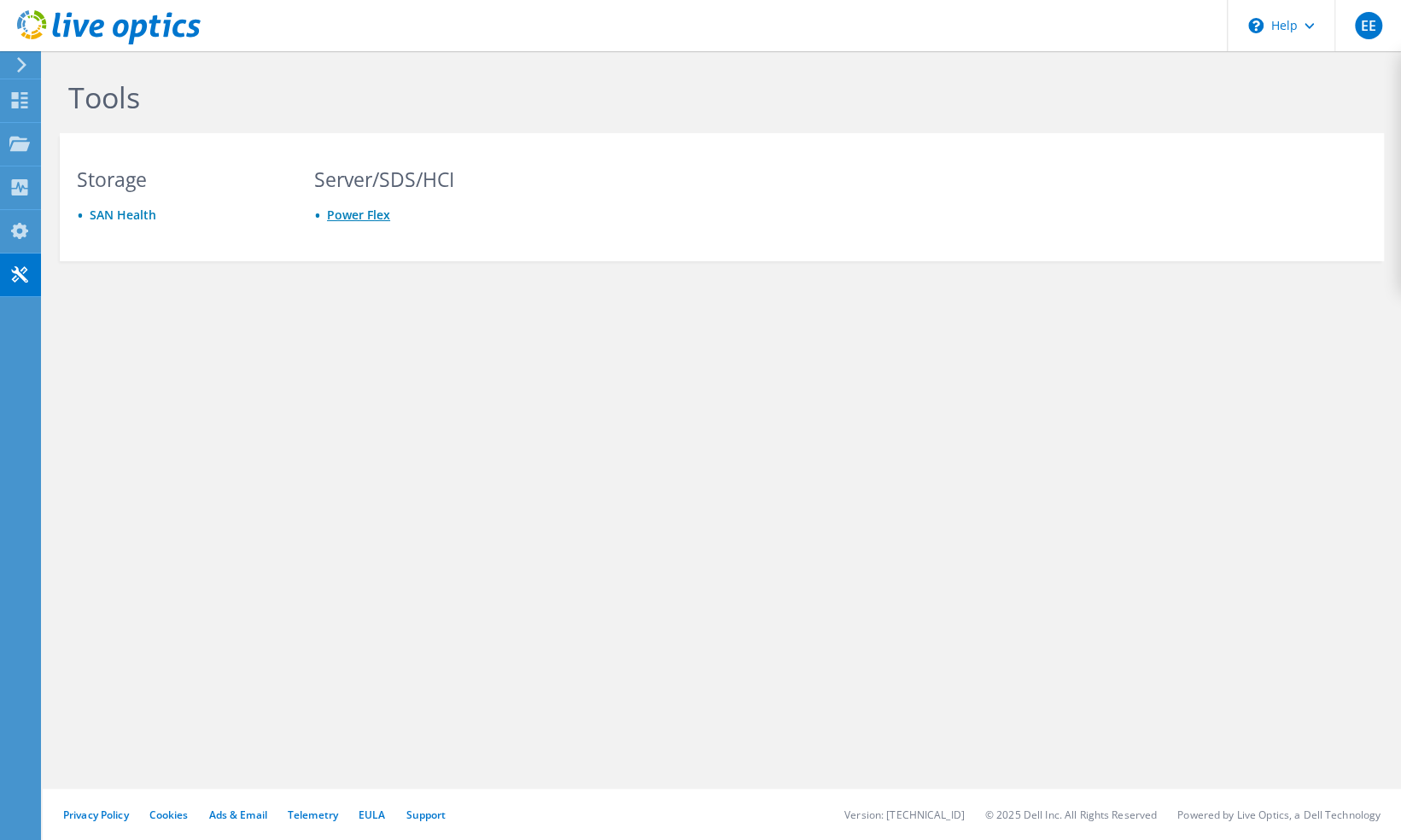
click at [355, 217] on link "Power Flex" at bounding box center [358, 214] width 63 height 16
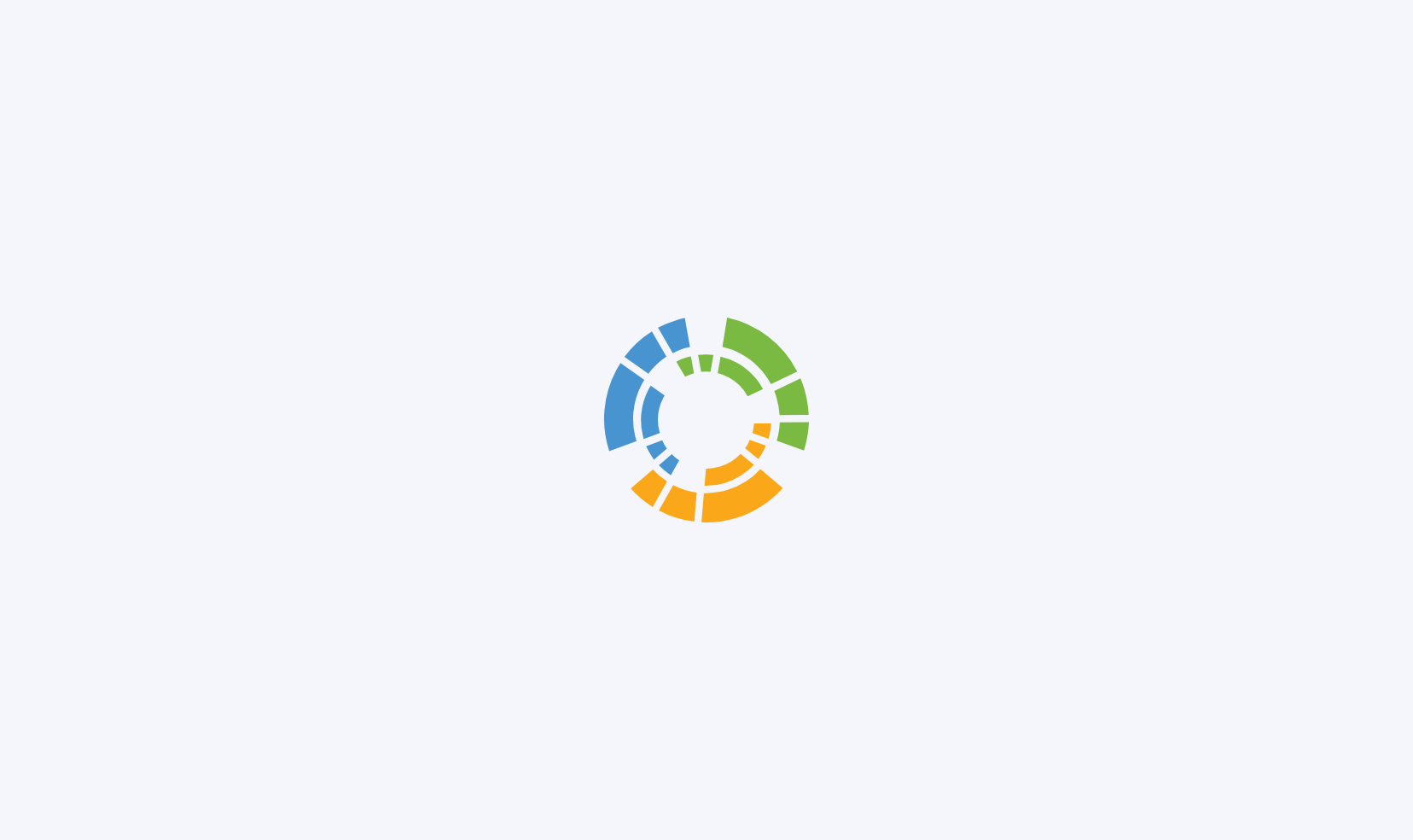
click at [26, 67] on div at bounding box center [706, 420] width 1413 height 840
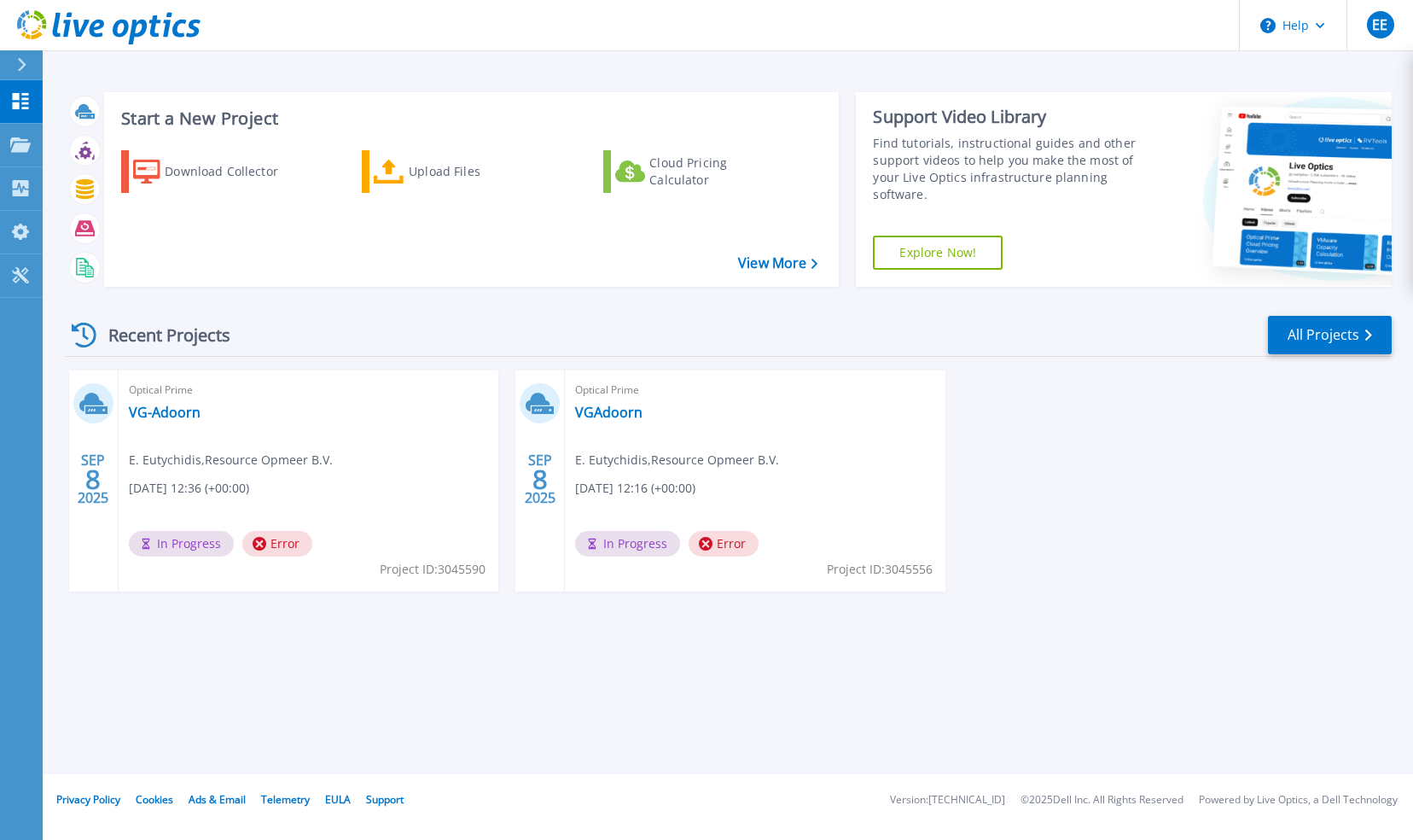
click at [24, 61] on icon at bounding box center [22, 65] width 10 height 14
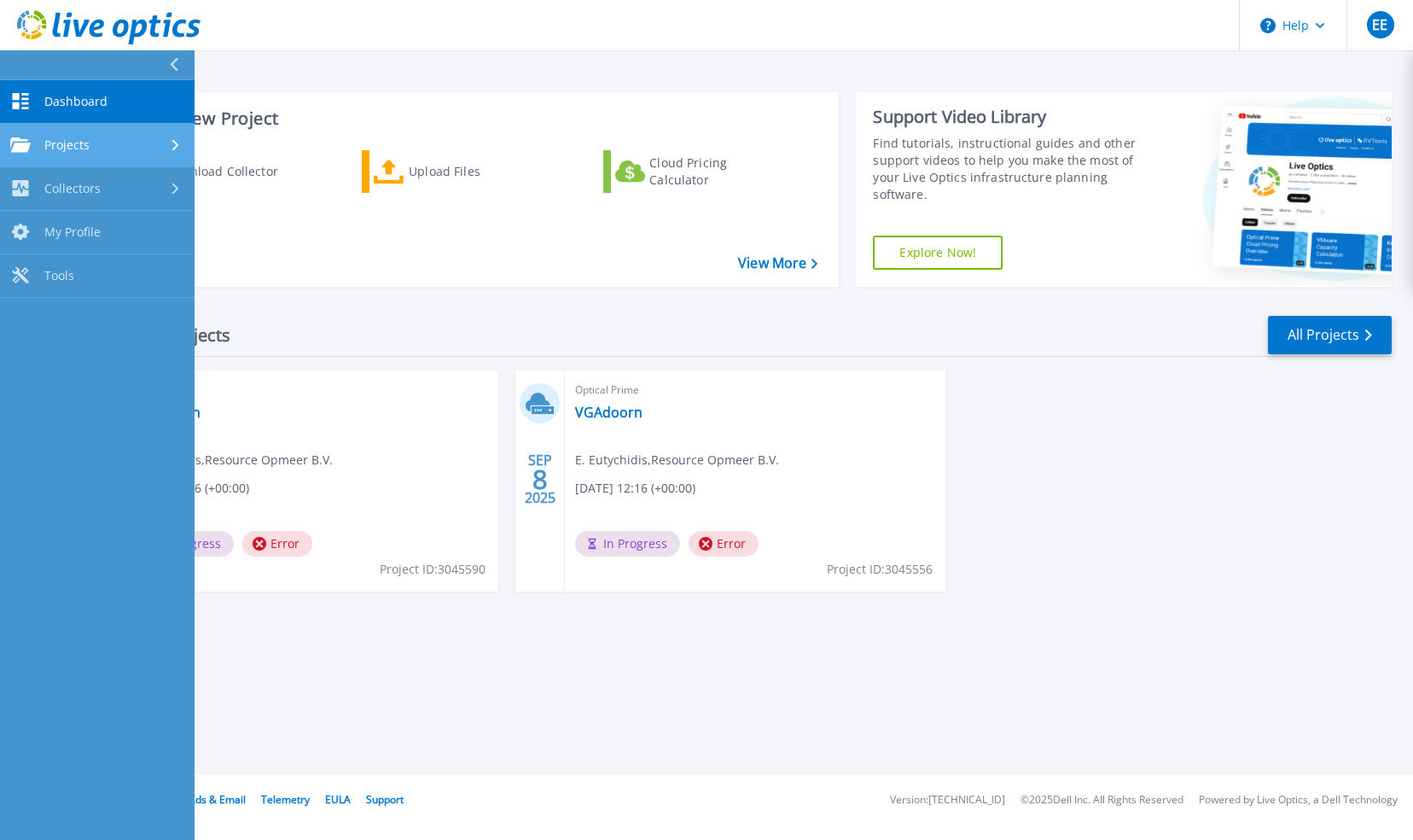
click at [177, 146] on icon at bounding box center [176, 144] width 7 height 11
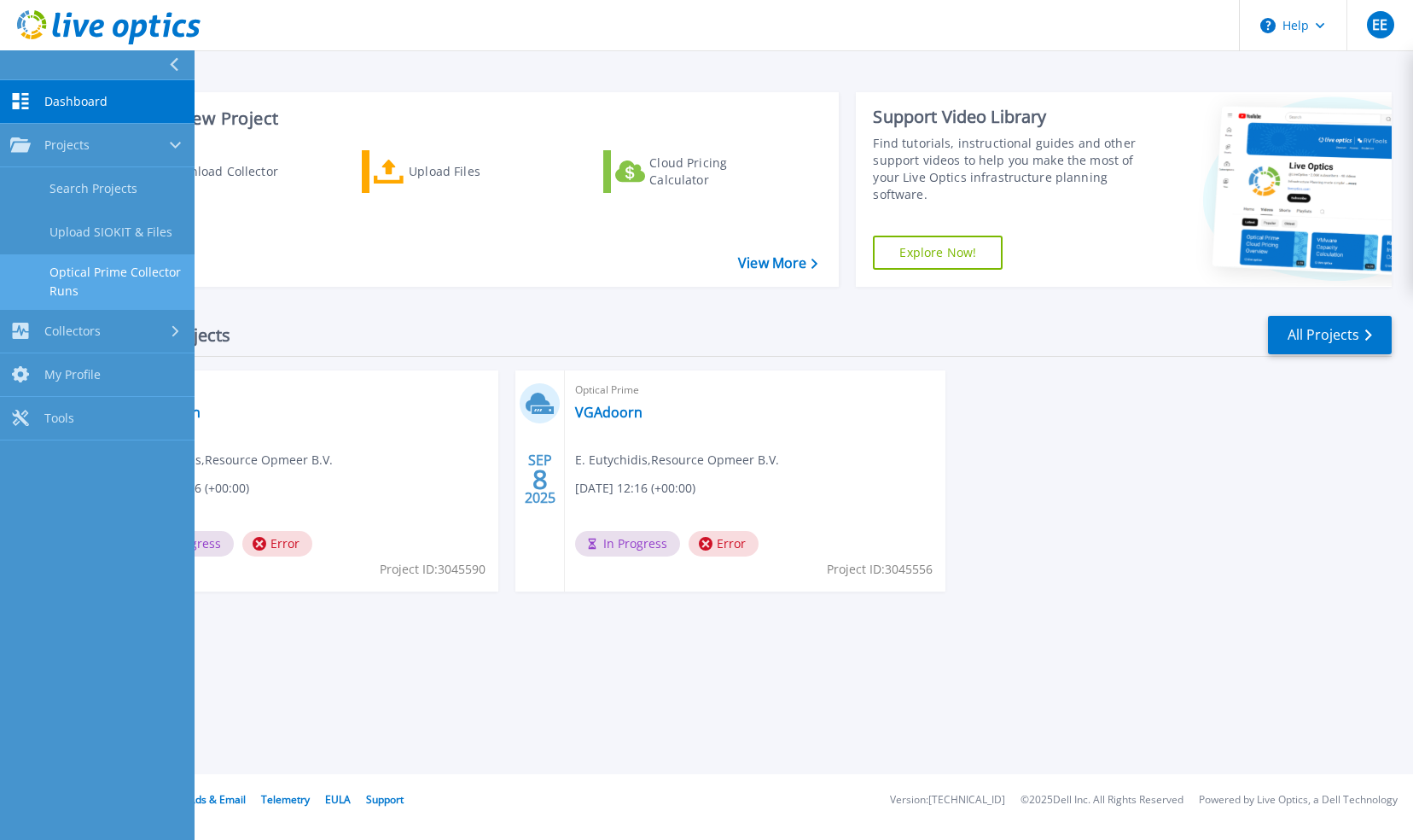
click at [154, 266] on link "Optical Prime Collector Runs" at bounding box center [97, 281] width 194 height 55
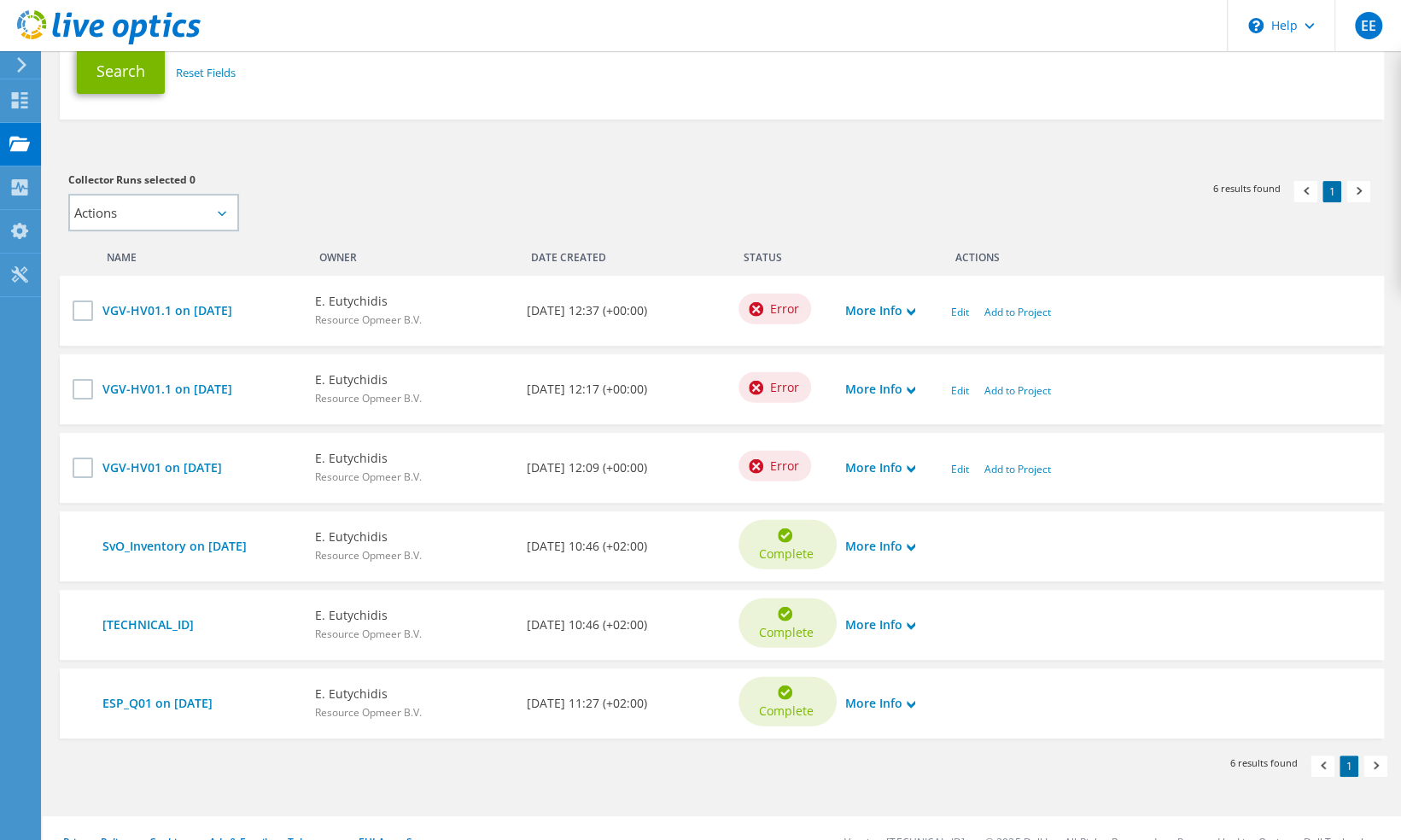
scroll to position [351, 0]
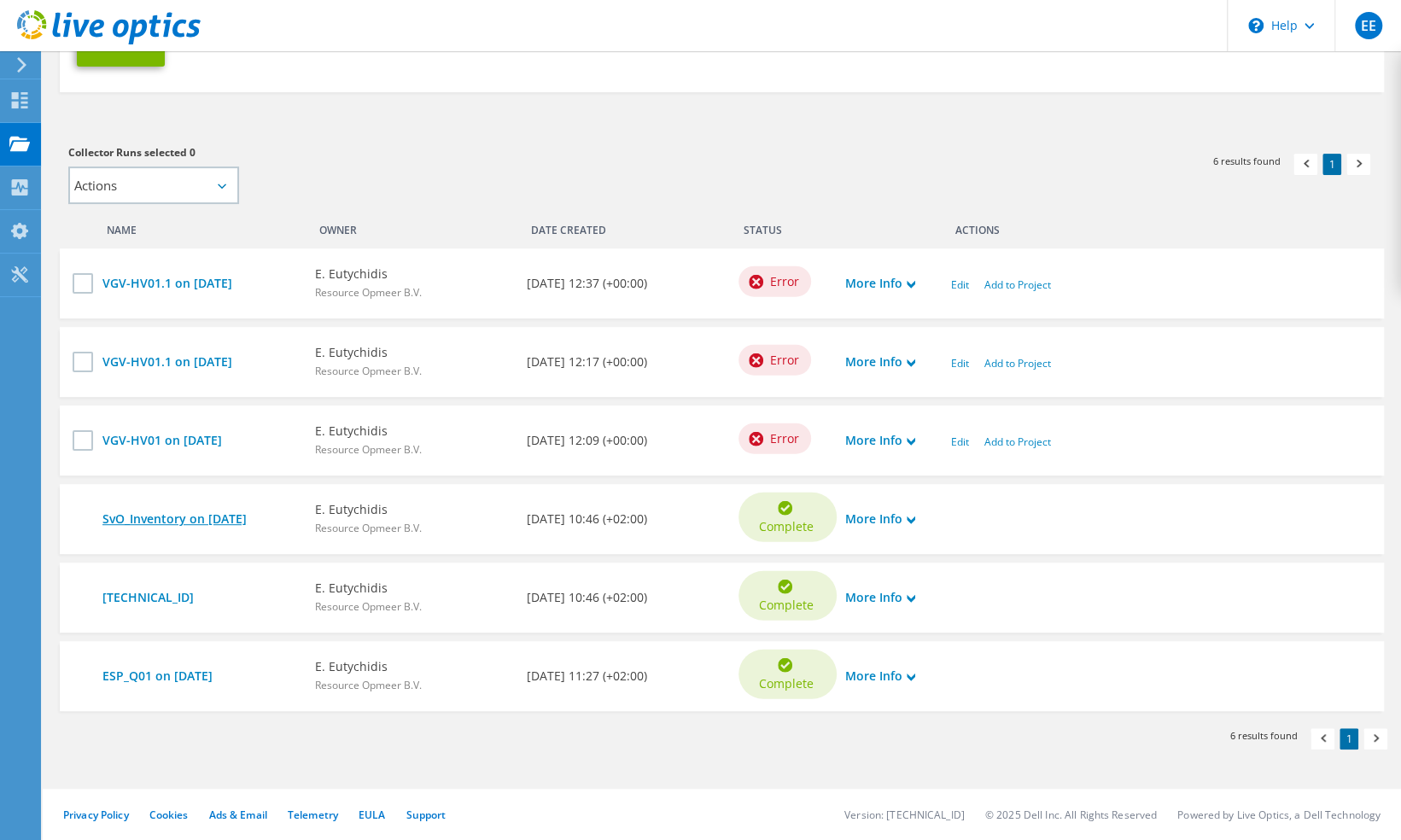
click at [181, 515] on link "SvO_Inventory on [DATE]" at bounding box center [200, 519] width 194 height 19
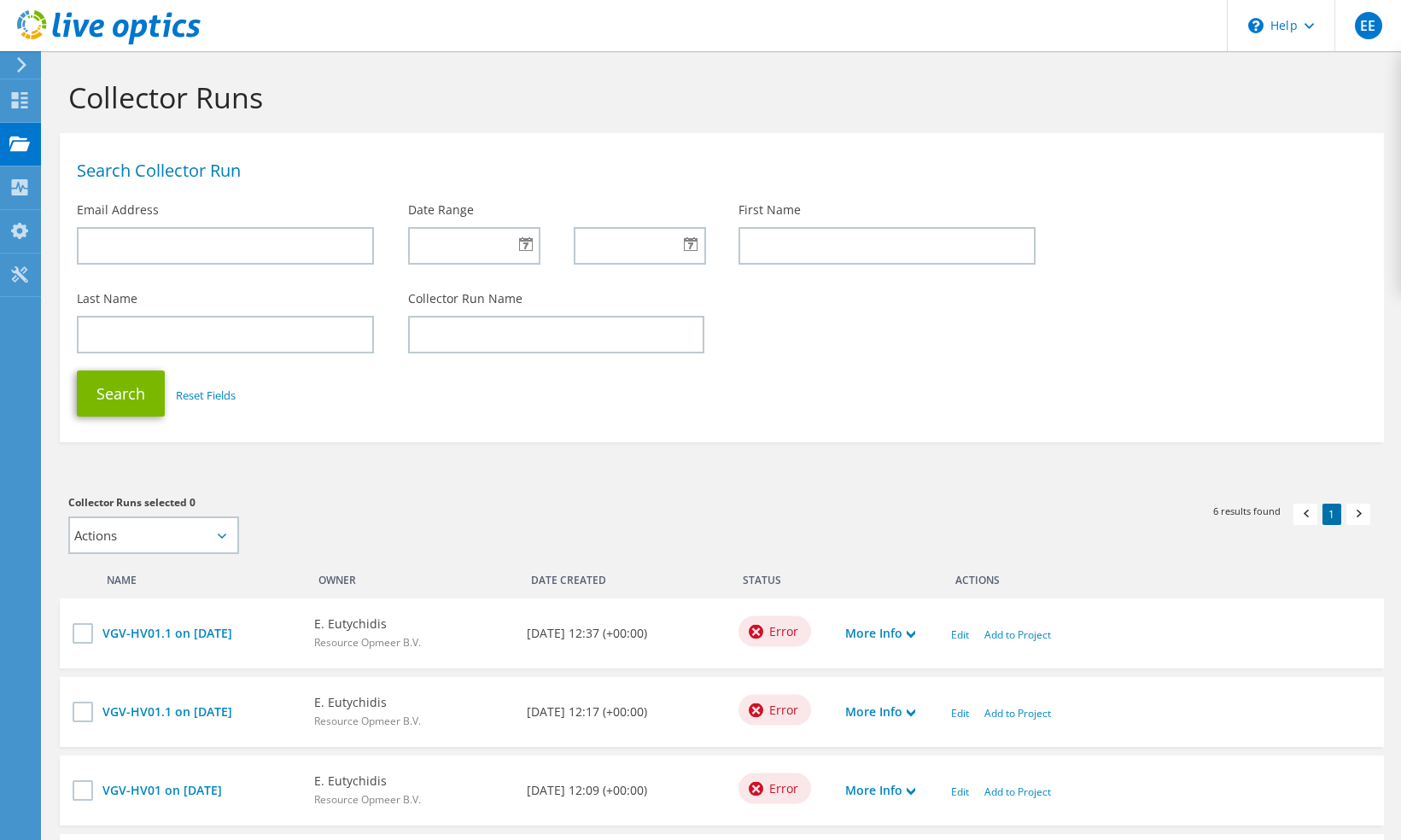
scroll to position [351, 0]
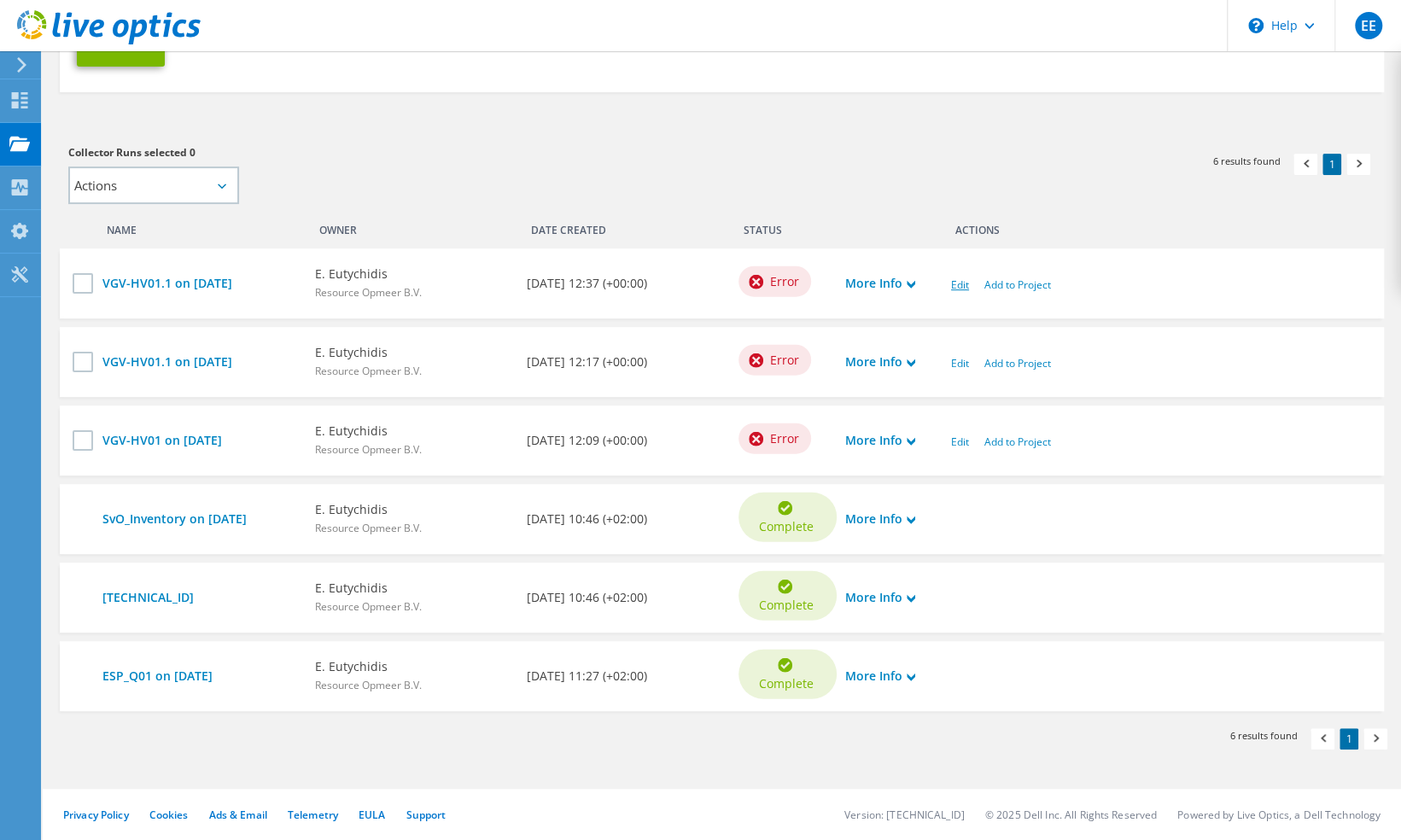
click at [954, 282] on link "Edit" at bounding box center [959, 285] width 18 height 15
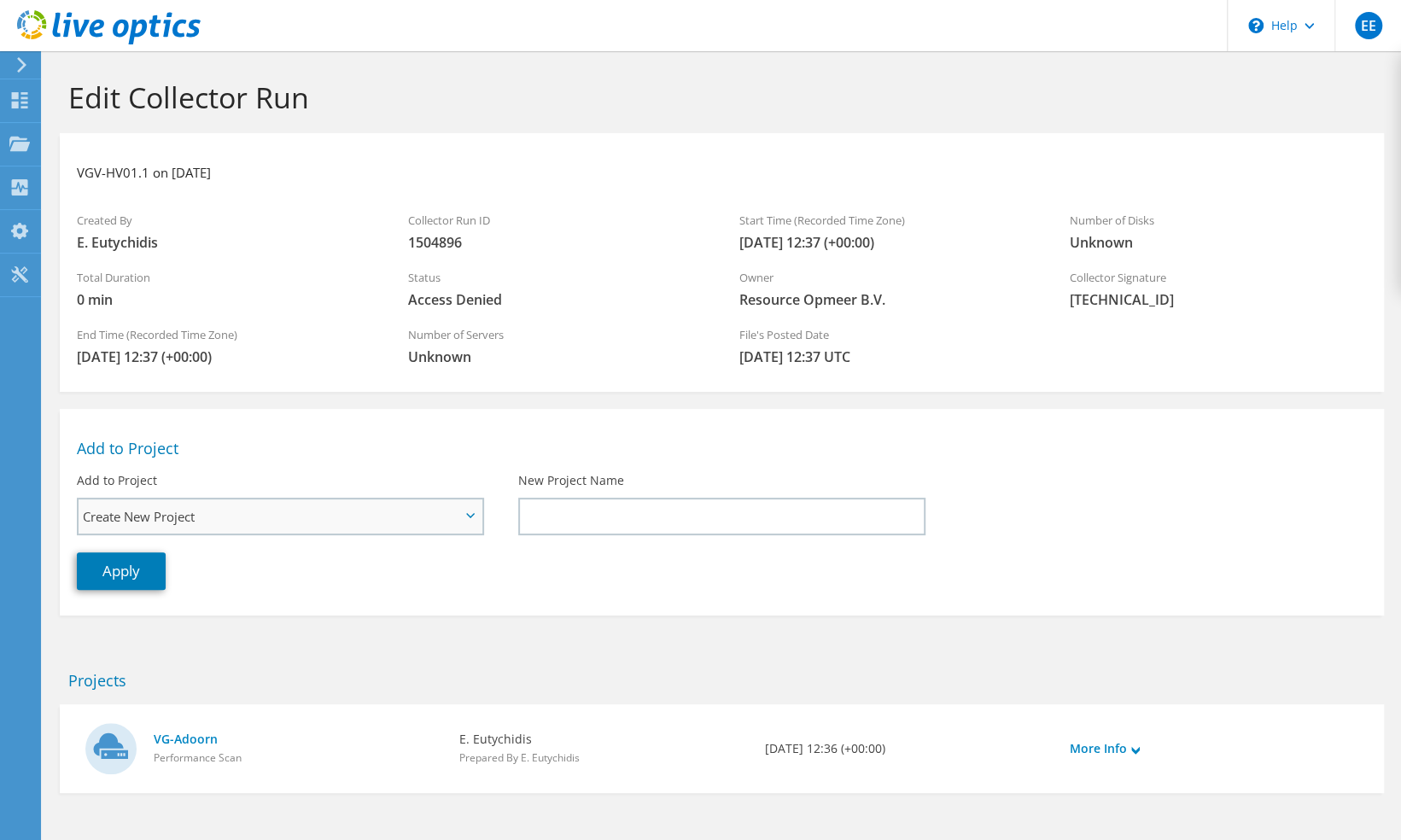
click at [378, 512] on span "Create New Project" at bounding box center [271, 516] width 378 height 21
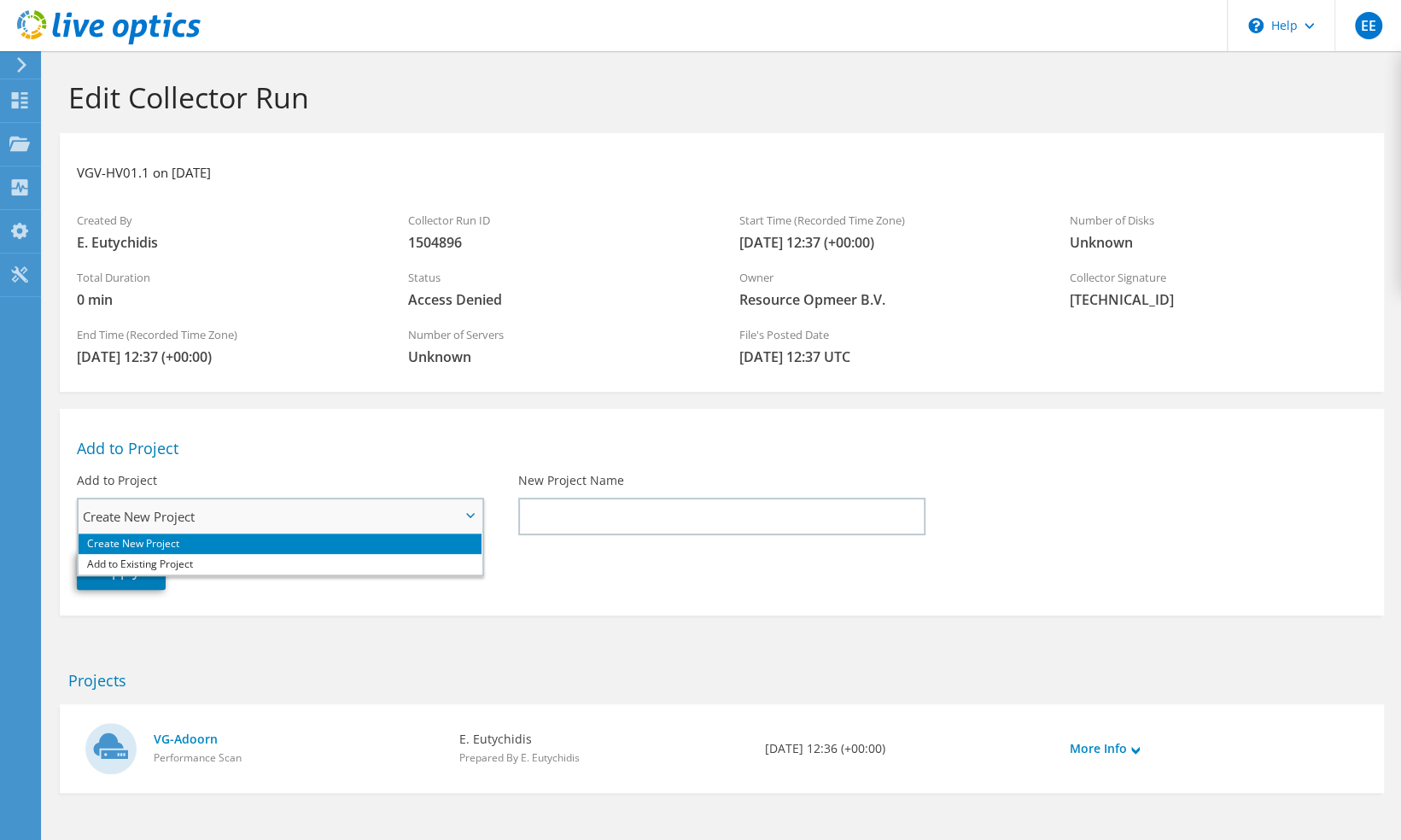
click at [378, 512] on span "Create New Project" at bounding box center [271, 516] width 378 height 21
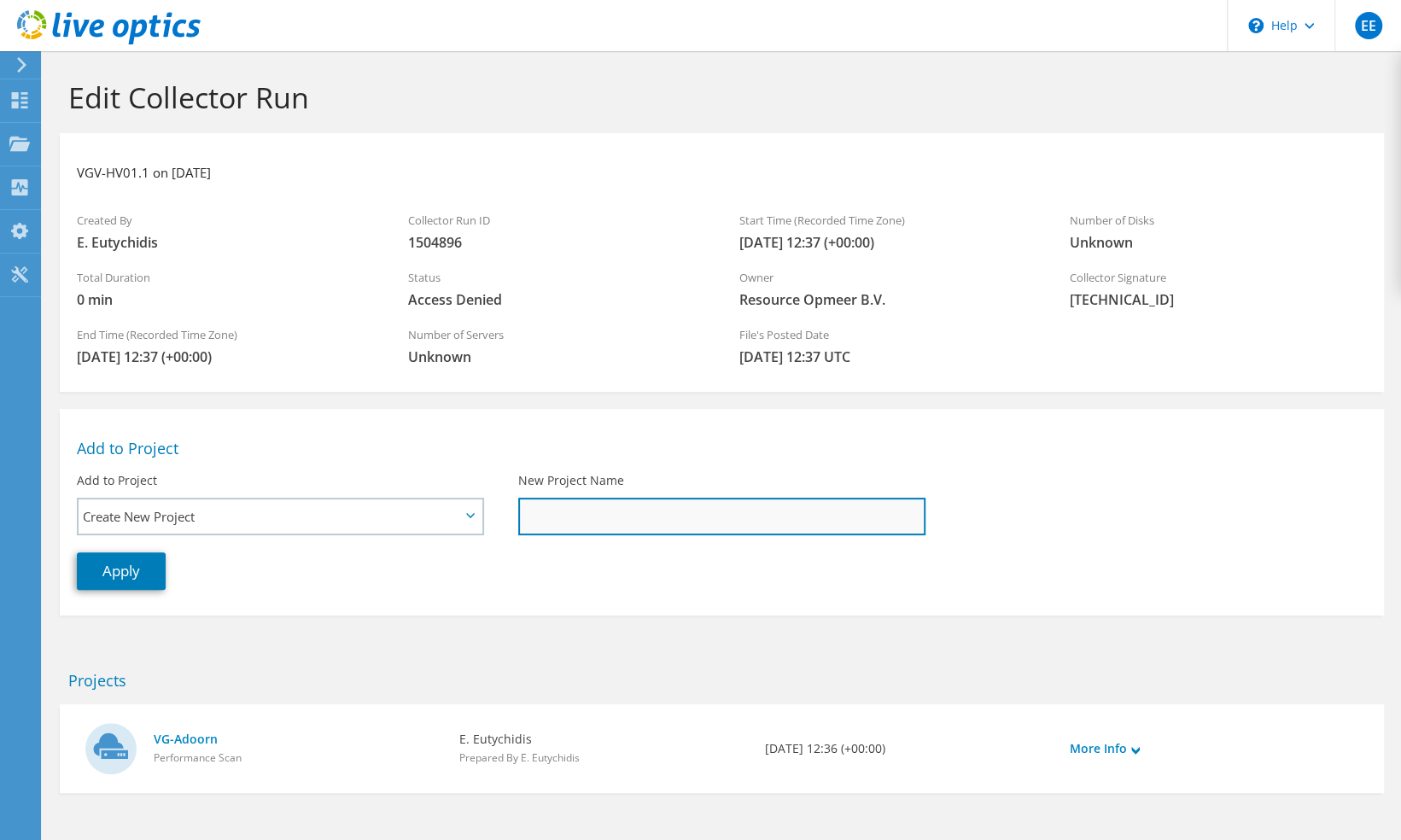
click at [600, 519] on input "New Project Name" at bounding box center [721, 515] width 407 height 37
type input "VG"
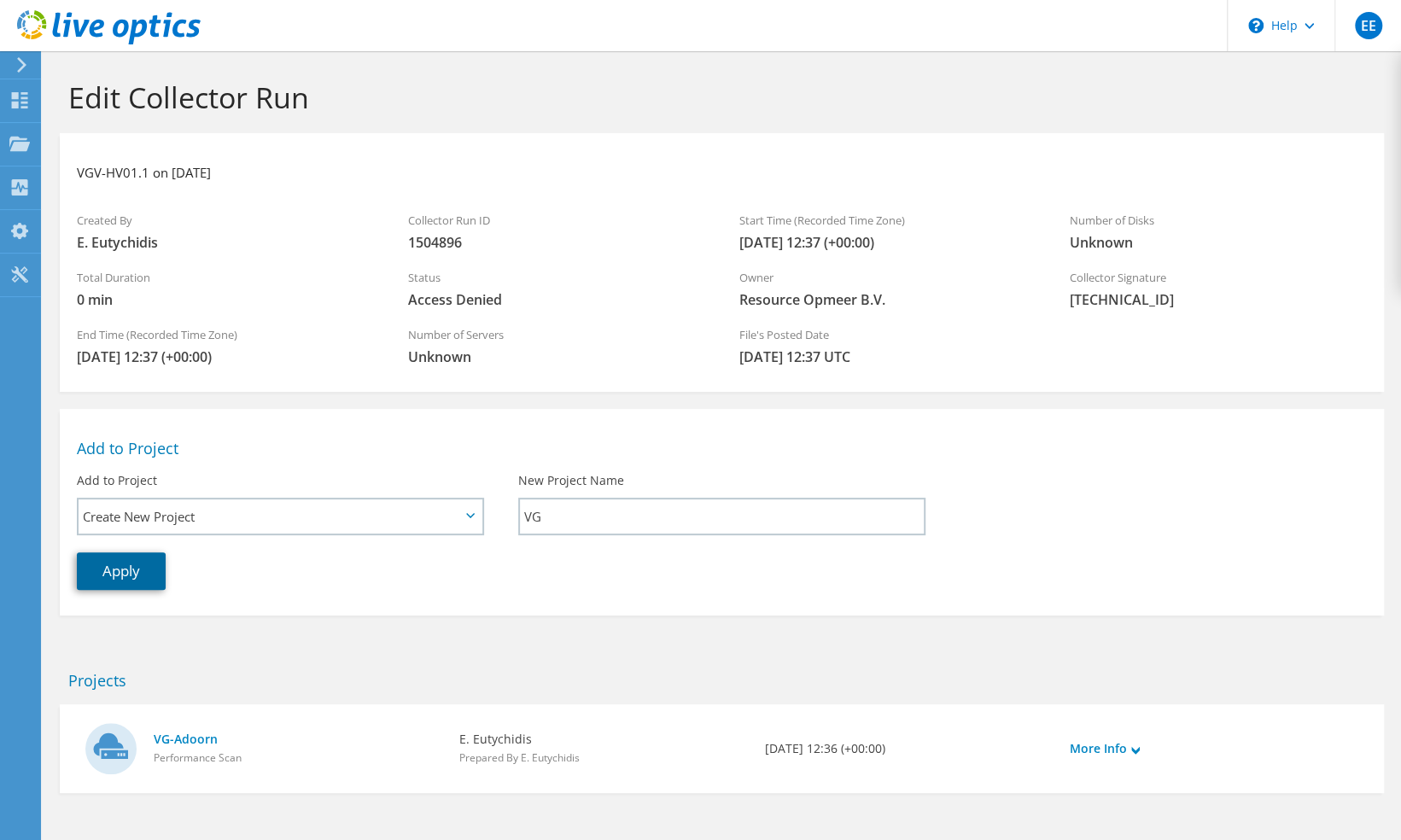
click at [140, 565] on link "Apply" at bounding box center [122, 570] width 89 height 37
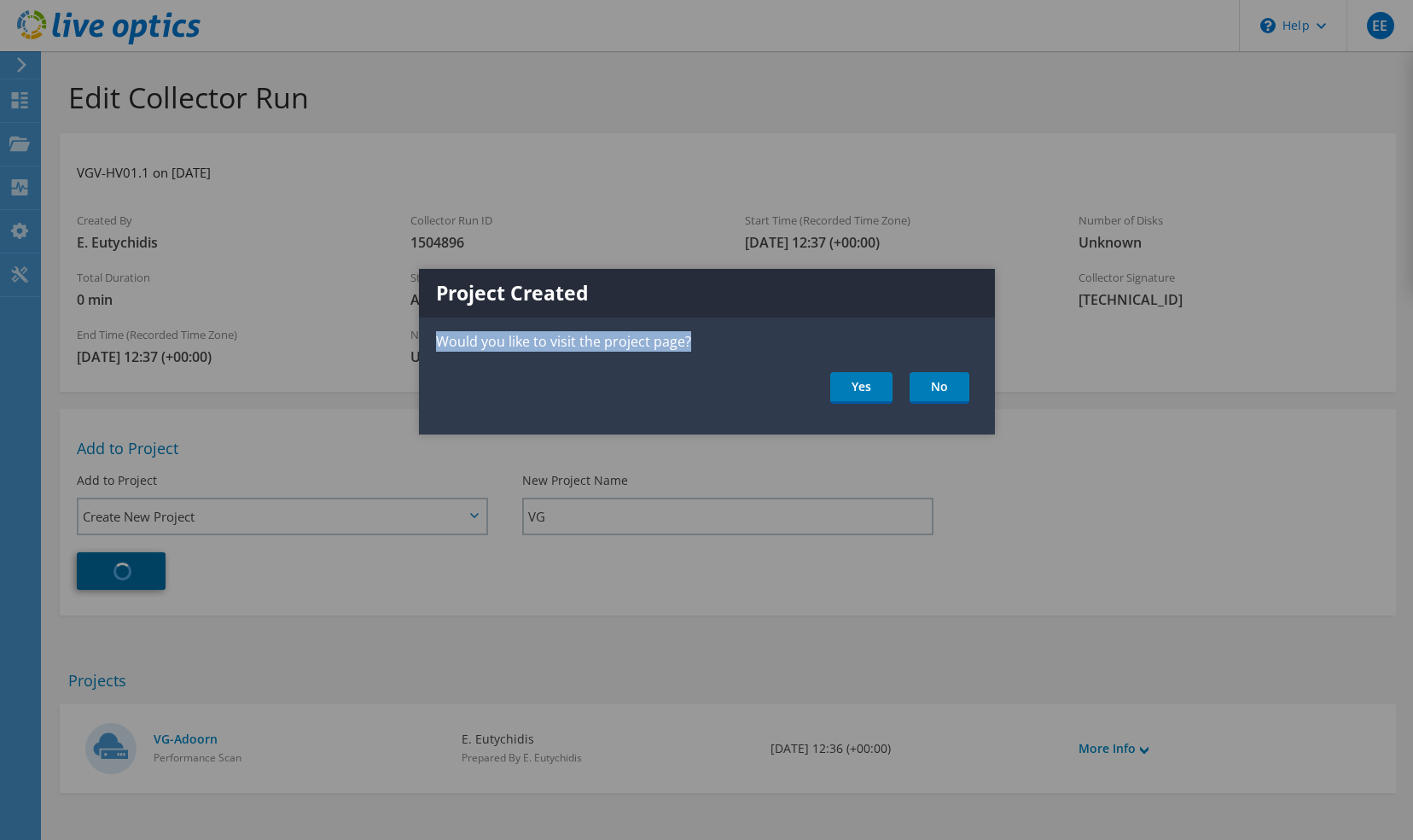
drag, startPoint x: 742, startPoint y: 282, endPoint x: 745, endPoint y: 354, distance: 72.1
click at [746, 358] on div "Project Created Would you like to visit the project page? Yes No" at bounding box center [707, 351] width 576 height 166
click at [849, 383] on link "Yes" at bounding box center [862, 388] width 62 height 31
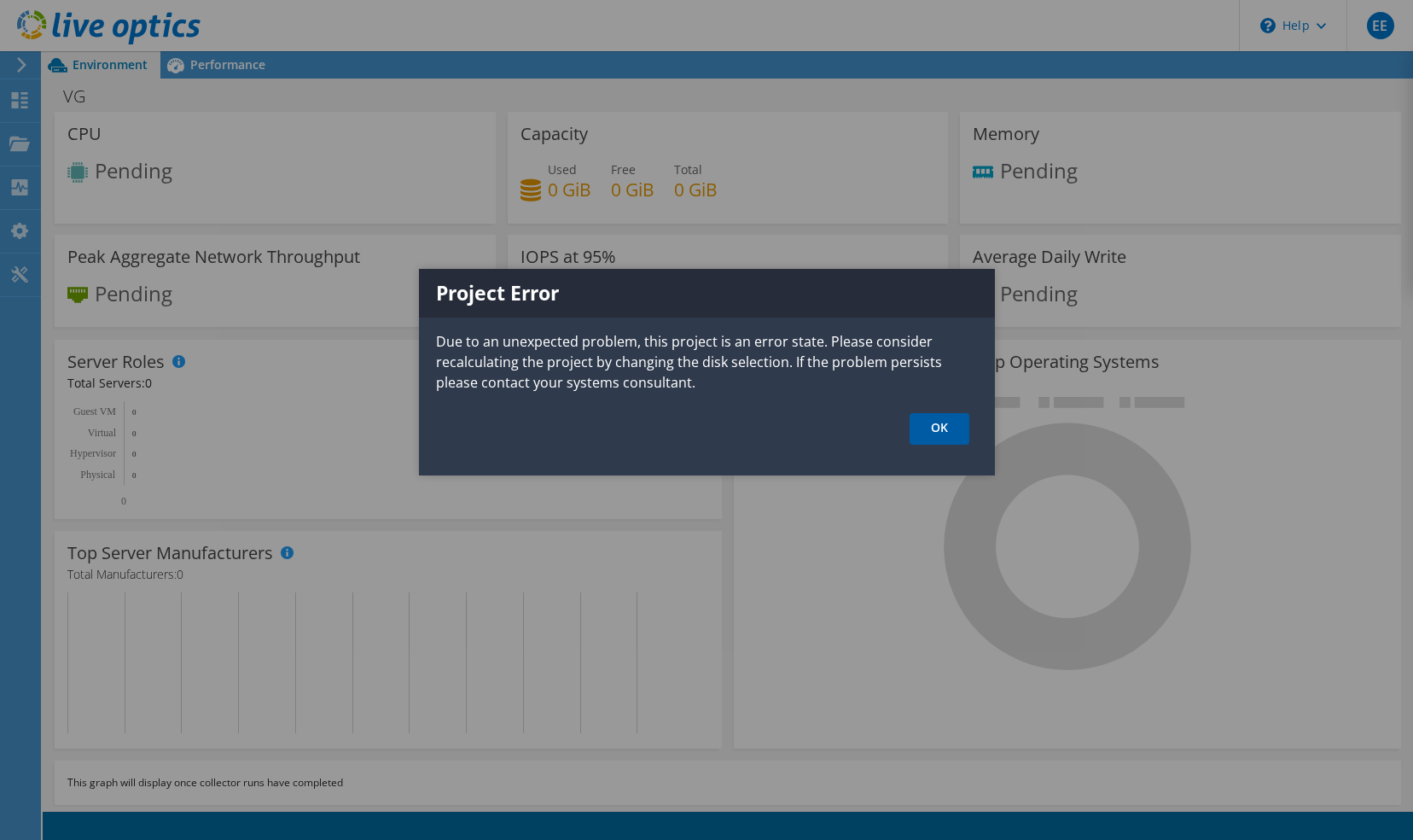
click at [935, 425] on link "OK" at bounding box center [939, 429] width 60 height 31
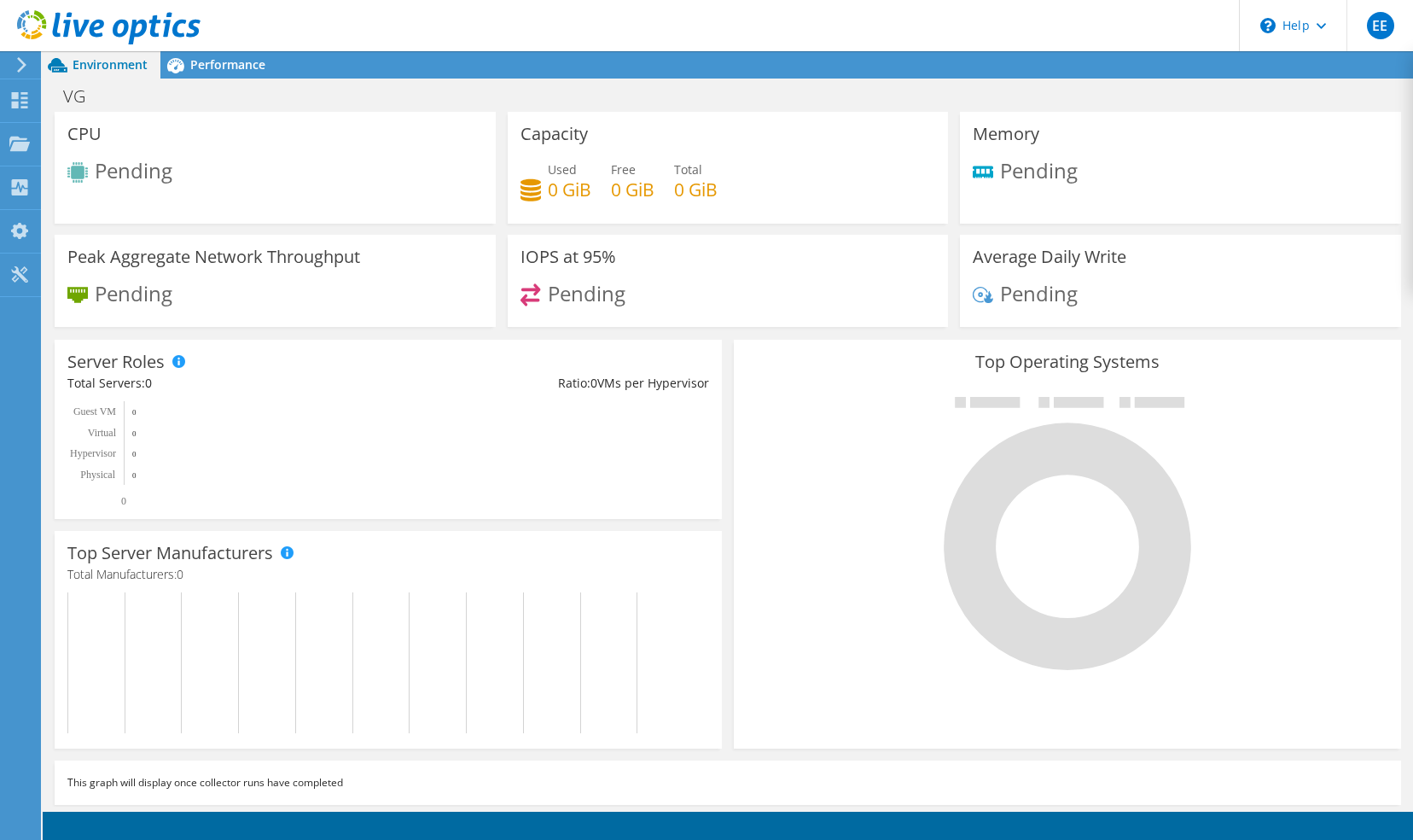
click at [577, 191] on h4 "0 GiB" at bounding box center [569, 189] width 43 height 19
click at [224, 71] on span "Performance" at bounding box center [227, 64] width 76 height 16
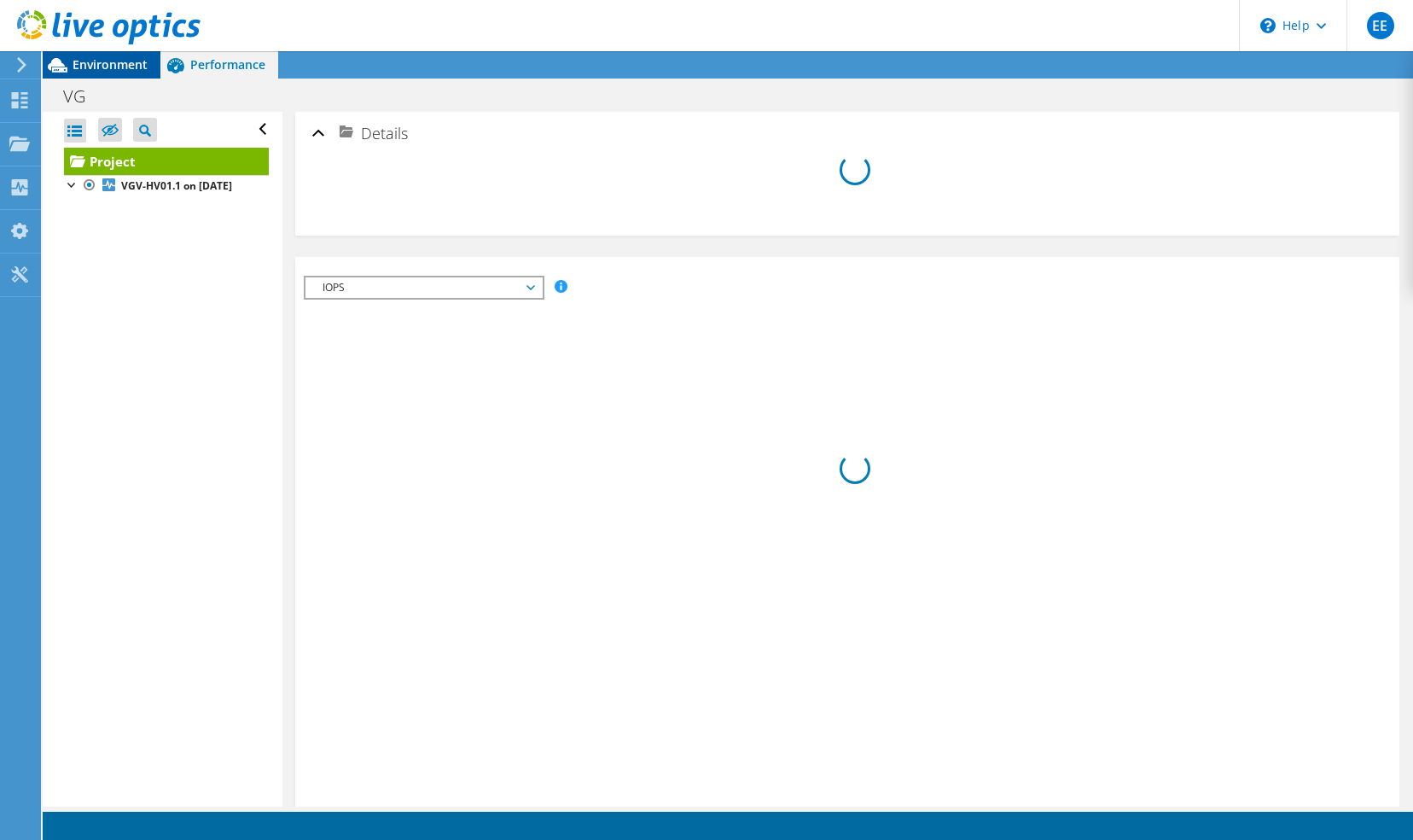
click at [108, 62] on span "Environment" at bounding box center [110, 64] width 76 height 16
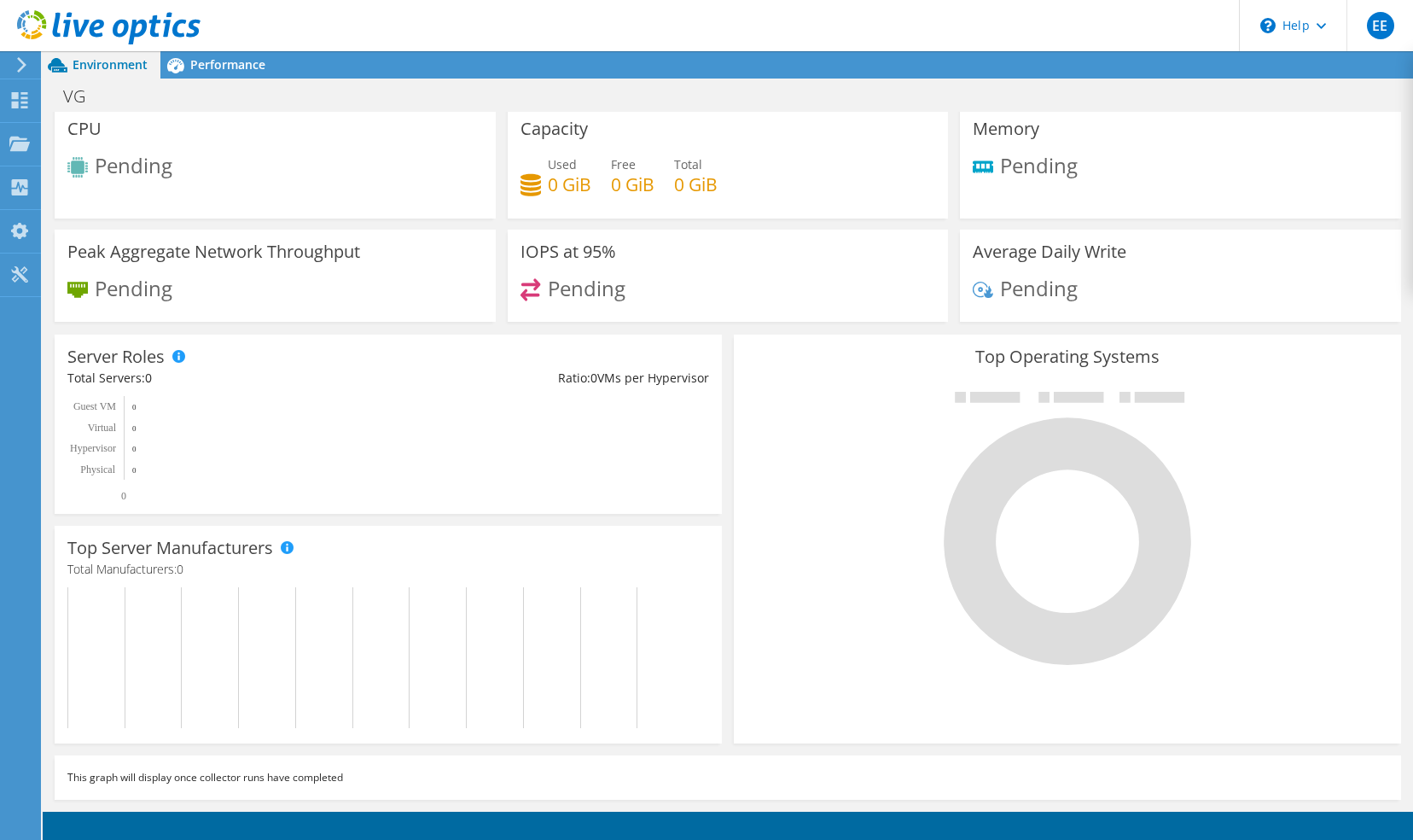
scroll to position [10, 0]
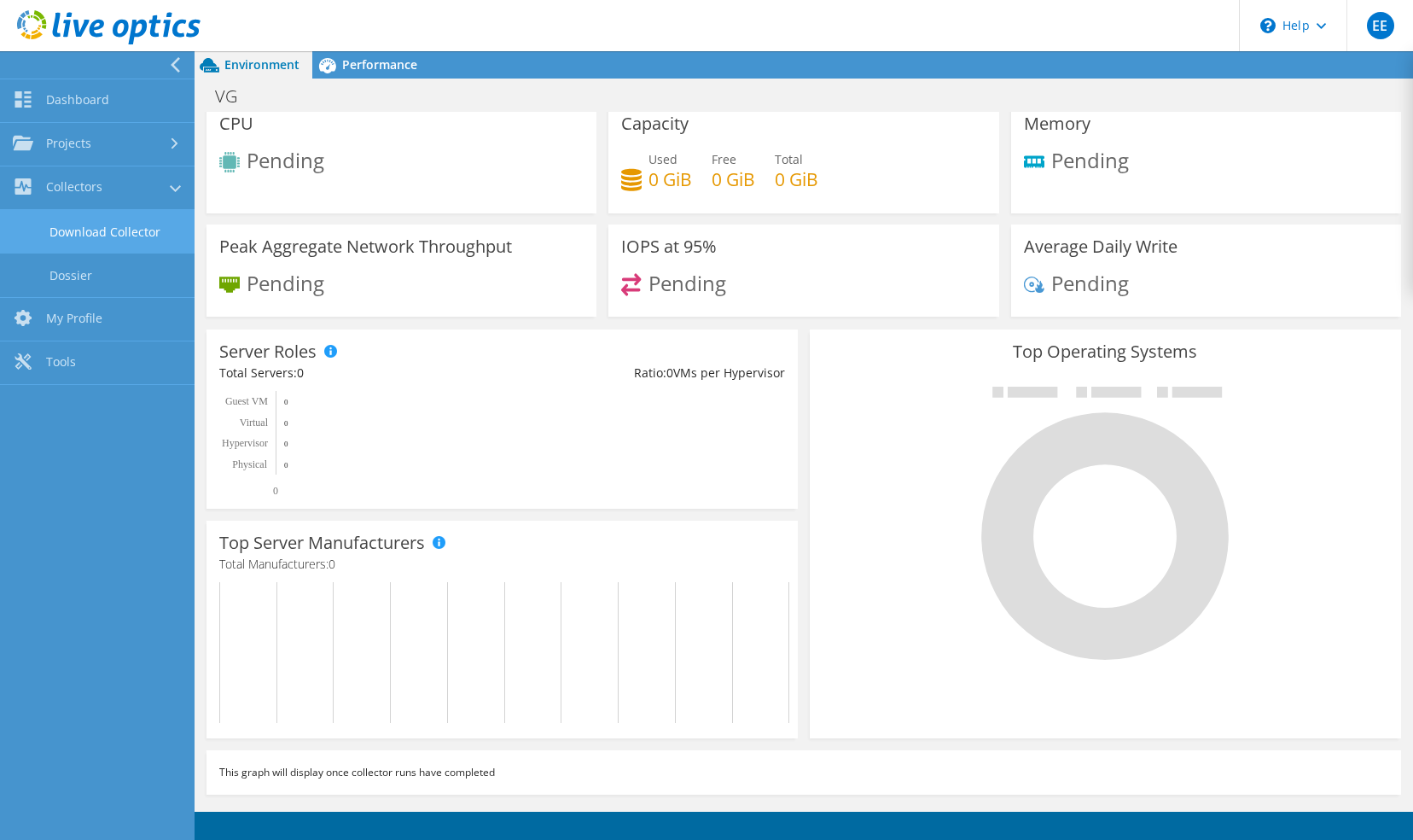
click at [85, 228] on link "Download Collector" at bounding box center [97, 232] width 194 height 43
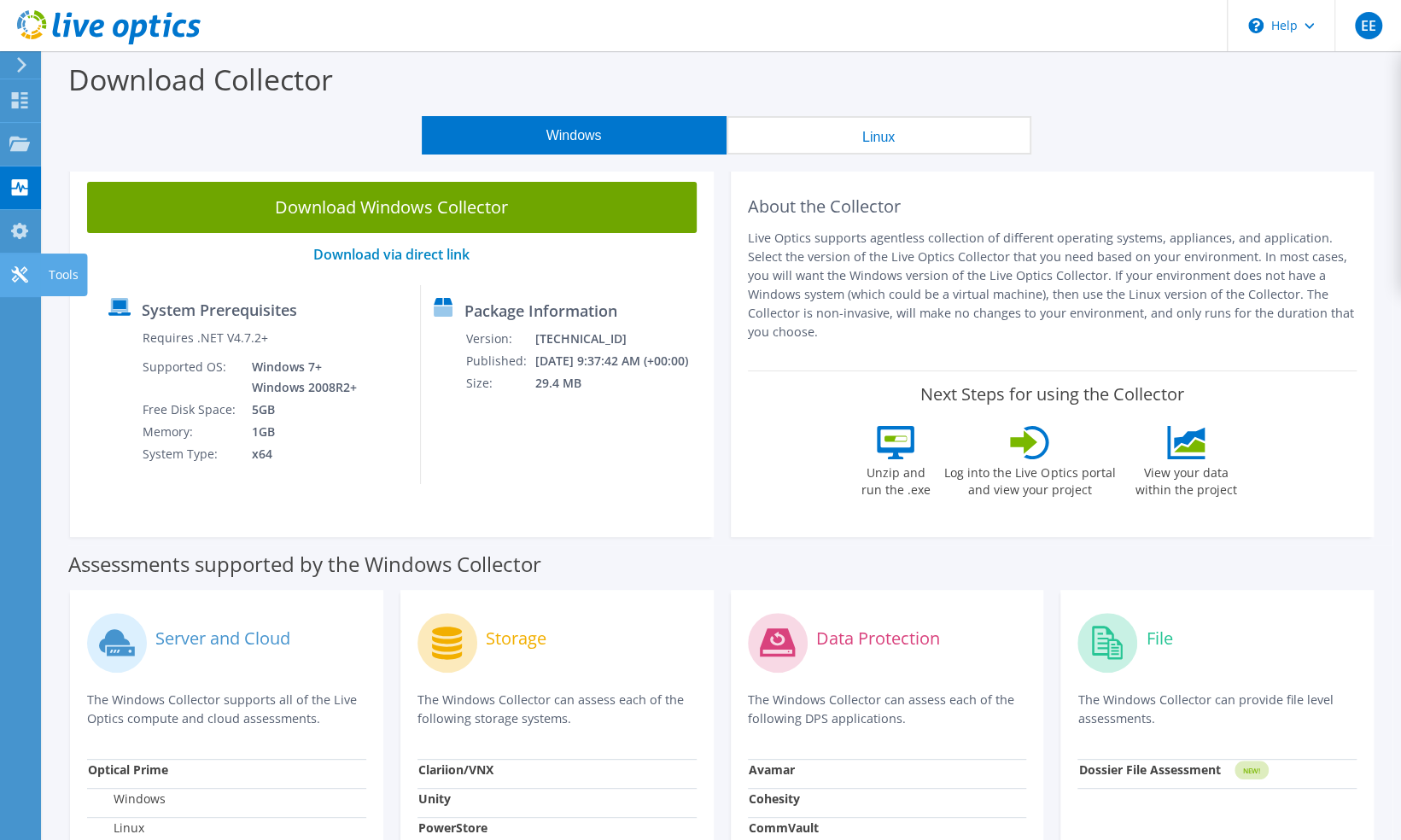
click at [14, 269] on icon at bounding box center [20, 274] width 21 height 16
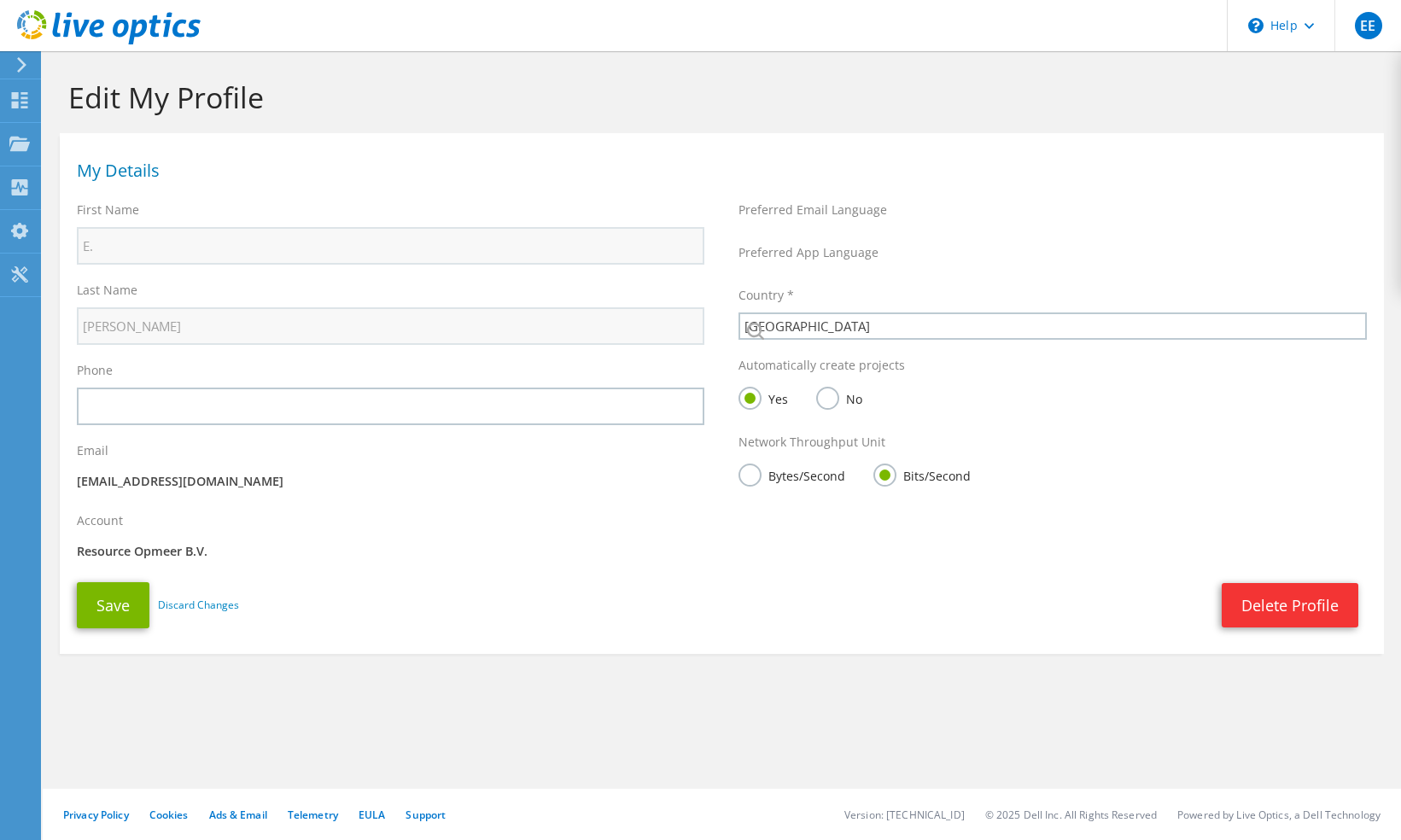
select select "160"
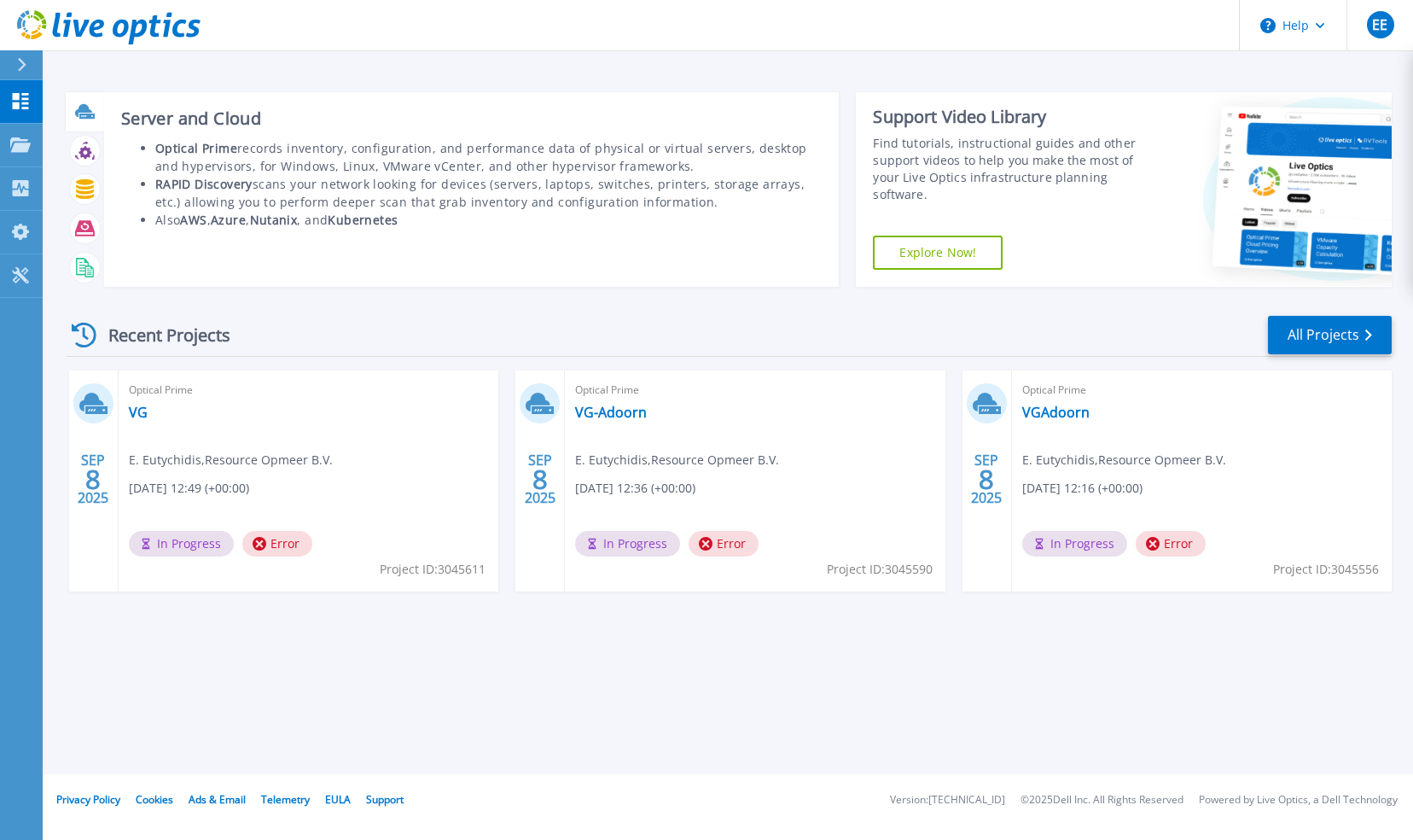
click at [95, 105] on div at bounding box center [85, 111] width 30 height 30
click at [79, 115] on g at bounding box center [85, 111] width 20 height 15
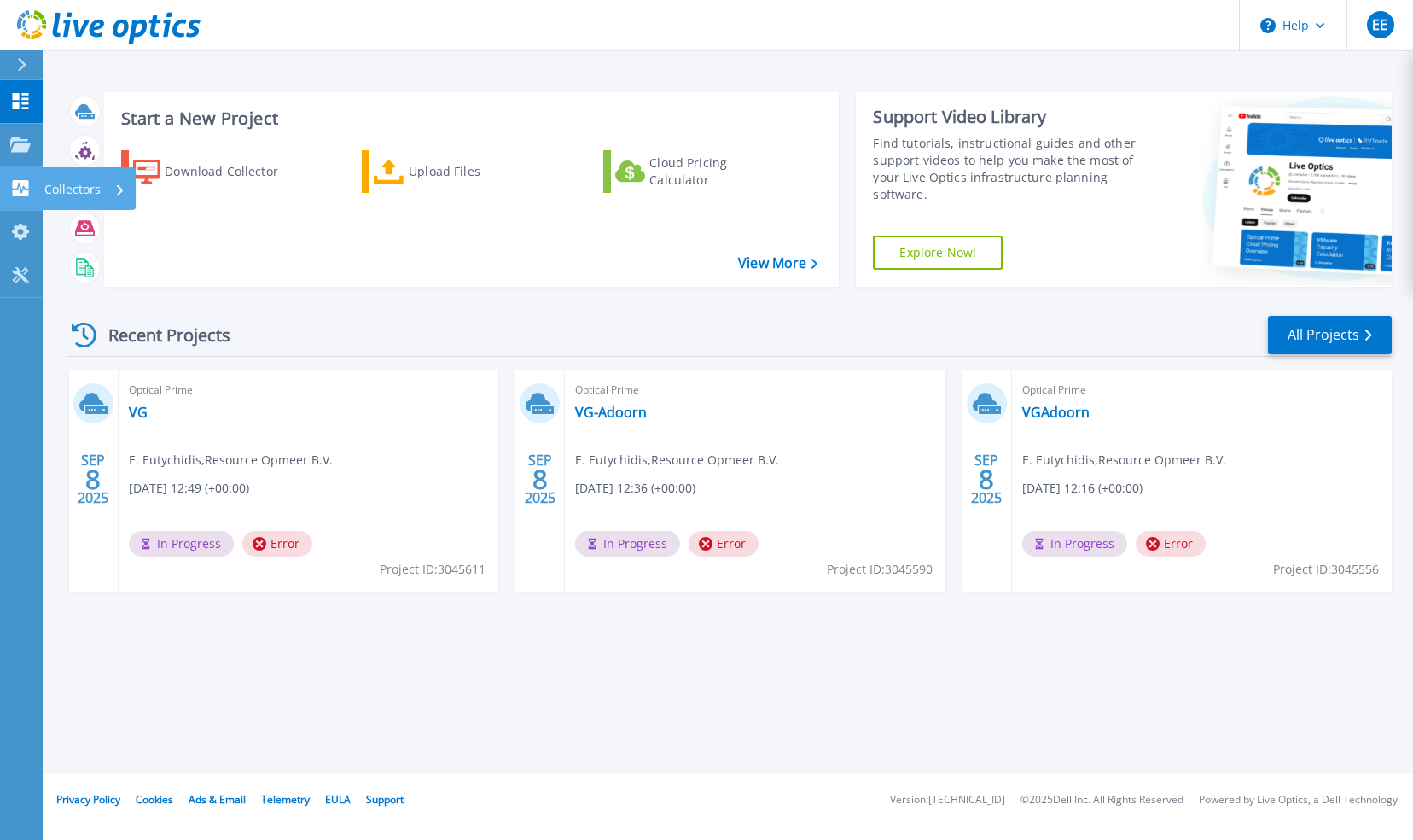
click at [23, 184] on icon at bounding box center [21, 187] width 16 height 16
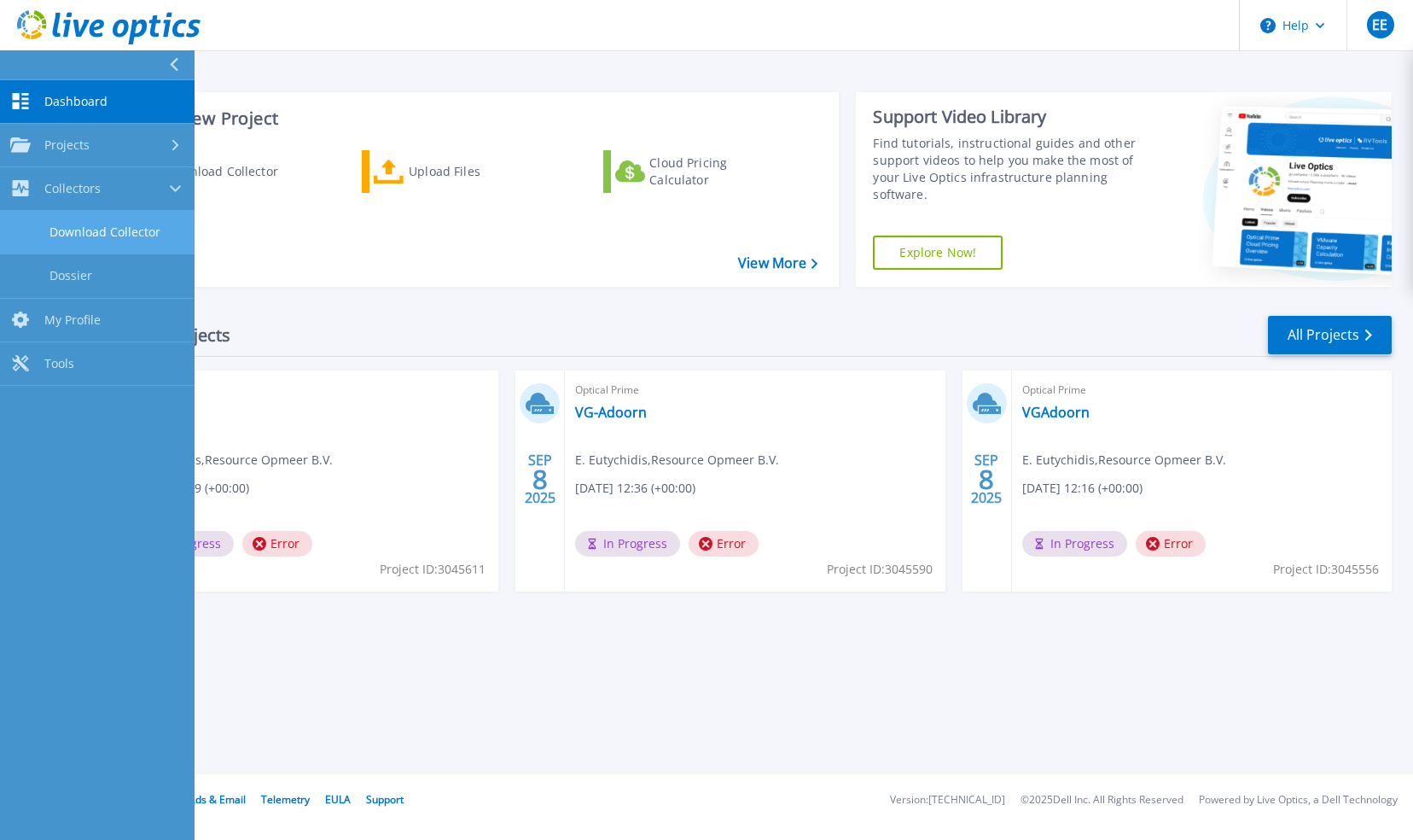
click at [104, 231] on link "Download Collector" at bounding box center [97, 233] width 194 height 43
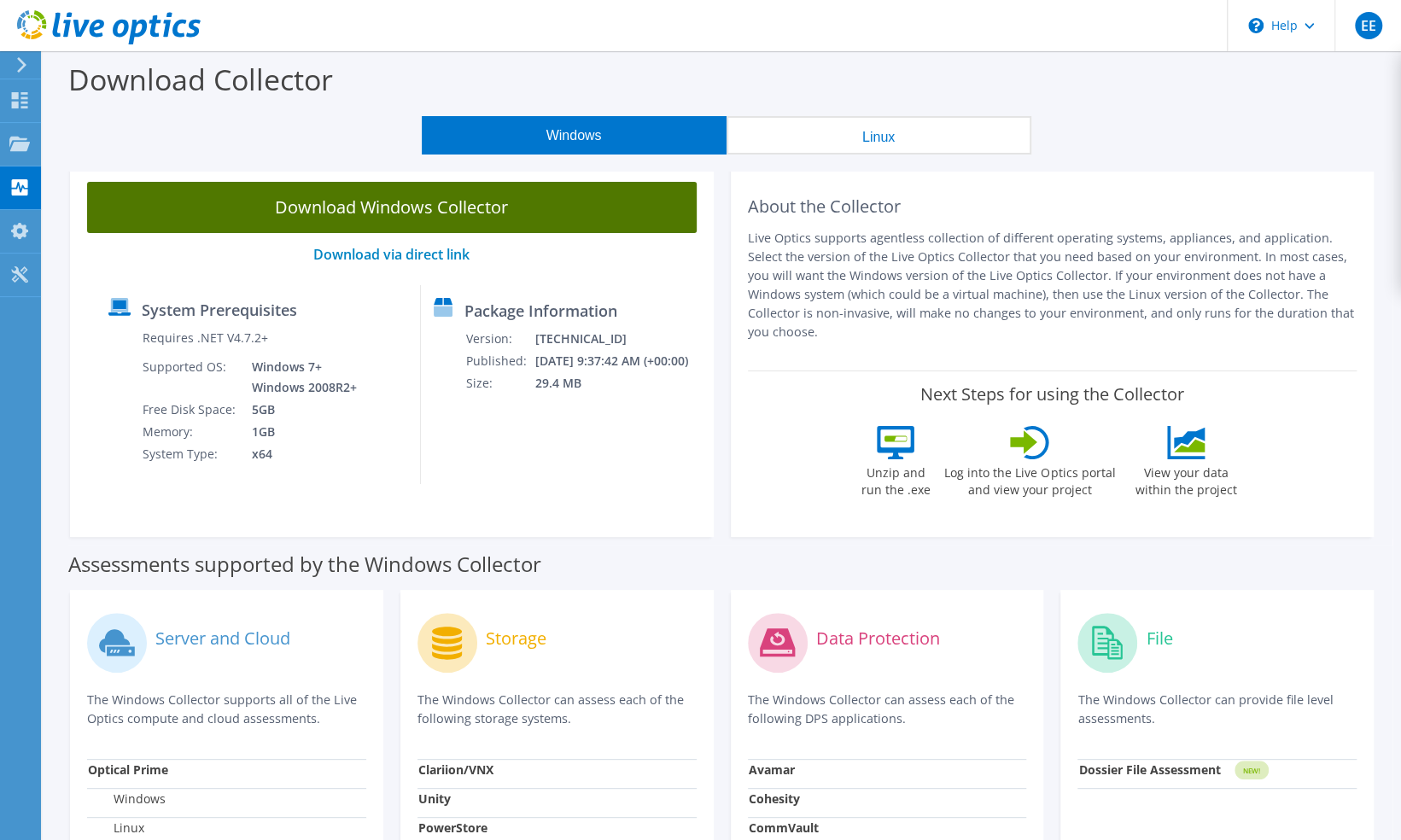
click at [436, 207] on link "Download Windows Collector" at bounding box center [391, 207] width 609 height 51
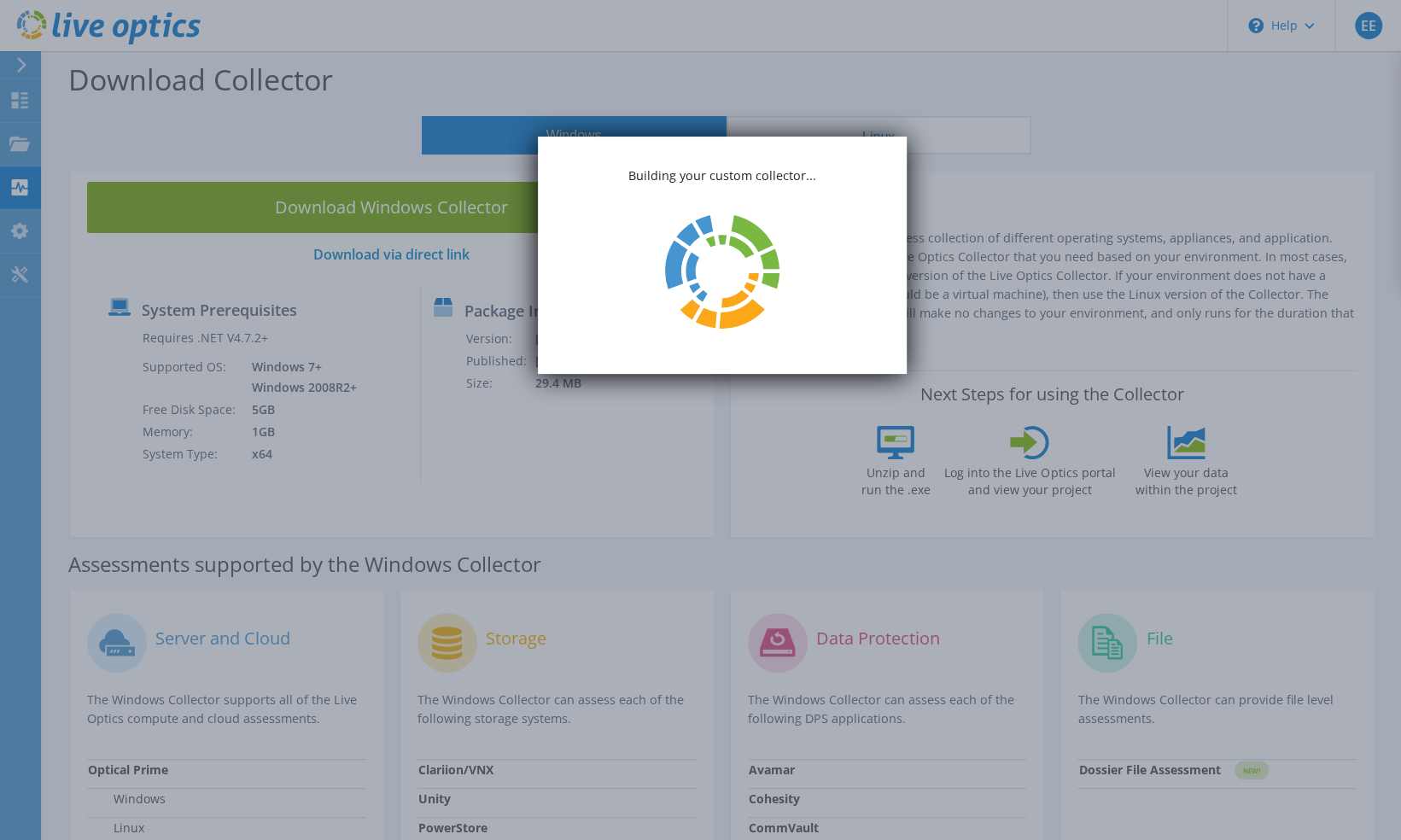
click at [883, 145] on div "Building your custom collector..." at bounding box center [722, 254] width 369 height 237
